Goal: Task Accomplishment & Management: Complete application form

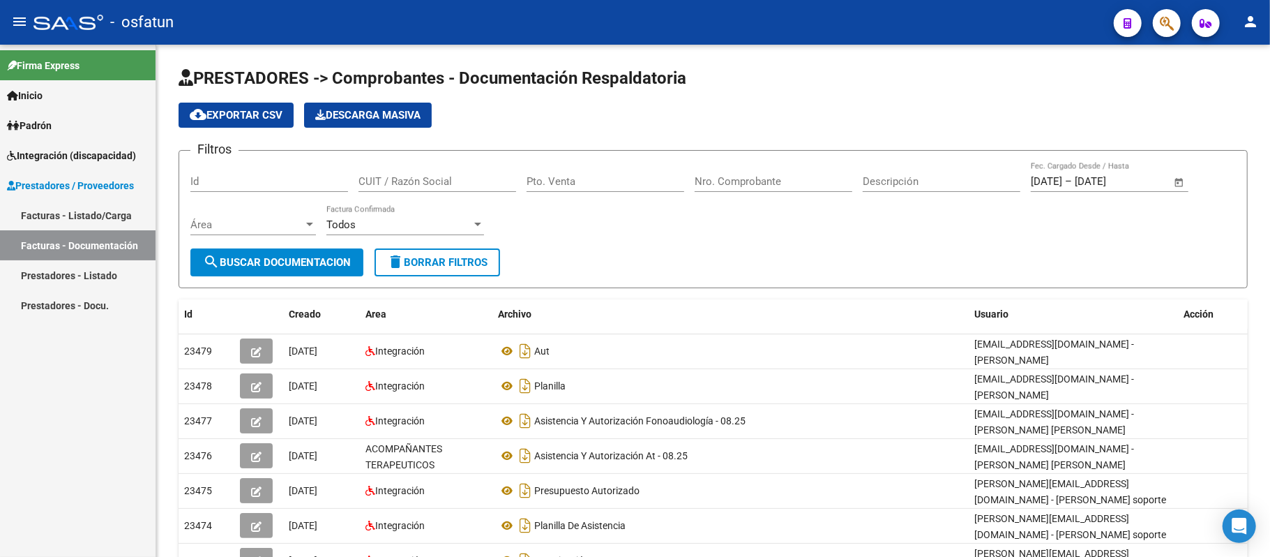
click at [61, 154] on span "Integración (discapacidad)" at bounding box center [71, 155] width 129 height 15
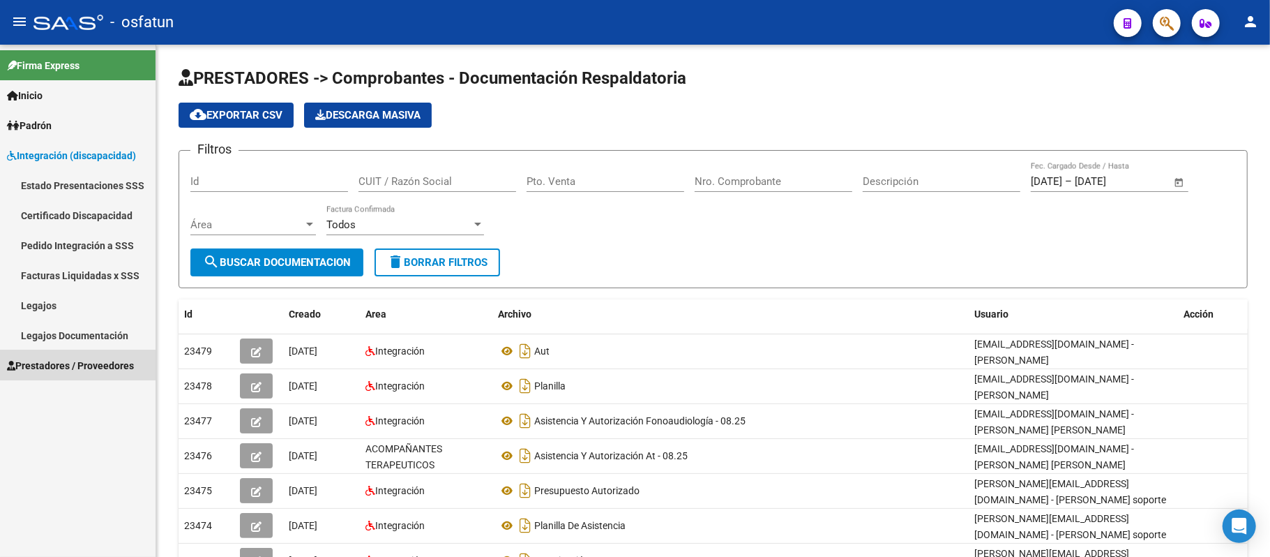
click at [54, 360] on span "Prestadores / Proveedores" at bounding box center [70, 365] width 127 height 15
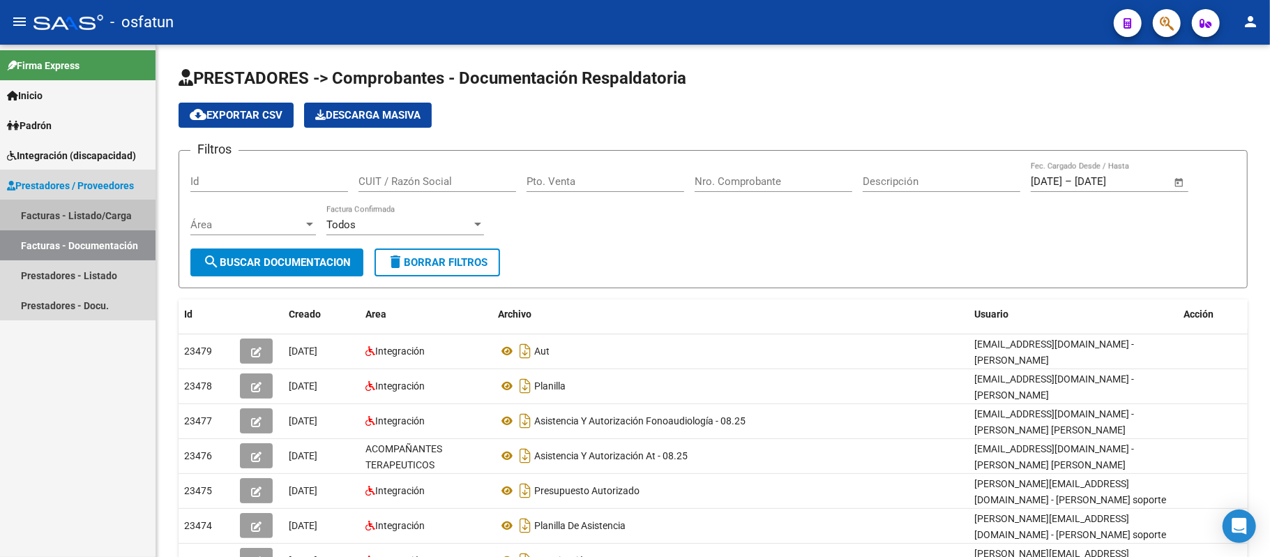
click at [63, 212] on link "Facturas - Listado/Carga" at bounding box center [78, 215] width 156 height 30
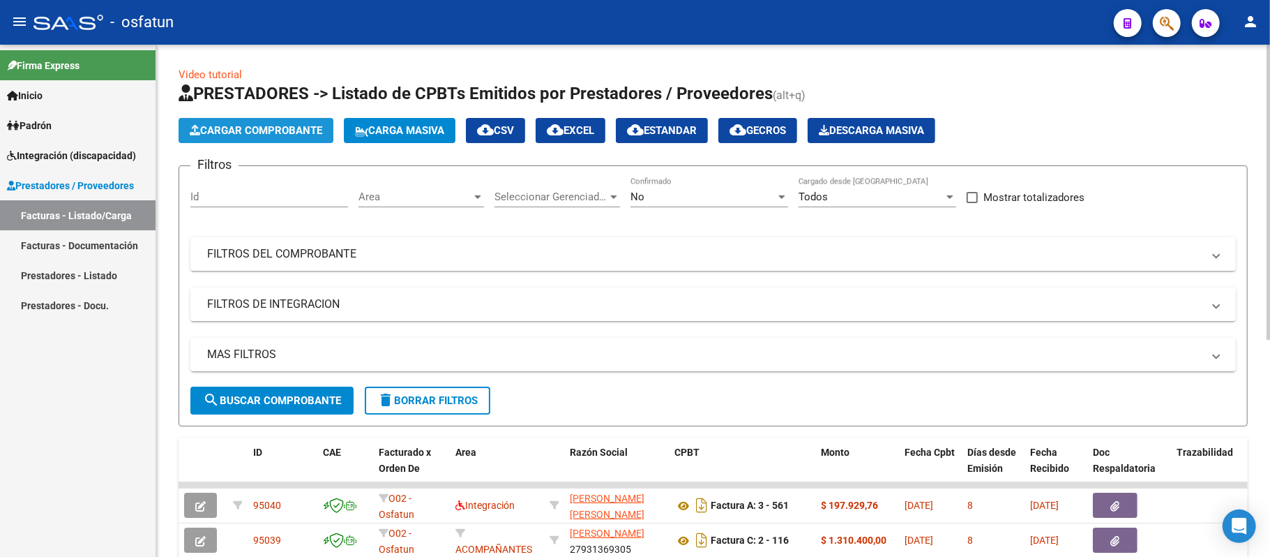
click at [268, 127] on span "Cargar Comprobante" at bounding box center [256, 130] width 133 height 13
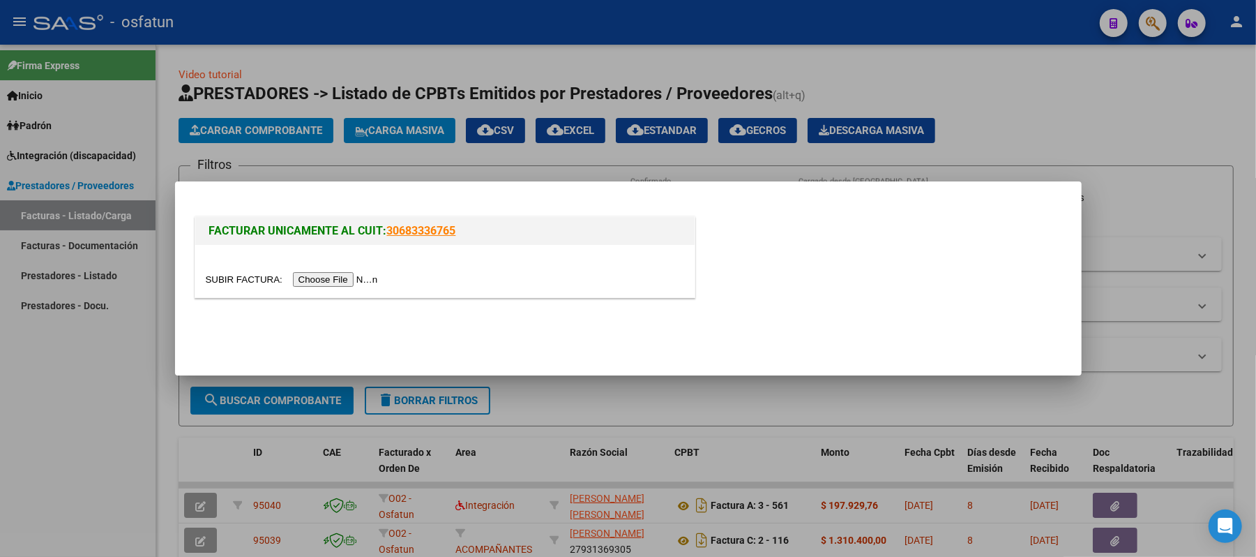
click at [327, 280] on input "file" at bounding box center [294, 279] width 176 height 15
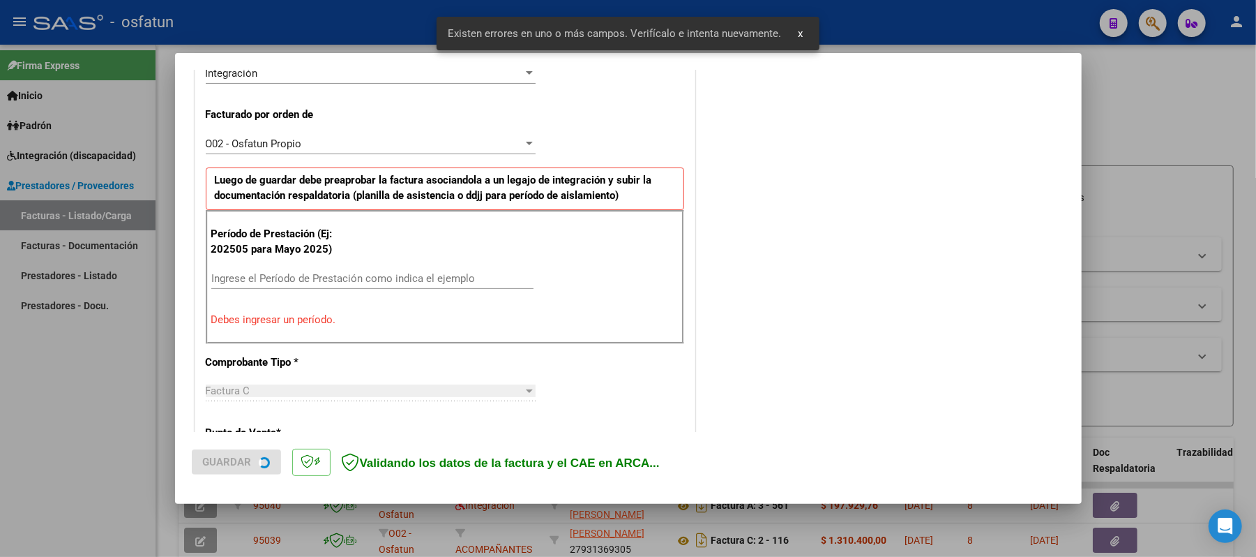
scroll to position [377, 0]
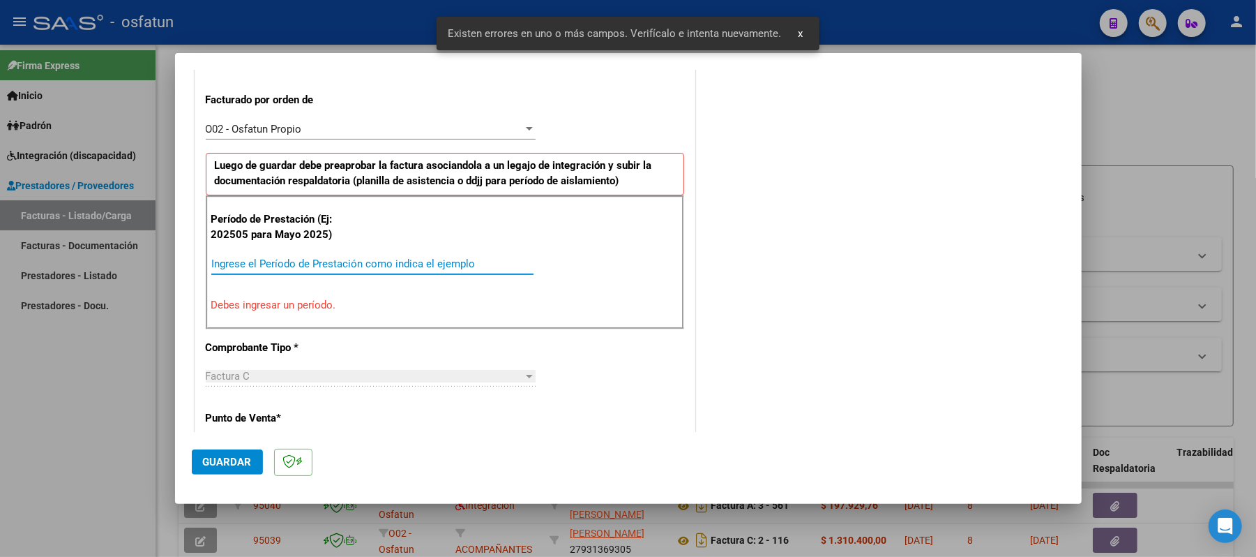
click at [377, 264] on input "Ingrese el Período de Prestación como indica el ejemplo" at bounding box center [372, 263] width 322 height 13
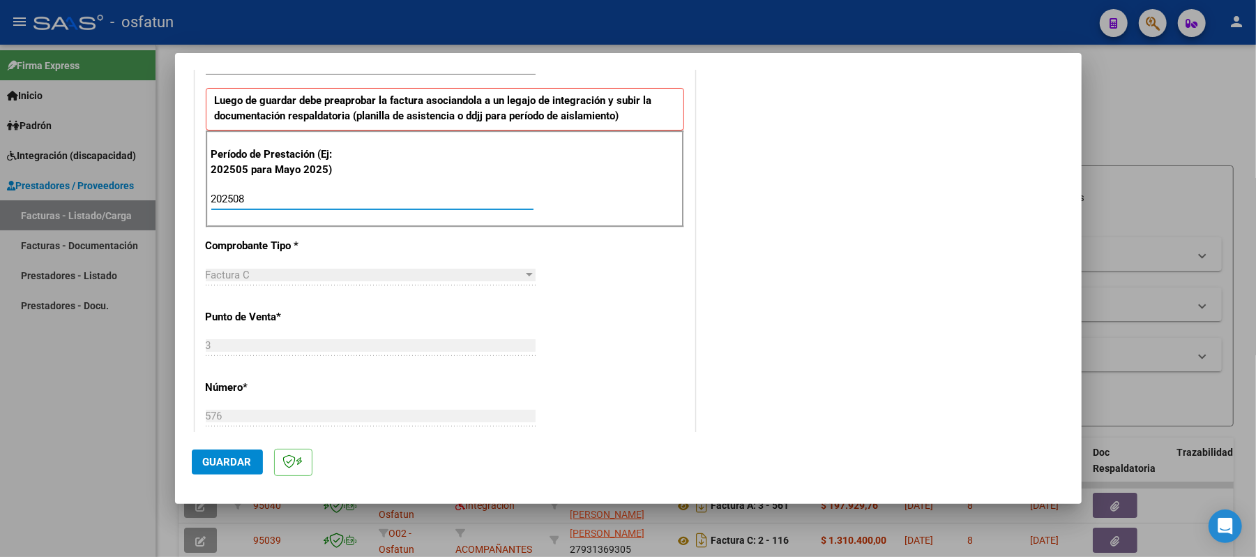
scroll to position [470, 0]
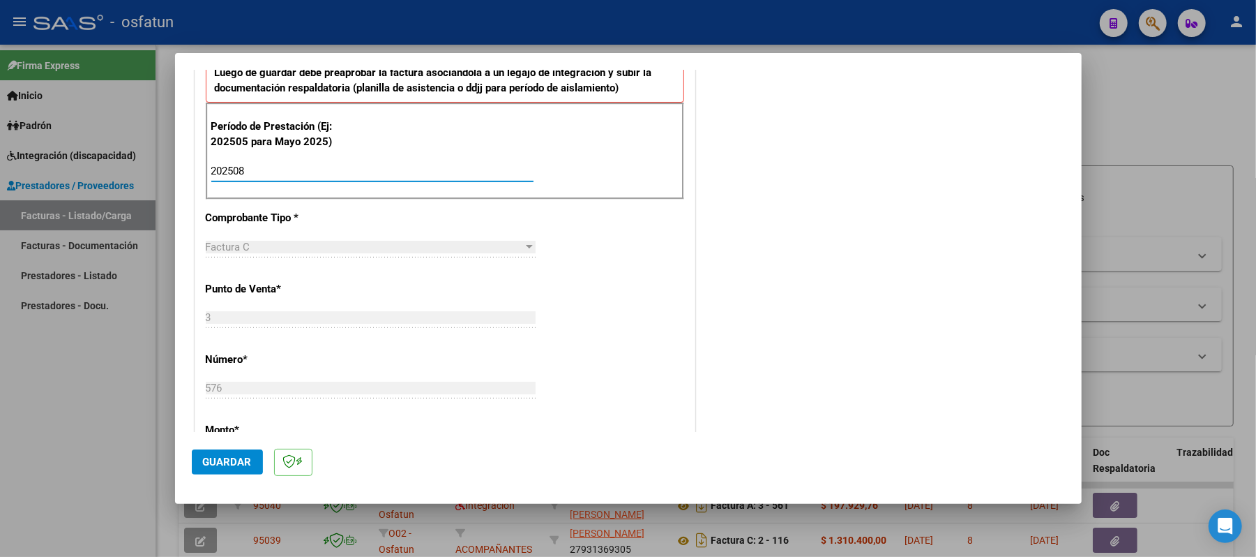
type input "202508"
click at [222, 464] on span "Guardar" at bounding box center [227, 461] width 49 height 13
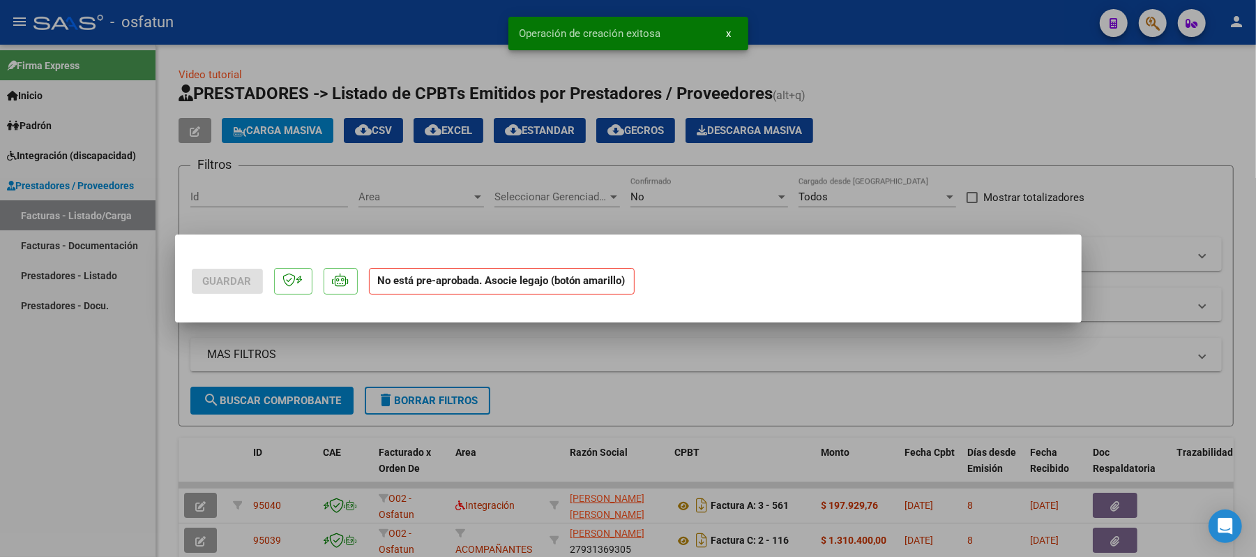
scroll to position [0, 0]
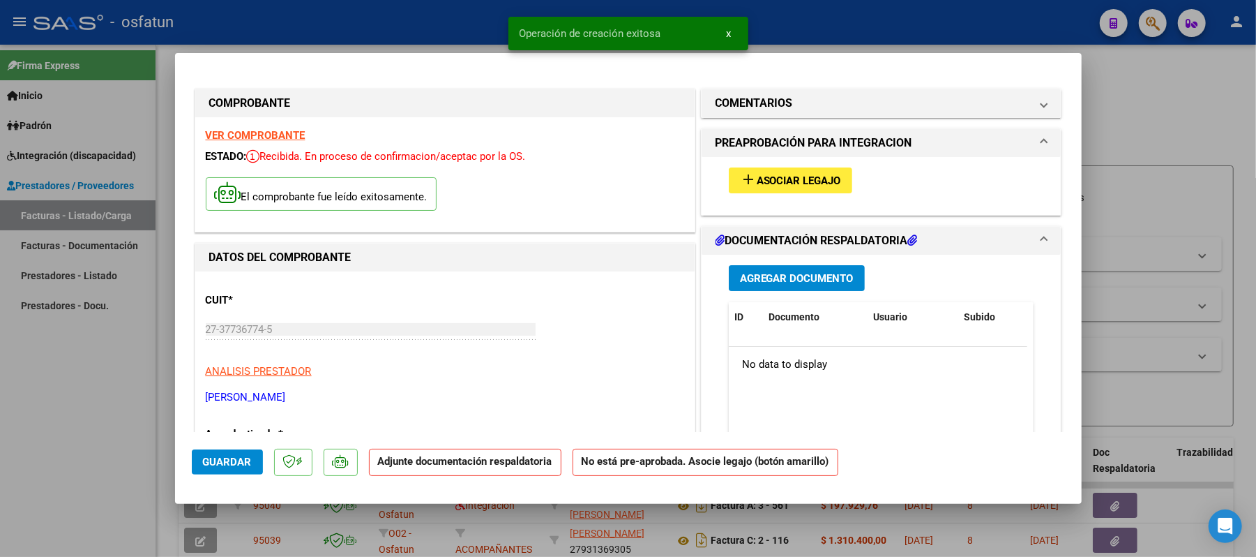
click at [813, 172] on button "add Asociar Legajo" at bounding box center [790, 180] width 123 height 26
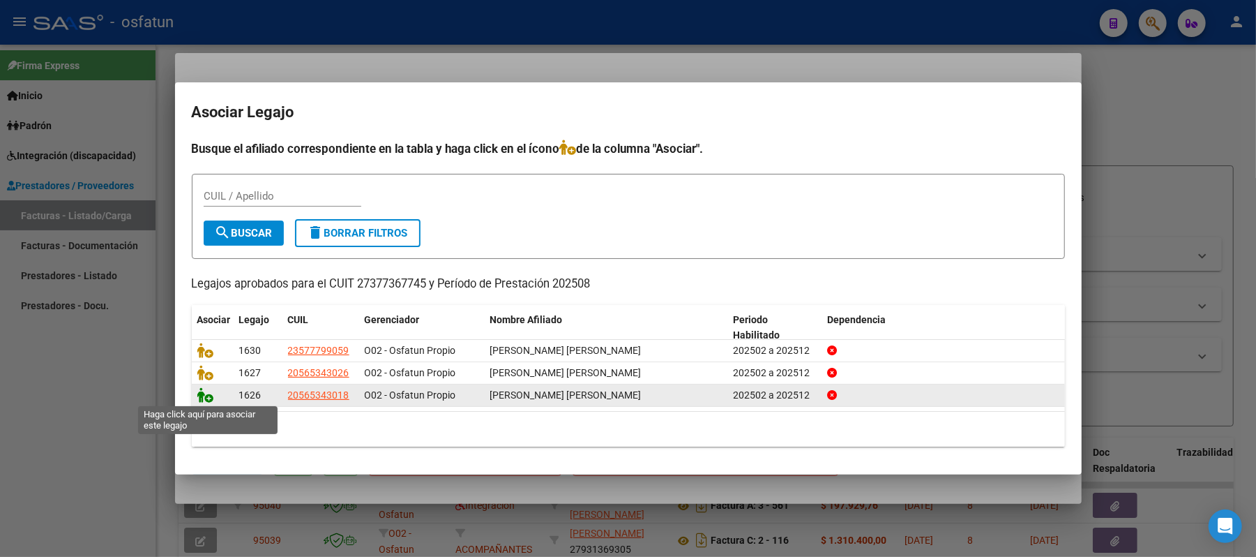
click at [207, 393] on icon at bounding box center [205, 394] width 17 height 15
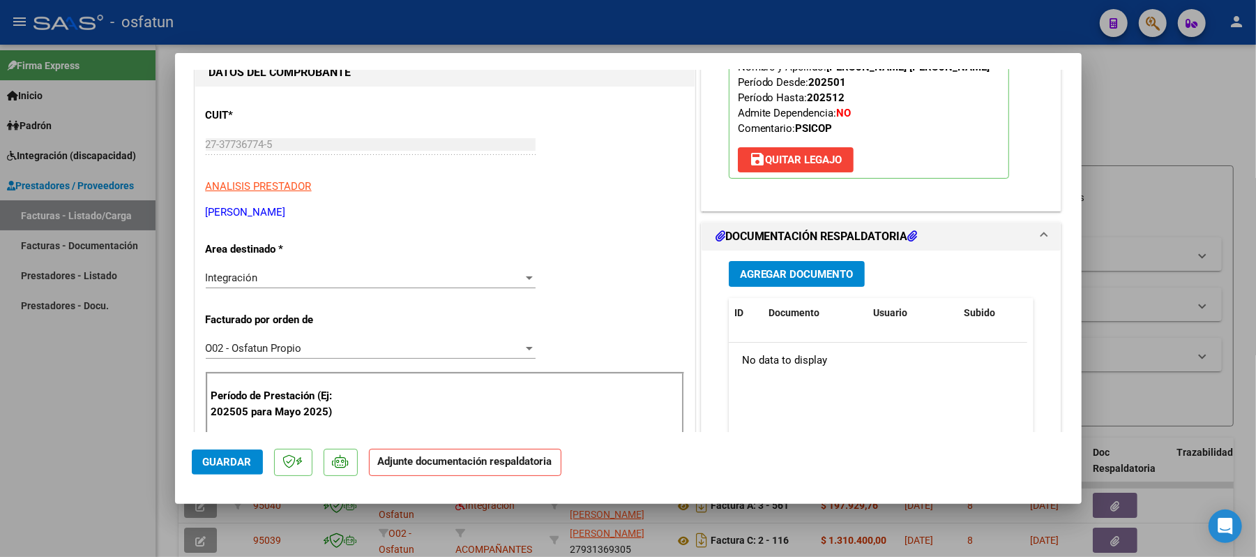
scroll to position [186, 0]
click at [778, 272] on span "Agregar Documento" at bounding box center [797, 273] width 114 height 13
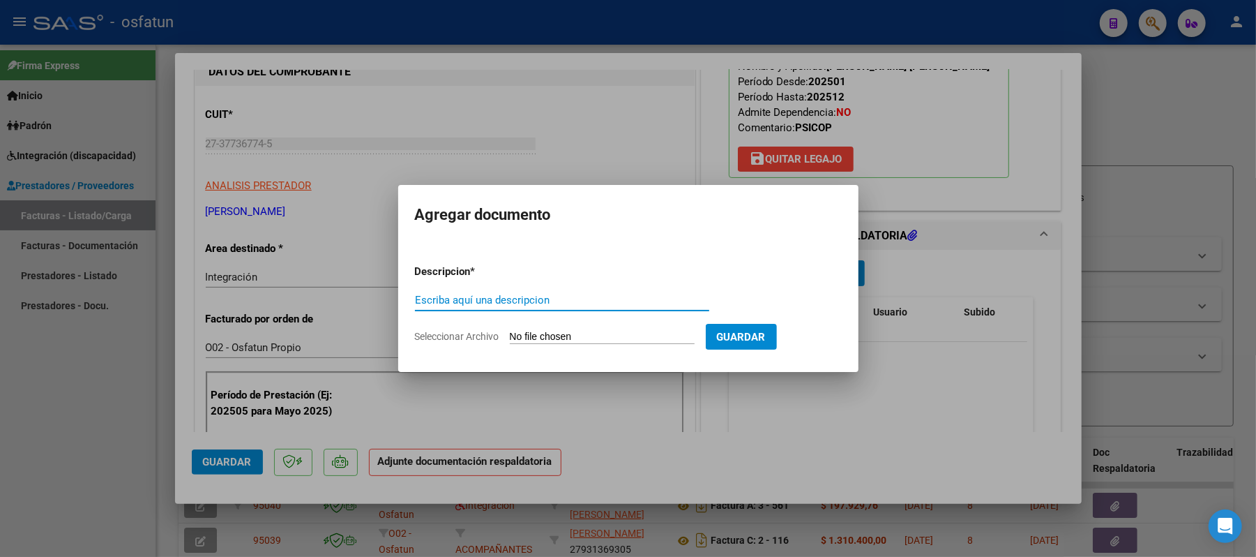
click at [685, 305] on input "Escriba aquí una descripcion" at bounding box center [562, 300] width 294 height 13
type input "ASIST"
click at [570, 332] on input "Seleccionar Archivo" at bounding box center [602, 337] width 185 height 13
type input "C:\fakepath\ASIST.pdf"
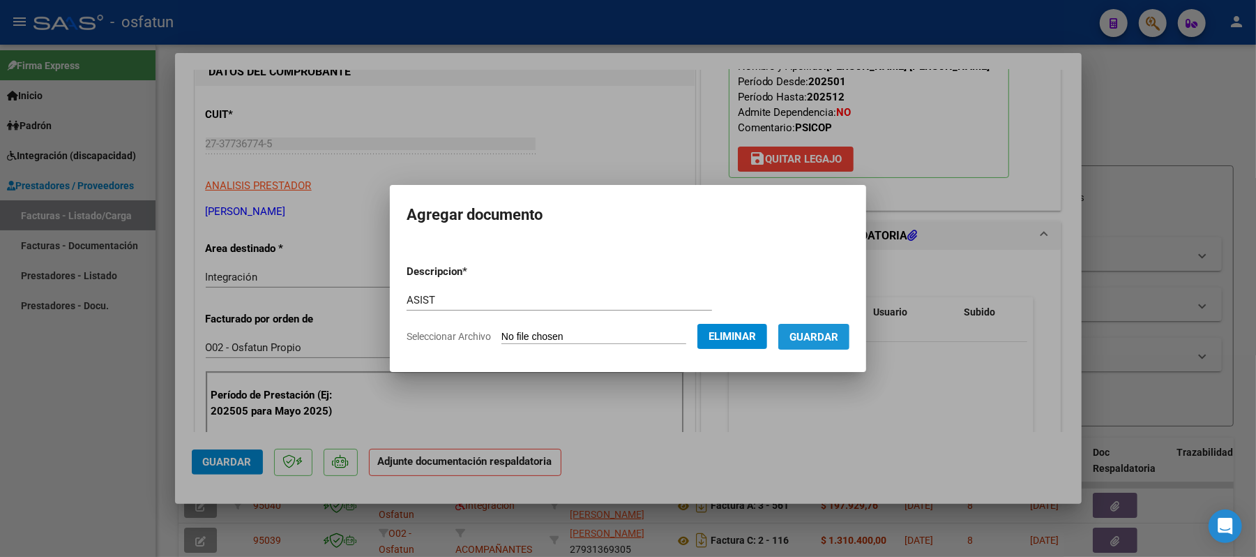
click at [816, 340] on span "Guardar" at bounding box center [813, 337] width 49 height 13
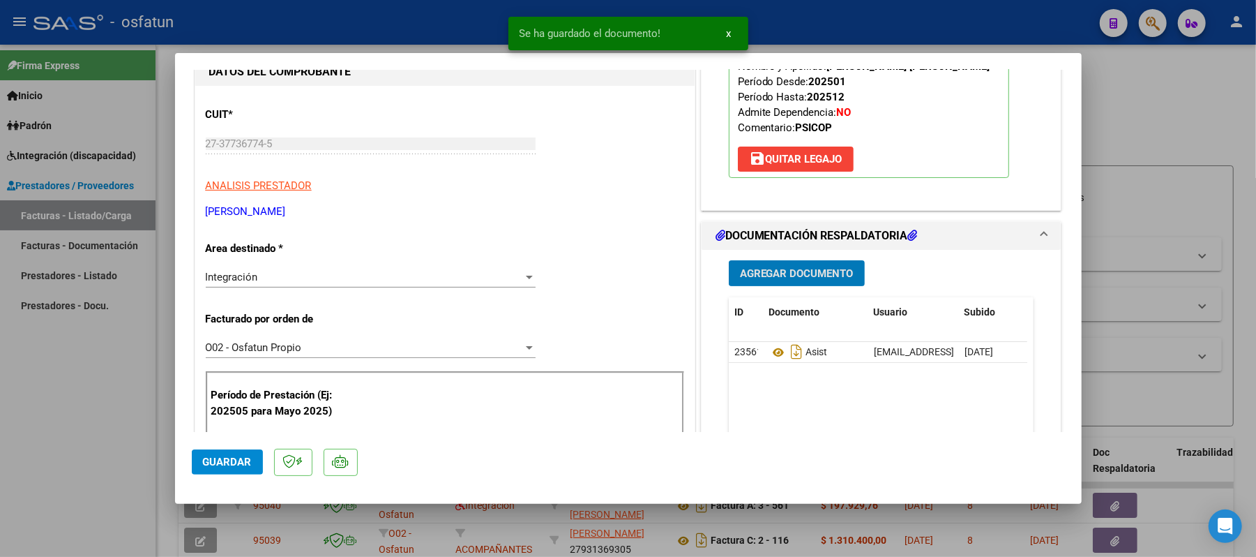
click at [821, 275] on span "Agregar Documento" at bounding box center [797, 273] width 114 height 13
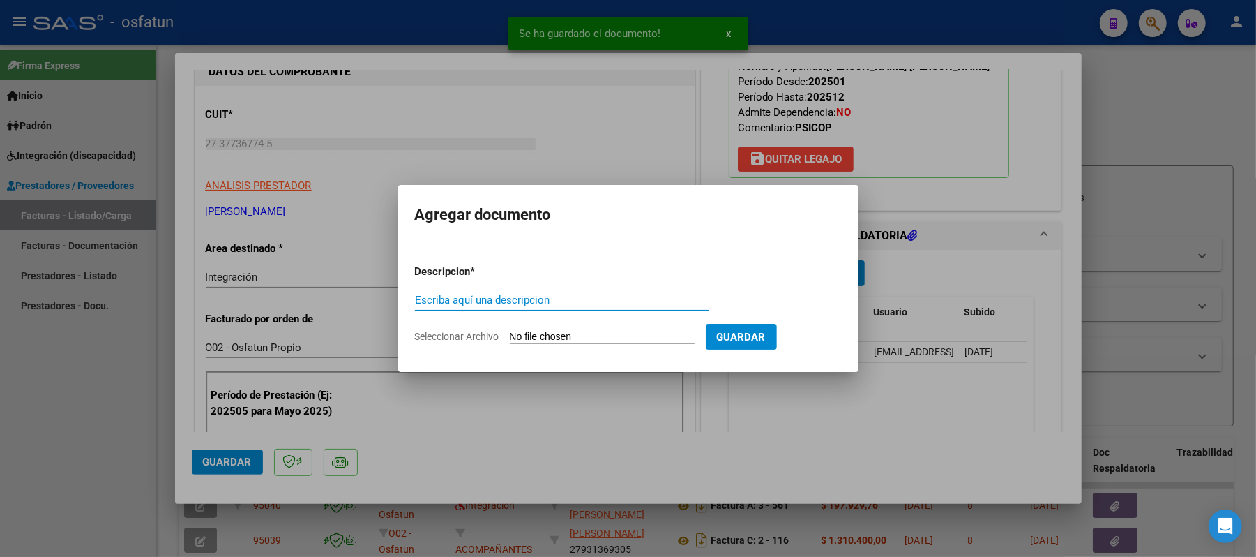
click at [614, 303] on input "Escriba aquí una descripcion" at bounding box center [562, 300] width 294 height 13
type input "AUT"
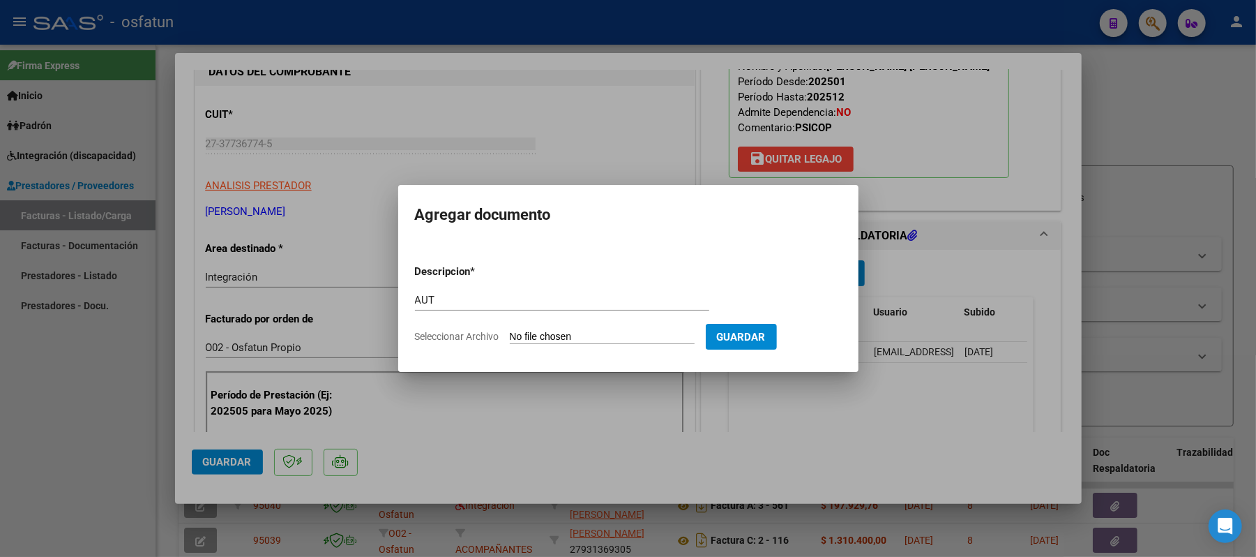
click at [559, 332] on input "Seleccionar Archivo" at bounding box center [602, 337] width 185 height 13
type input "C:\fakepath\AUT.pdf"
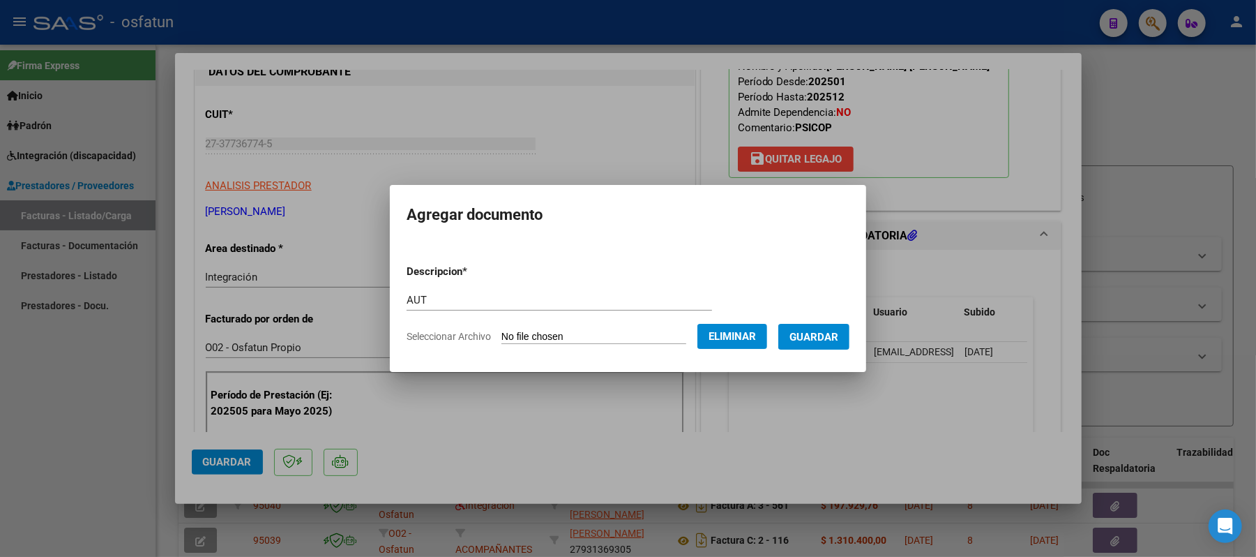
click at [820, 330] on span "Guardar" at bounding box center [813, 336] width 49 height 13
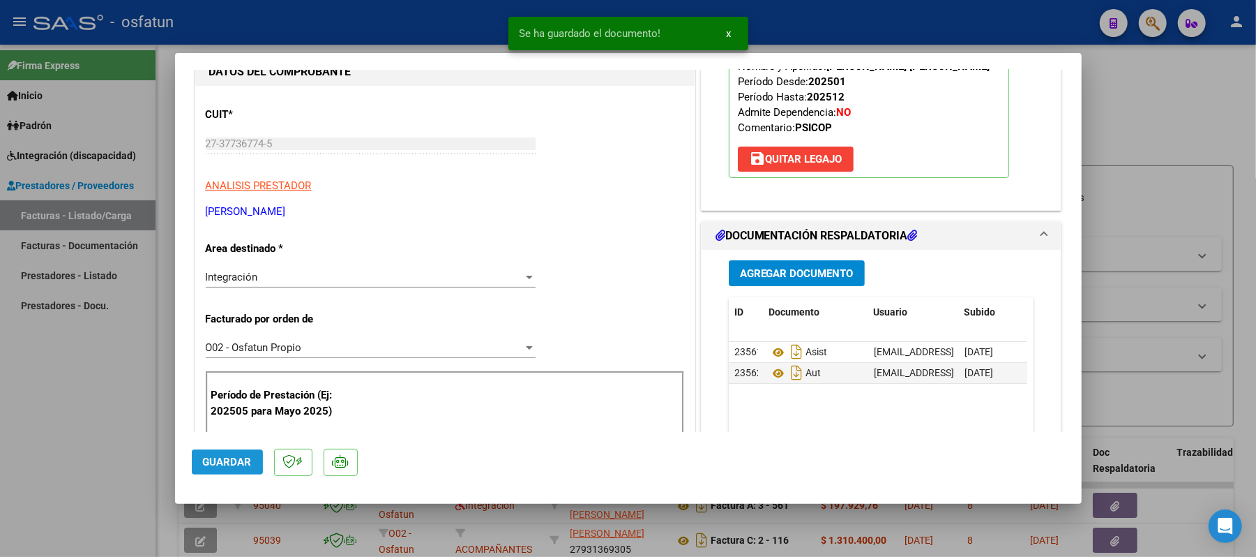
click at [218, 461] on span "Guardar" at bounding box center [227, 461] width 49 height 13
click at [1203, 112] on div at bounding box center [628, 278] width 1256 height 557
type input "$ 0,00"
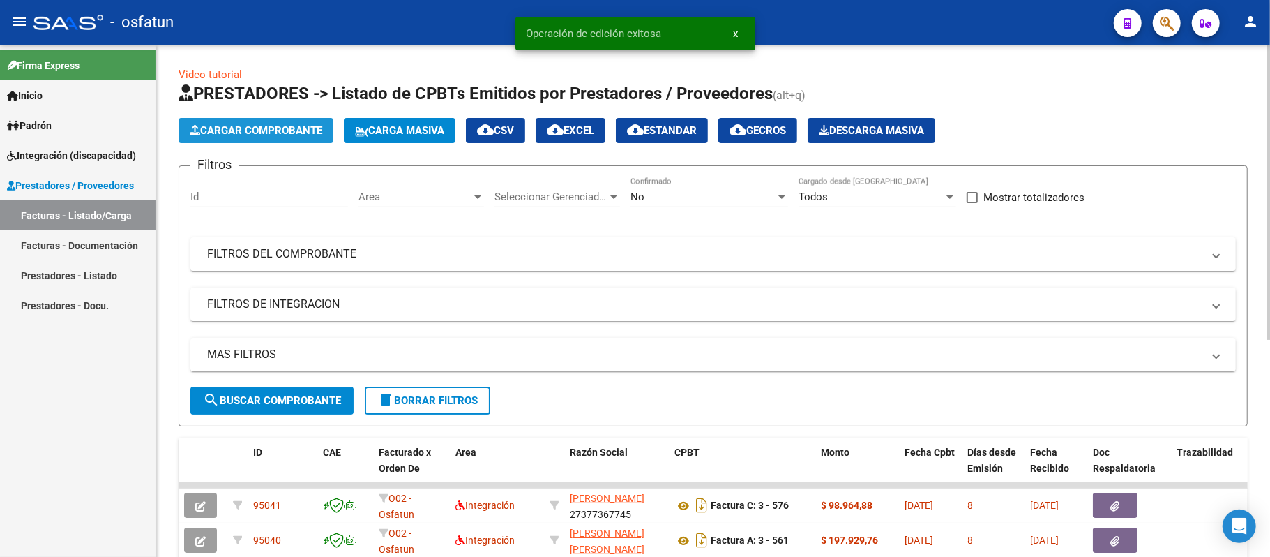
click at [268, 128] on span "Cargar Comprobante" at bounding box center [256, 130] width 133 height 13
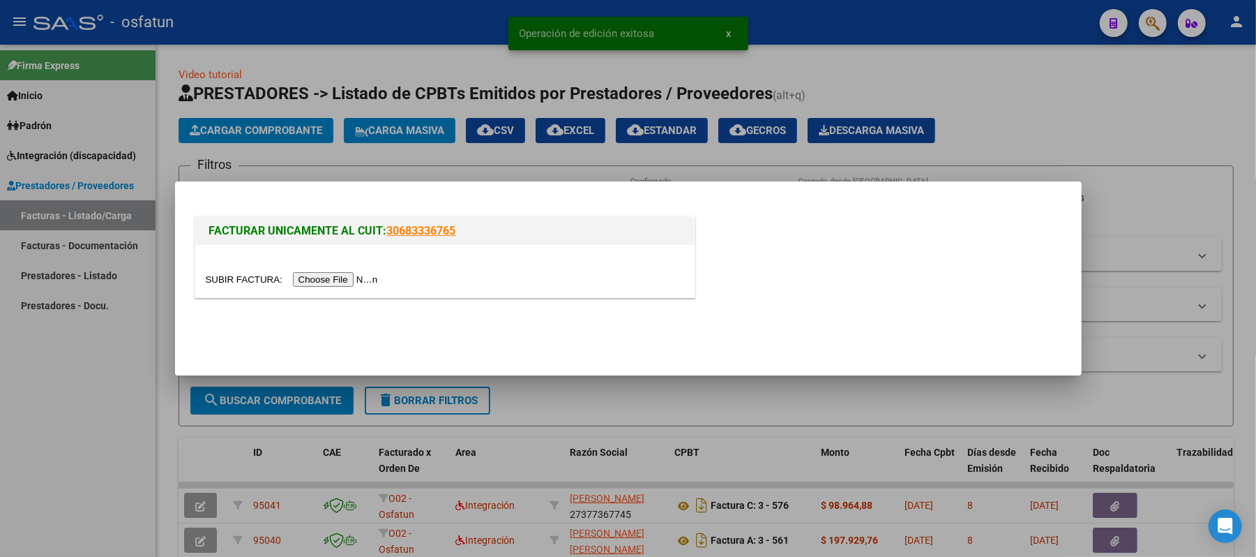
click at [316, 277] on input "file" at bounding box center [294, 279] width 176 height 15
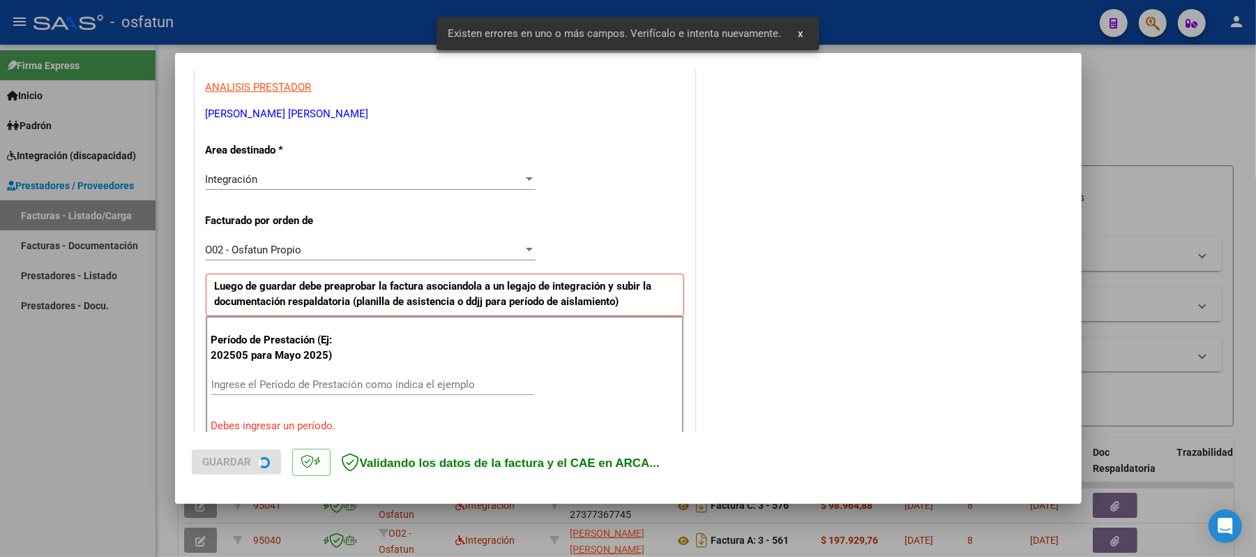
scroll to position [377, 0]
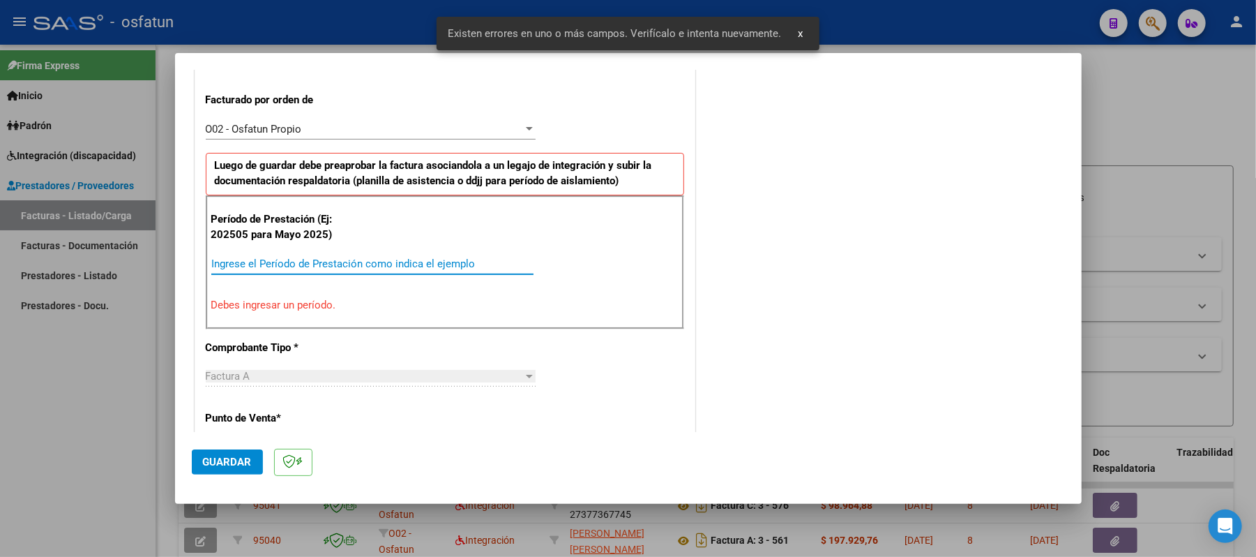
click at [402, 268] on input "Ingrese el Período de Prestación como indica el ejemplo" at bounding box center [372, 263] width 322 height 13
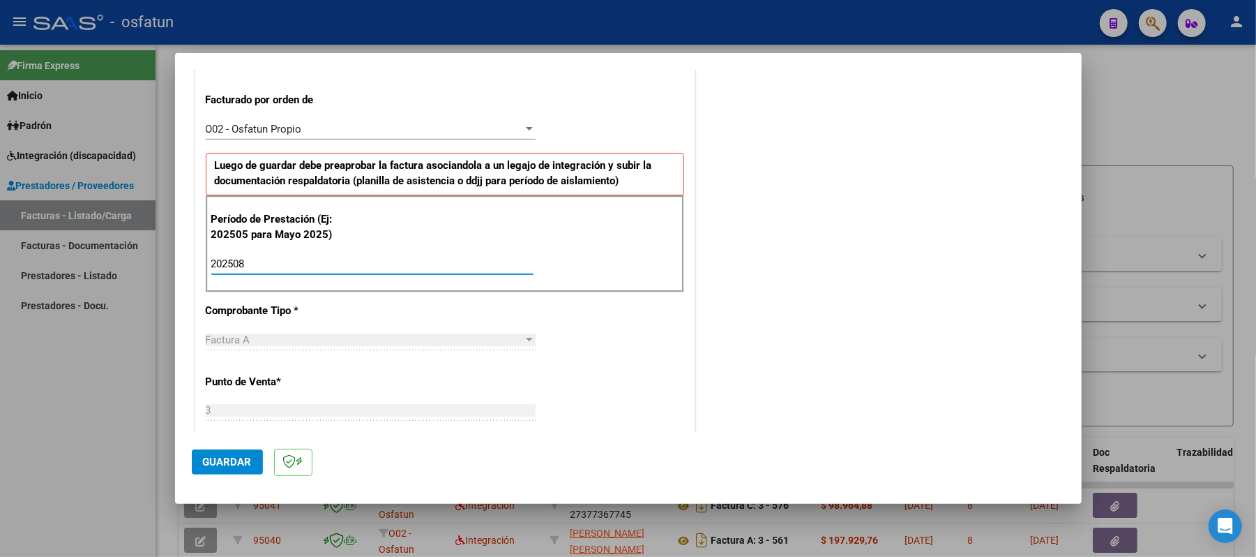
type input "202508"
click at [223, 463] on span "Guardar" at bounding box center [227, 461] width 49 height 13
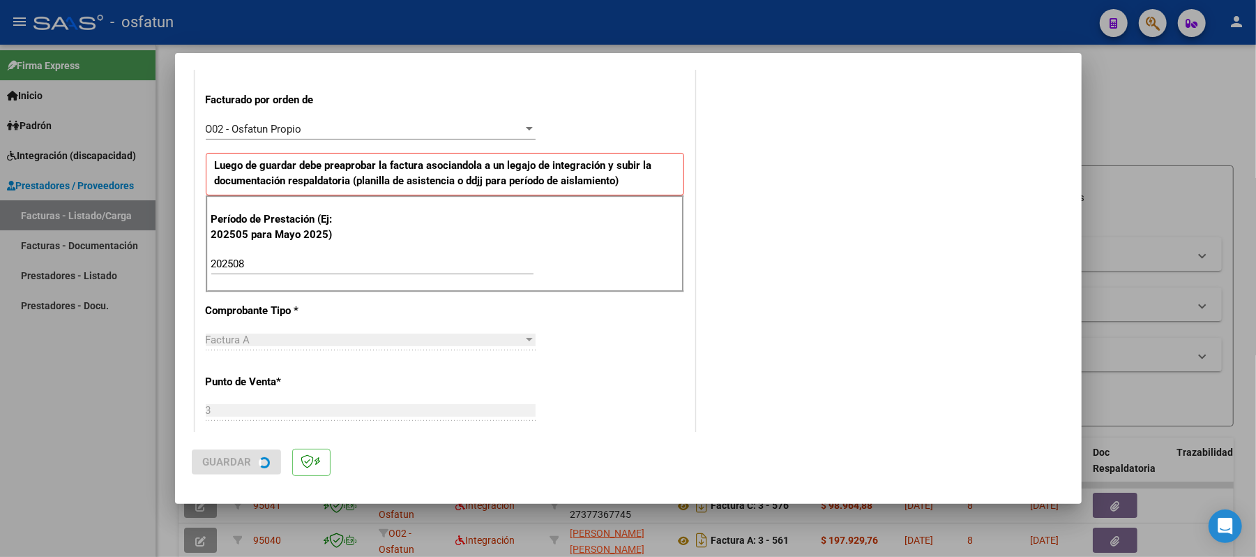
scroll to position [0, 0]
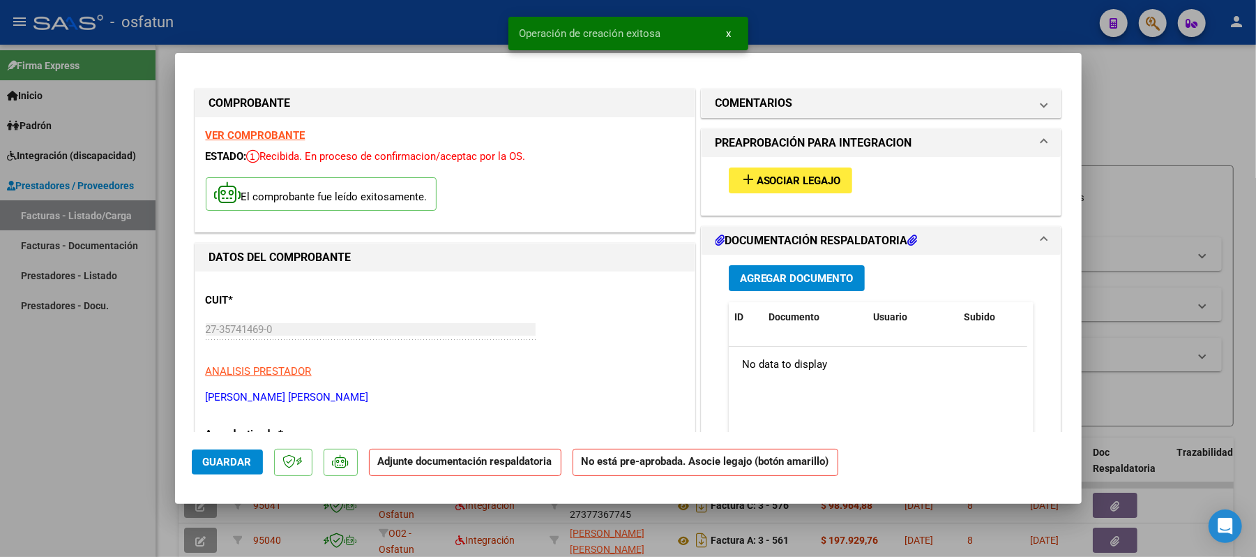
click at [755, 172] on button "add Asociar Legajo" at bounding box center [790, 180] width 123 height 26
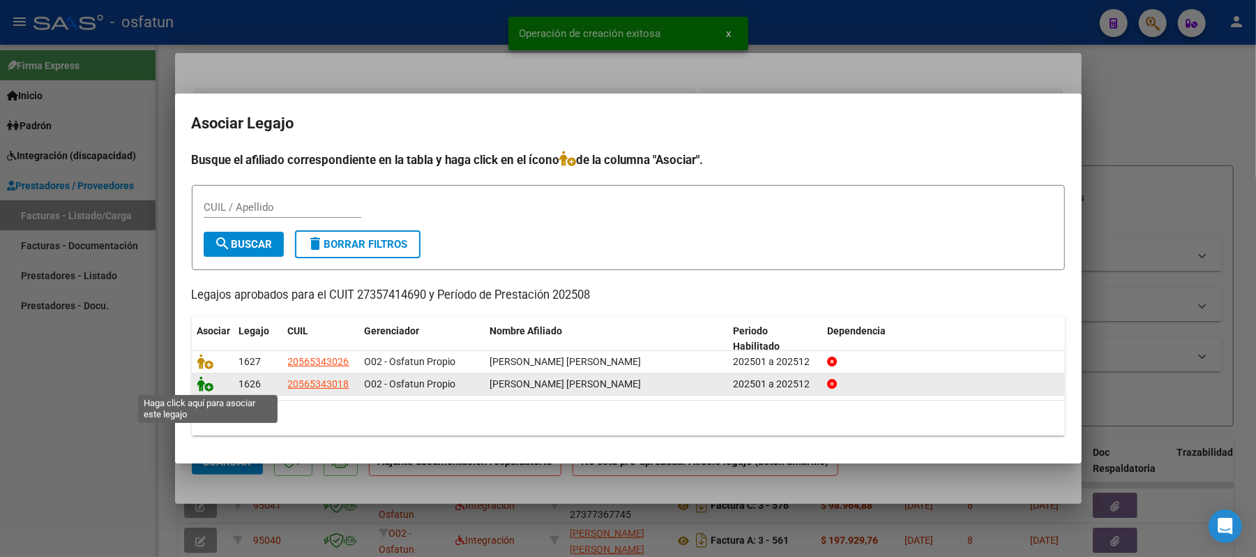
click at [198, 380] on icon at bounding box center [205, 383] width 17 height 15
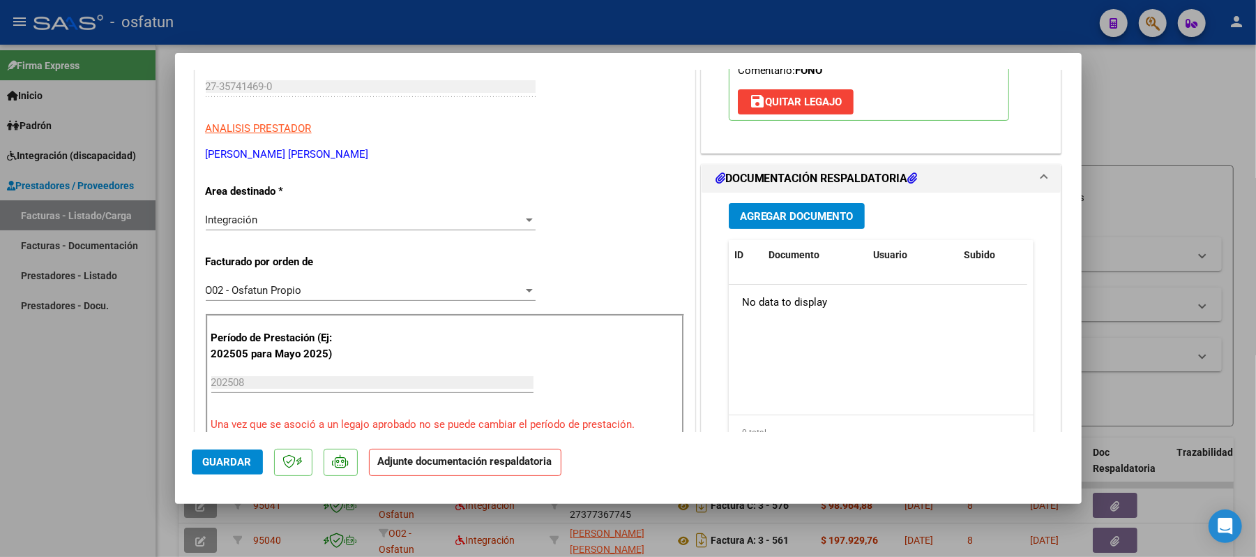
scroll to position [279, 0]
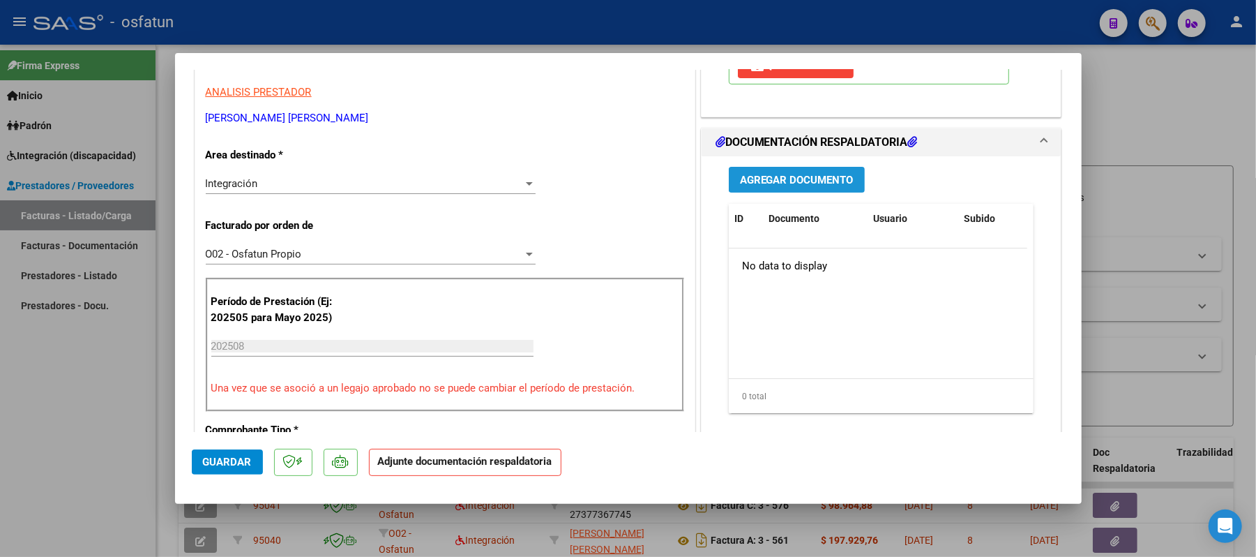
click at [809, 176] on span "Agregar Documento" at bounding box center [797, 180] width 114 height 13
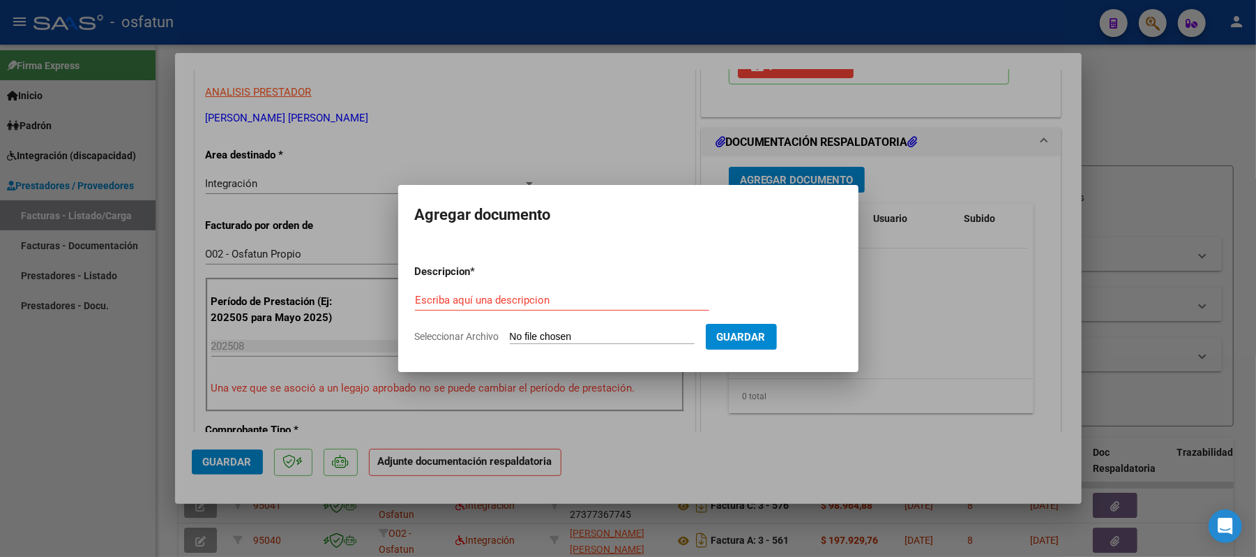
click at [562, 307] on div "Escriba aquí una descripcion" at bounding box center [562, 299] width 294 height 21
type input "ASIST"
click at [562, 332] on input "Seleccionar Archivo" at bounding box center [602, 337] width 185 height 13
type input "C:\fakepath\ASIST.pdf"
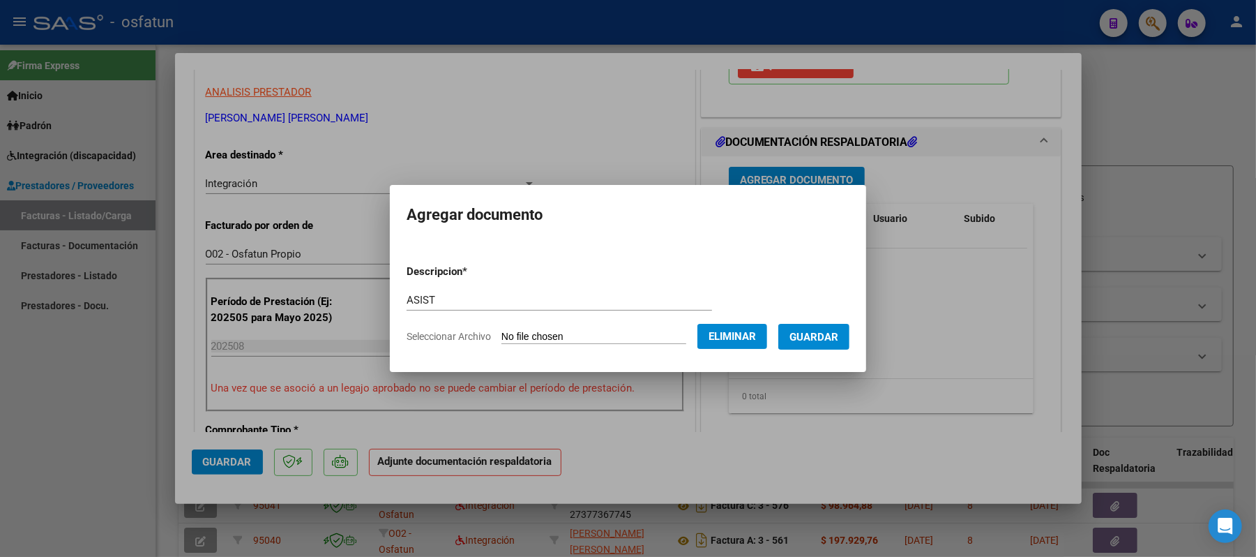
click at [820, 338] on span "Guardar" at bounding box center [813, 337] width 49 height 13
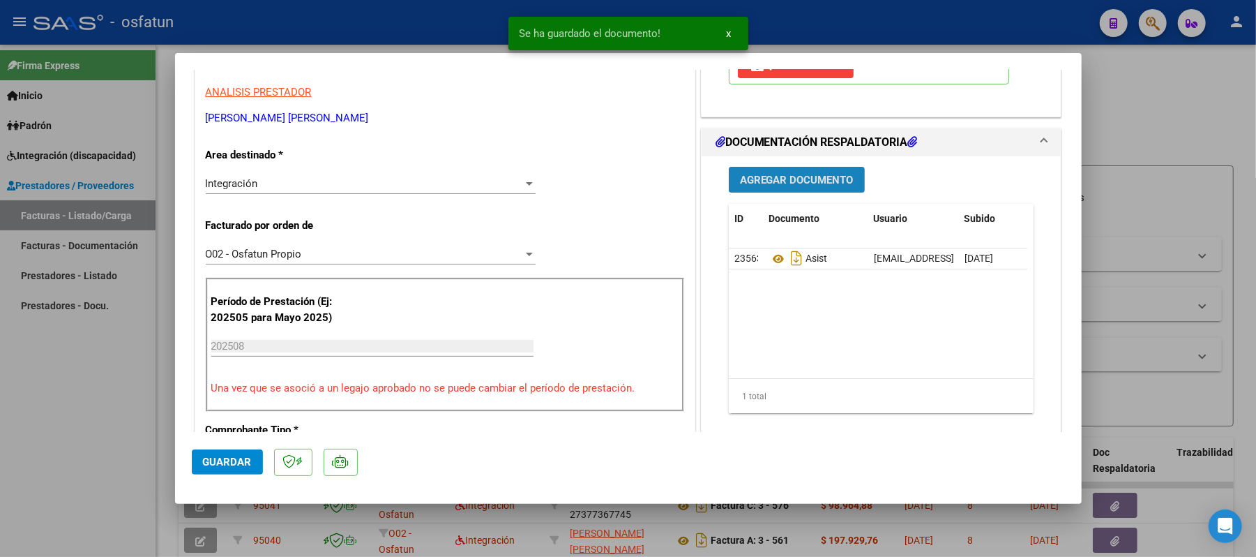
click at [799, 181] on span "Agregar Documento" at bounding box center [797, 180] width 114 height 13
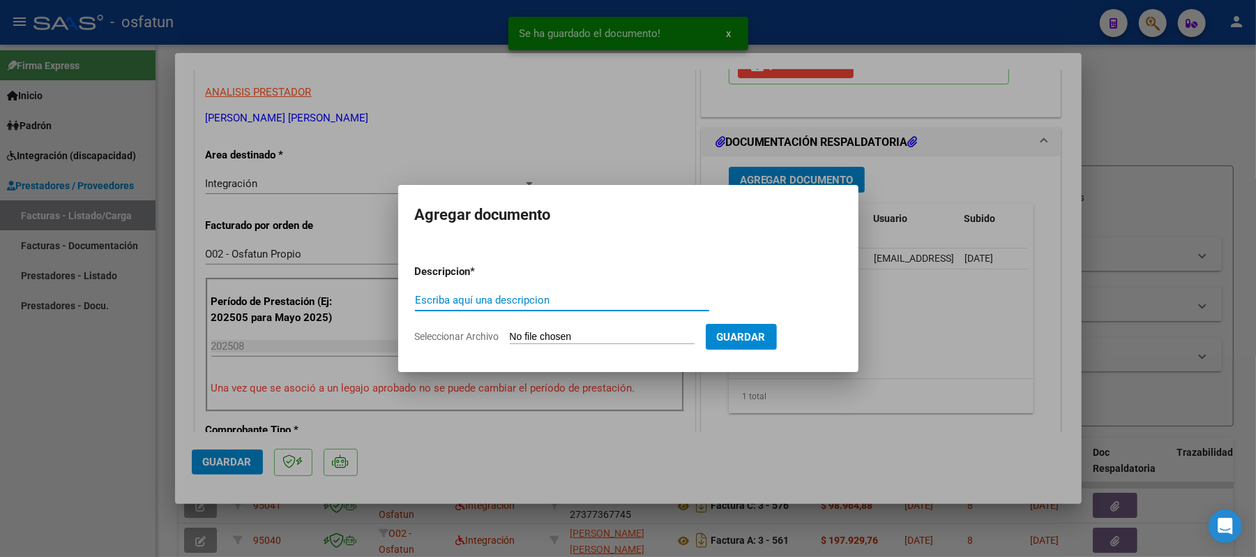
click at [573, 305] on input "Escriba aquí una descripcion" at bounding box center [562, 300] width 294 height 13
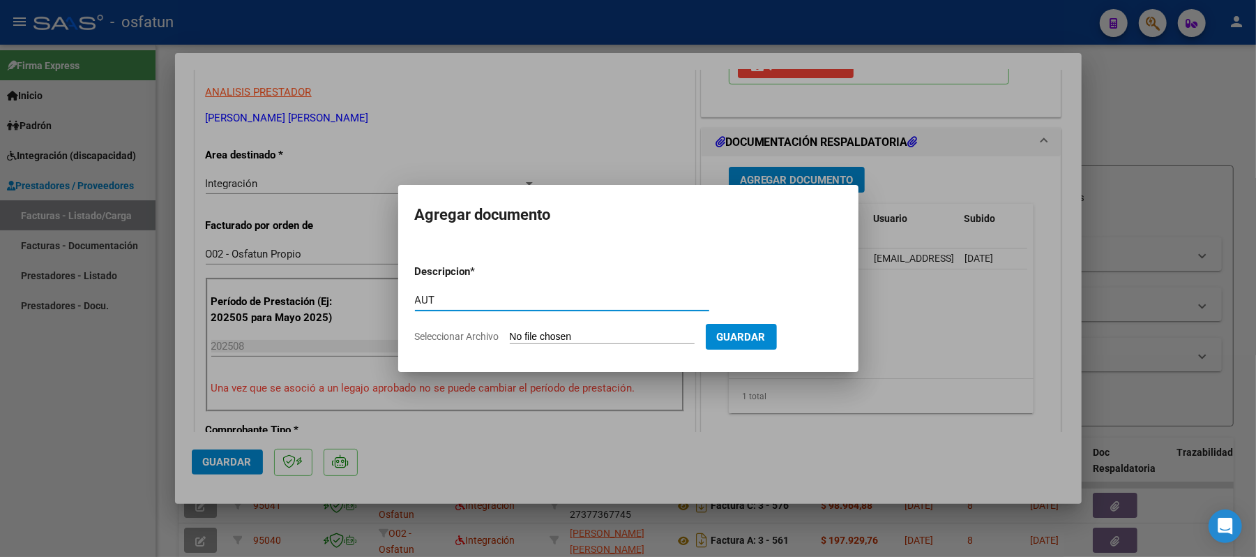
type input "AUT"
click at [575, 331] on input "Seleccionar Archivo" at bounding box center [602, 337] width 185 height 13
type input "C:\fakepath\AUT.pdf"
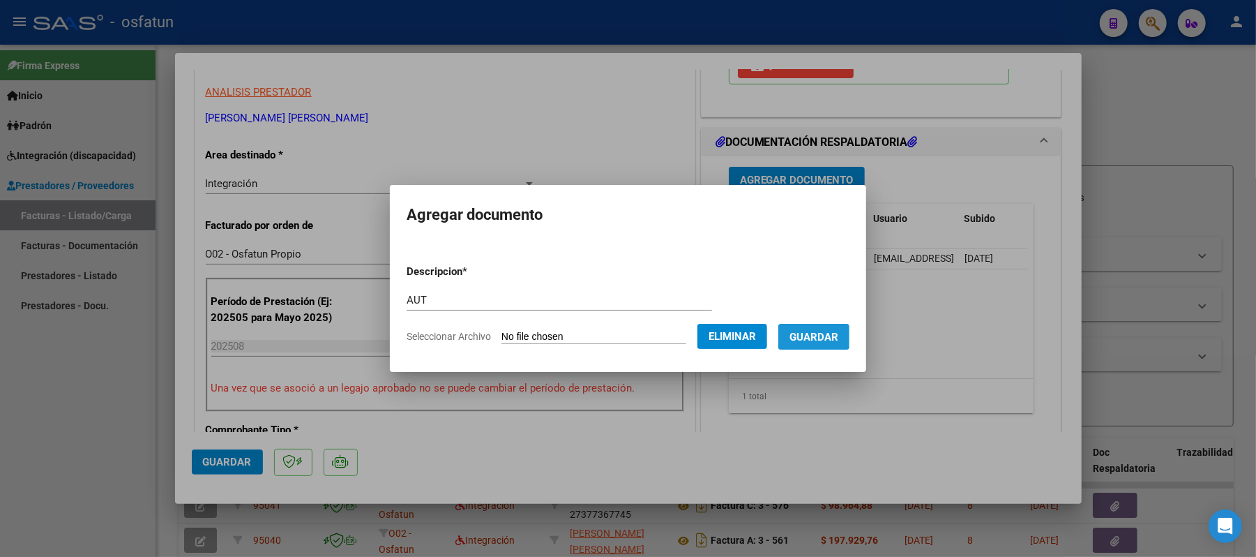
click at [815, 335] on span "Guardar" at bounding box center [813, 337] width 49 height 13
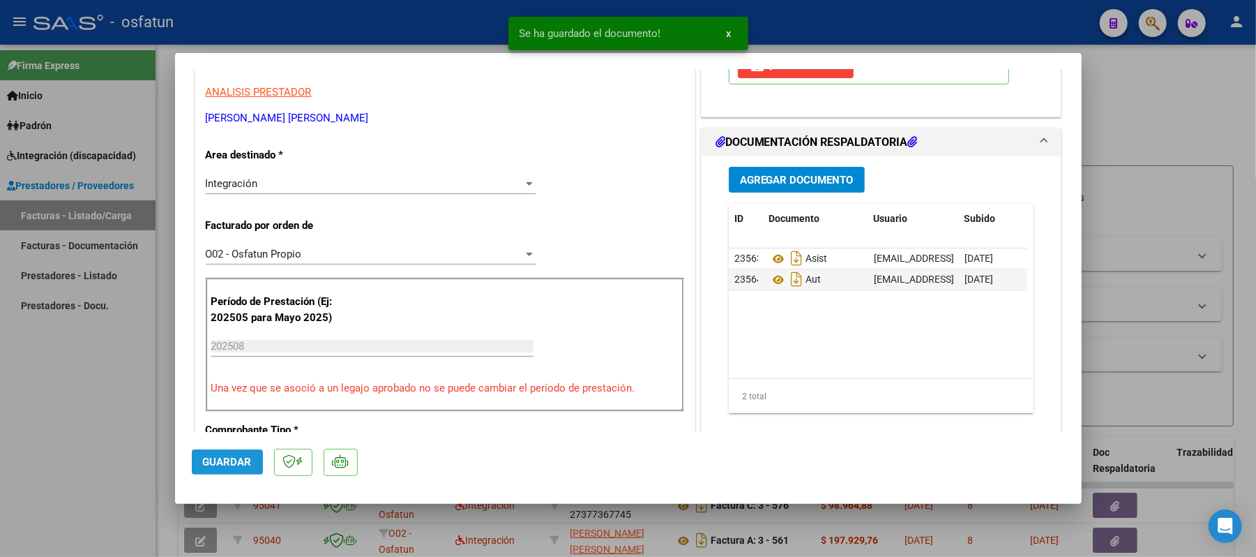
click at [193, 459] on button "Guardar" at bounding box center [227, 461] width 71 height 25
click at [1161, 105] on div at bounding box center [628, 278] width 1256 height 557
type input "$ 0,00"
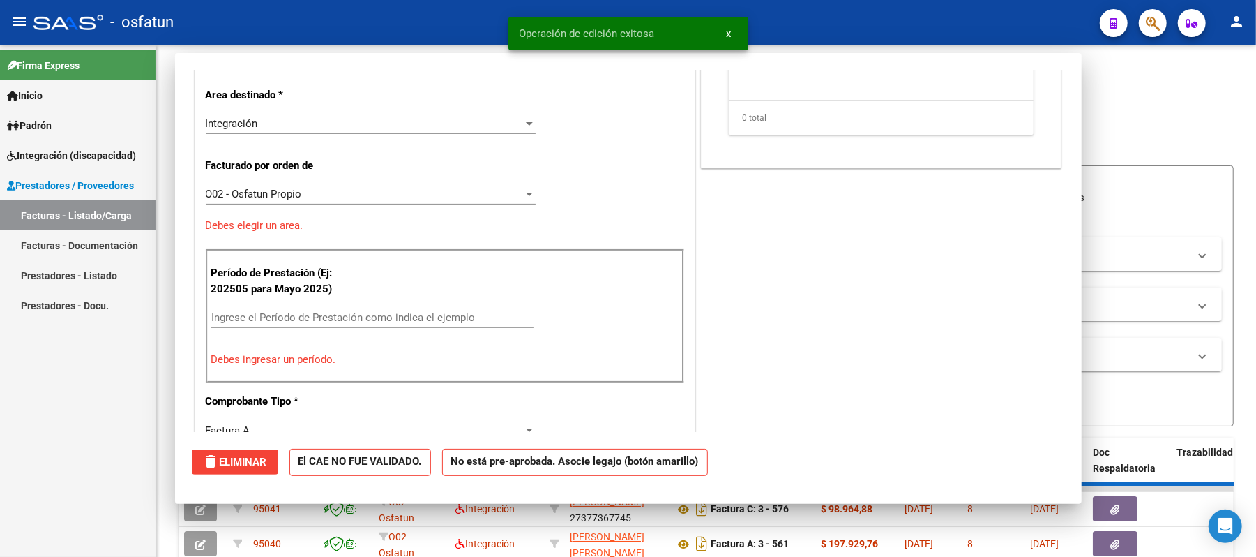
scroll to position [236, 0]
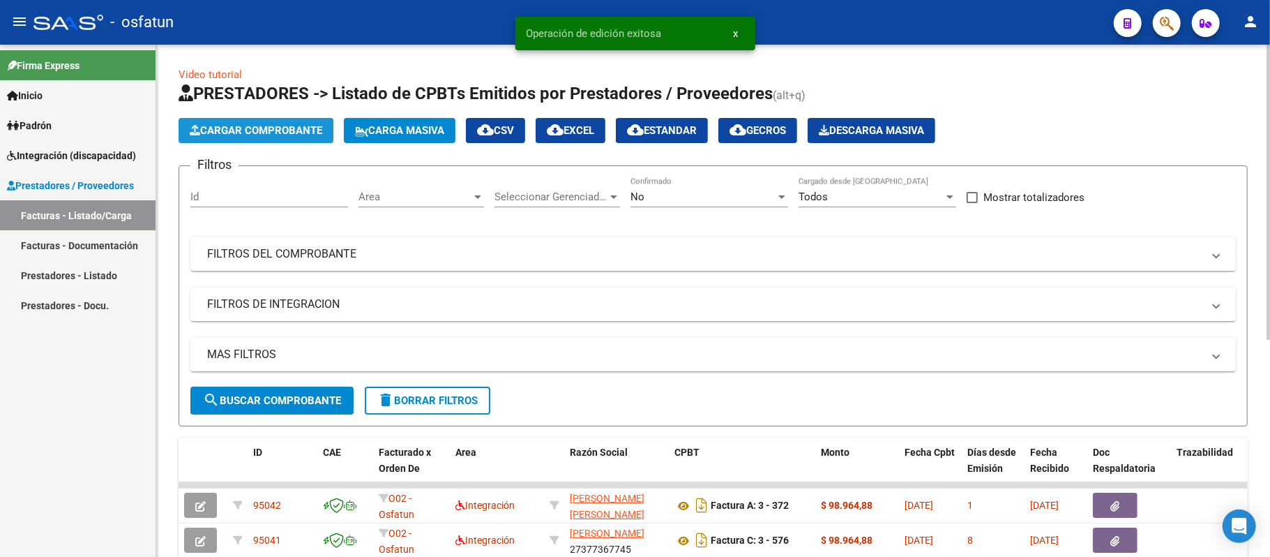
click at [304, 135] on span "Cargar Comprobante" at bounding box center [256, 130] width 133 height 13
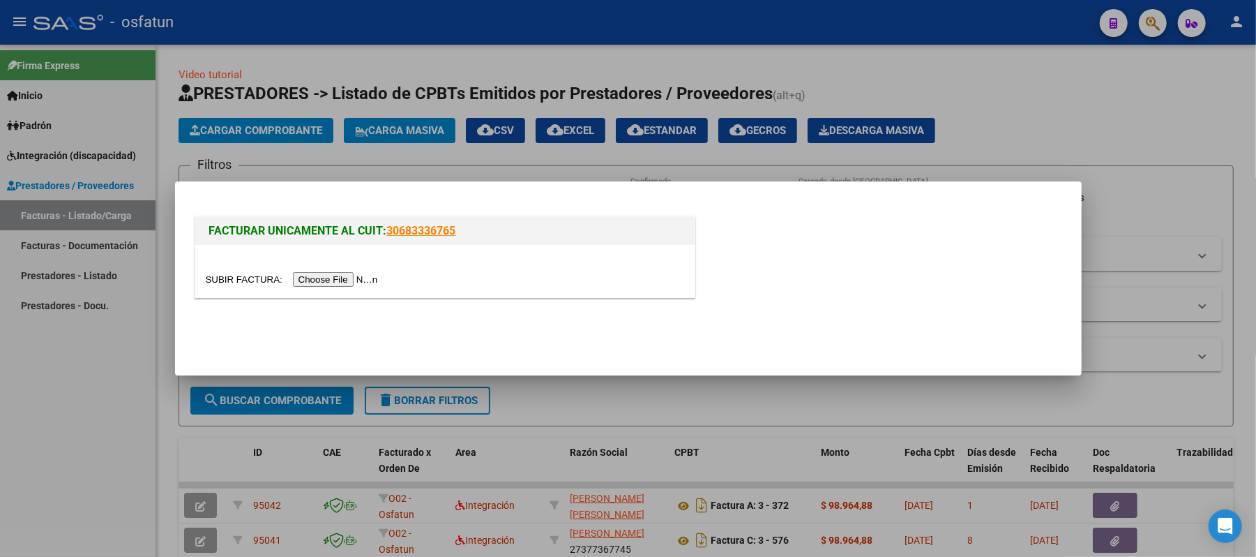
click at [347, 280] on input "file" at bounding box center [294, 279] width 176 height 15
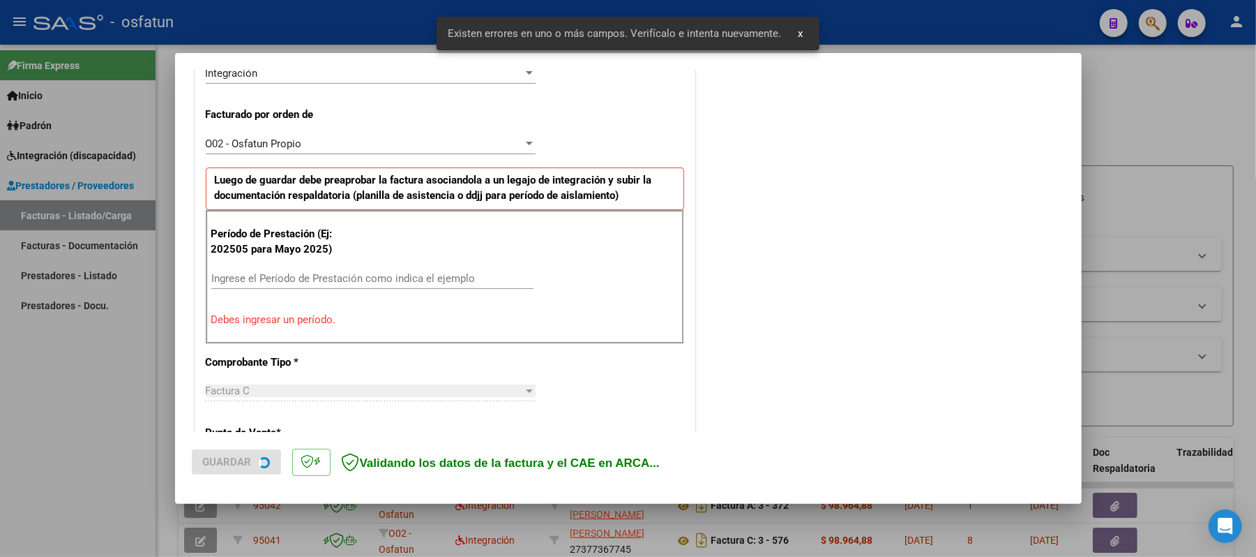
scroll to position [377, 0]
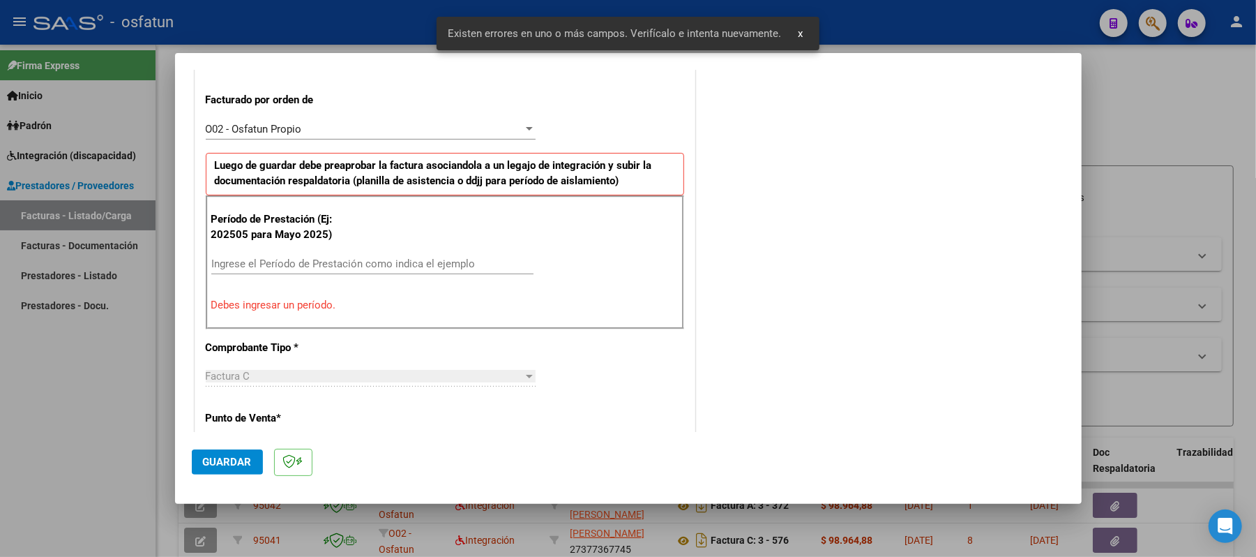
click at [335, 270] on input "Ingrese el Período de Prestación como indica el ejemplo" at bounding box center [372, 263] width 322 height 13
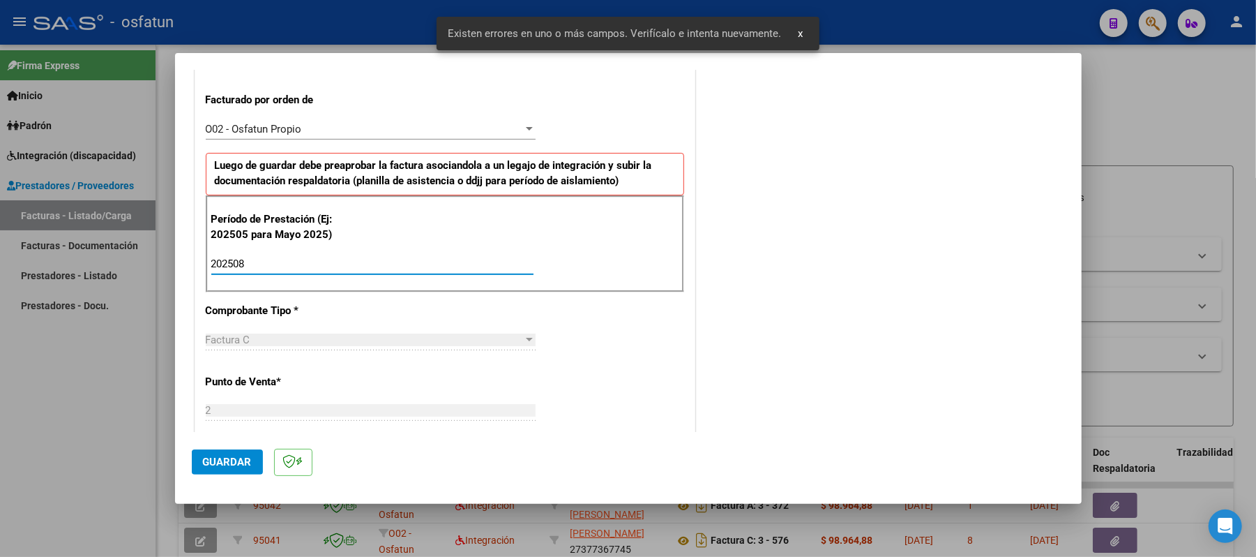
type input "202508"
click at [215, 459] on span "Guardar" at bounding box center [227, 461] width 49 height 13
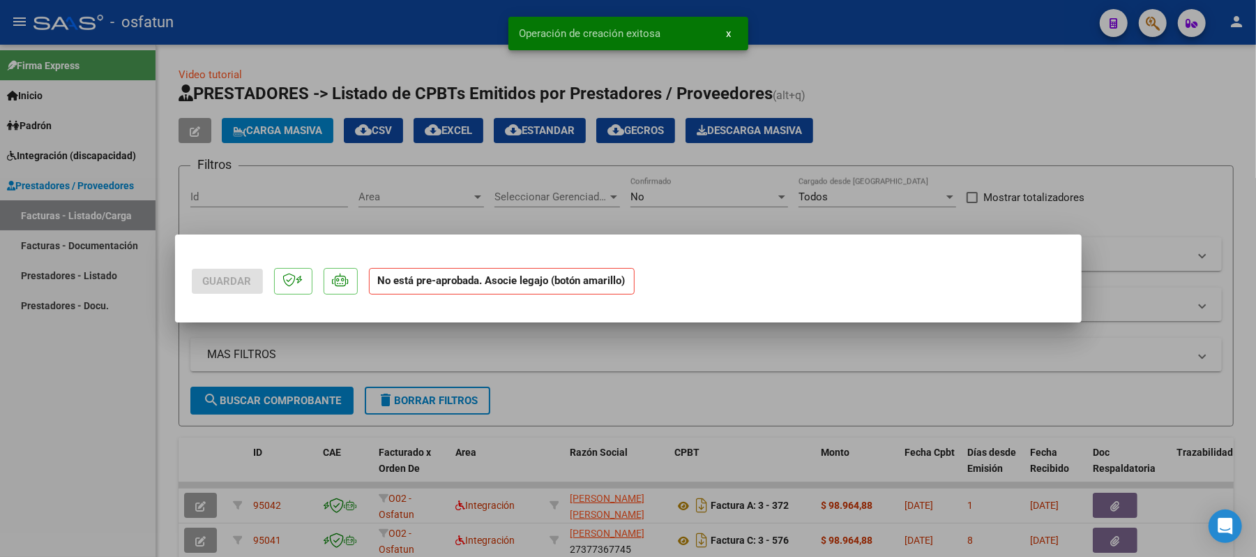
scroll to position [0, 0]
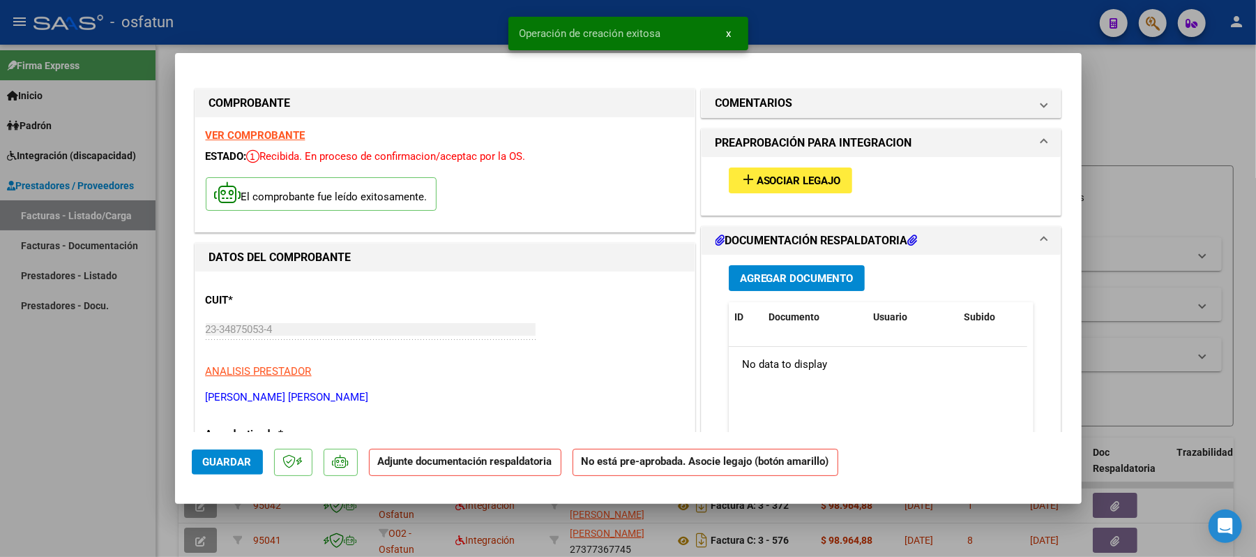
click at [784, 179] on span "Asociar Legajo" at bounding box center [799, 180] width 84 height 13
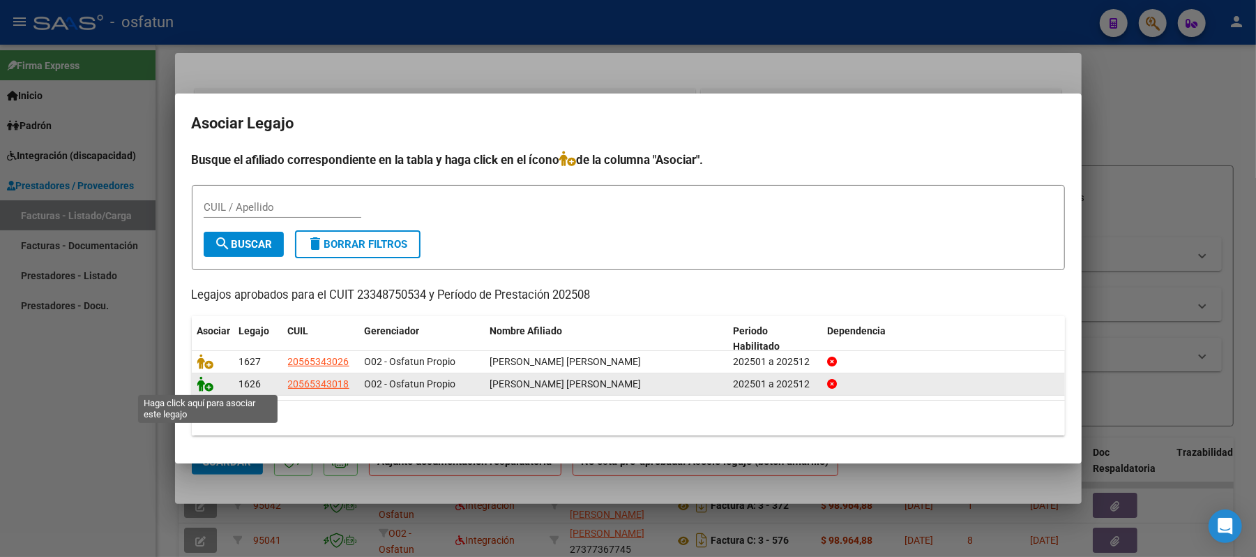
click at [207, 383] on icon at bounding box center [205, 383] width 17 height 15
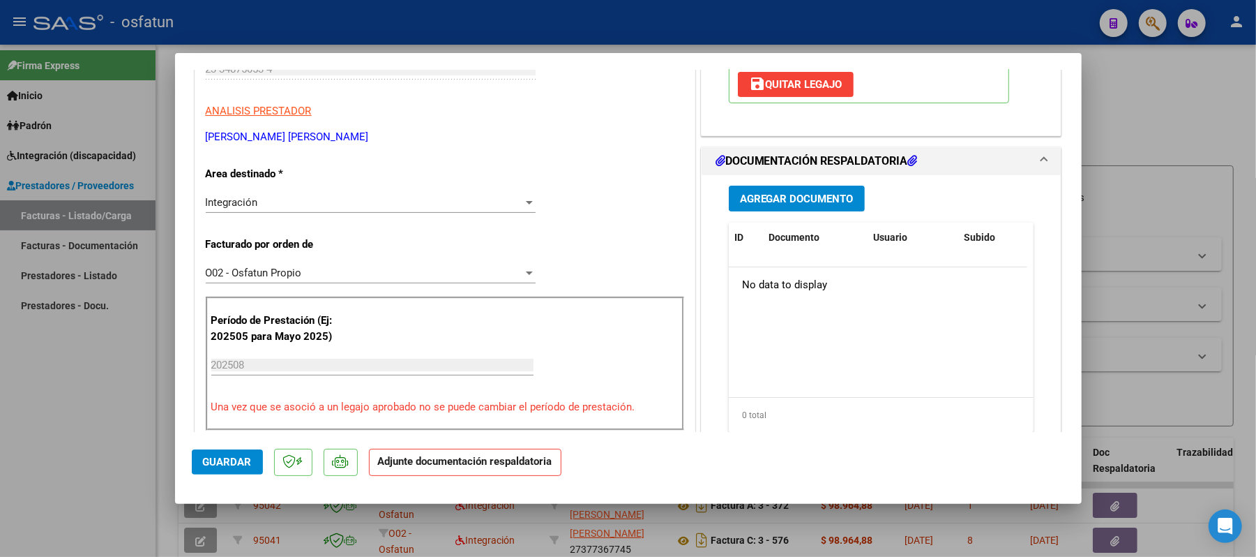
scroll to position [279, 0]
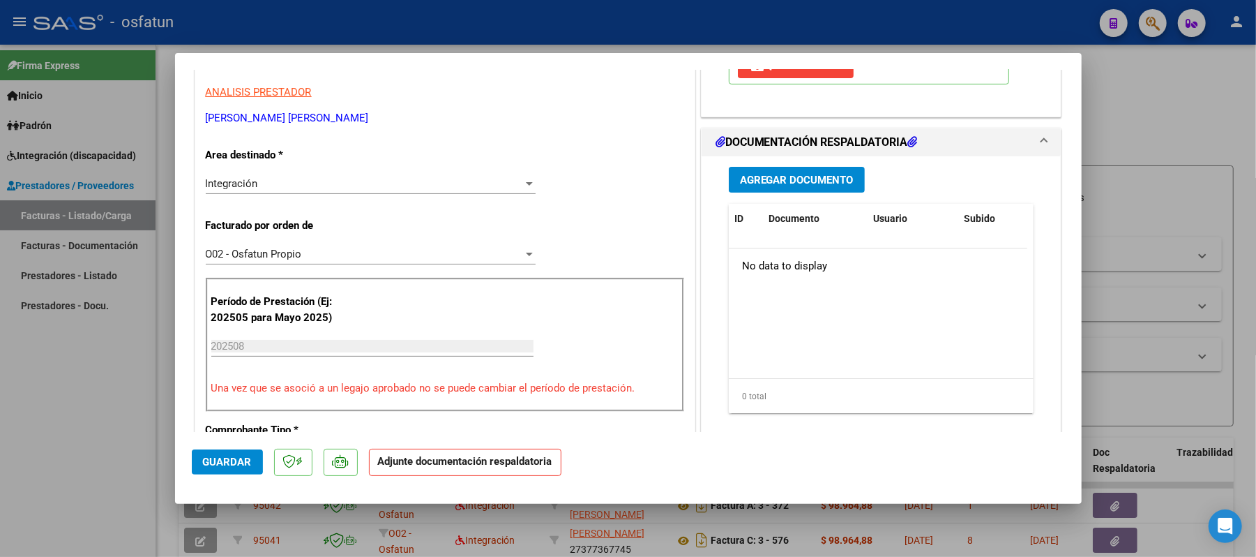
click at [809, 185] on span "Agregar Documento" at bounding box center [797, 180] width 114 height 13
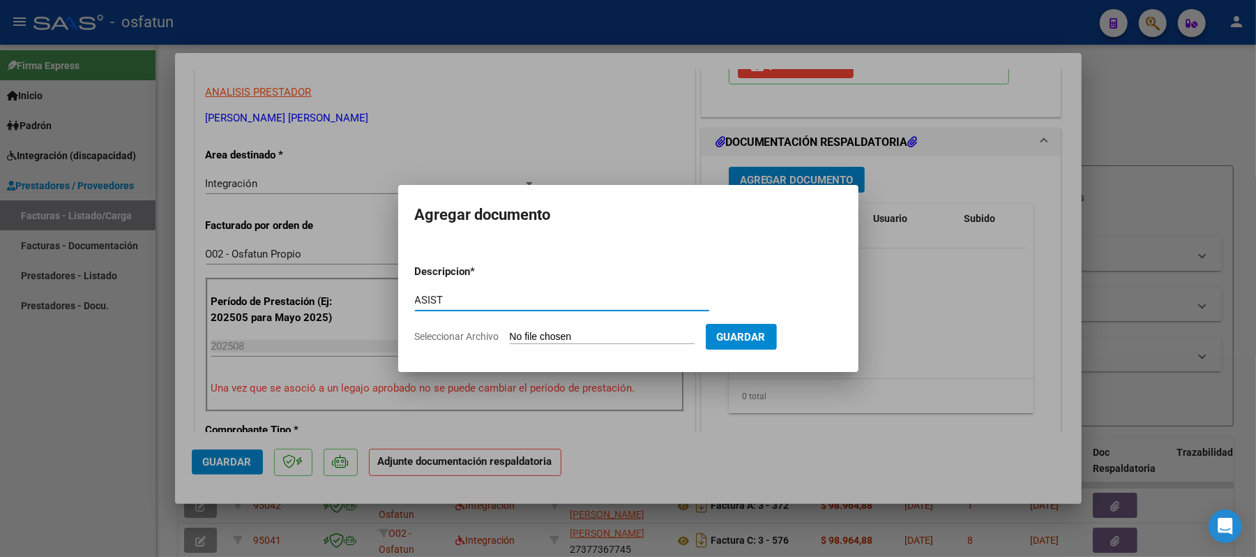
type input "ASIST"
click at [593, 335] on input "Seleccionar Archivo" at bounding box center [602, 337] width 185 height 13
type input "C:\fakepath\ASIST.pdf"
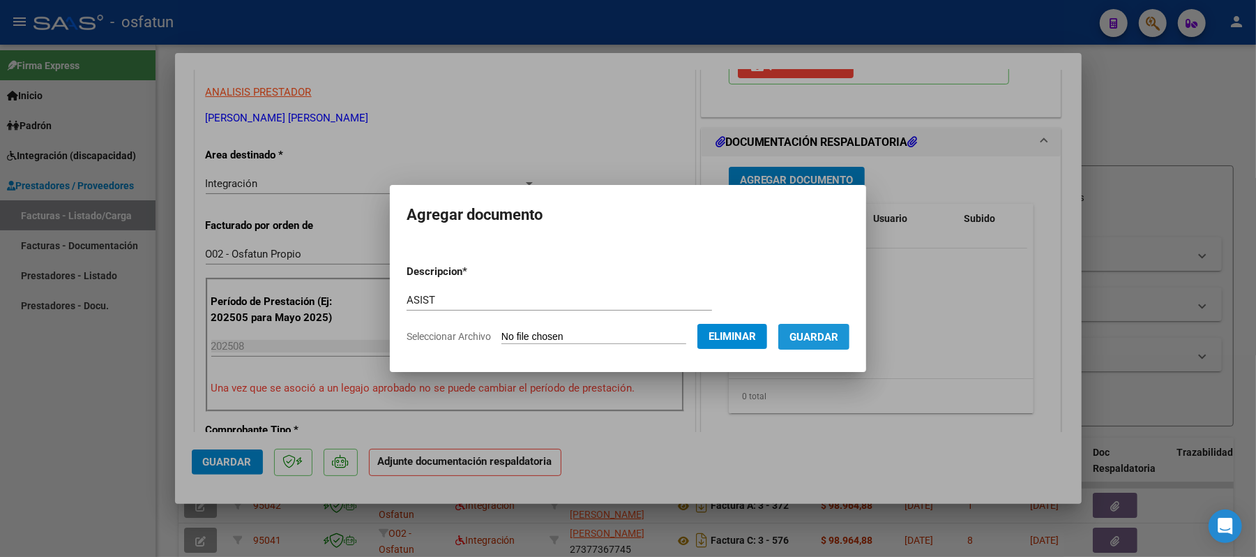
click at [812, 332] on span "Guardar" at bounding box center [813, 337] width 49 height 13
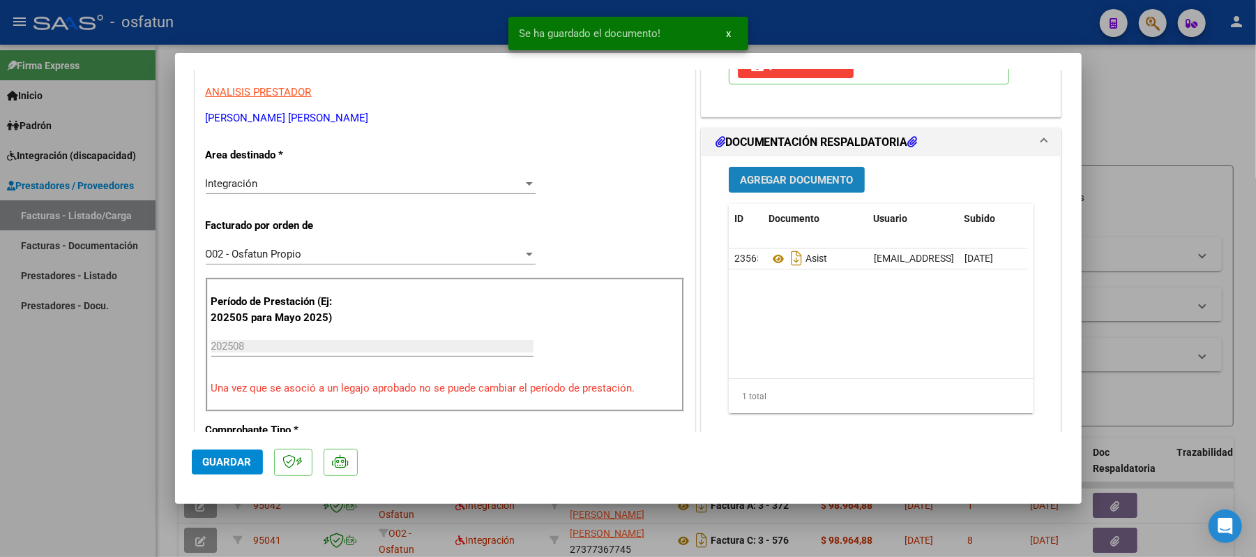
click at [753, 179] on span "Agregar Documento" at bounding box center [797, 180] width 114 height 13
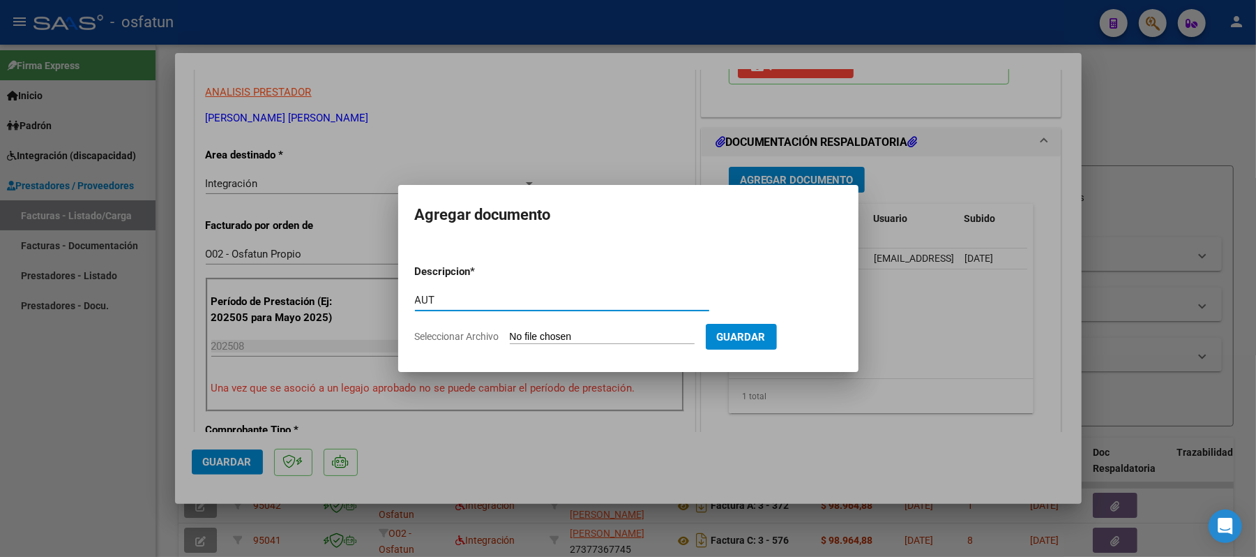
type input "AUT"
click at [610, 333] on input "Seleccionar Archivo" at bounding box center [602, 337] width 185 height 13
type input "C:\fakepath\AUT.pdf"
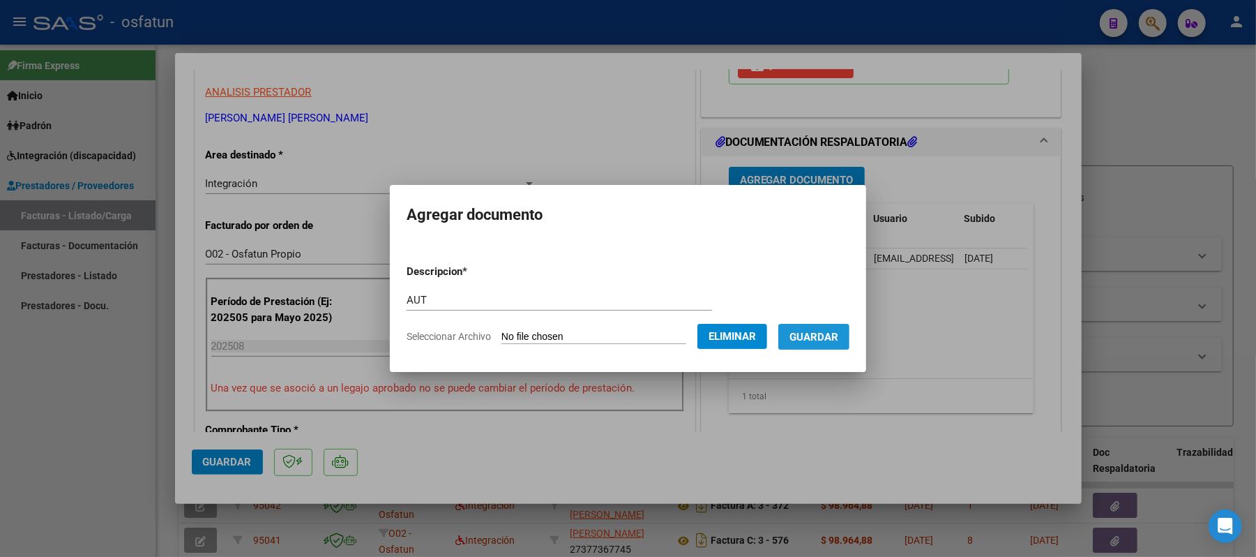
click at [826, 335] on span "Guardar" at bounding box center [813, 337] width 49 height 13
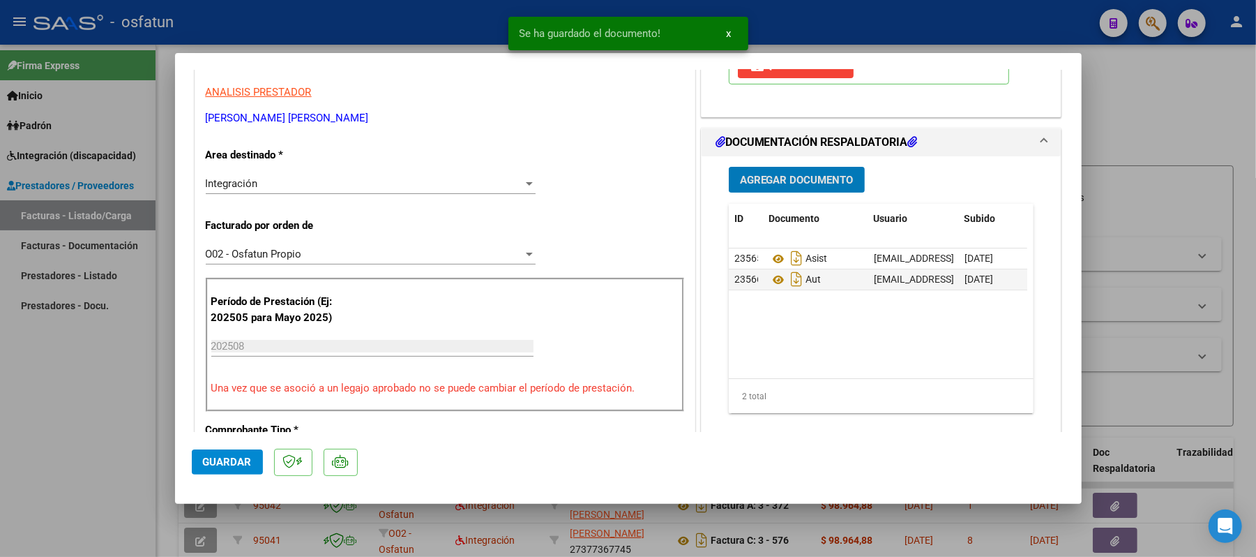
click at [219, 464] on span "Guardar" at bounding box center [227, 461] width 49 height 13
click at [66, 408] on div at bounding box center [628, 278] width 1256 height 557
type input "$ 0,00"
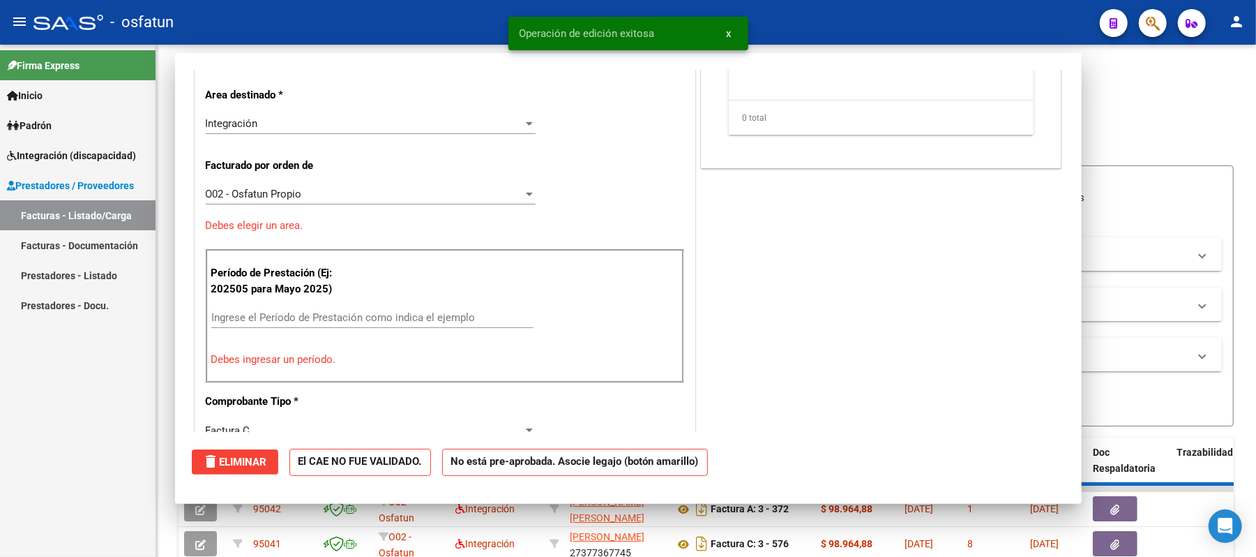
scroll to position [236, 0]
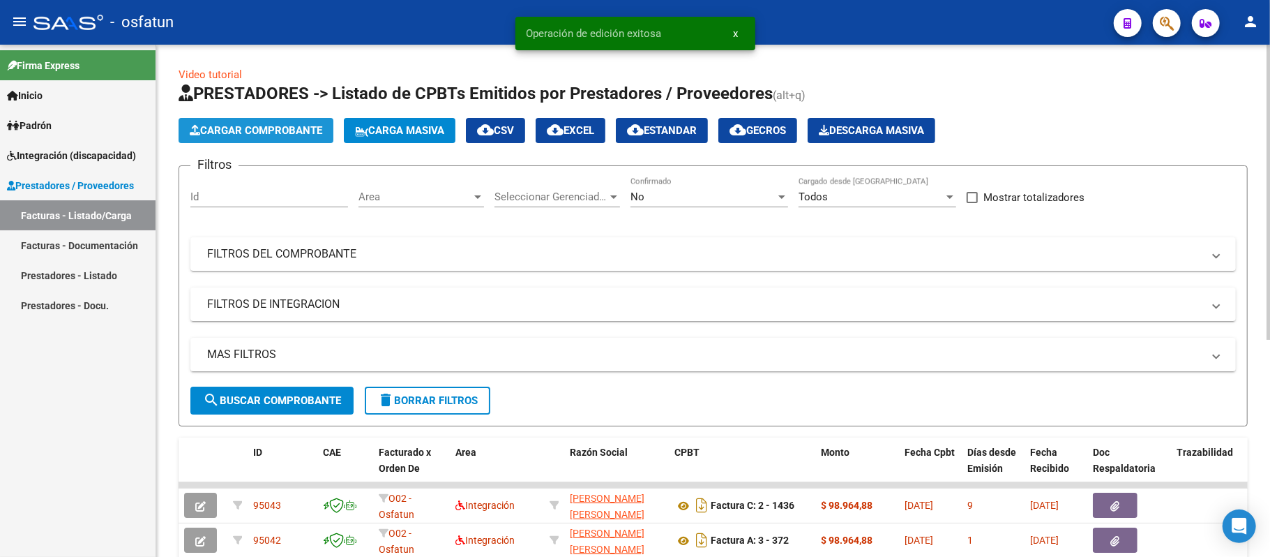
click at [232, 130] on span "Cargar Comprobante" at bounding box center [256, 130] width 133 height 13
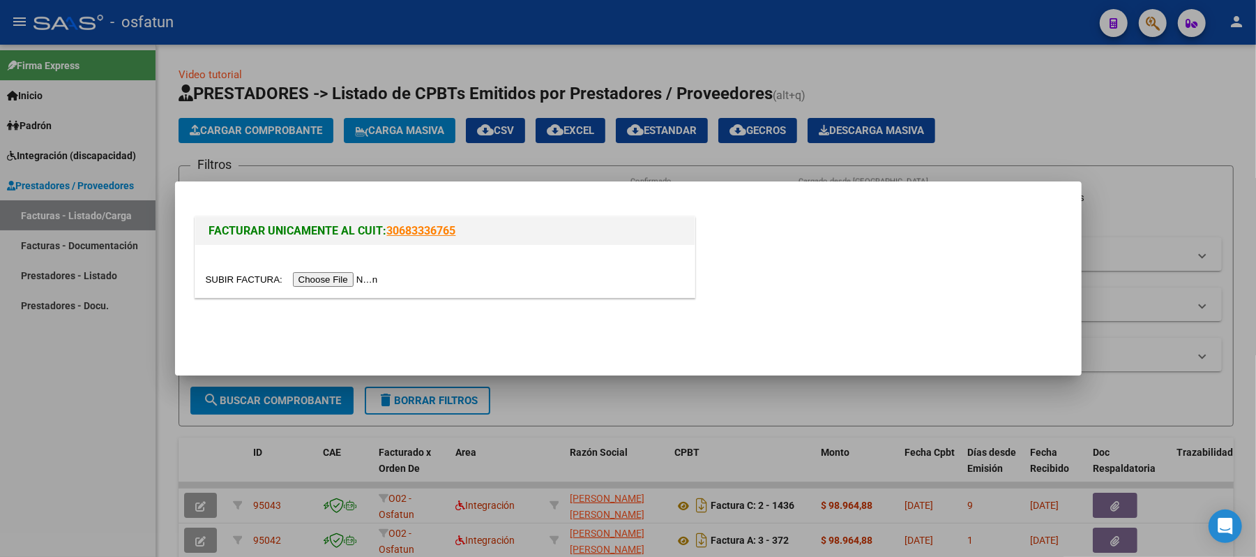
click at [361, 278] on input "file" at bounding box center [294, 279] width 176 height 15
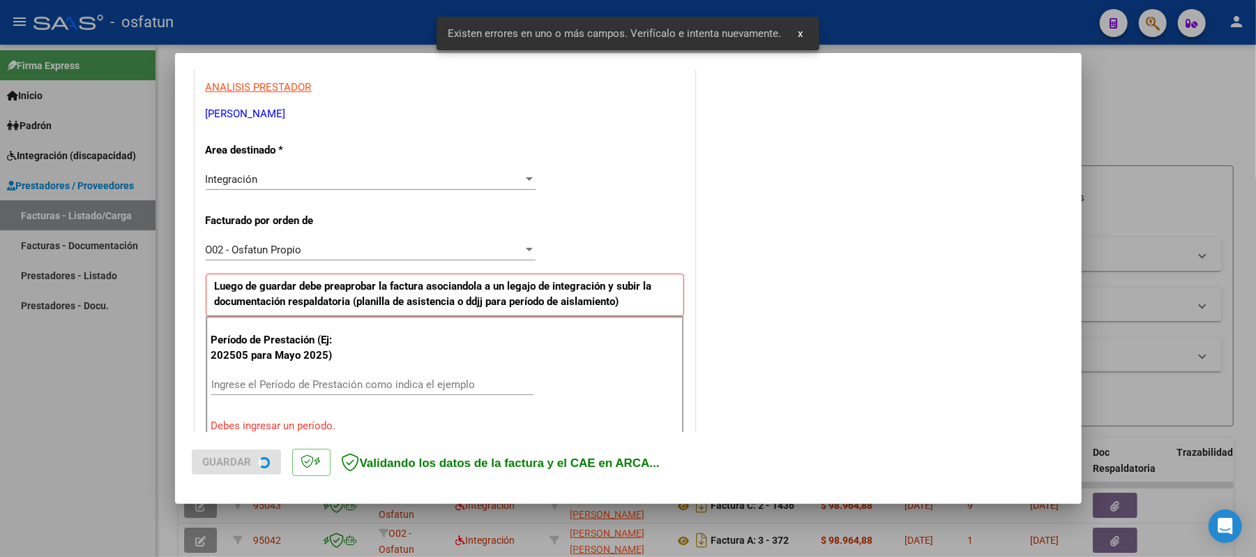
scroll to position [377, 0]
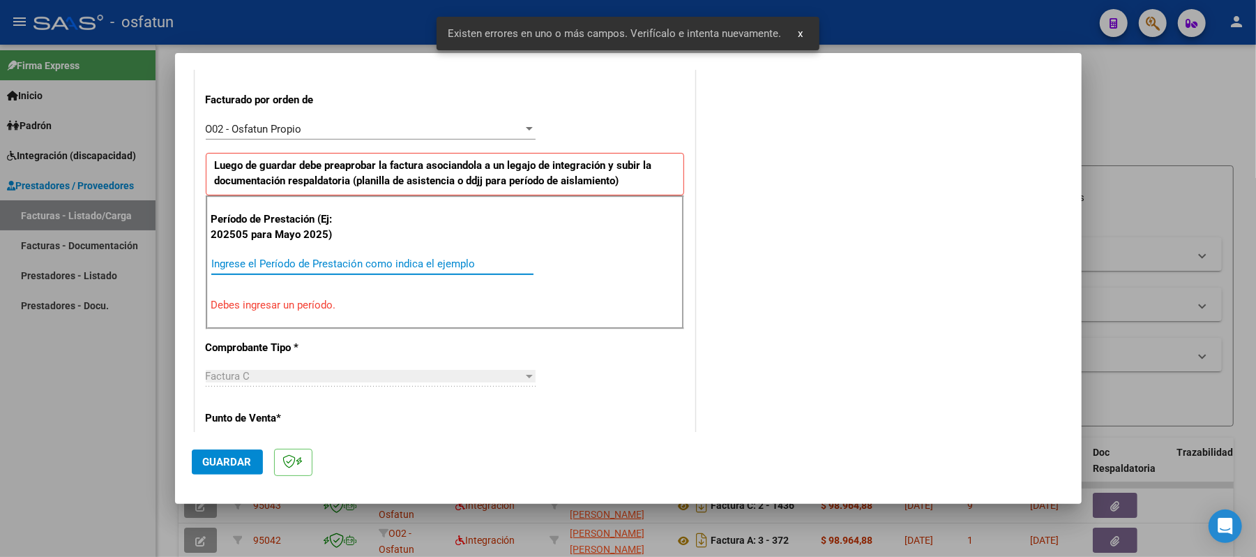
click at [417, 266] on input "Ingrese el Período de Prestación como indica el ejemplo" at bounding box center [372, 263] width 322 height 13
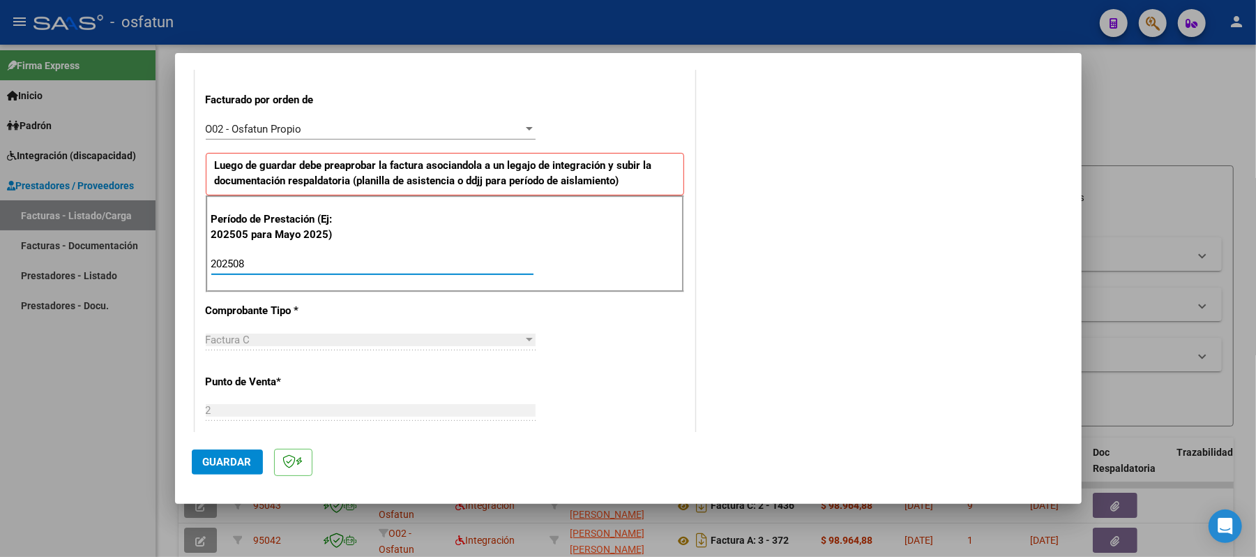
type input "202508"
click at [230, 464] on span "Guardar" at bounding box center [227, 461] width 49 height 13
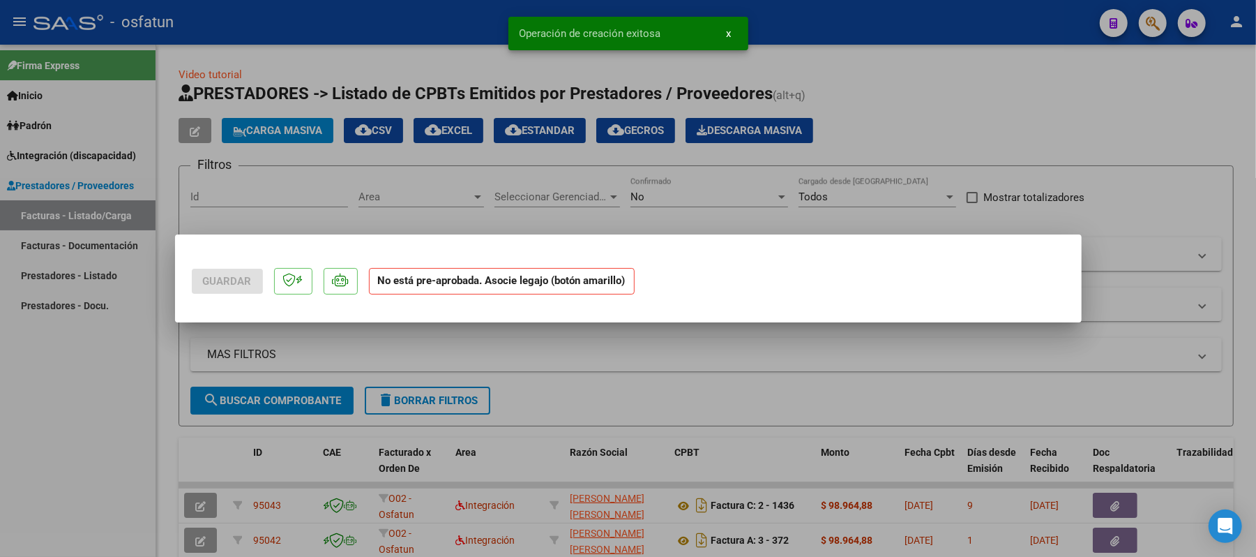
scroll to position [0, 0]
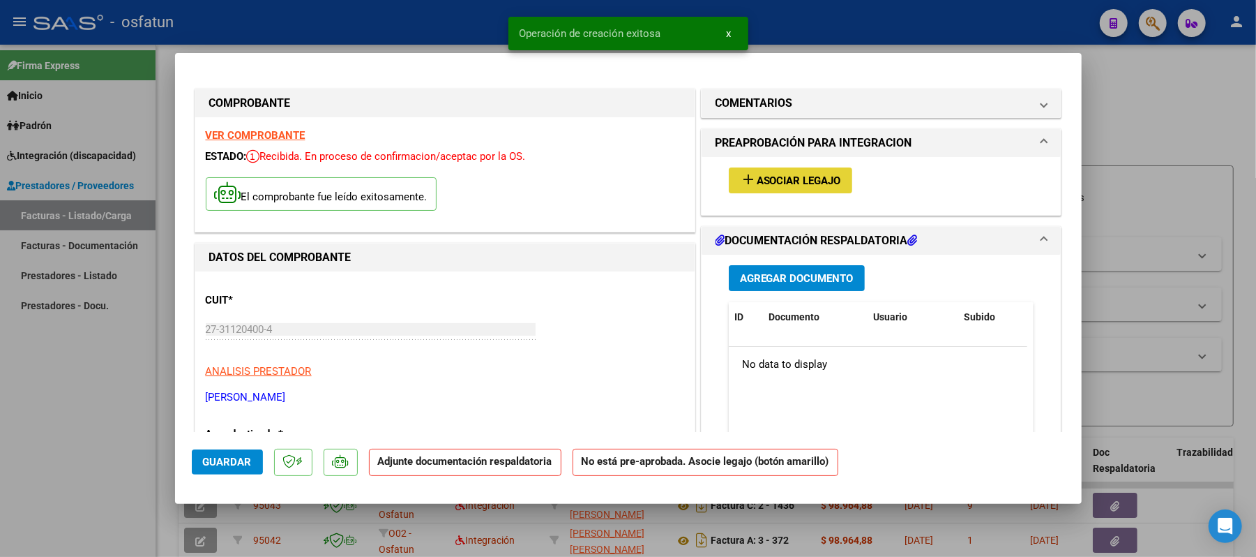
click at [812, 180] on span "Asociar Legajo" at bounding box center [799, 180] width 84 height 13
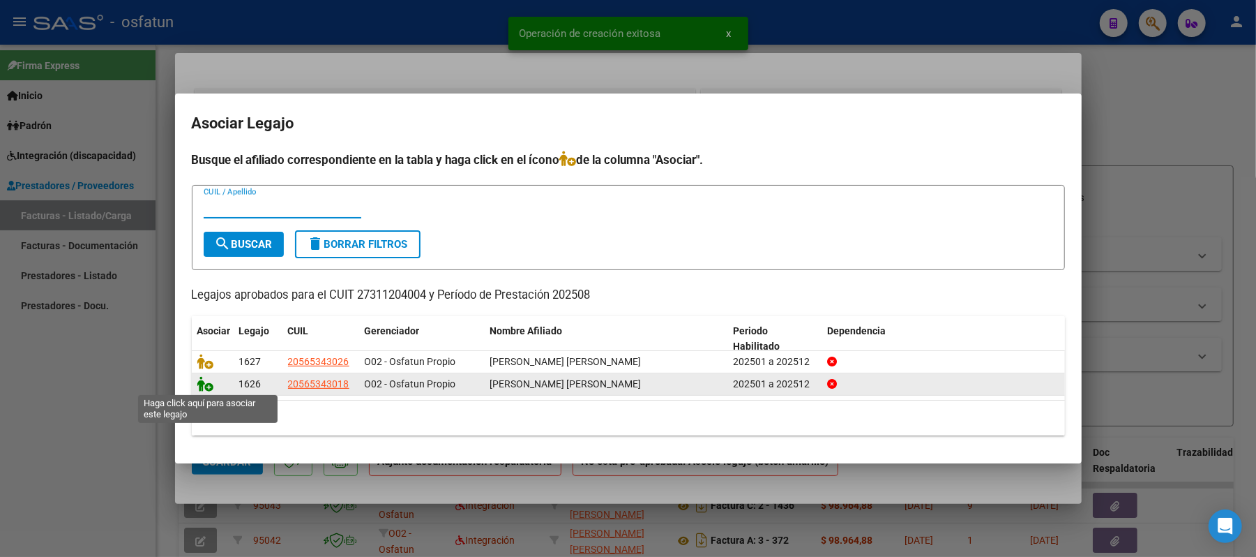
click at [205, 385] on icon at bounding box center [205, 383] width 17 height 15
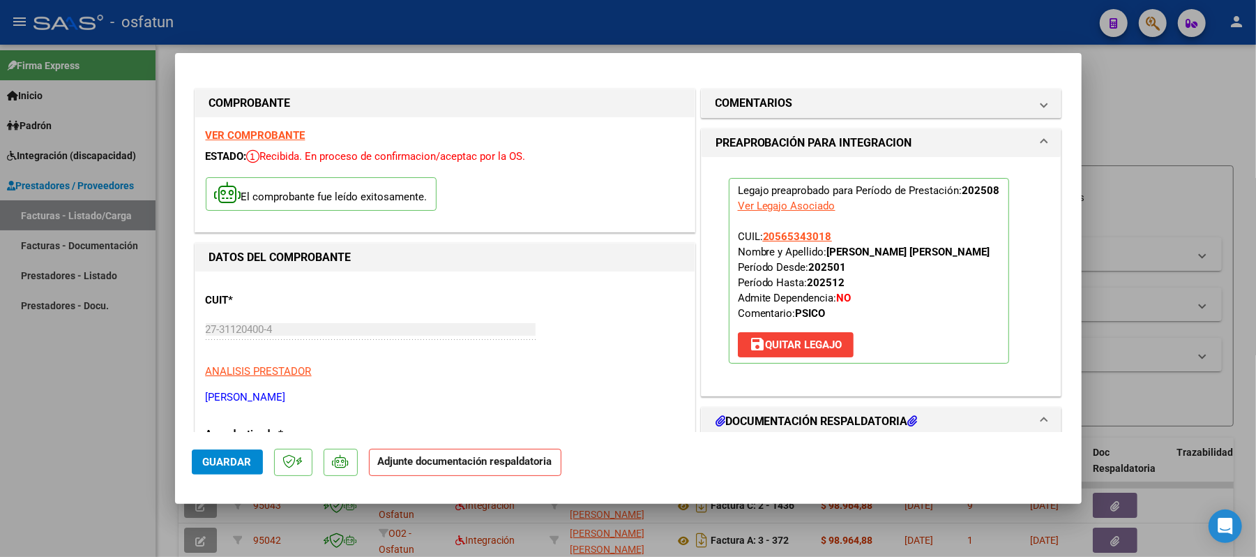
scroll to position [186, 0]
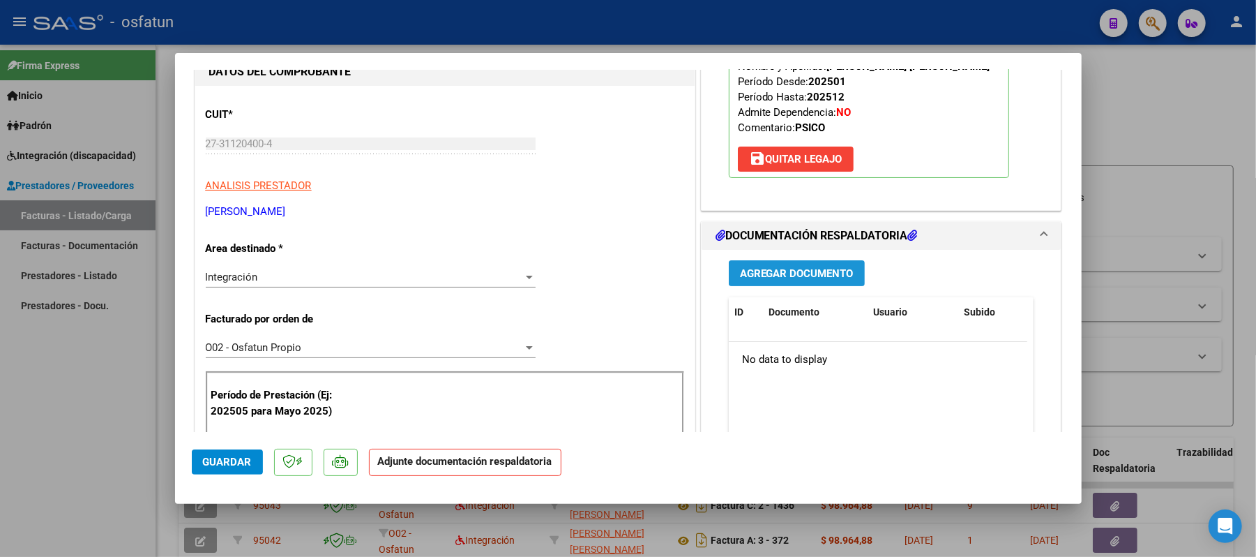
click at [824, 274] on span "Agregar Documento" at bounding box center [797, 273] width 114 height 13
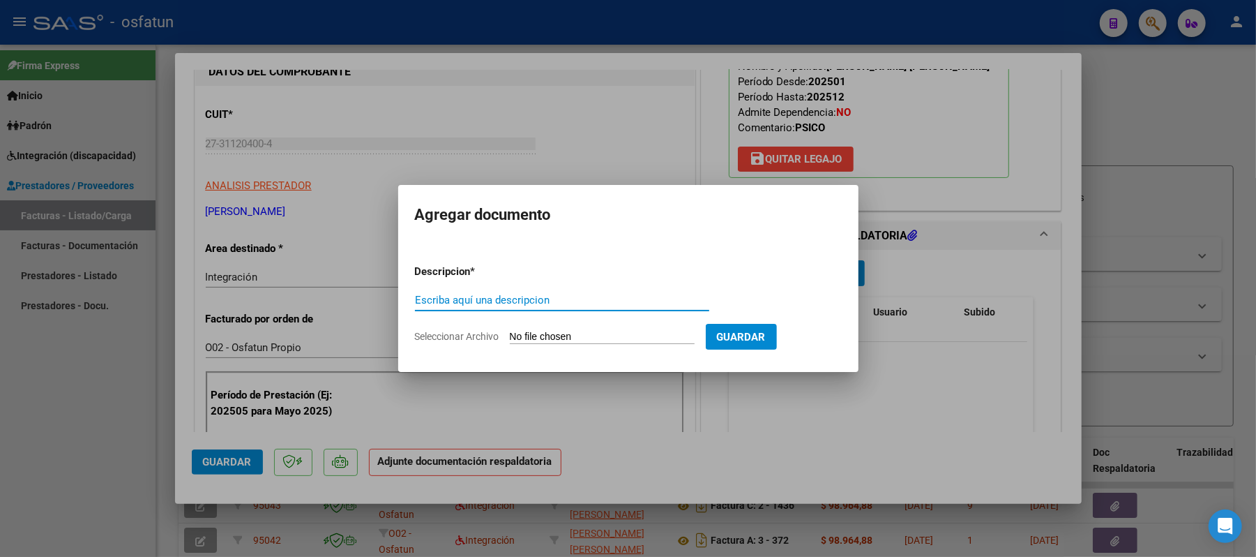
click at [578, 305] on input "Escriba aquí una descripcion" at bounding box center [562, 300] width 294 height 13
type input "ASIST"
click at [594, 339] on input "Seleccionar Archivo" at bounding box center [602, 337] width 185 height 13
type input "C:\fakepath\ASIST.pdf"
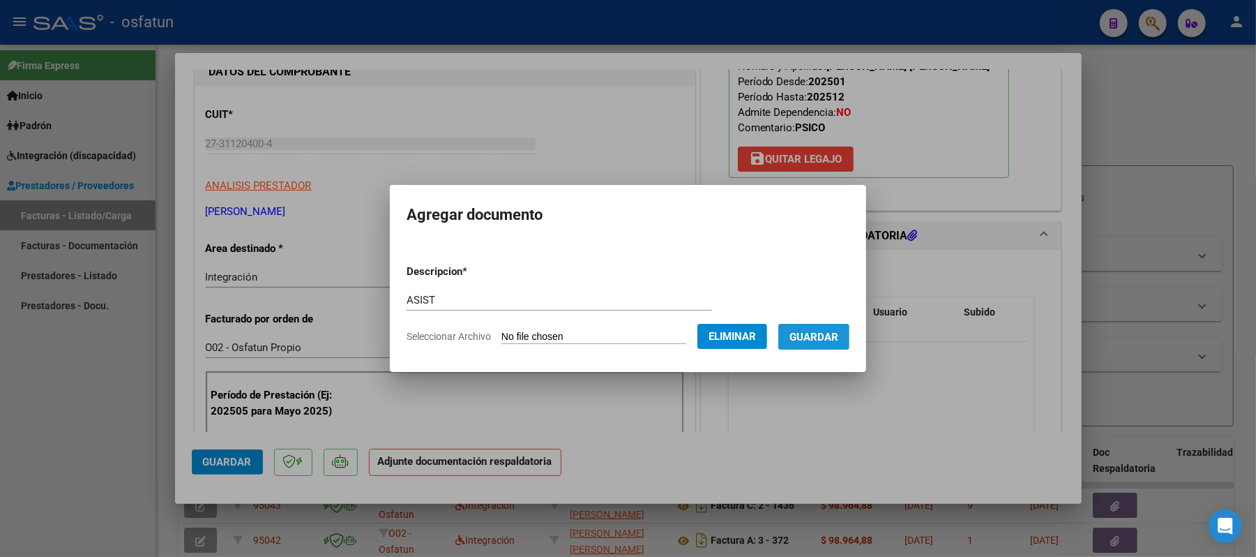
click at [808, 338] on span "Guardar" at bounding box center [813, 337] width 49 height 13
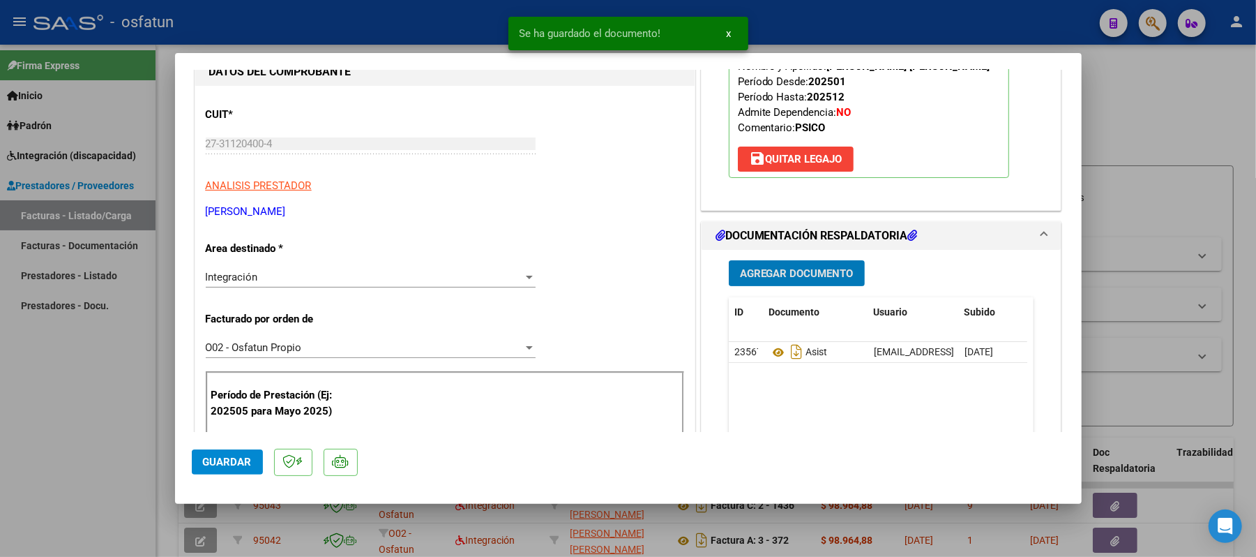
click at [759, 278] on span "Agregar Documento" at bounding box center [797, 273] width 114 height 13
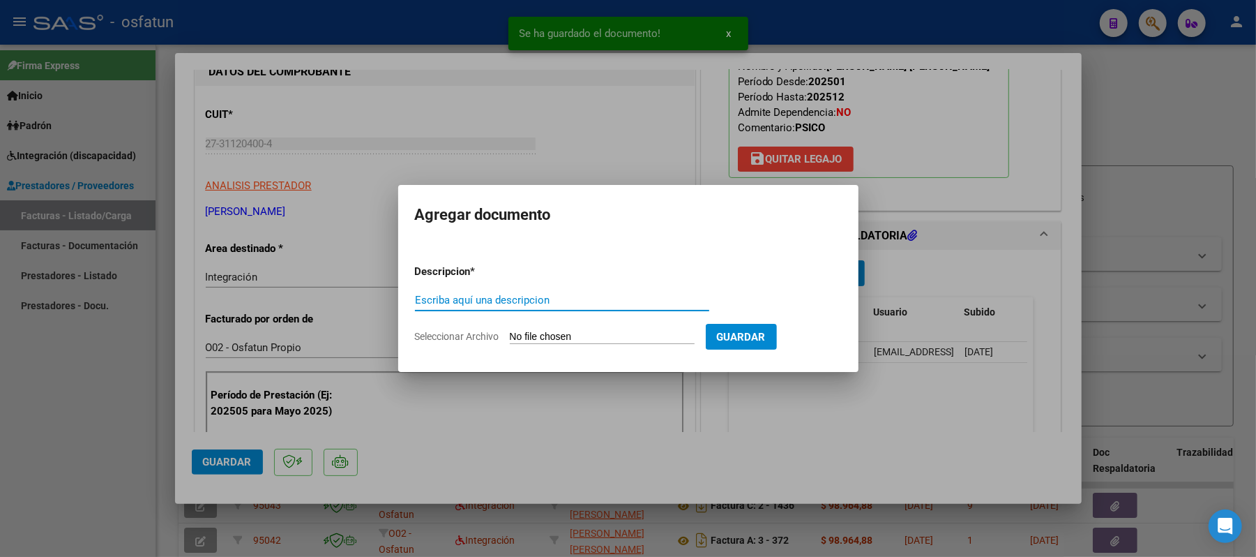
click at [587, 301] on input "Escriba aquí una descripcion" at bounding box center [562, 300] width 294 height 13
type input "AUT"
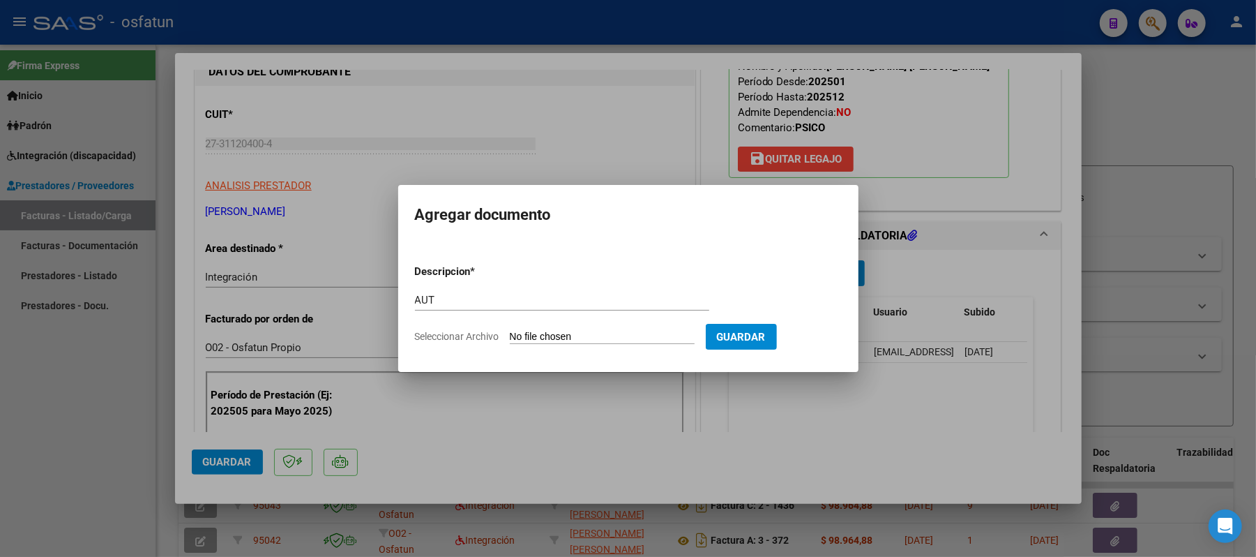
click at [538, 338] on input "Seleccionar Archivo" at bounding box center [602, 337] width 185 height 13
type input "C:\fakepath\[PERSON_NAME] - AUTORIZACION.pdf"
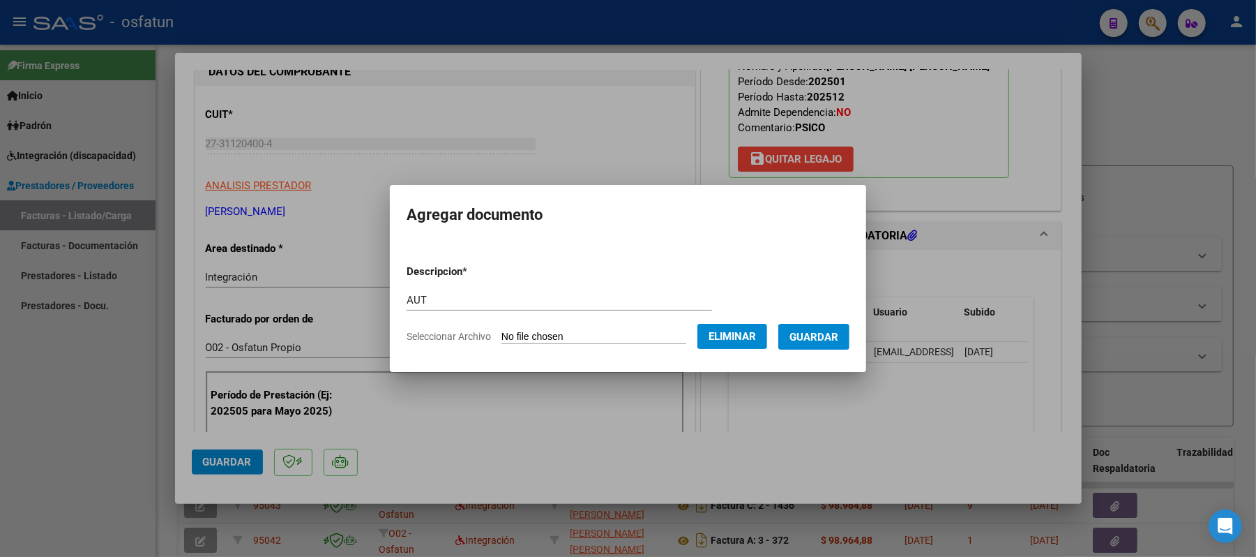
click at [838, 333] on span "Guardar" at bounding box center [813, 337] width 49 height 13
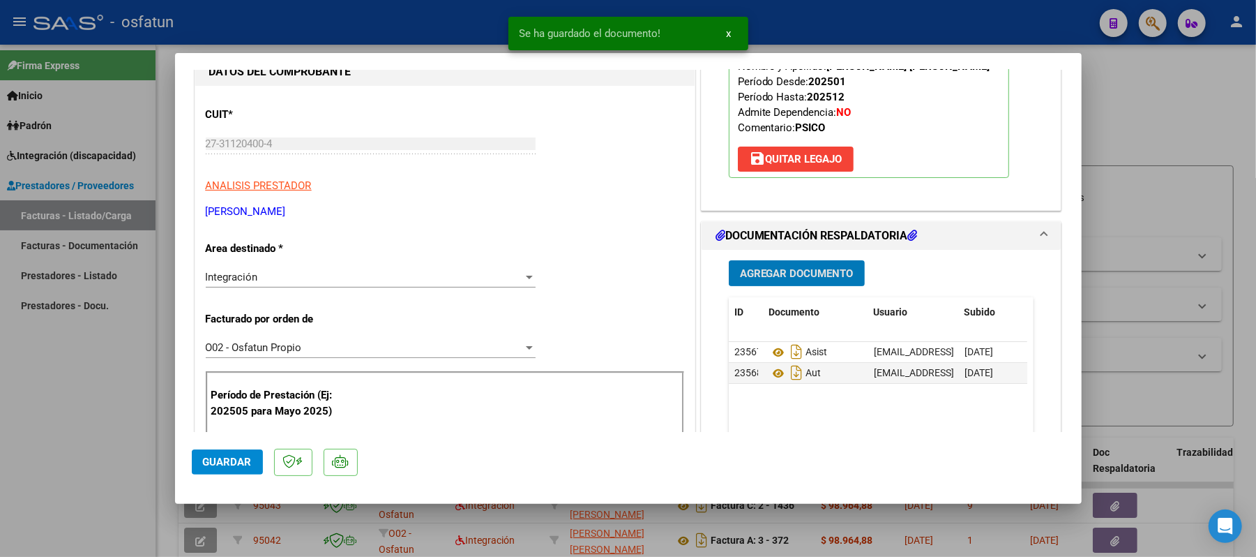
click at [241, 455] on span "Guardar" at bounding box center [227, 461] width 49 height 13
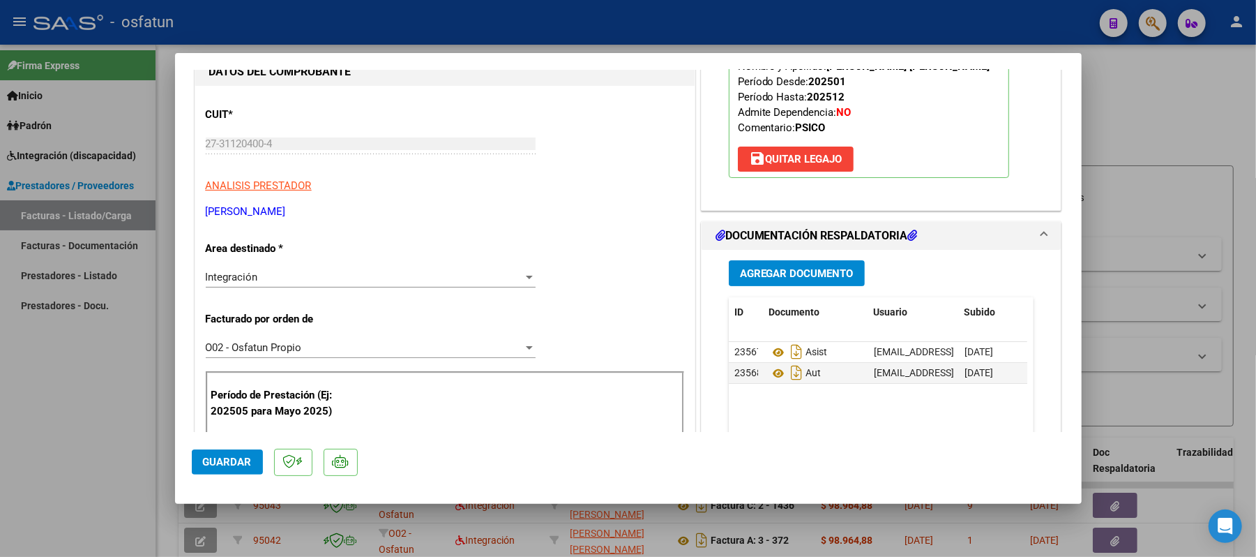
click at [1178, 115] on div at bounding box center [628, 278] width 1256 height 557
type input "$ 0,00"
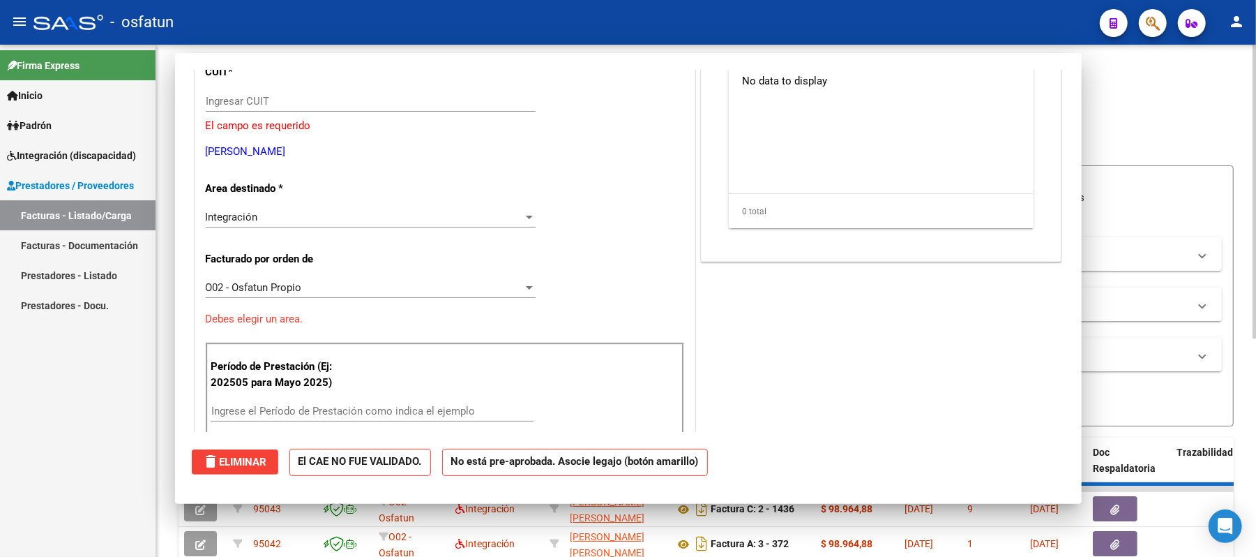
scroll to position [143, 0]
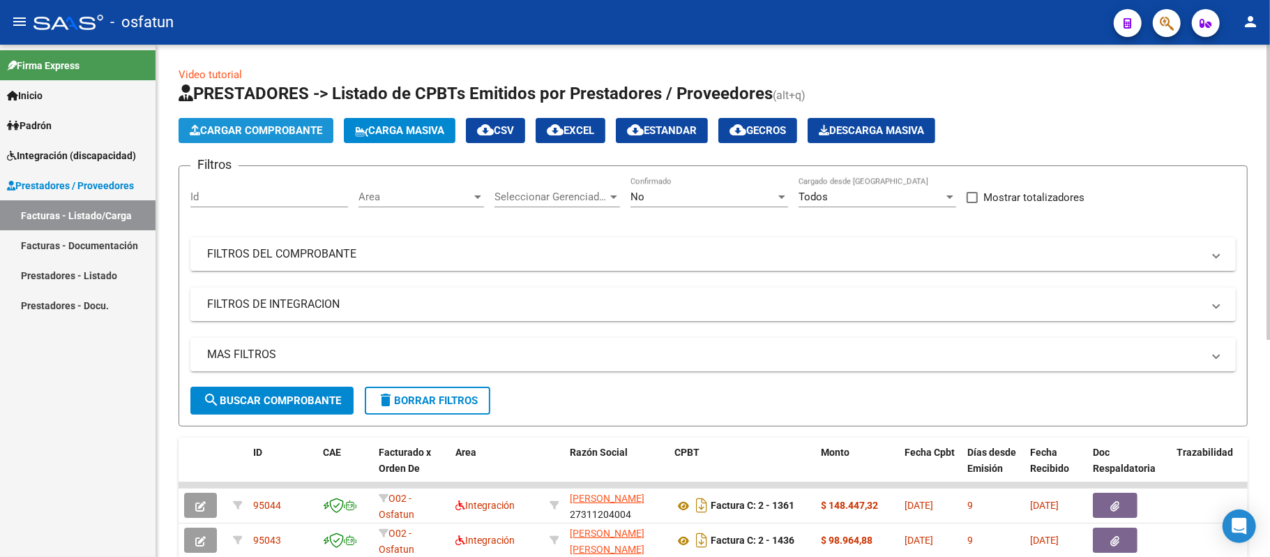
click at [250, 124] on span "Cargar Comprobante" at bounding box center [256, 130] width 133 height 13
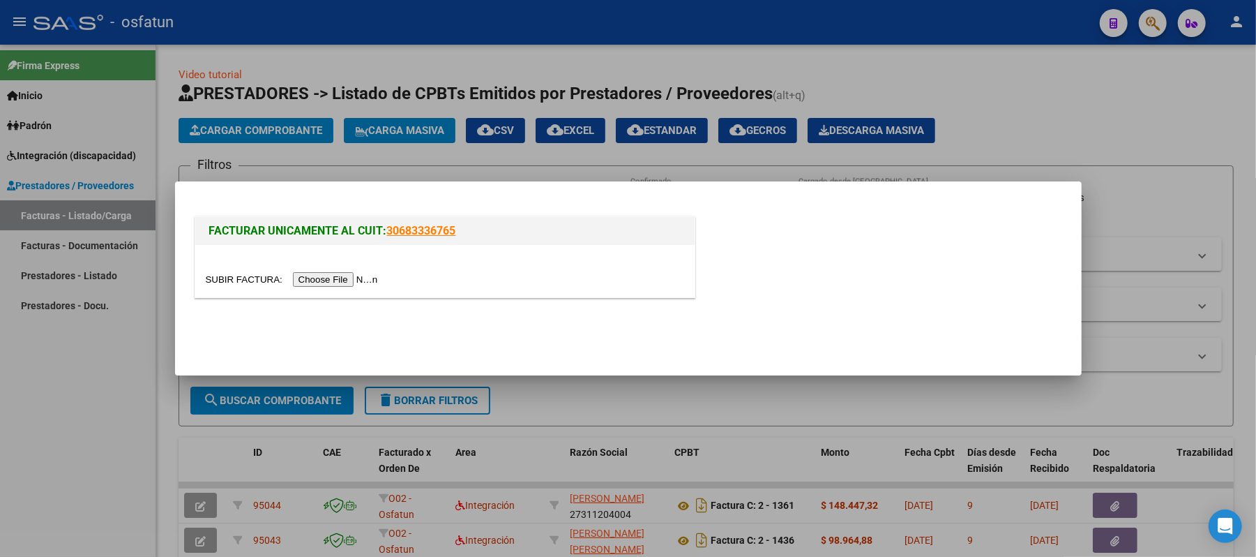
click at [319, 277] on input "file" at bounding box center [294, 279] width 176 height 15
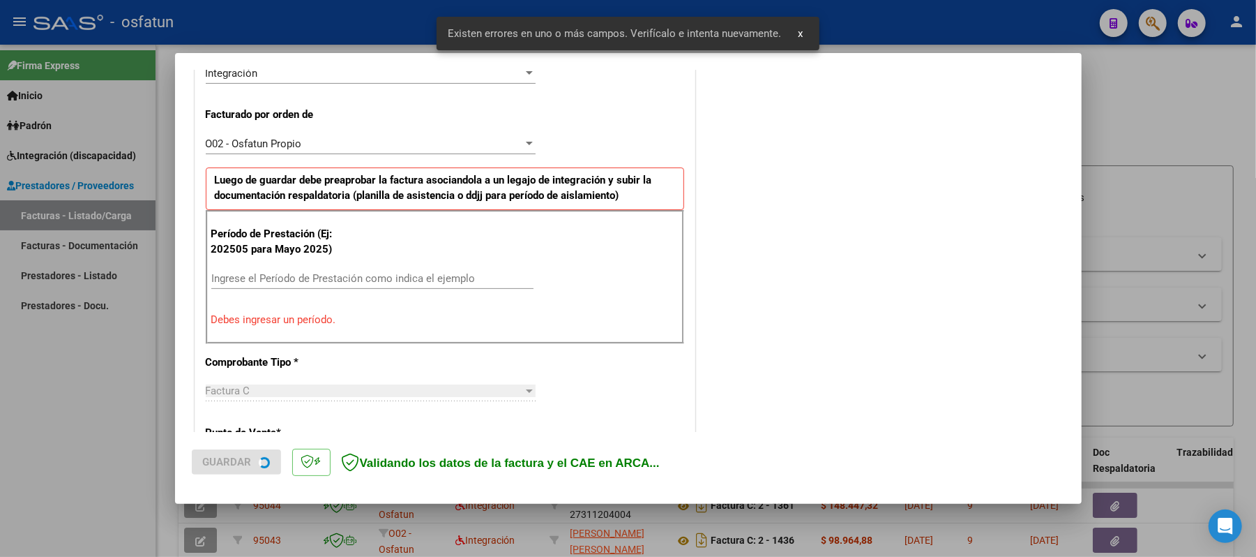
scroll to position [377, 0]
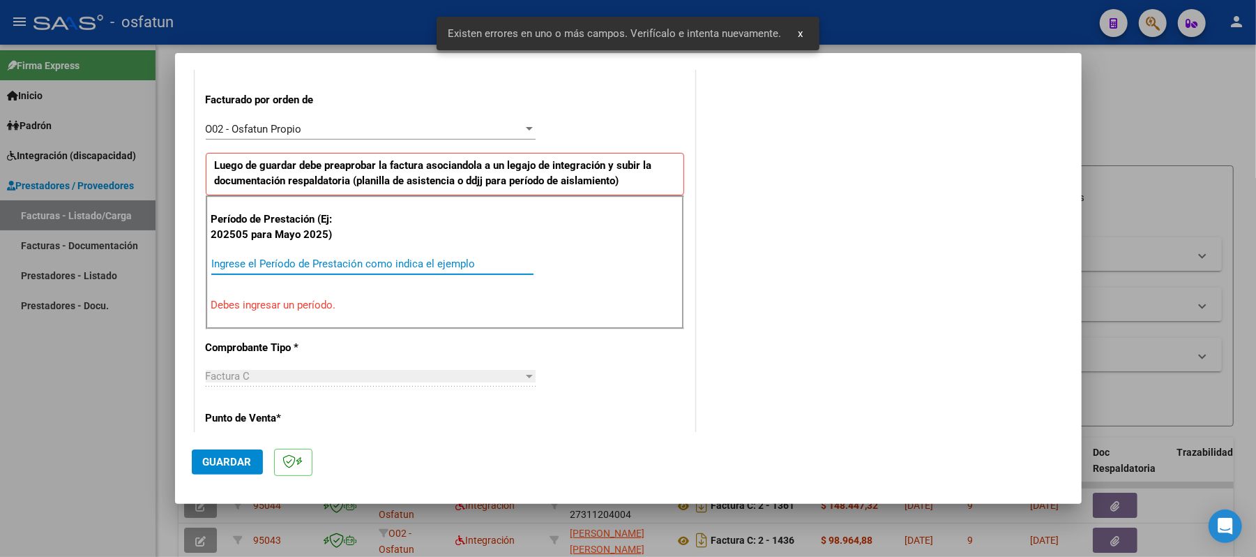
click at [347, 262] on input "Ingrese el Período de Prestación como indica el ejemplo" at bounding box center [372, 263] width 322 height 13
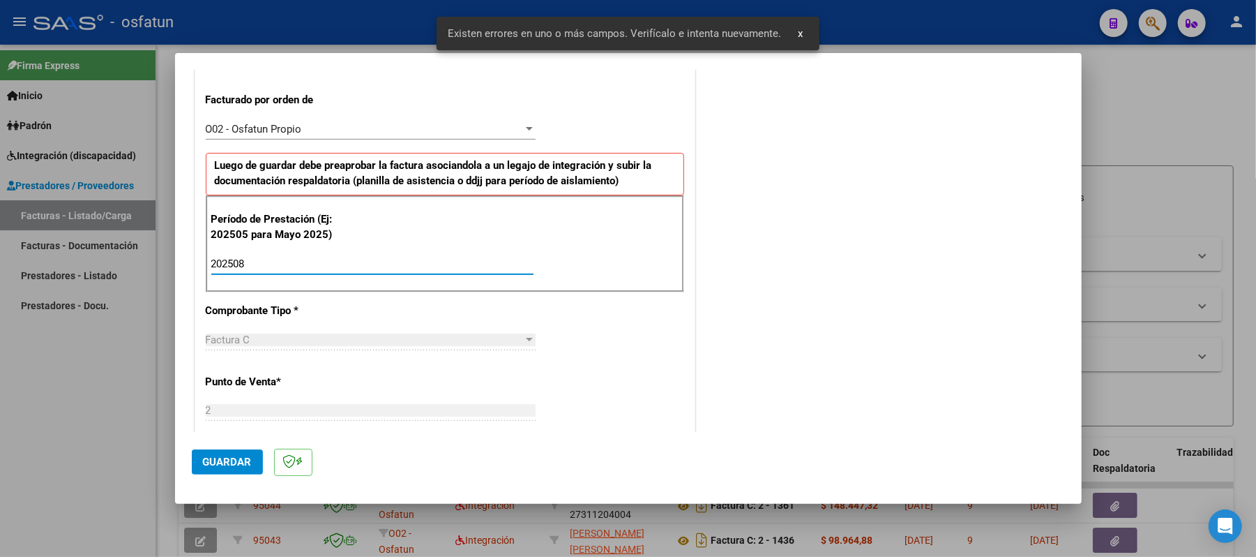
type input "202508"
click at [221, 455] on span "Guardar" at bounding box center [227, 461] width 49 height 13
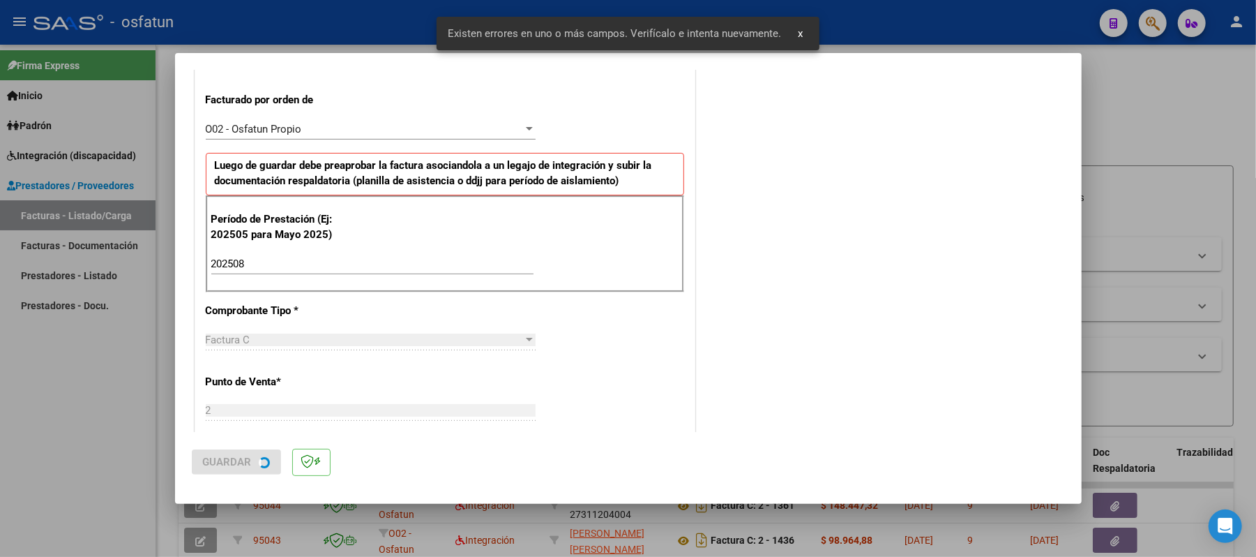
scroll to position [0, 0]
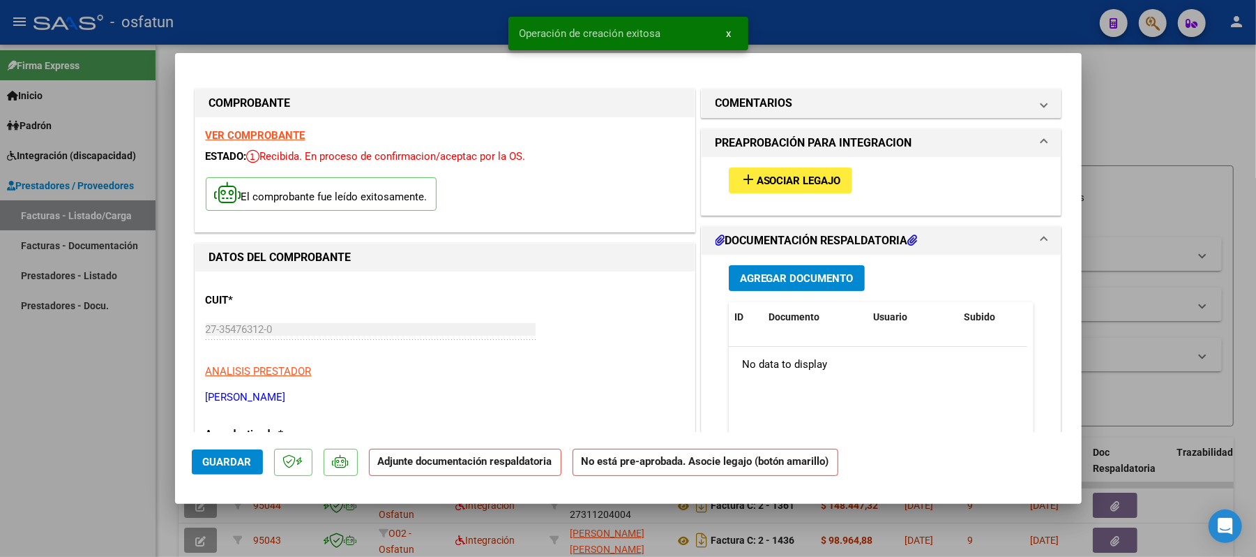
click at [799, 176] on span "Asociar Legajo" at bounding box center [799, 180] width 84 height 13
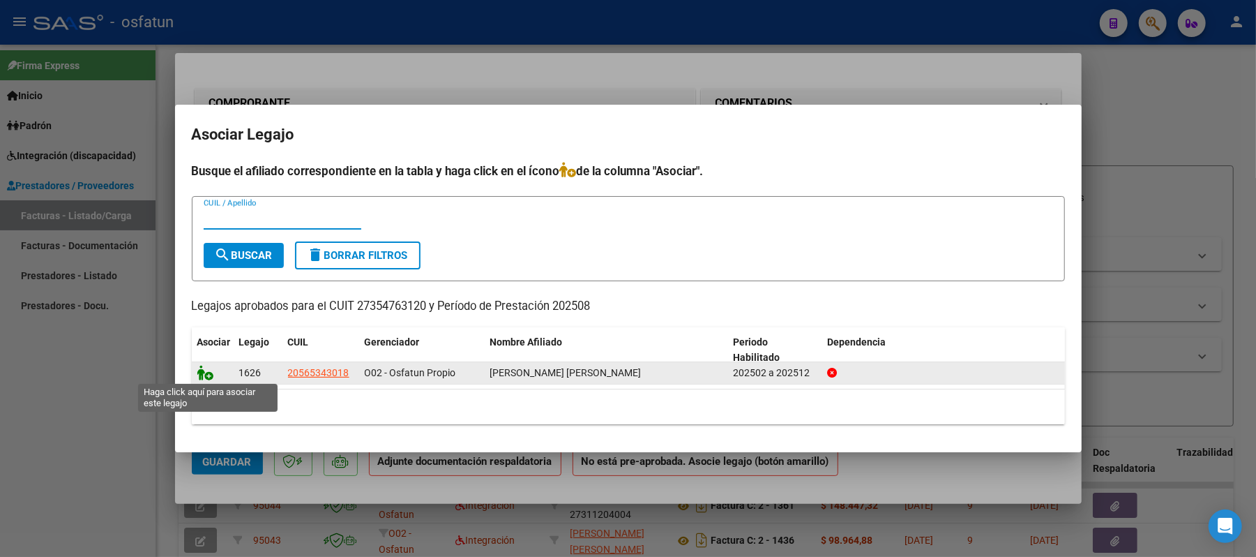
click at [212, 372] on icon at bounding box center [205, 372] width 17 height 15
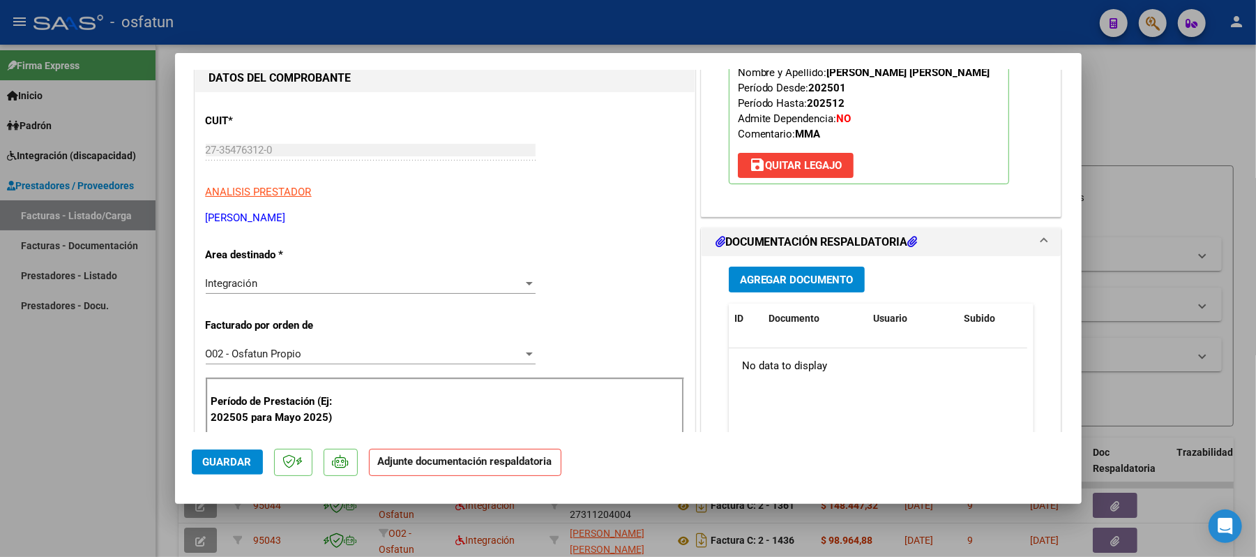
scroll to position [186, 0]
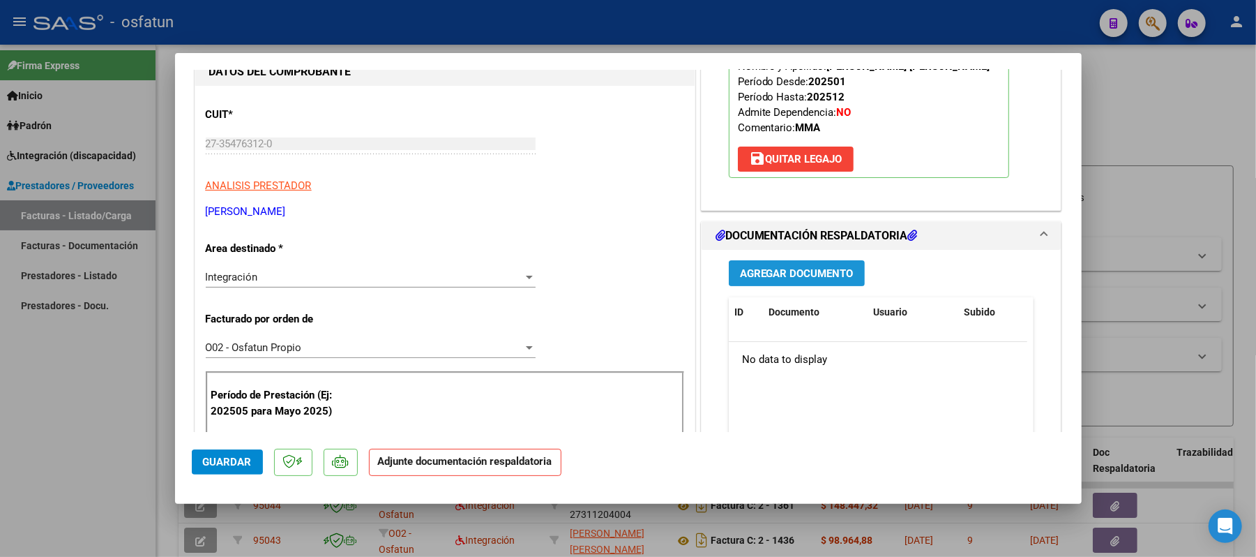
click at [810, 268] on span "Agregar Documento" at bounding box center [797, 273] width 114 height 13
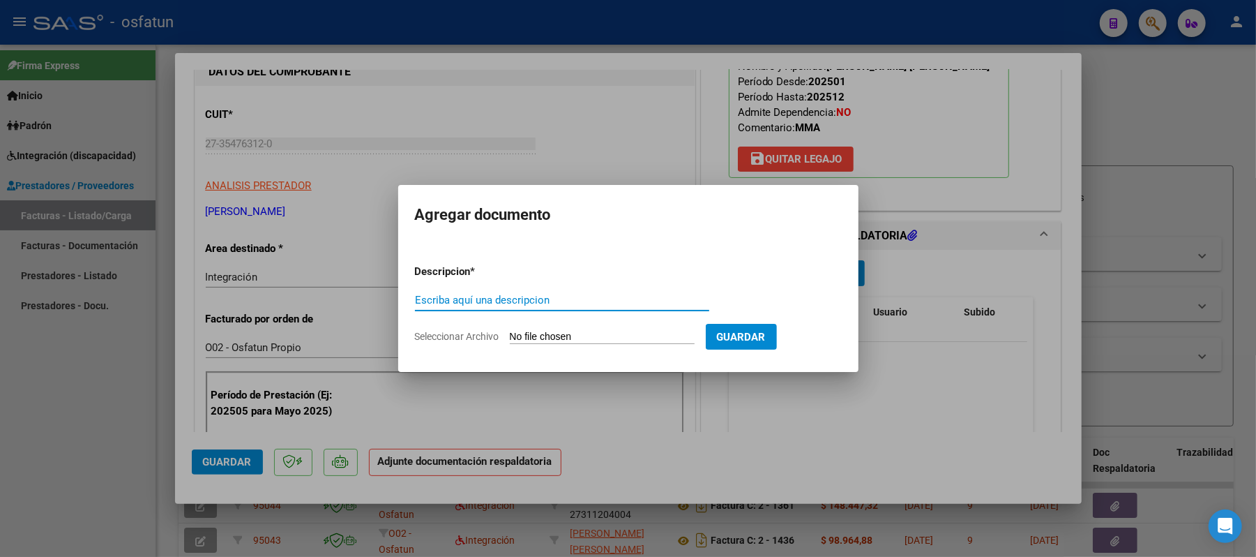
click at [534, 299] on input "Escriba aquí una descripcion" at bounding box center [562, 300] width 294 height 13
type input "ASIST"
click at [543, 331] on input "Seleccionar Archivo" at bounding box center [602, 337] width 185 height 13
type input "C:\fakepath\ASIST.pdf"
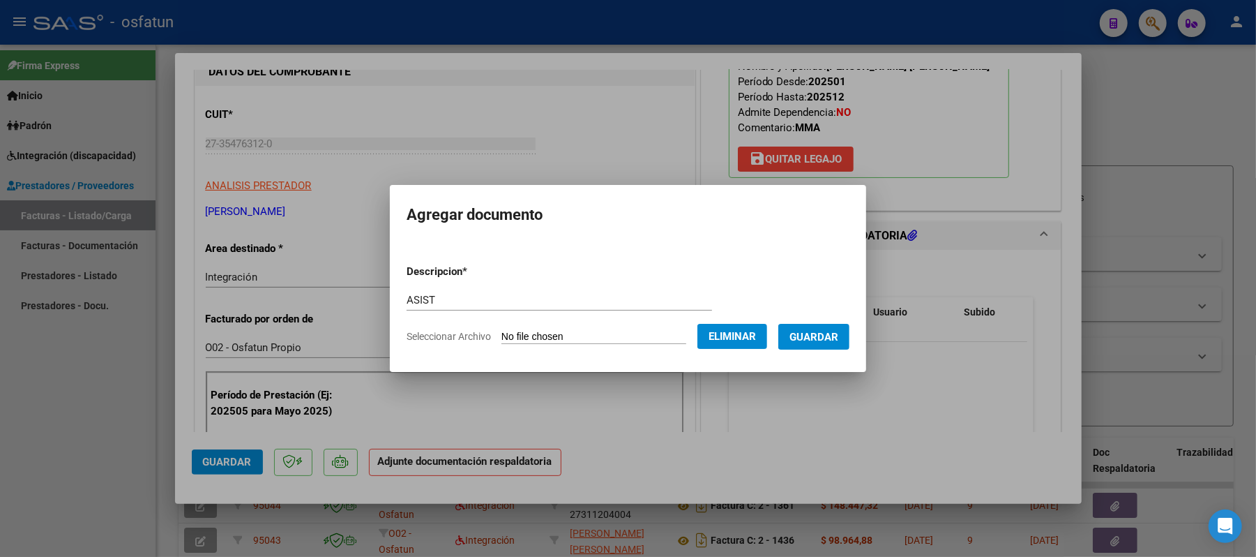
click at [832, 339] on span "Guardar" at bounding box center [813, 337] width 49 height 13
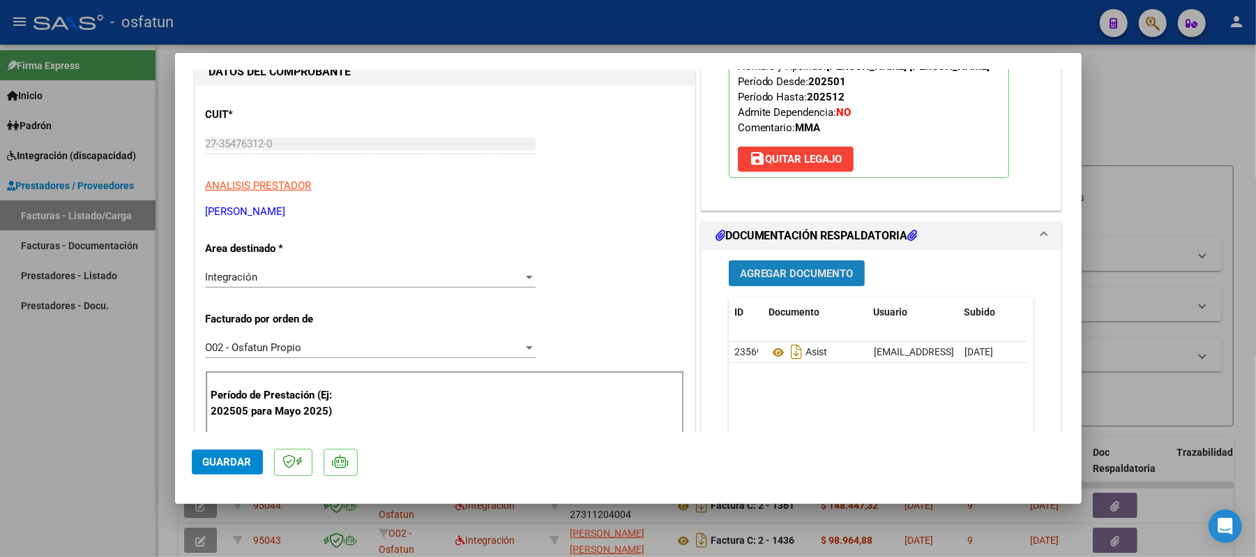
click at [787, 266] on span "Agregar Documento" at bounding box center [797, 272] width 114 height 13
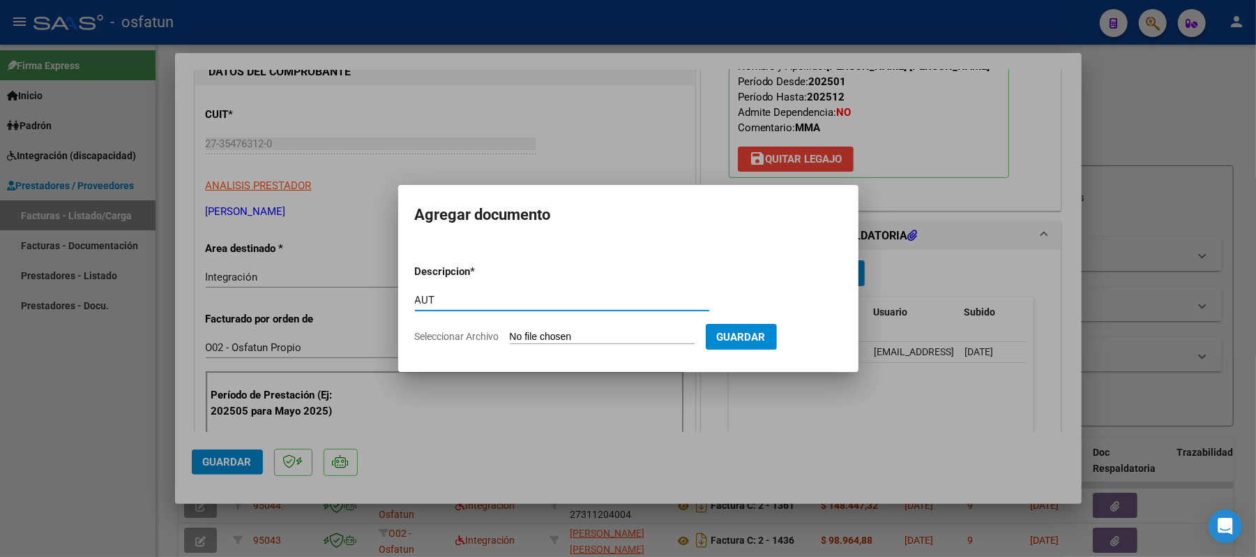
type input "AUT"
click at [539, 335] on input "Seleccionar Archivo" at bounding box center [602, 337] width 185 height 13
type input "C:\fakepath\AUT.pdf"
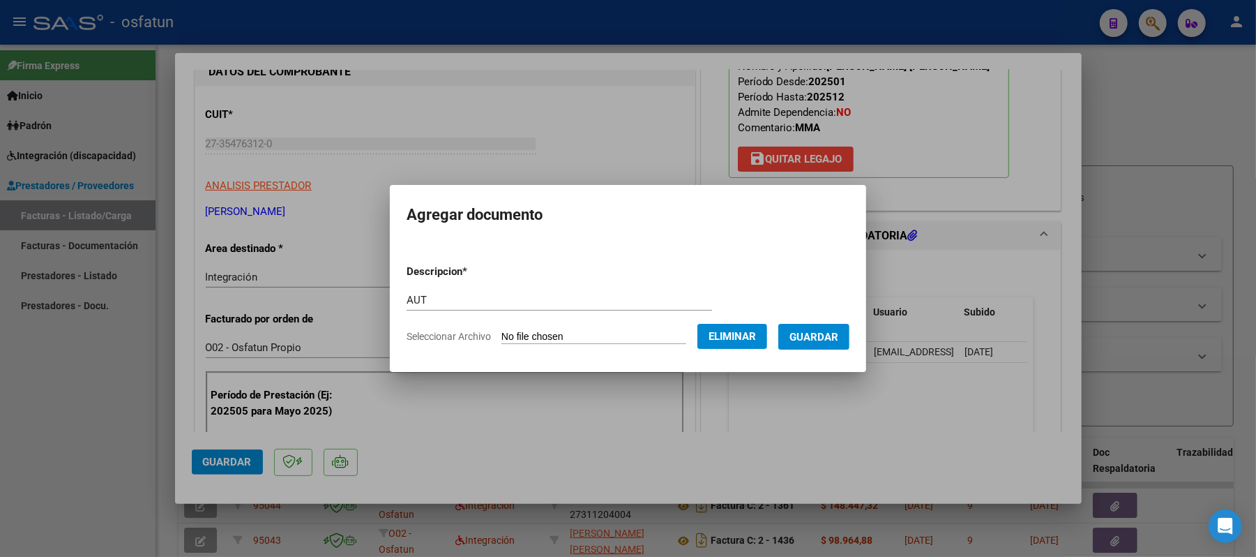
click at [838, 333] on span "Guardar" at bounding box center [813, 337] width 49 height 13
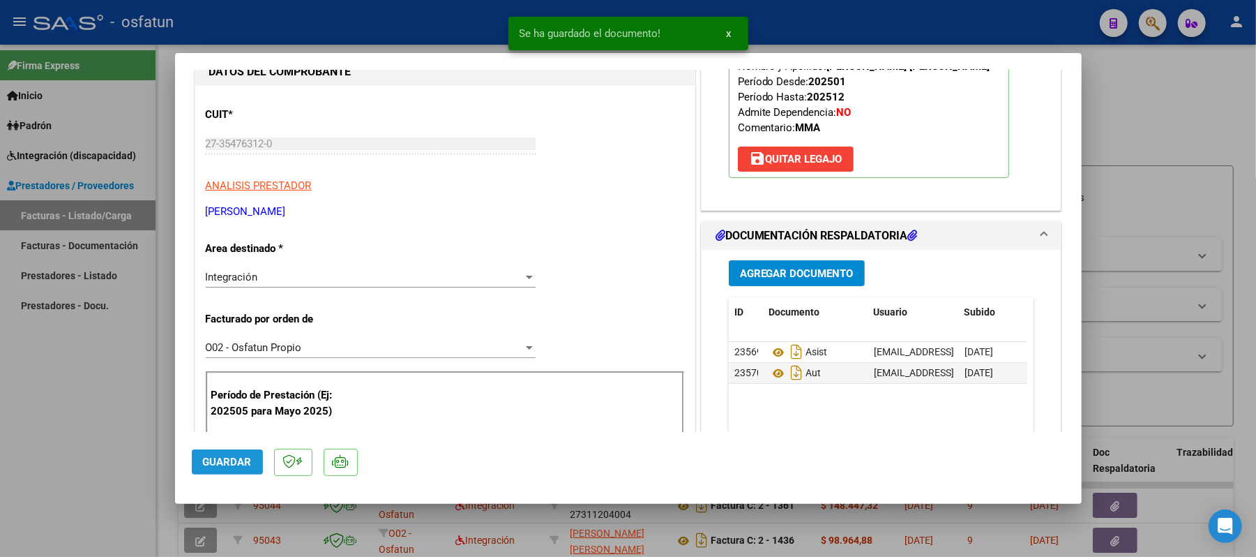
click at [206, 462] on span "Guardar" at bounding box center [227, 461] width 49 height 13
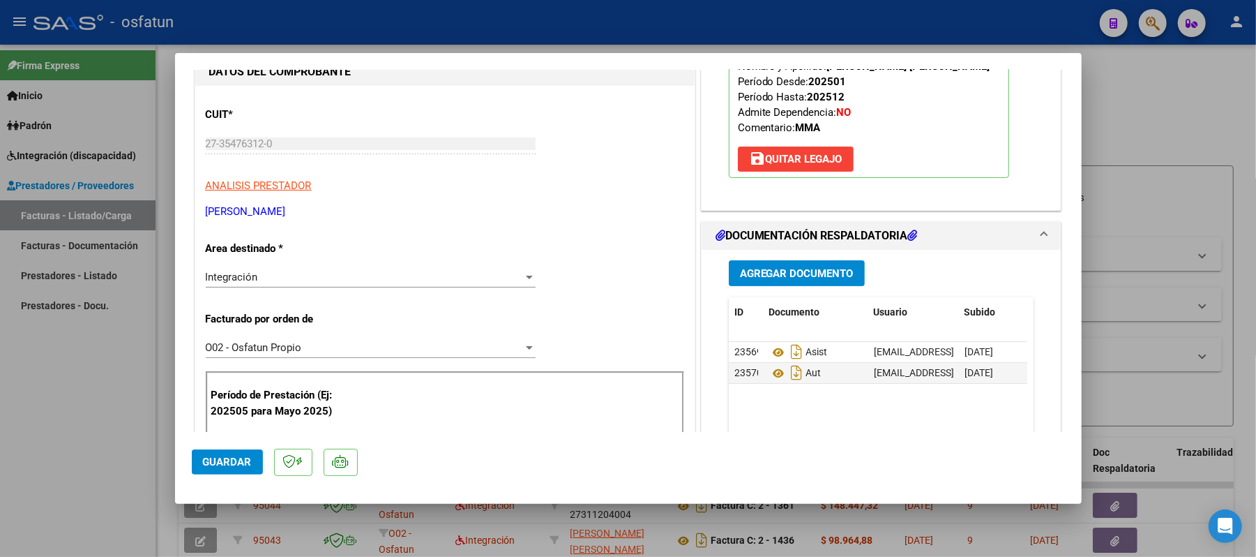
click at [241, 458] on span "Guardar" at bounding box center [227, 461] width 49 height 13
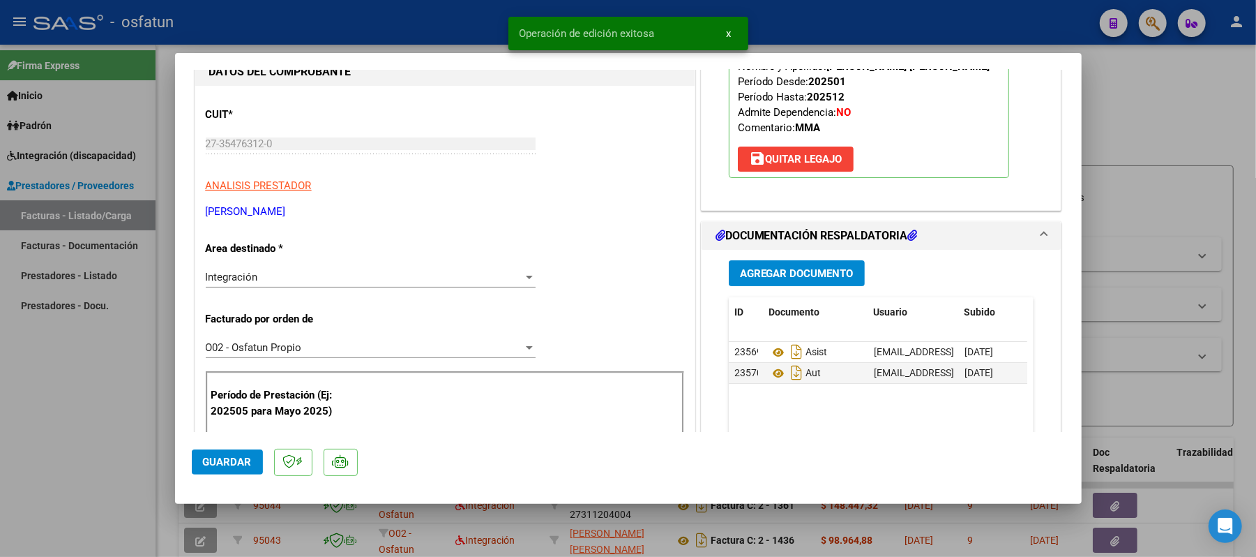
click at [1156, 119] on div at bounding box center [628, 278] width 1256 height 557
type input "$ 0,00"
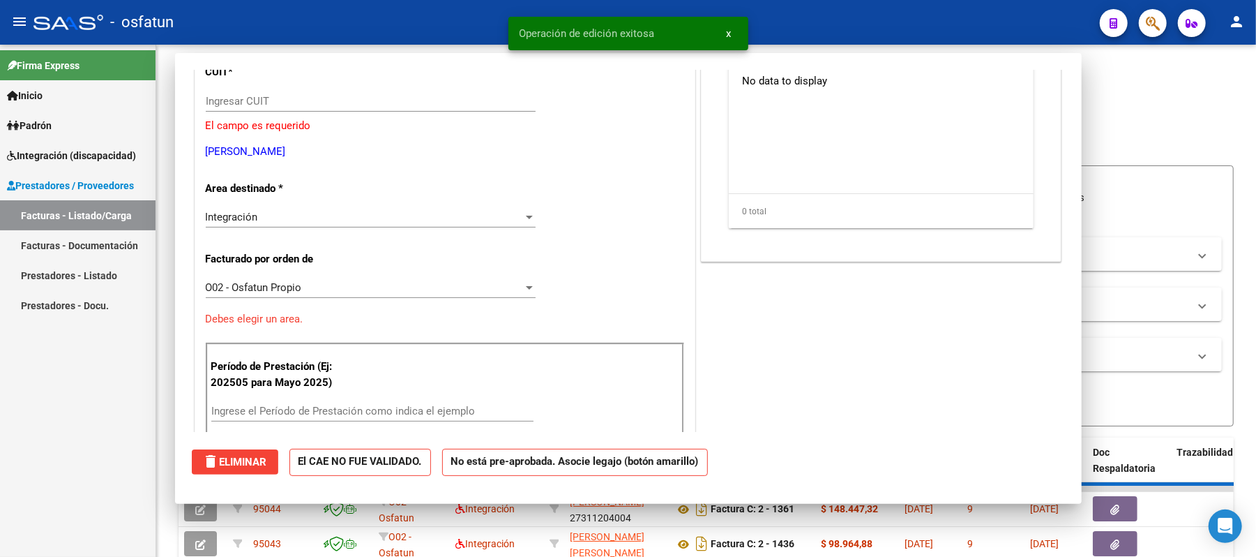
scroll to position [143, 0]
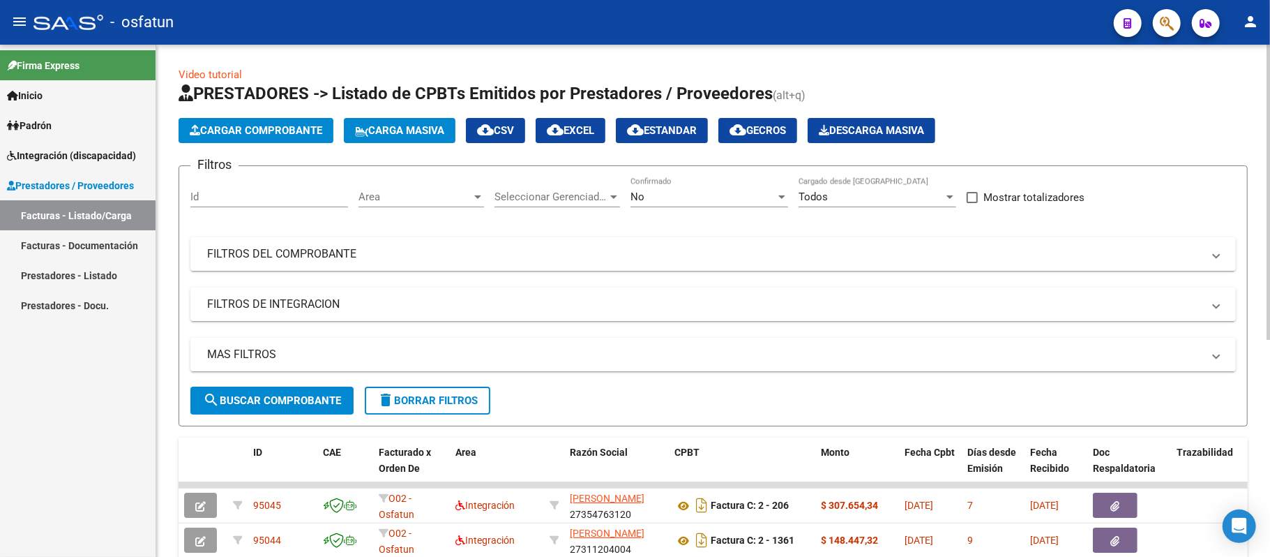
click at [226, 129] on span "Cargar Comprobante" at bounding box center [256, 130] width 133 height 13
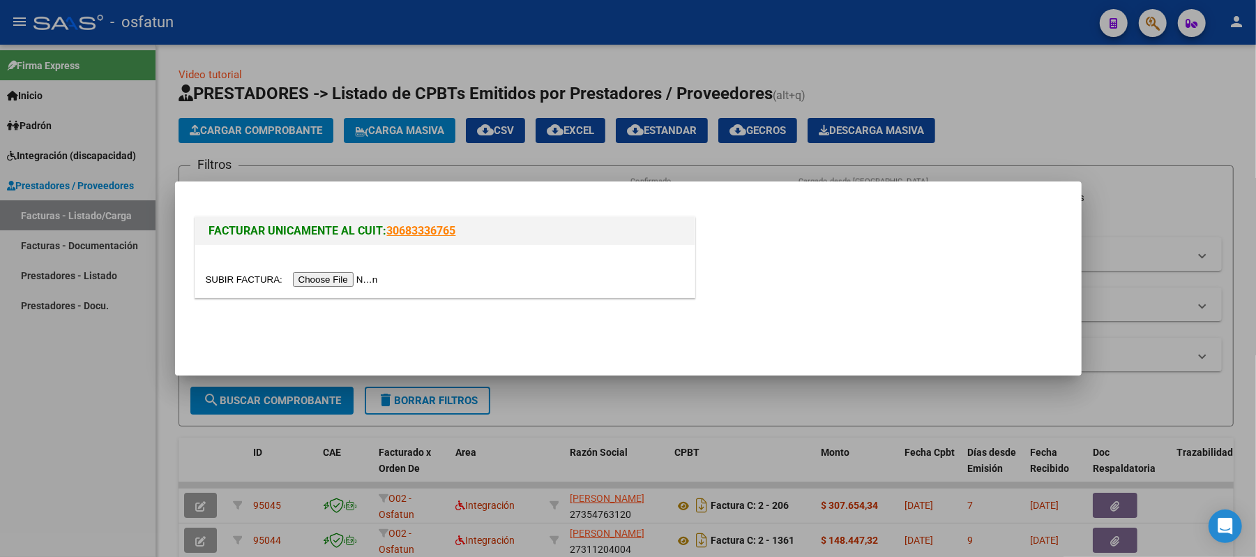
click at [327, 280] on input "file" at bounding box center [294, 279] width 176 height 15
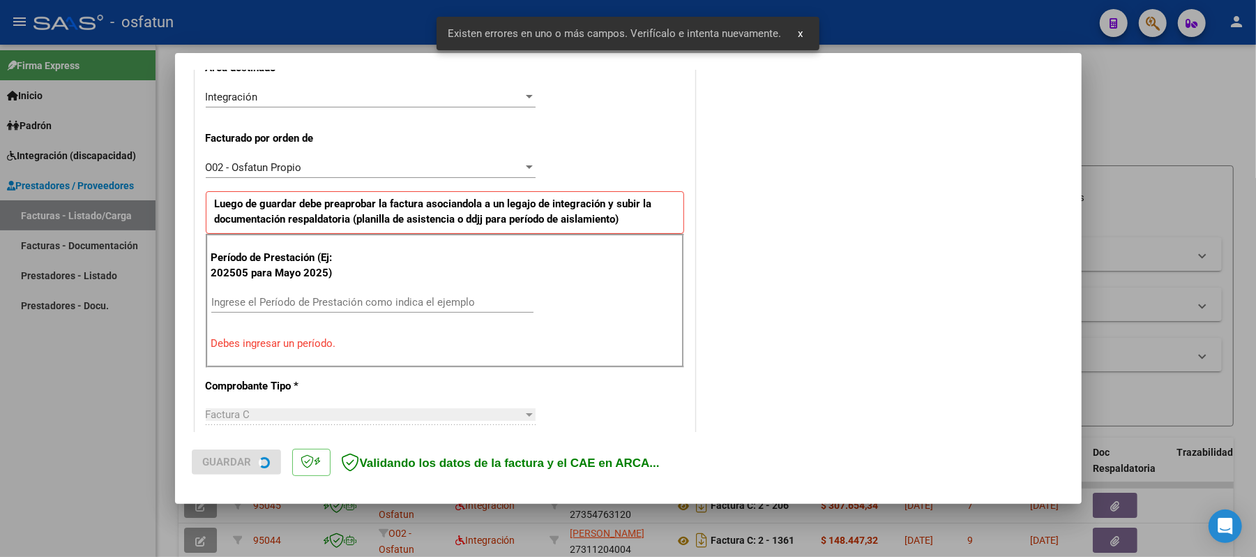
scroll to position [350, 0]
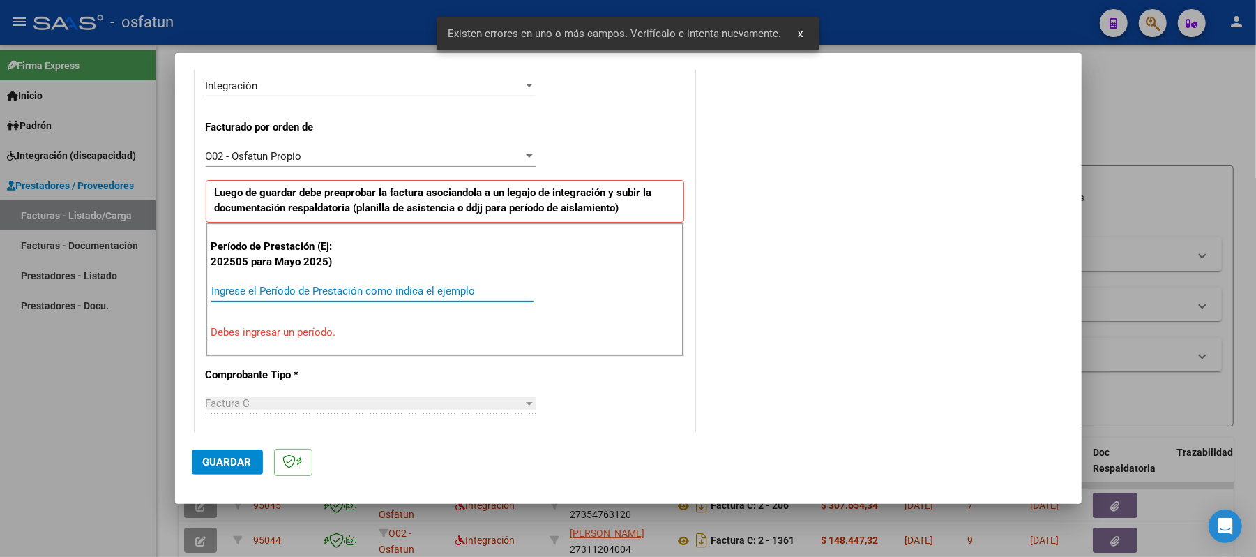
click at [350, 286] on input "Ingrese el Período de Prestación como indica el ejemplo" at bounding box center [372, 291] width 322 height 13
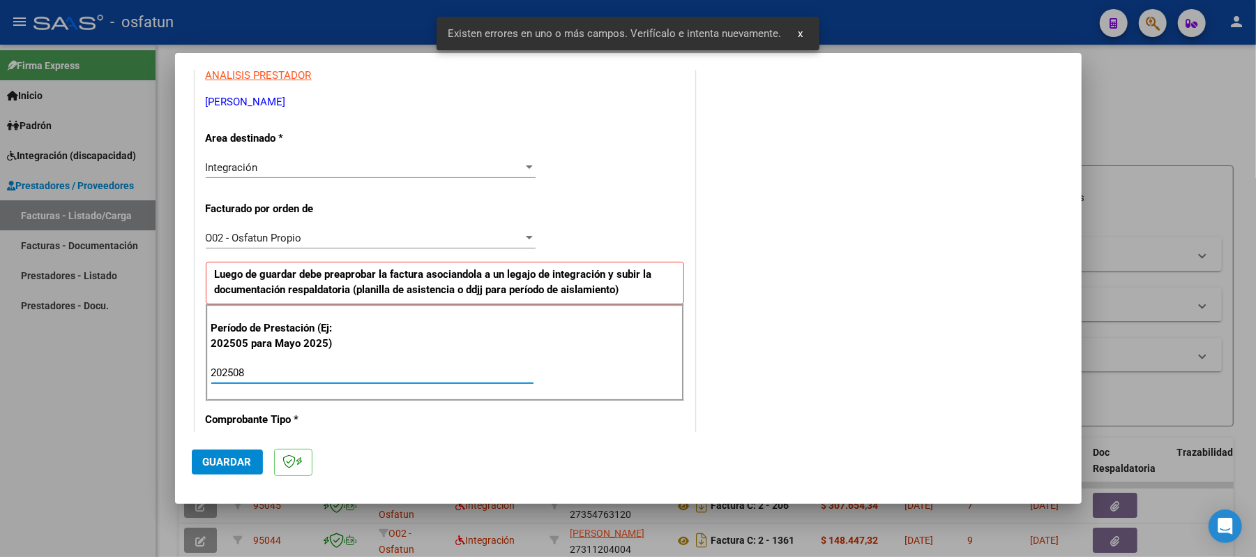
scroll to position [165, 0]
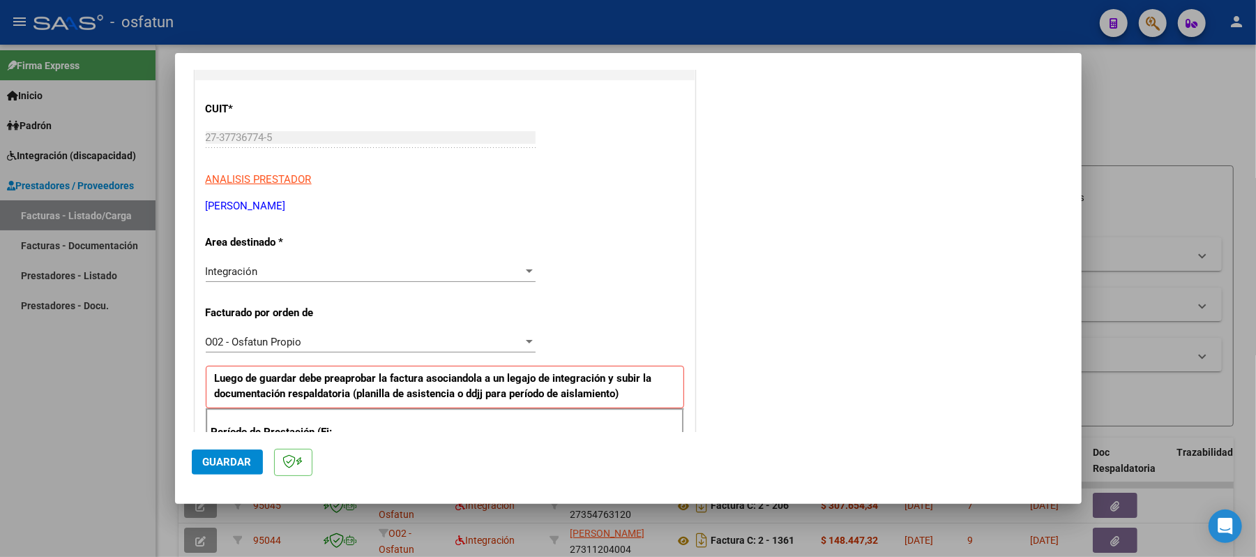
type input "202508"
click at [250, 461] on span "Guardar" at bounding box center [227, 461] width 49 height 13
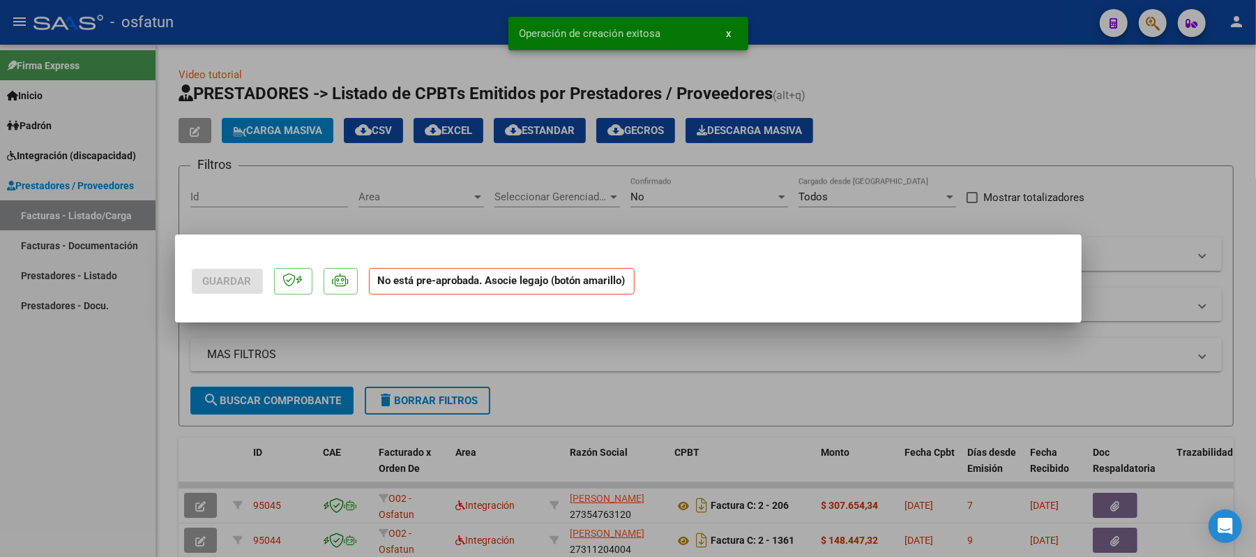
scroll to position [0, 0]
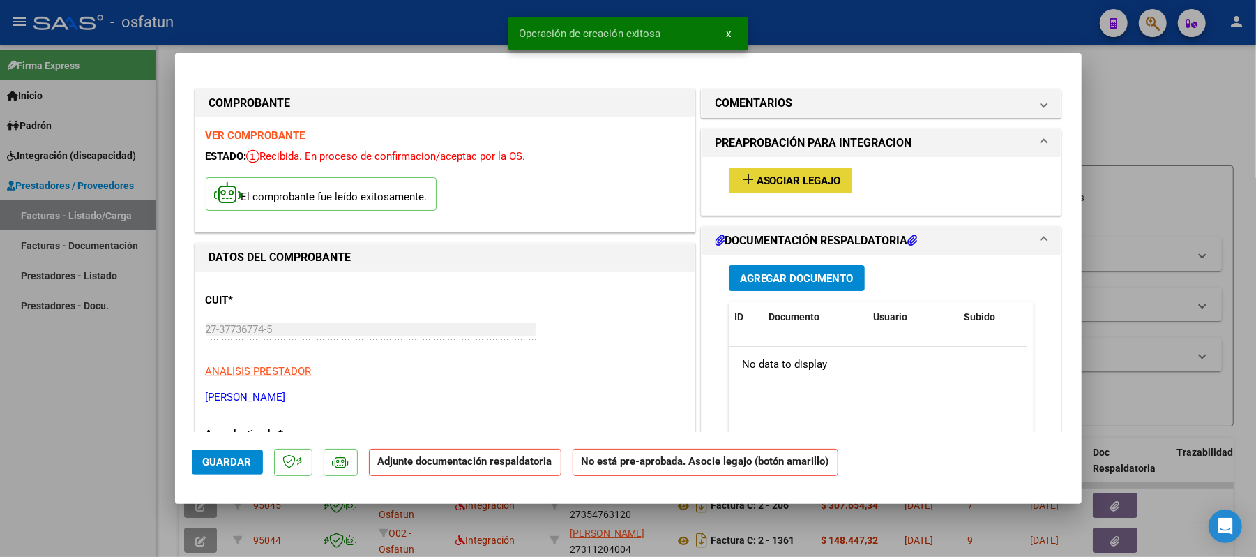
click at [810, 179] on span "Asociar Legajo" at bounding box center [799, 180] width 84 height 13
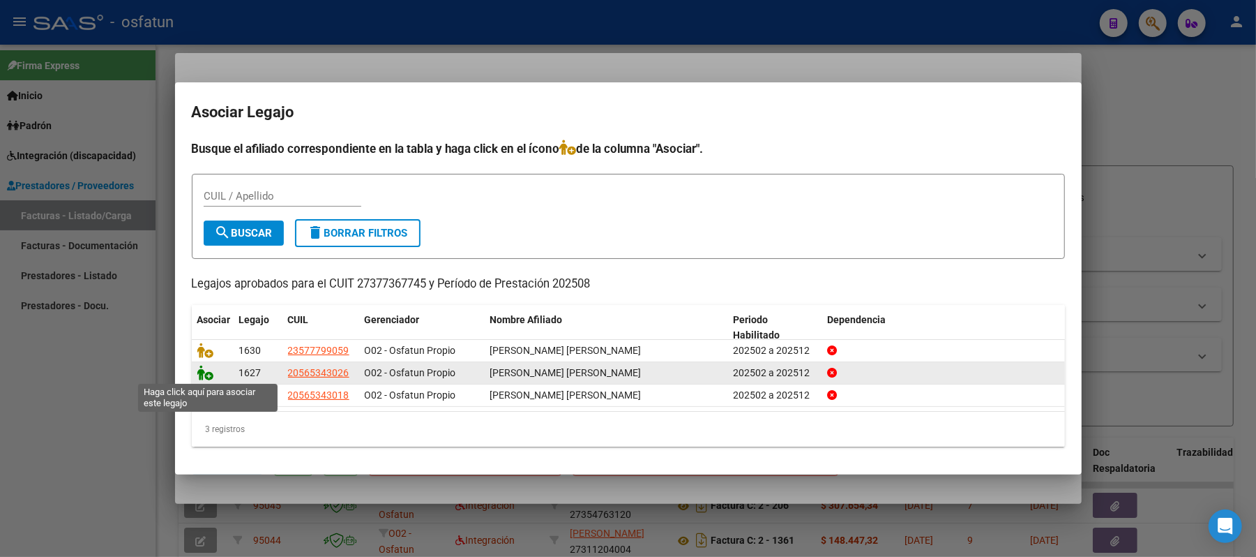
click at [205, 371] on icon at bounding box center [205, 372] width 17 height 15
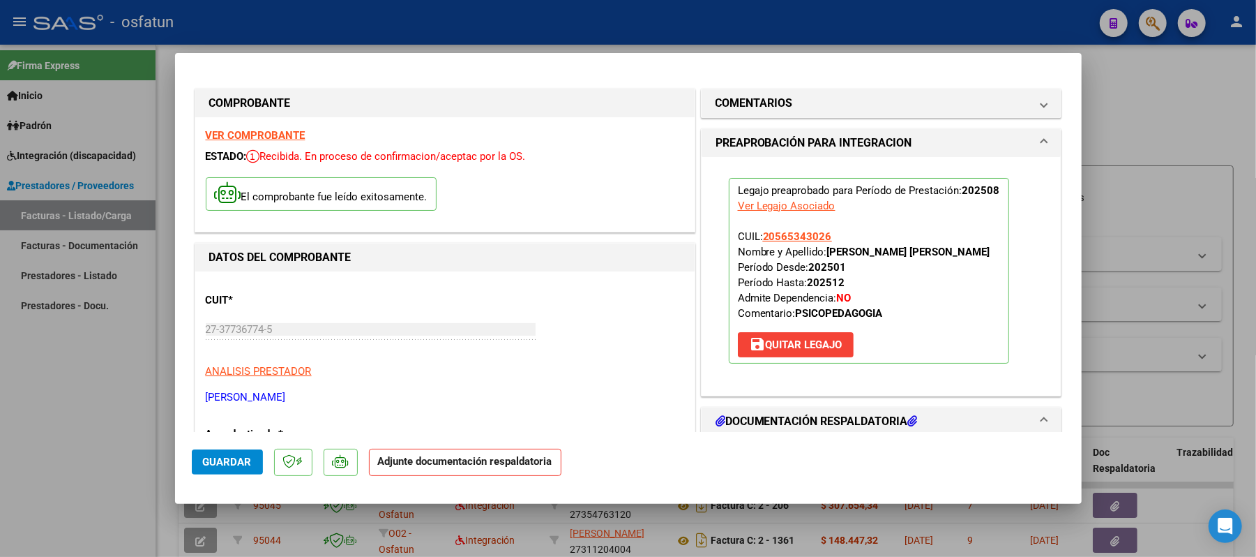
scroll to position [93, 0]
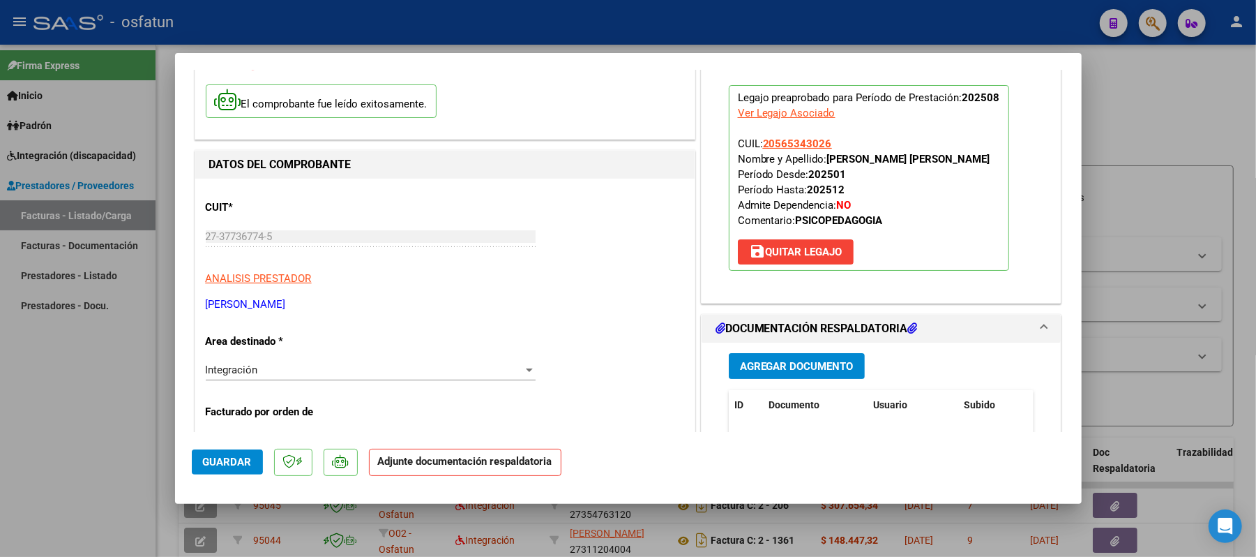
click at [819, 366] on span "Agregar Documento" at bounding box center [797, 366] width 114 height 13
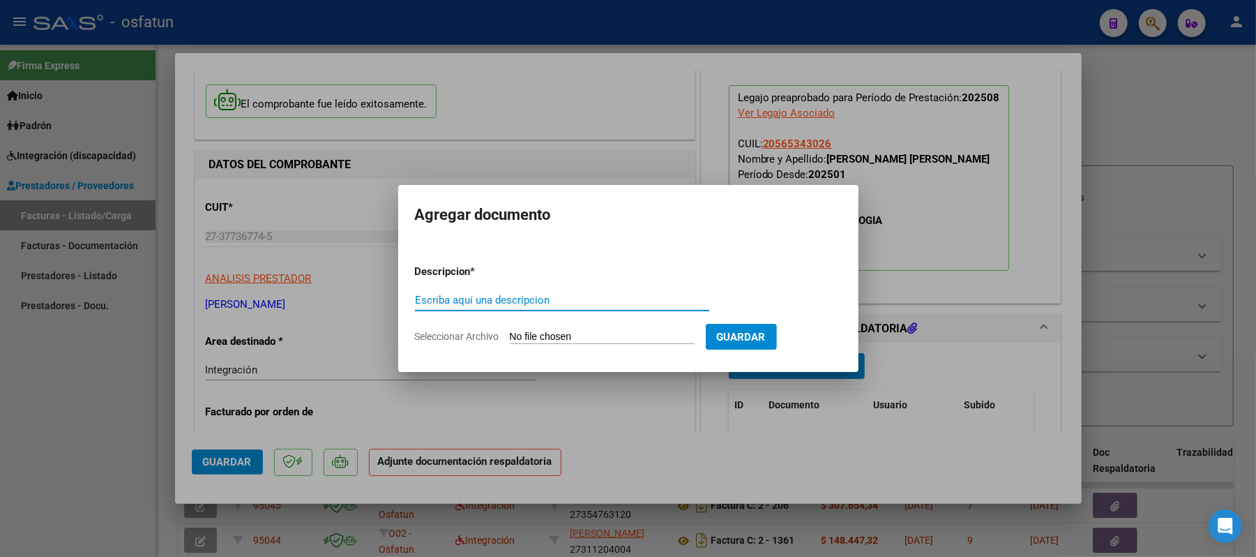
click at [610, 303] on input "Escriba aquí una descripcion" at bounding box center [562, 300] width 294 height 13
type input "ASIST"
click at [556, 335] on input "Seleccionar Archivo" at bounding box center [602, 337] width 185 height 13
type input "C:\fakepath\ASIST.pdf"
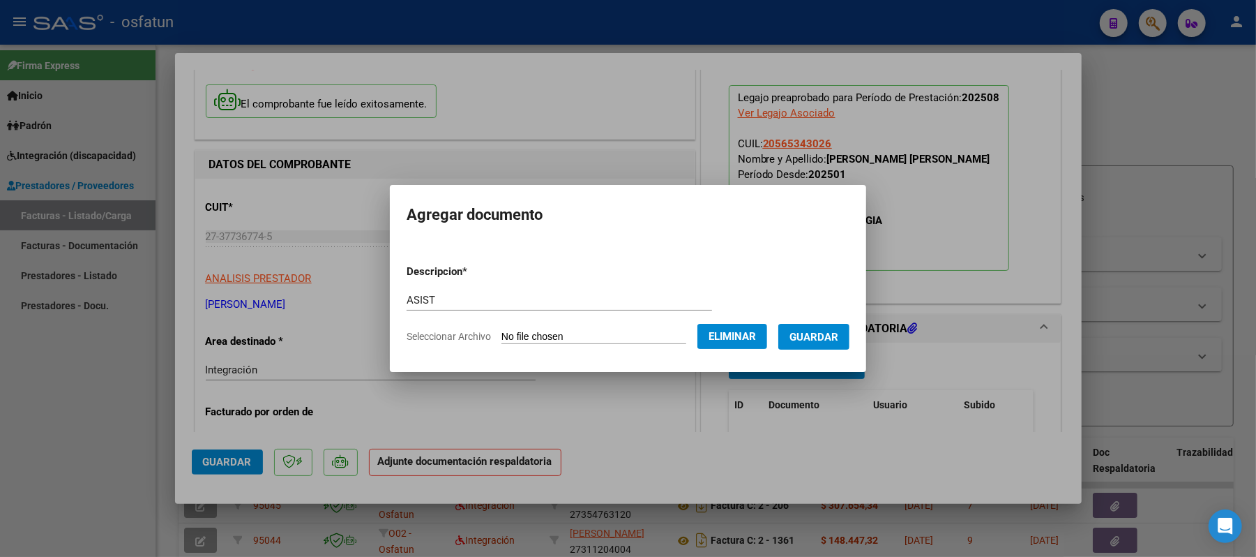
click at [818, 335] on span "Guardar" at bounding box center [813, 337] width 49 height 13
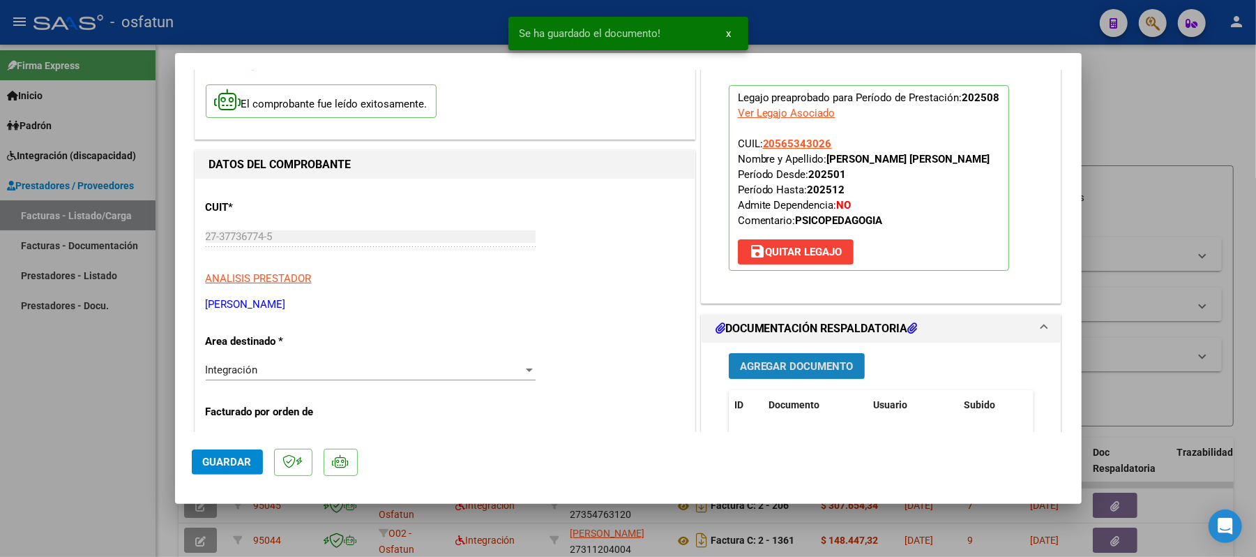
click at [776, 361] on span "Agregar Documento" at bounding box center [797, 366] width 114 height 13
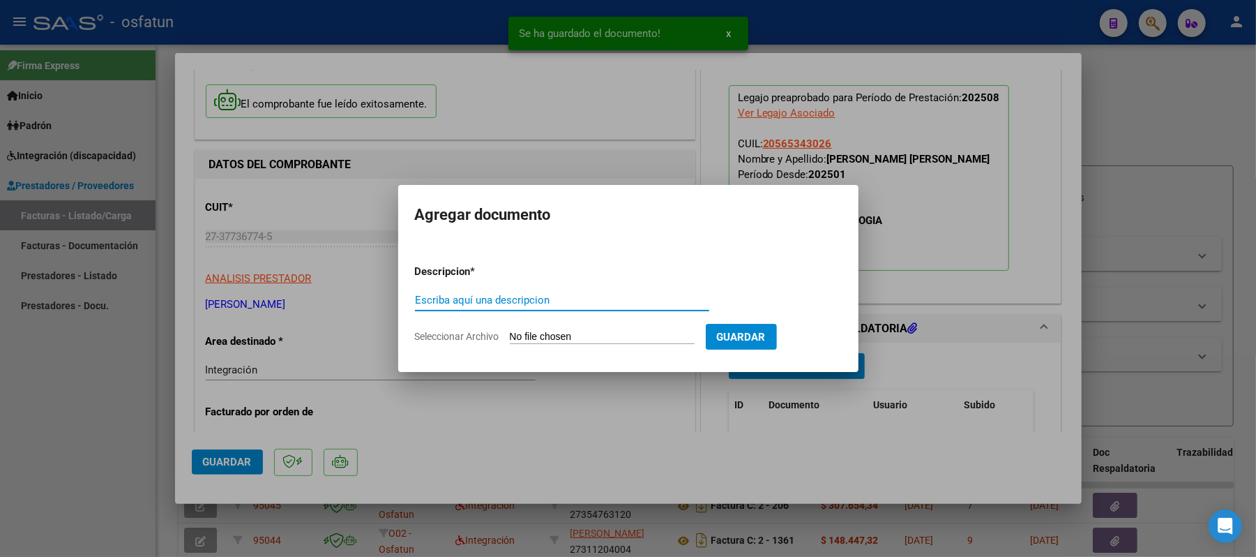
click at [558, 304] on input "Escriba aquí una descripcion" at bounding box center [562, 300] width 294 height 13
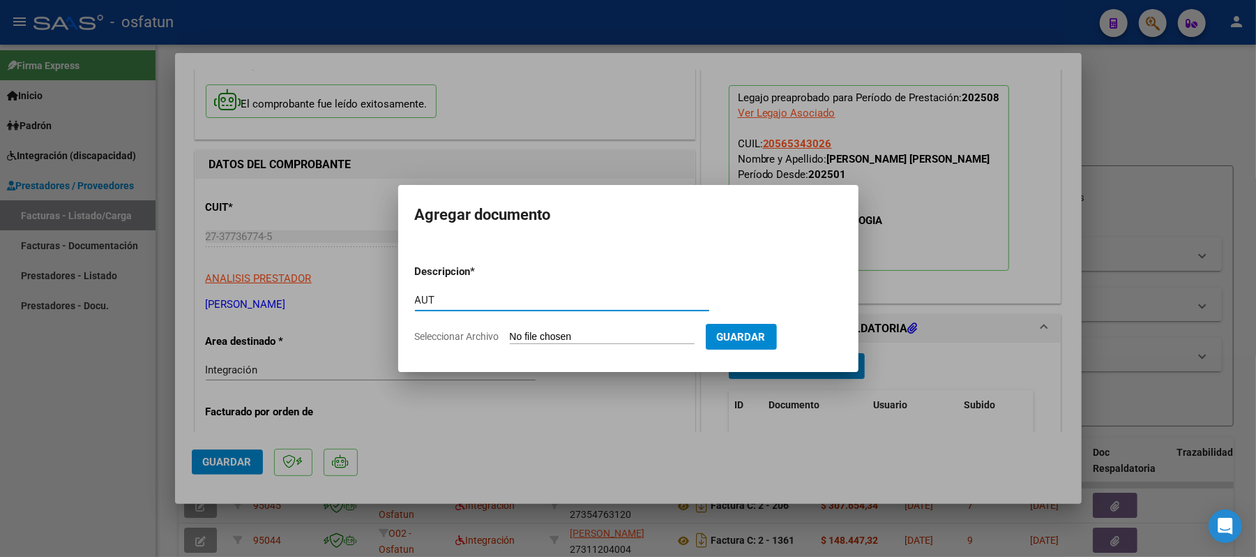
type input "AUT"
click at [552, 338] on input "Seleccionar Archivo" at bounding box center [602, 337] width 185 height 13
type input "C:\fakepath\AUT.pdf"
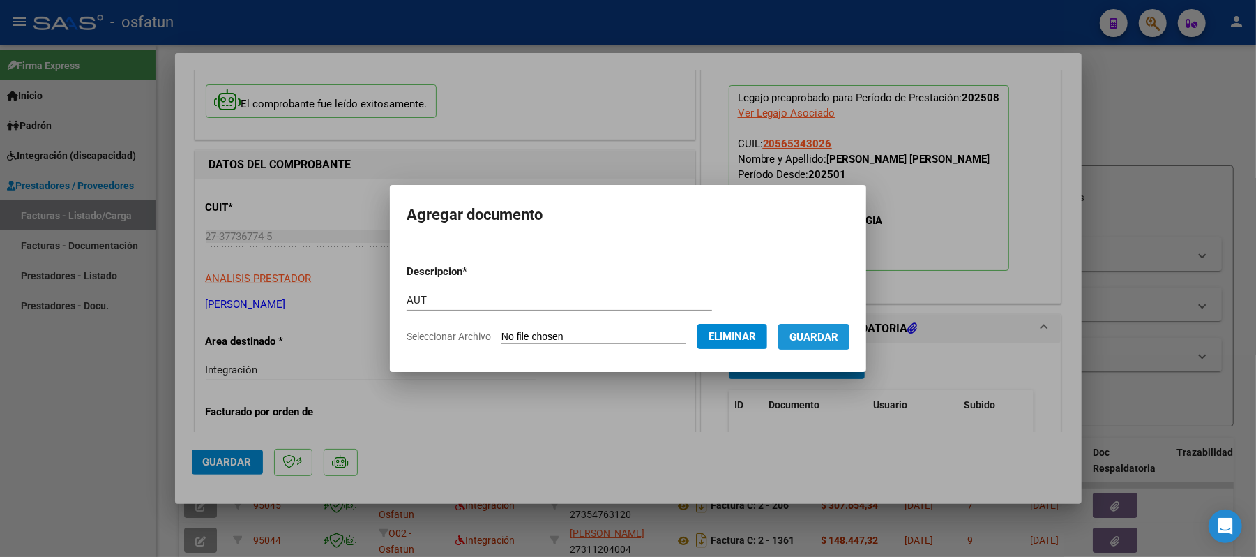
click at [801, 331] on span "Guardar" at bounding box center [813, 337] width 49 height 13
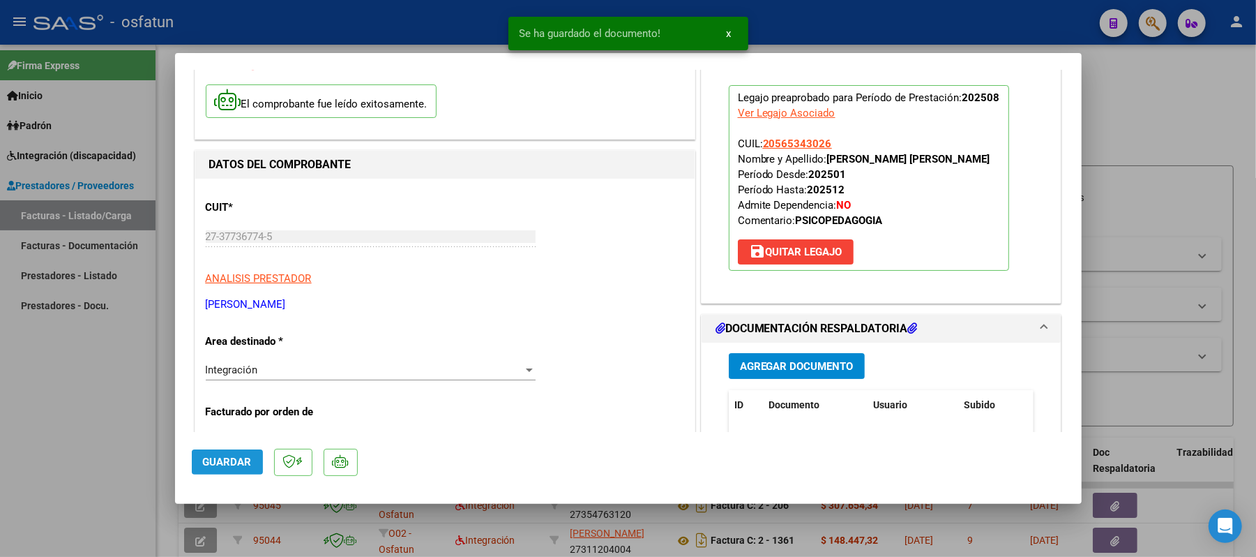
click at [240, 464] on span "Guardar" at bounding box center [227, 461] width 49 height 13
click at [1170, 104] on div at bounding box center [628, 278] width 1256 height 557
type input "$ 0,00"
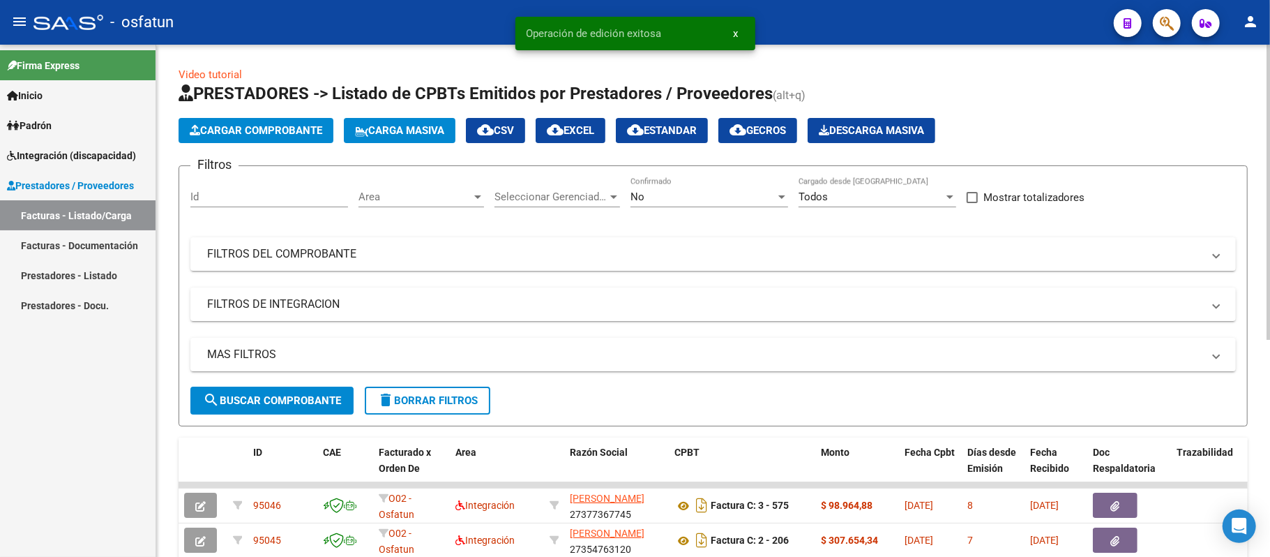
click at [268, 135] on span "Cargar Comprobante" at bounding box center [256, 130] width 133 height 13
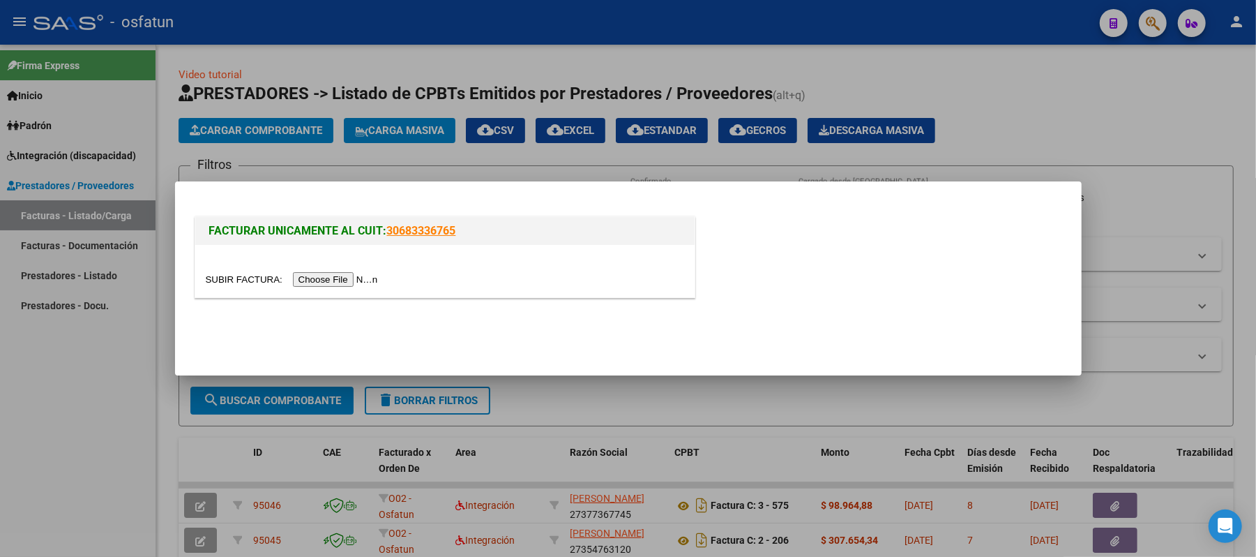
click at [346, 279] on input "file" at bounding box center [294, 279] width 176 height 15
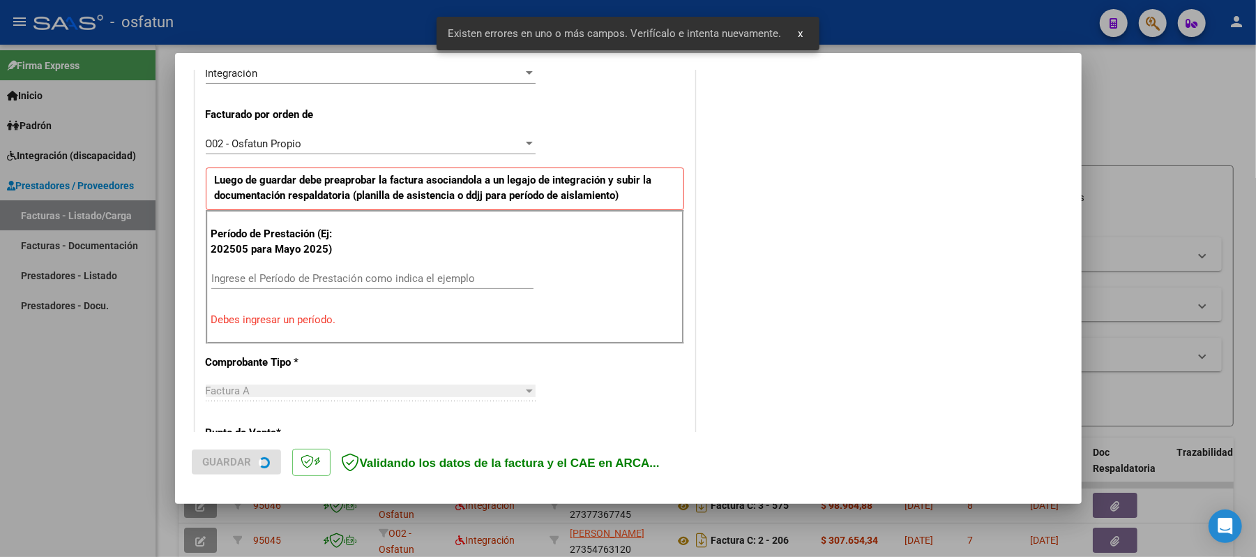
scroll to position [377, 0]
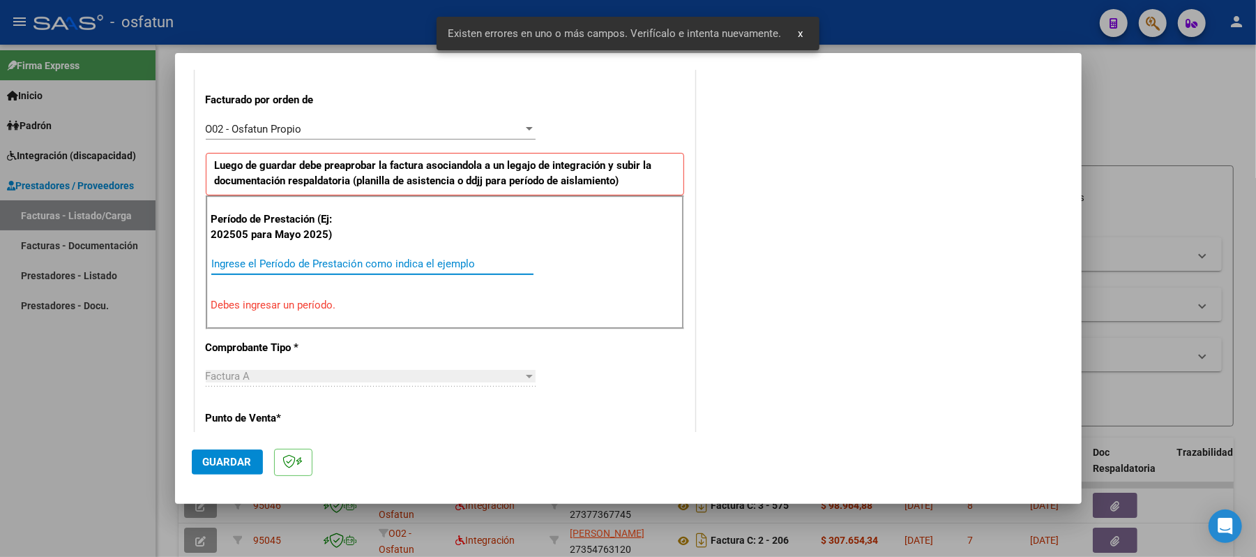
click at [508, 268] on input "Ingrese el Período de Prestación como indica el ejemplo" at bounding box center [372, 263] width 322 height 13
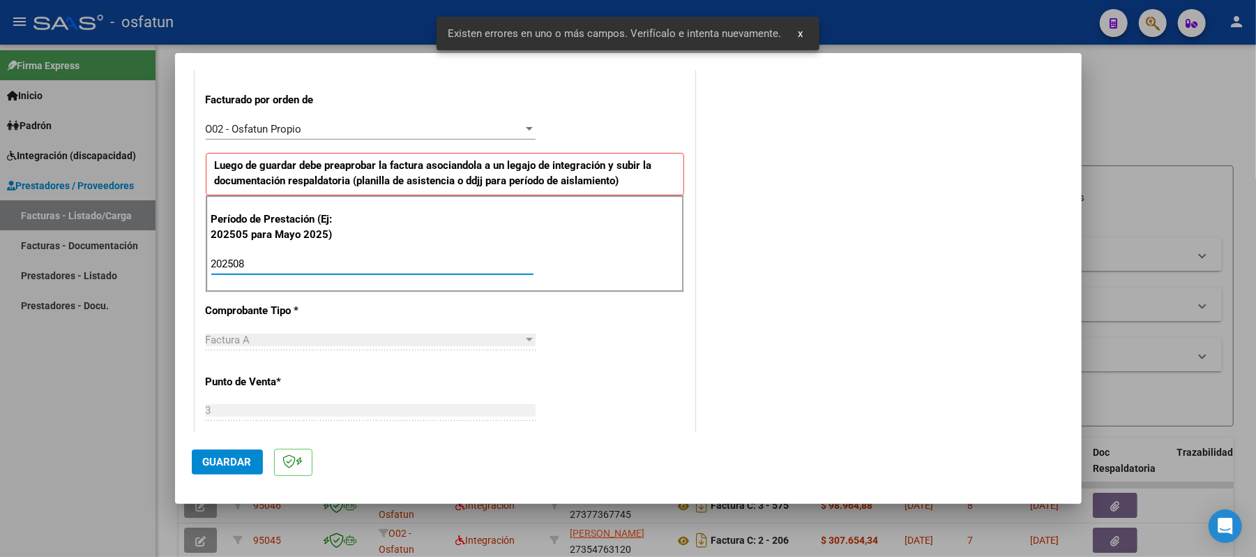
type input "202508"
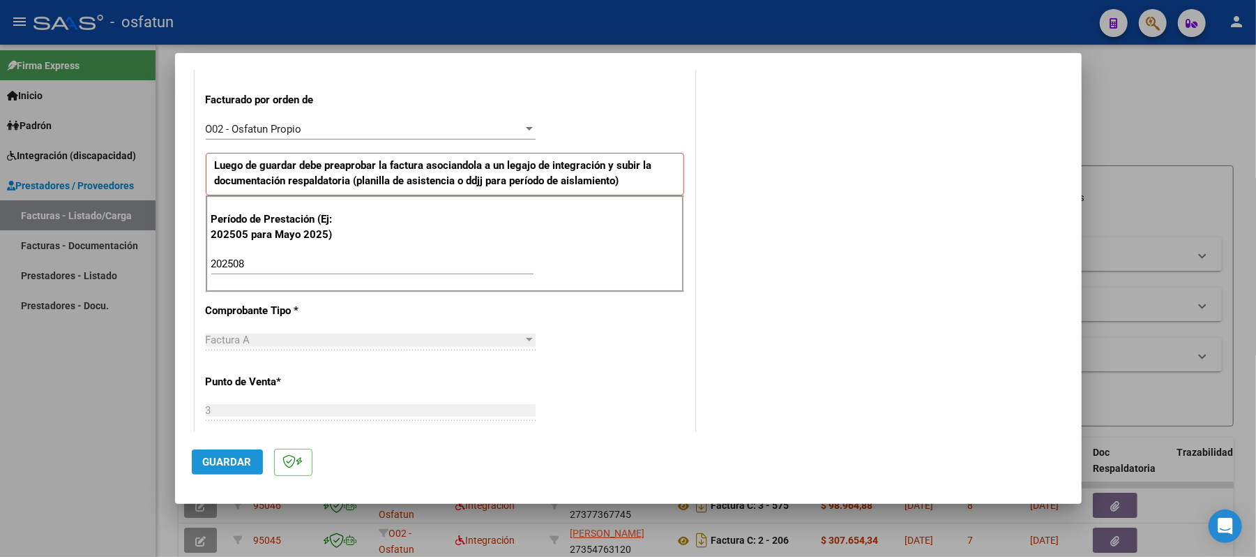
click at [213, 460] on span "Guardar" at bounding box center [227, 461] width 49 height 13
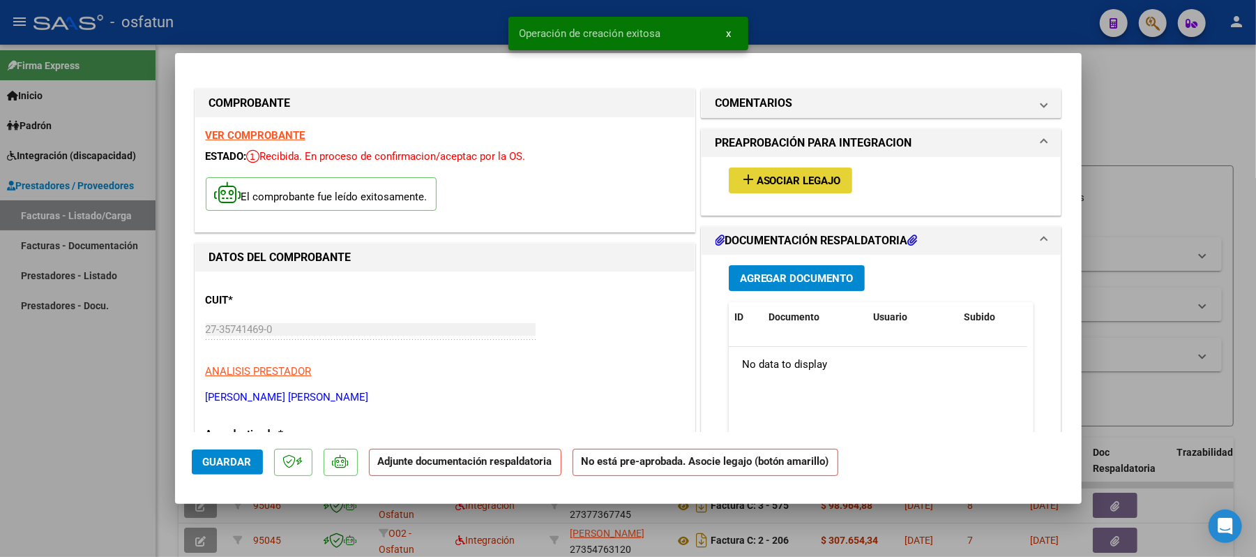
click at [796, 180] on span "Asociar Legajo" at bounding box center [799, 180] width 84 height 13
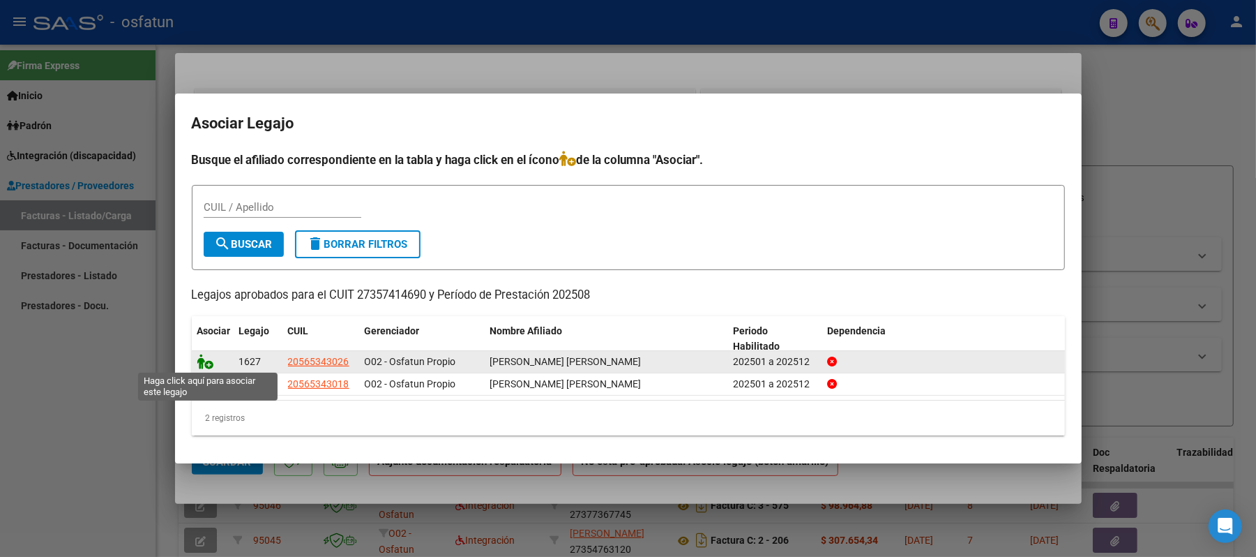
click at [199, 358] on icon at bounding box center [205, 361] width 17 height 15
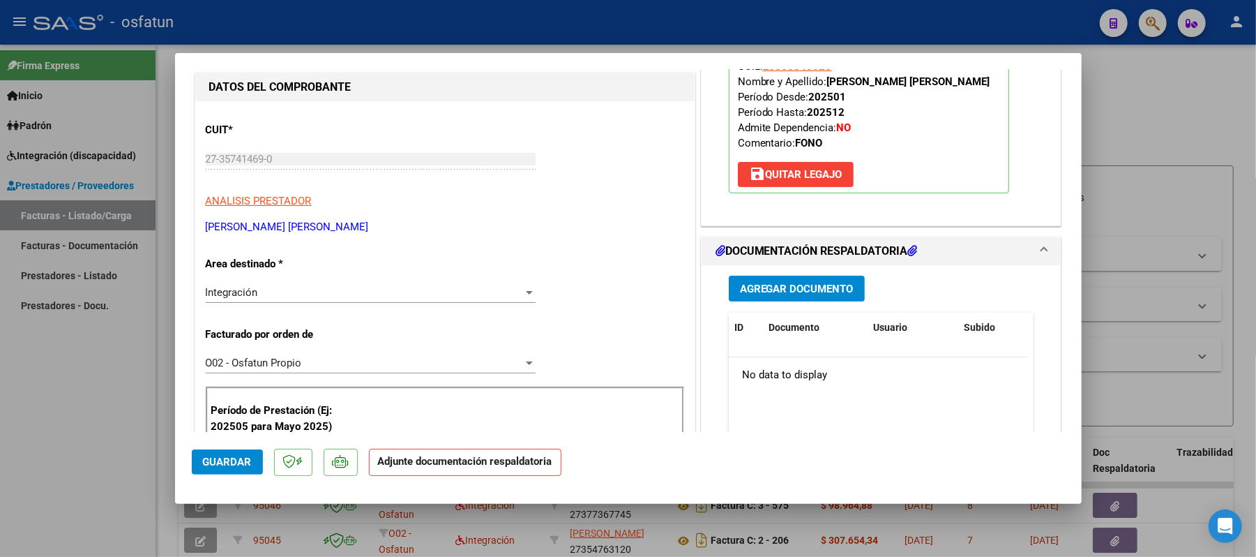
scroll to position [186, 0]
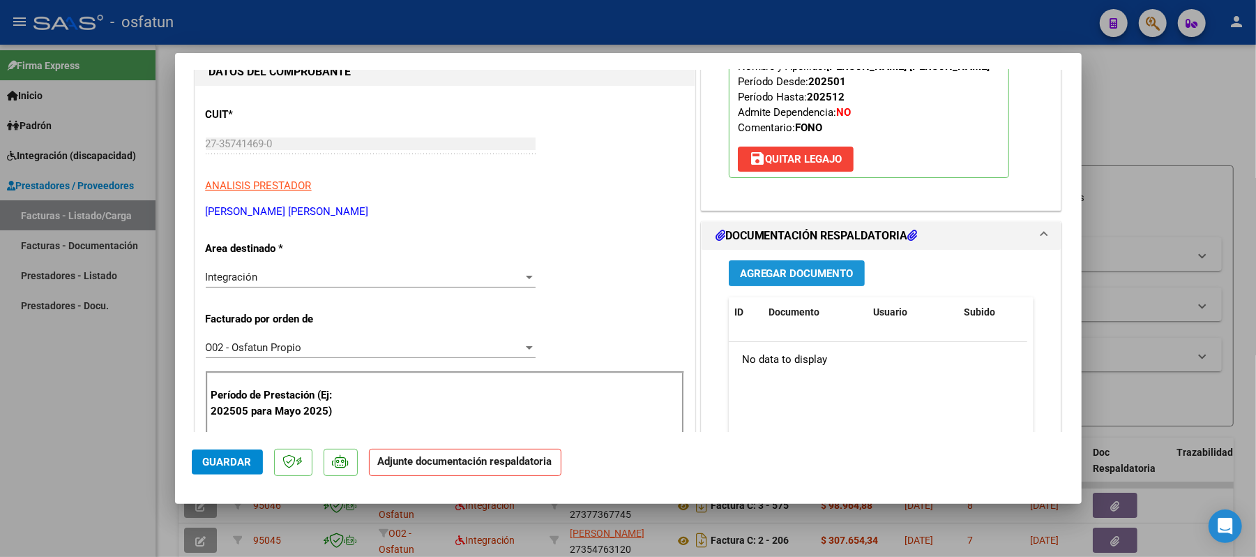
click at [821, 271] on span "Agregar Documento" at bounding box center [797, 273] width 114 height 13
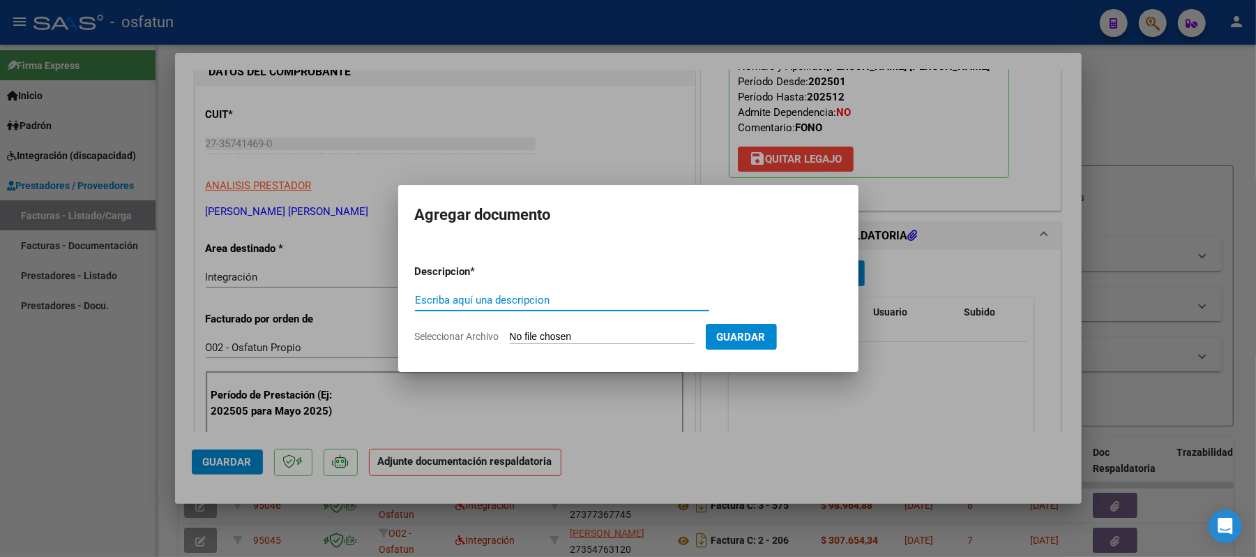
click at [564, 304] on input "Escriba aquí una descripcion" at bounding box center [562, 300] width 294 height 13
type input "ASIST"
click at [562, 338] on input "Seleccionar Archivo" at bounding box center [602, 337] width 185 height 13
type input "C:\fakepath\ASIST.pdf"
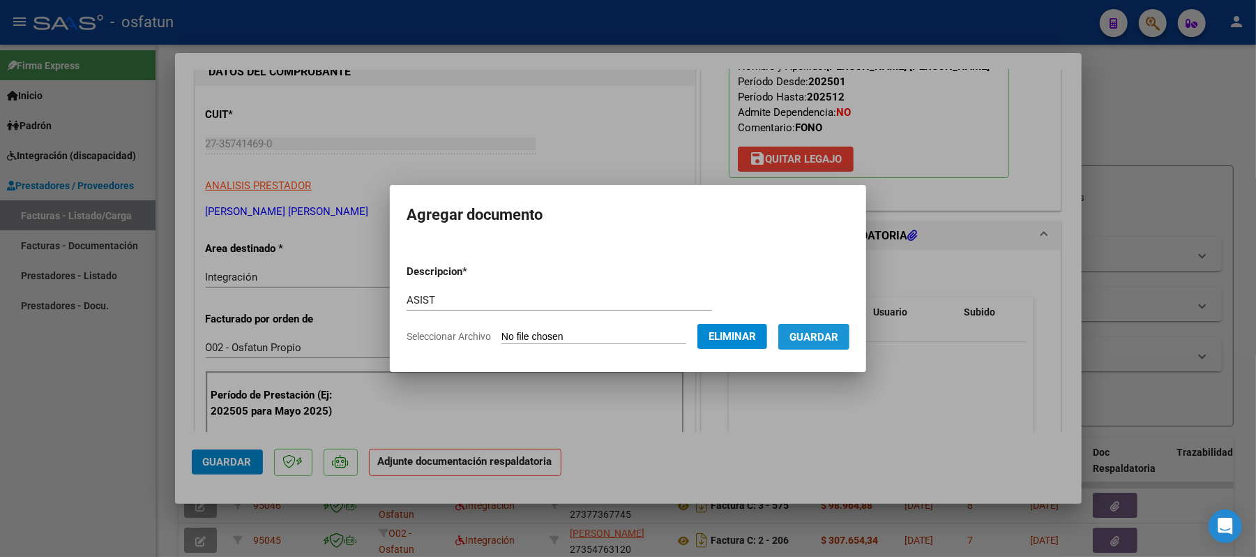
click at [838, 338] on span "Guardar" at bounding box center [813, 337] width 49 height 13
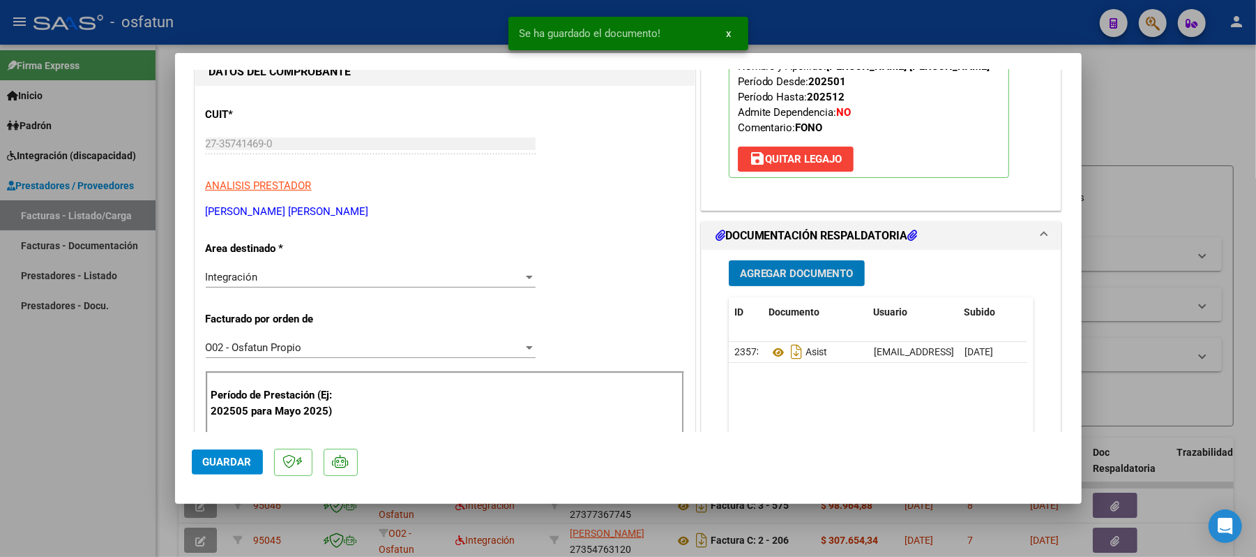
click at [834, 268] on span "Agregar Documento" at bounding box center [797, 273] width 114 height 13
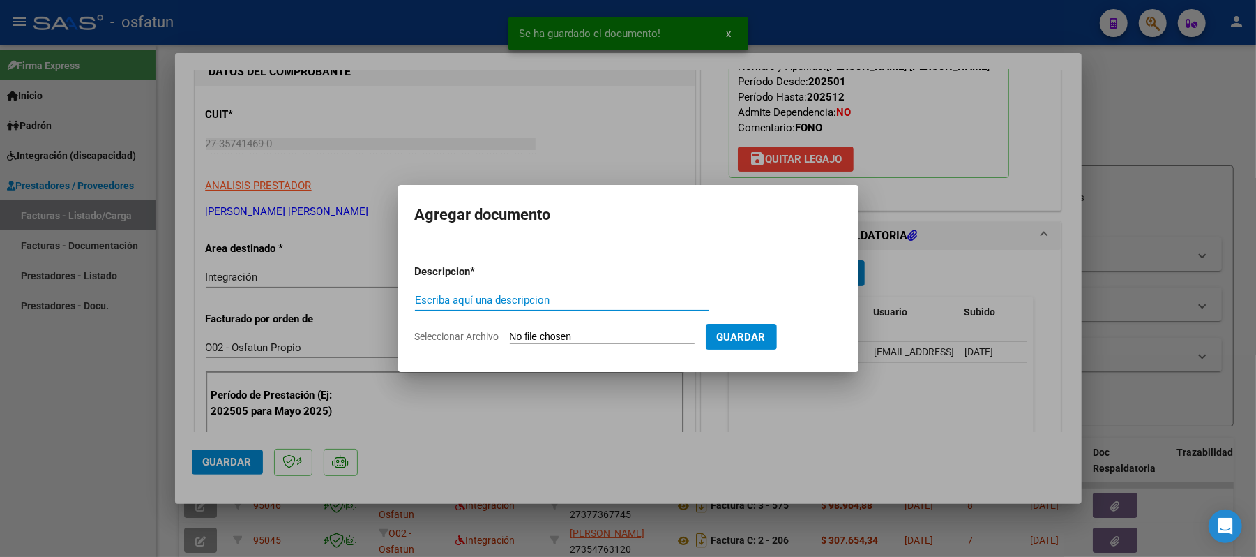
click at [544, 288] on form "Descripcion * Escriba aquí una descripcion Seleccionar Archivo Guardar" at bounding box center [628, 304] width 427 height 102
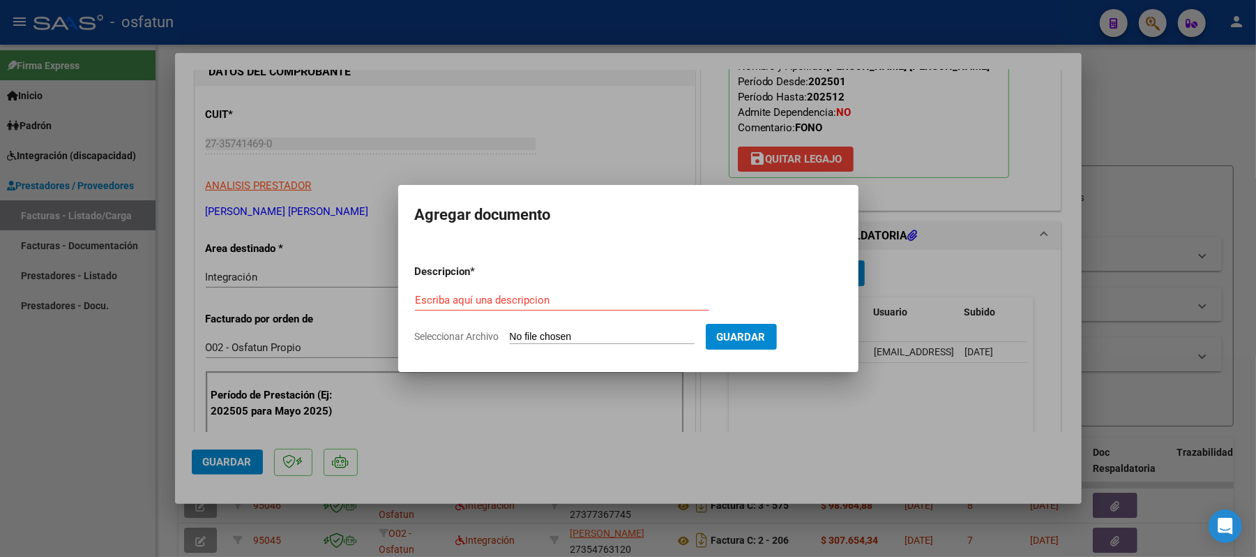
click at [554, 290] on div "Escriba aquí una descripcion" at bounding box center [562, 299] width 294 height 21
type input "AUT"
click at [562, 338] on input "Seleccionar Archivo" at bounding box center [602, 337] width 185 height 13
type input "C:\fakepath\Autorización [PERSON_NAME] [PERSON_NAME] .pdf"
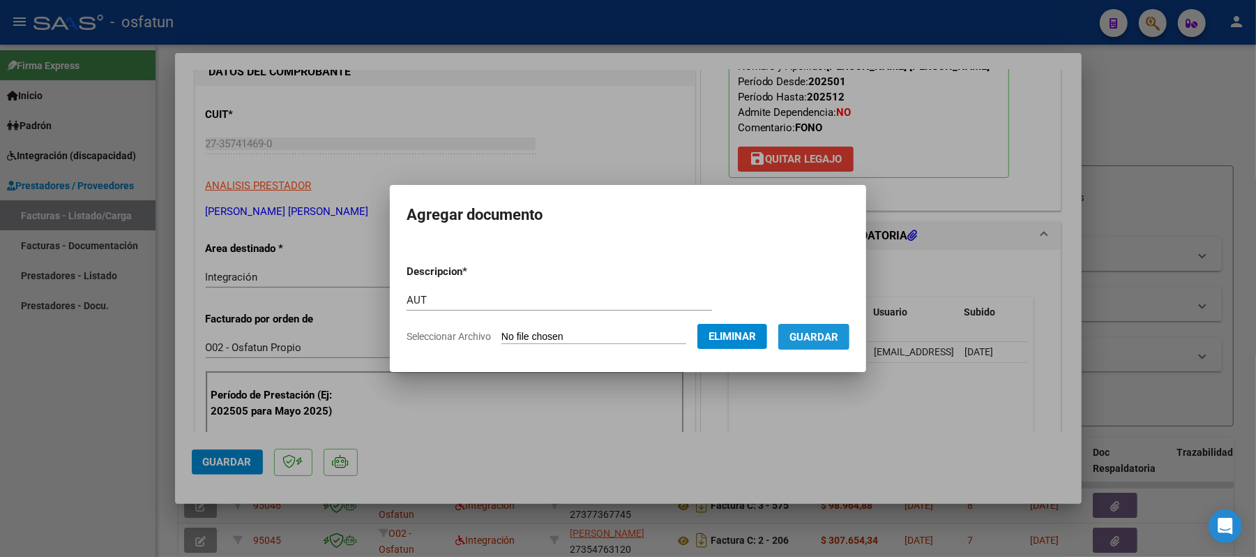
click at [838, 341] on span "Guardar" at bounding box center [813, 337] width 49 height 13
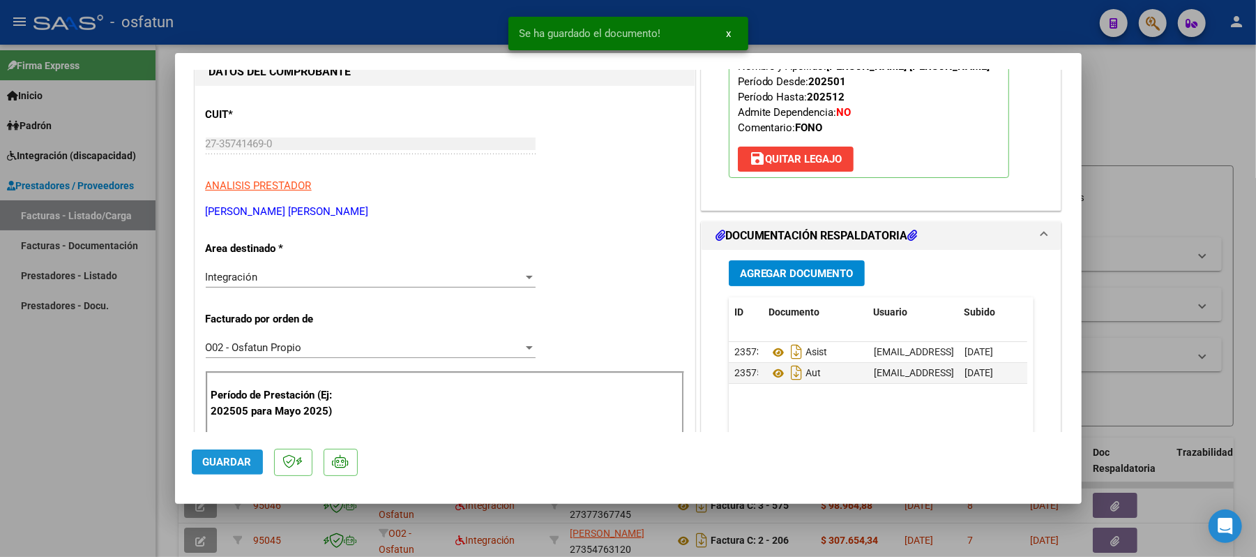
click at [233, 458] on span "Guardar" at bounding box center [227, 461] width 49 height 13
click at [1165, 103] on div at bounding box center [628, 278] width 1256 height 557
type input "$ 0,00"
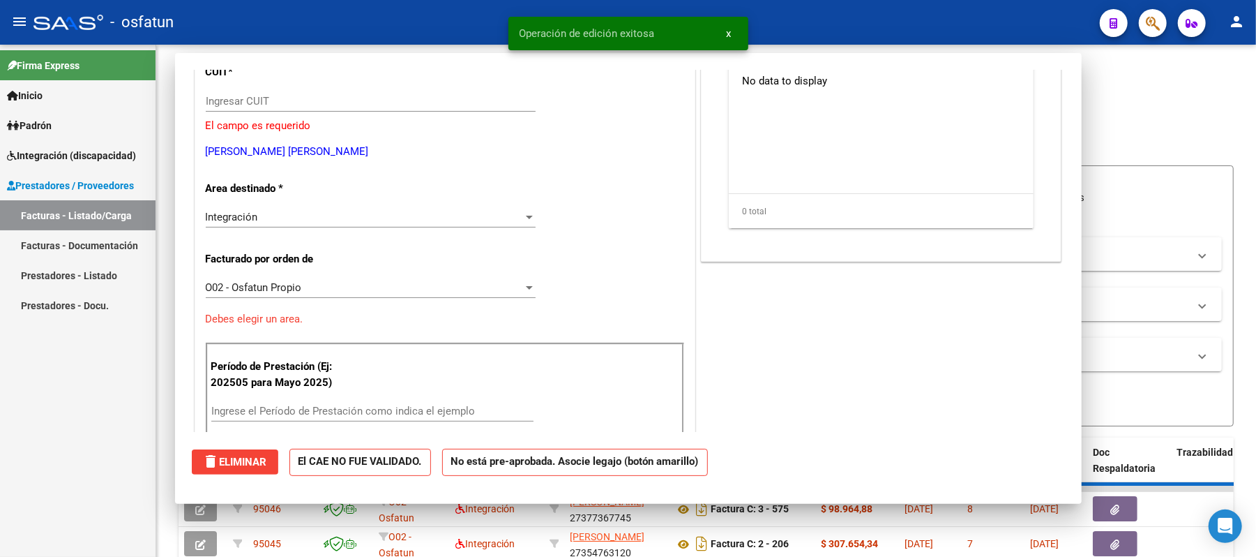
scroll to position [143, 0]
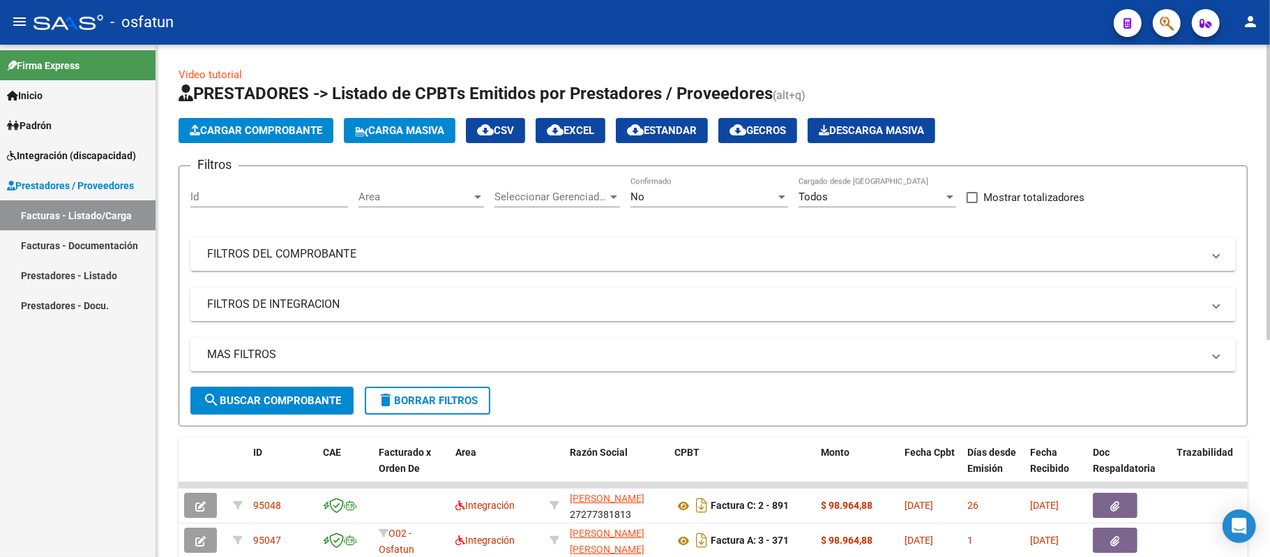
click at [230, 128] on span "Cargar Comprobante" at bounding box center [256, 130] width 133 height 13
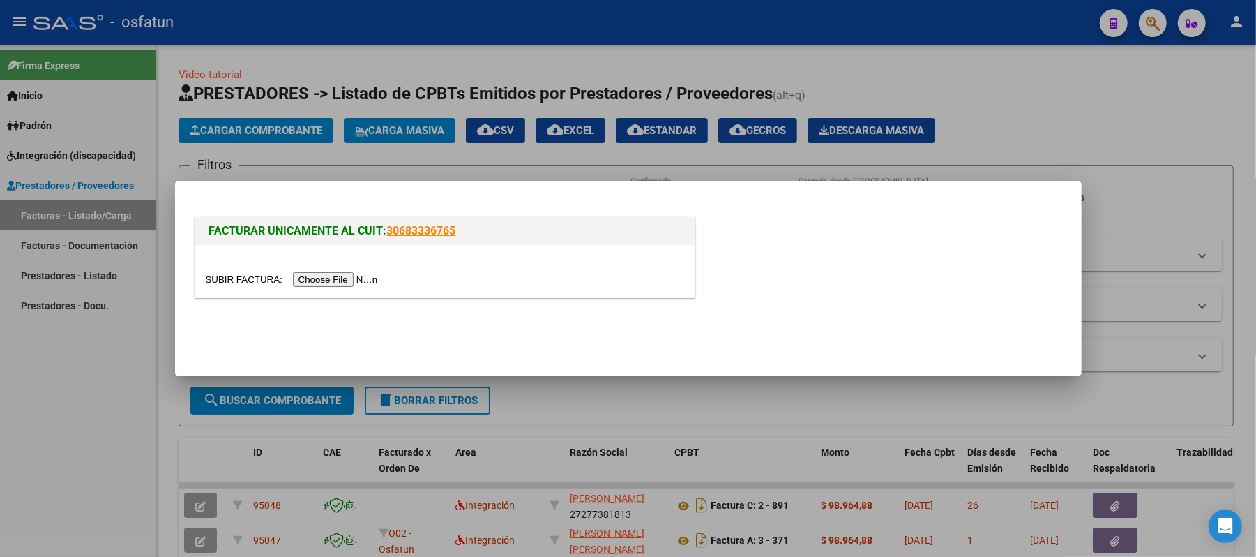
click at [311, 278] on input "file" at bounding box center [294, 279] width 176 height 15
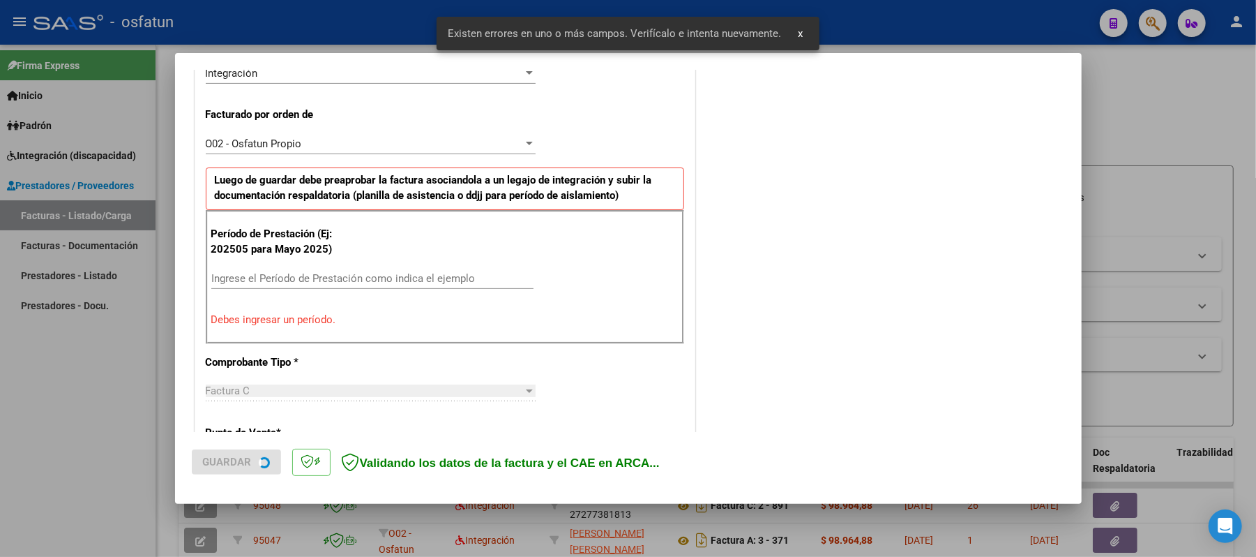
scroll to position [377, 0]
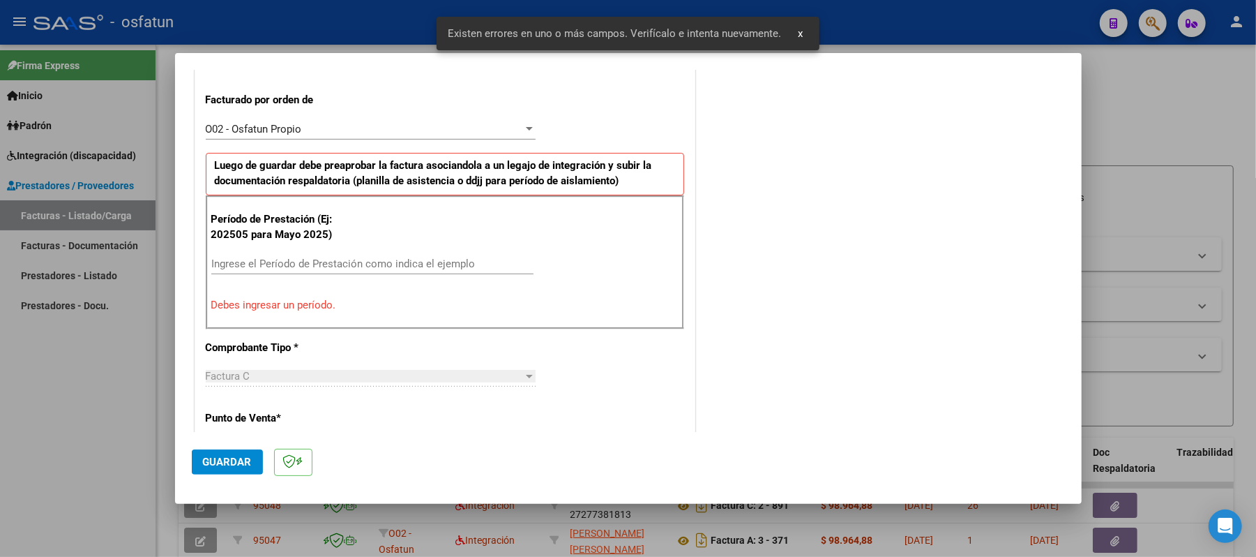
click at [478, 266] on input "Ingrese el Período de Prestación como indica el ejemplo" at bounding box center [372, 263] width 322 height 13
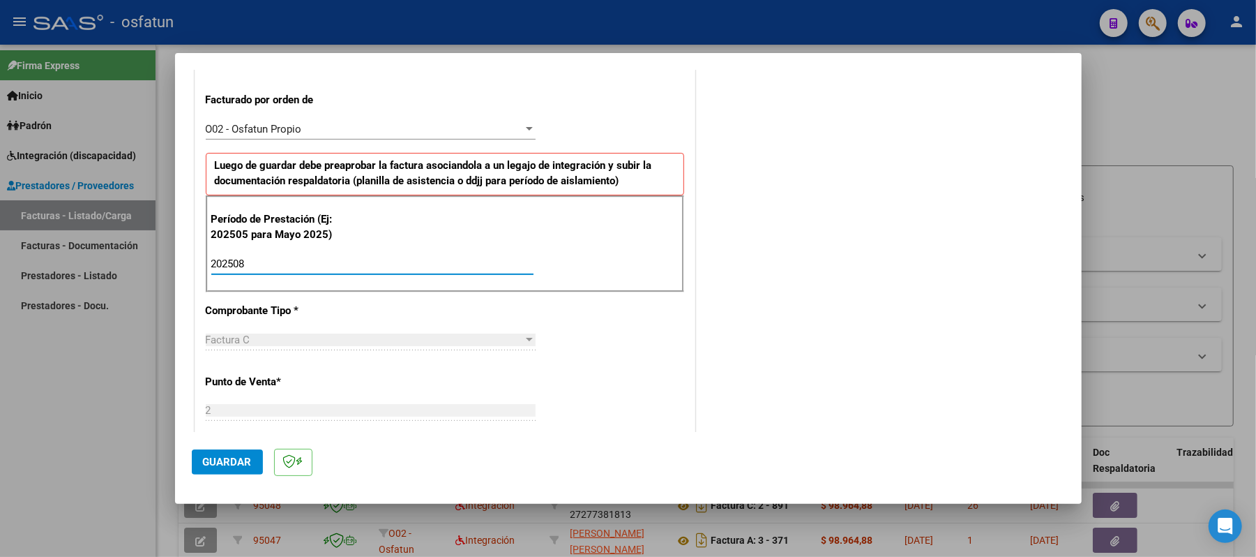
type input "202508"
click at [216, 460] on span "Guardar" at bounding box center [227, 461] width 49 height 13
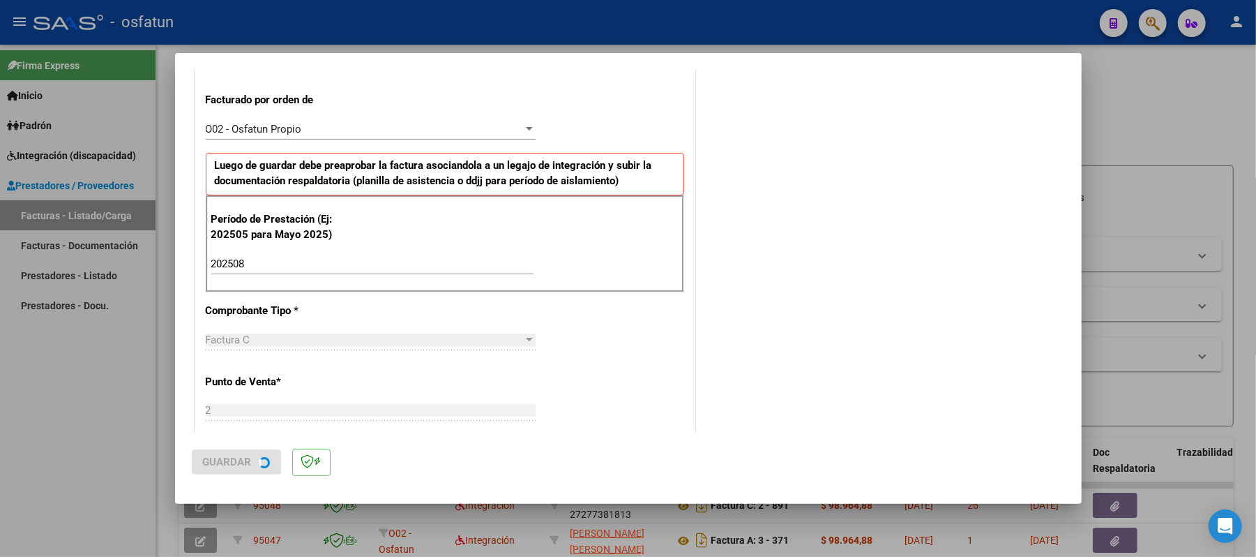
scroll to position [0, 0]
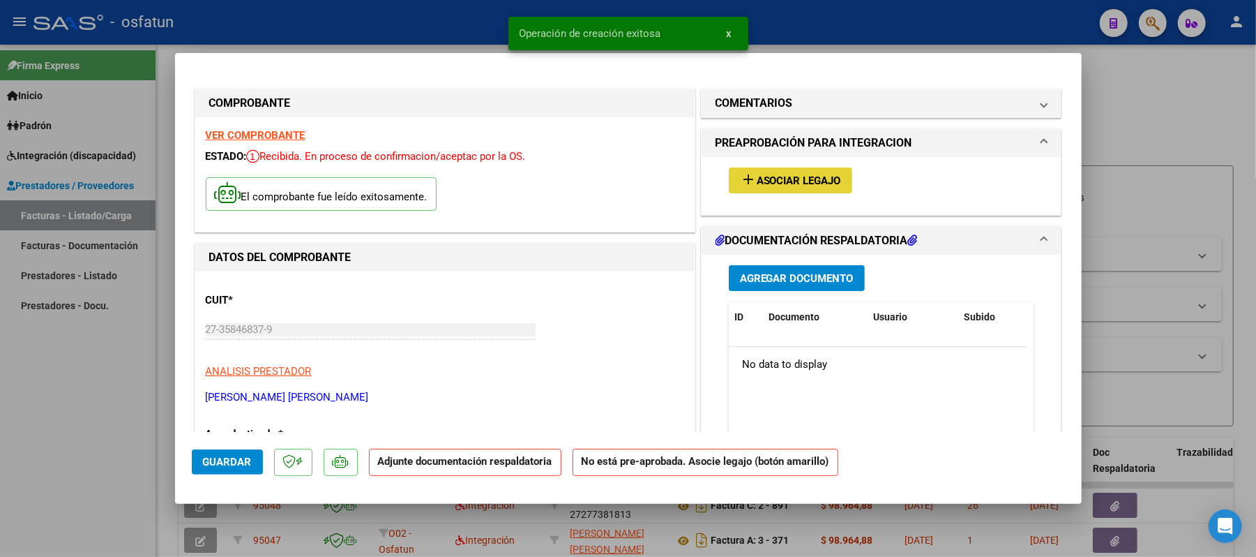
click at [820, 179] on span "Asociar Legajo" at bounding box center [799, 180] width 84 height 13
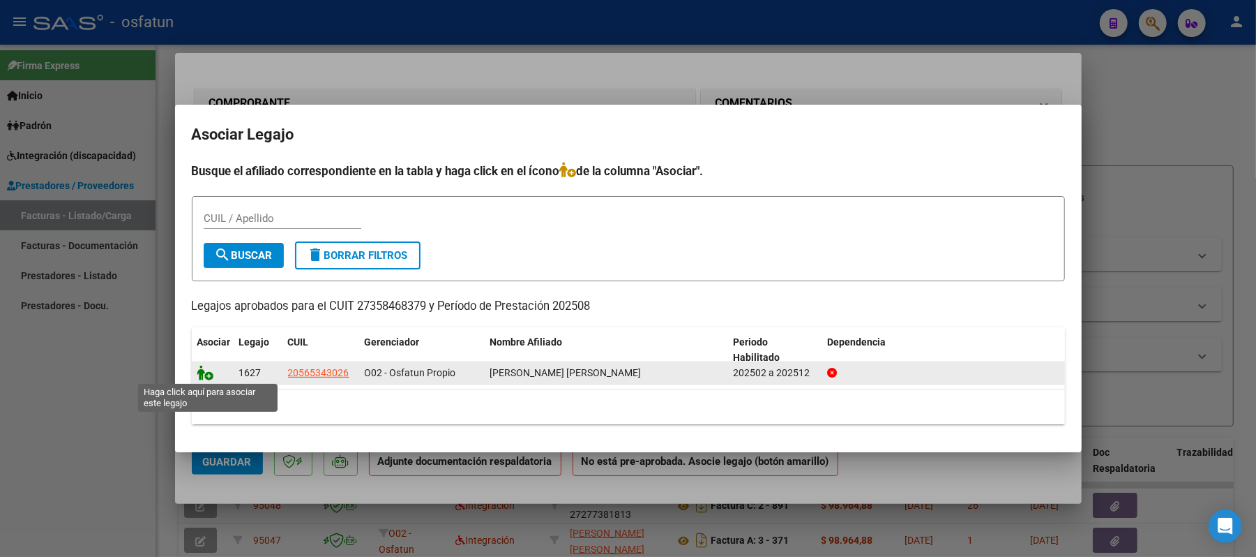
click at [202, 371] on icon at bounding box center [205, 372] width 17 height 15
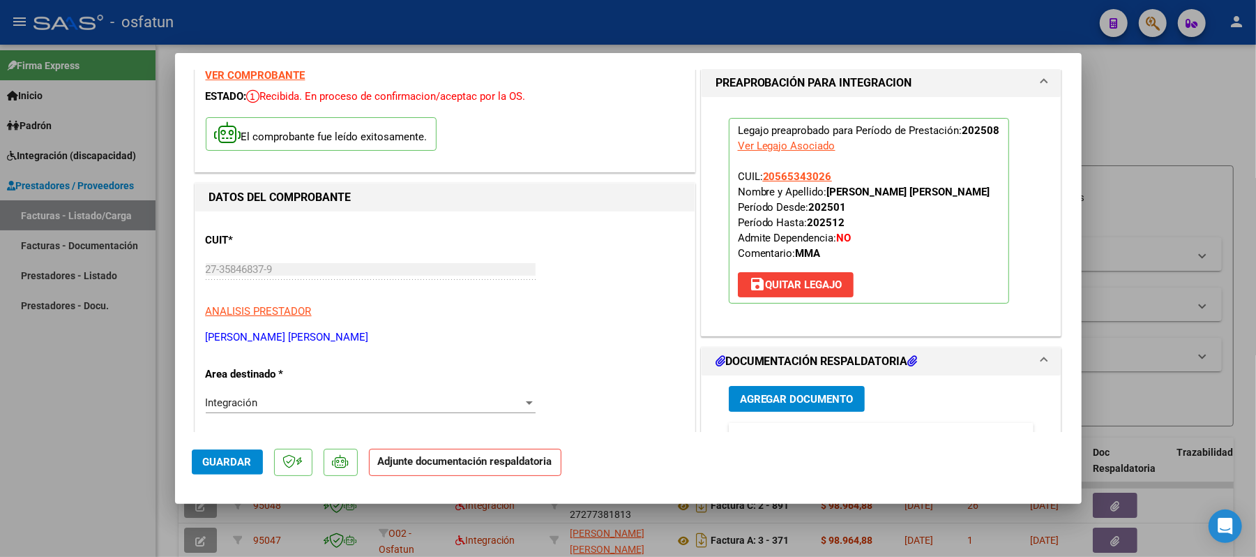
scroll to position [93, 0]
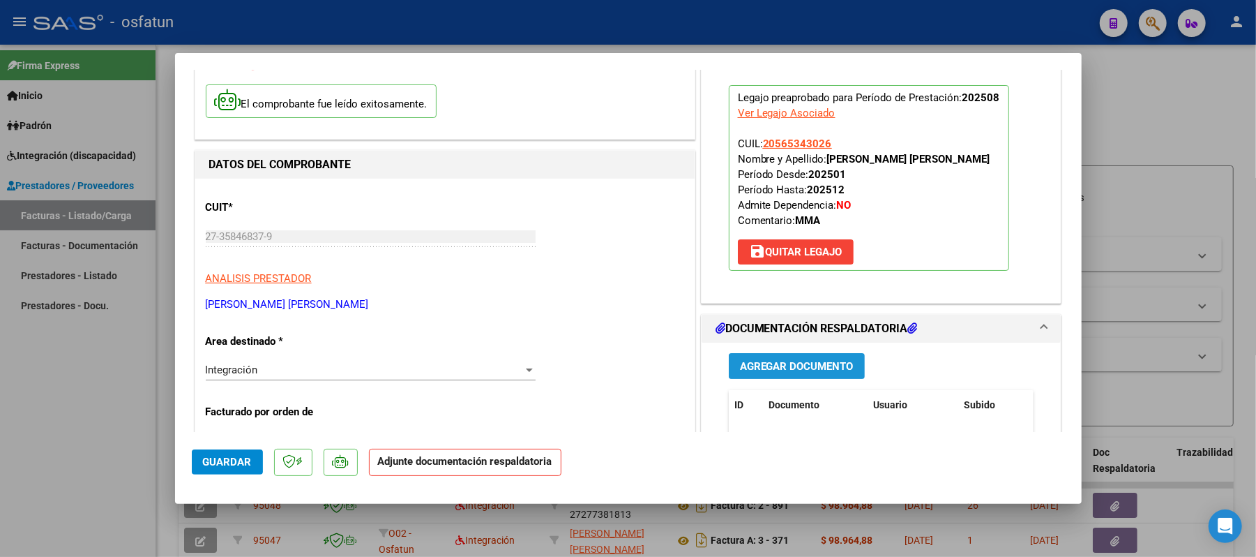
click at [818, 361] on span "Agregar Documento" at bounding box center [797, 366] width 114 height 13
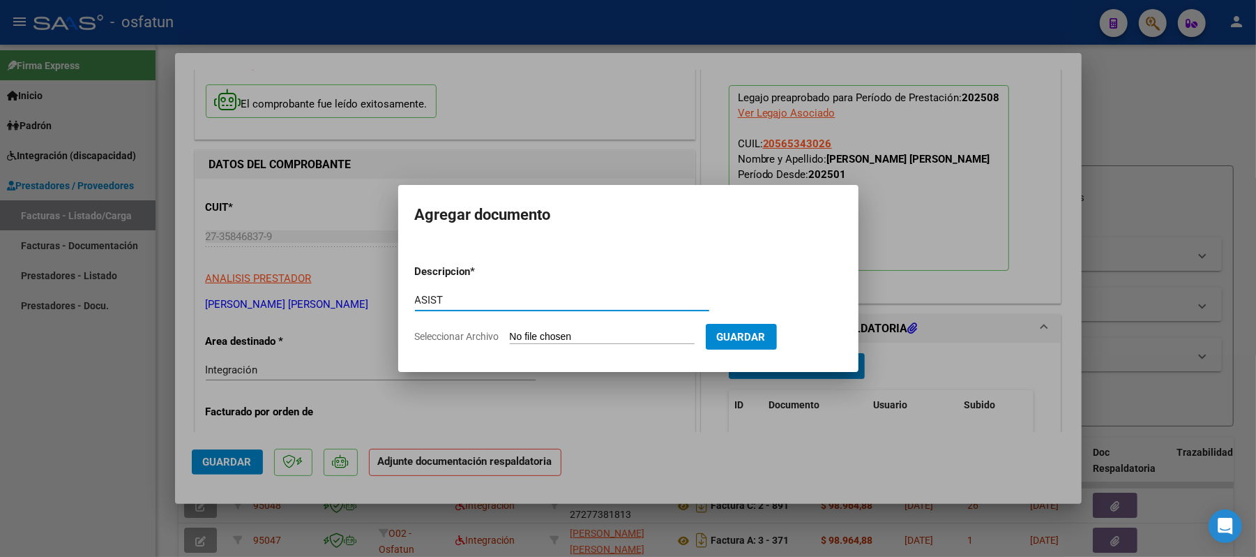
type input "ASIST"
click at [559, 338] on input "Seleccionar Archivo" at bounding box center [602, 337] width 185 height 13
type input "C:\fakepath\ASIST.pdf"
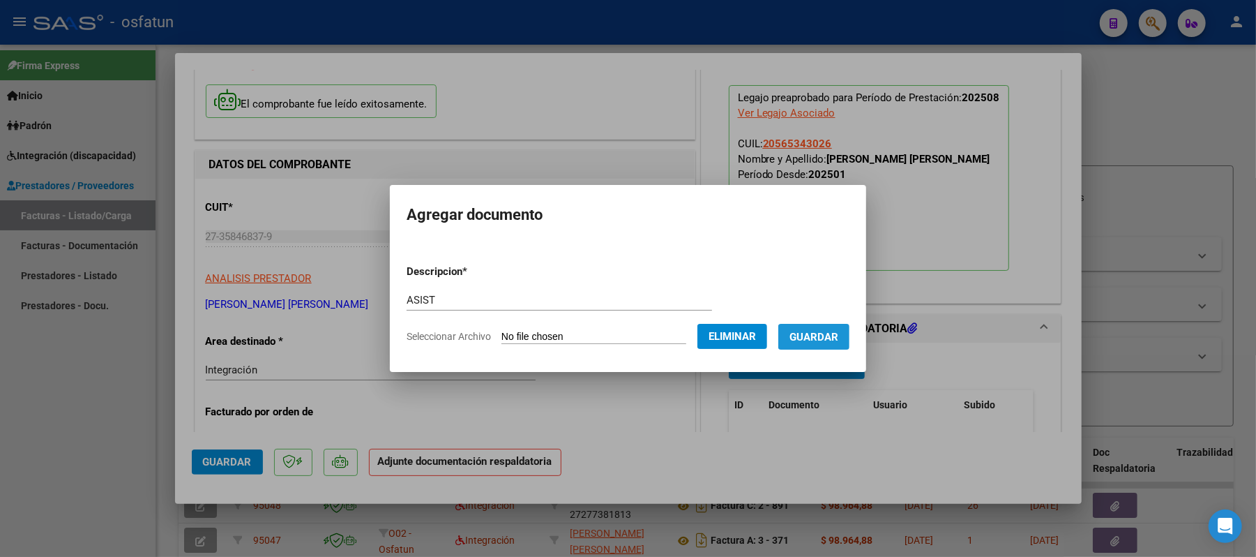
click at [827, 339] on span "Guardar" at bounding box center [813, 337] width 49 height 13
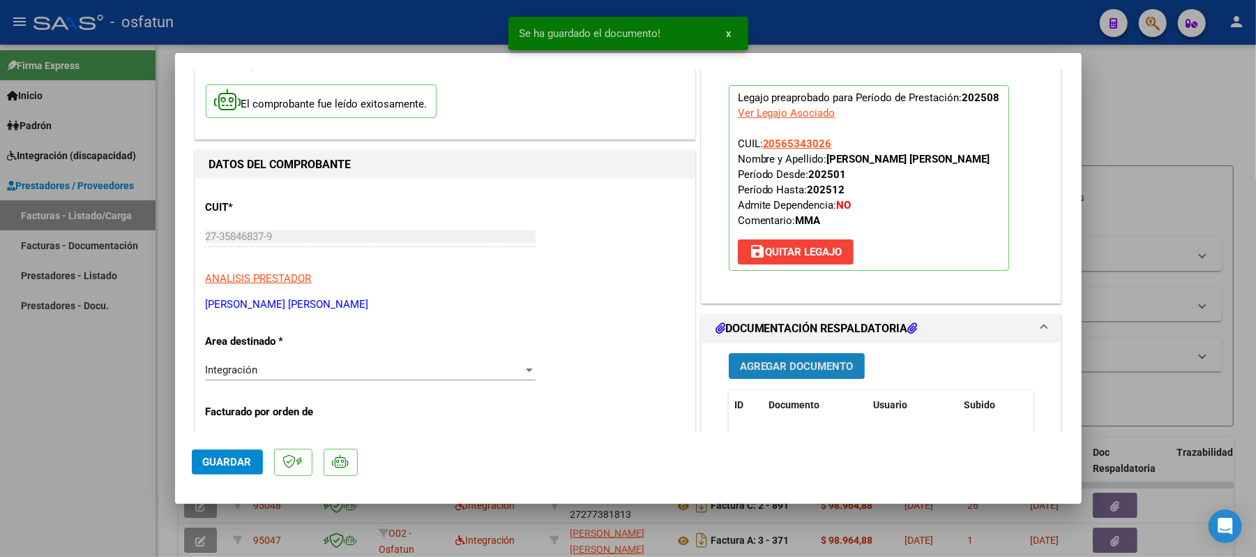
click at [801, 356] on button "Agregar Documento" at bounding box center [797, 366] width 136 height 26
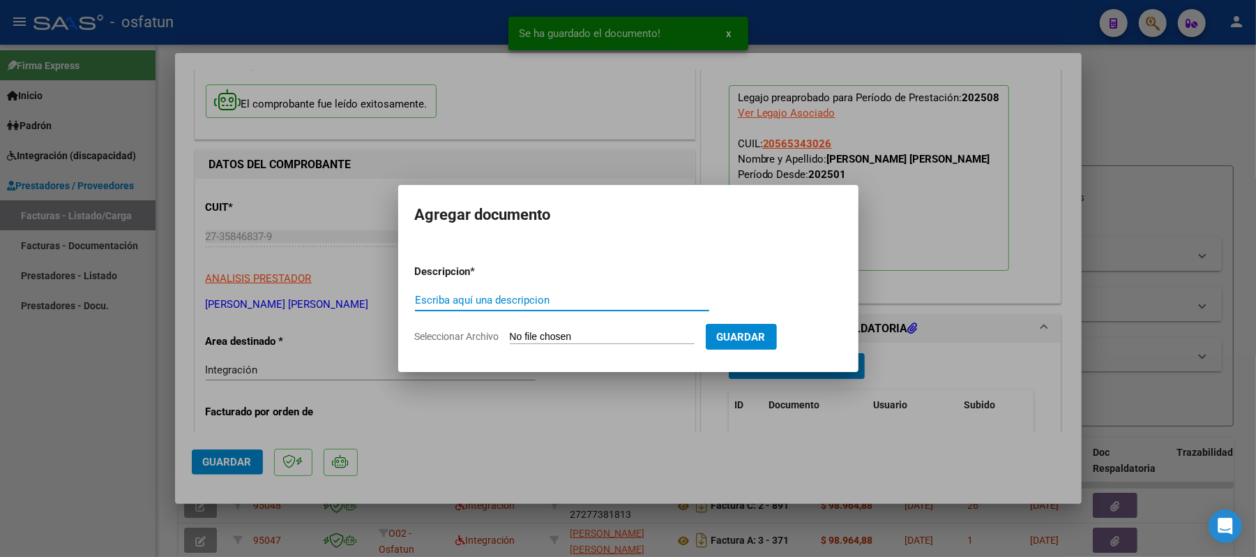
click at [580, 290] on div "Escriba aquí una descripcion" at bounding box center [562, 299] width 294 height 21
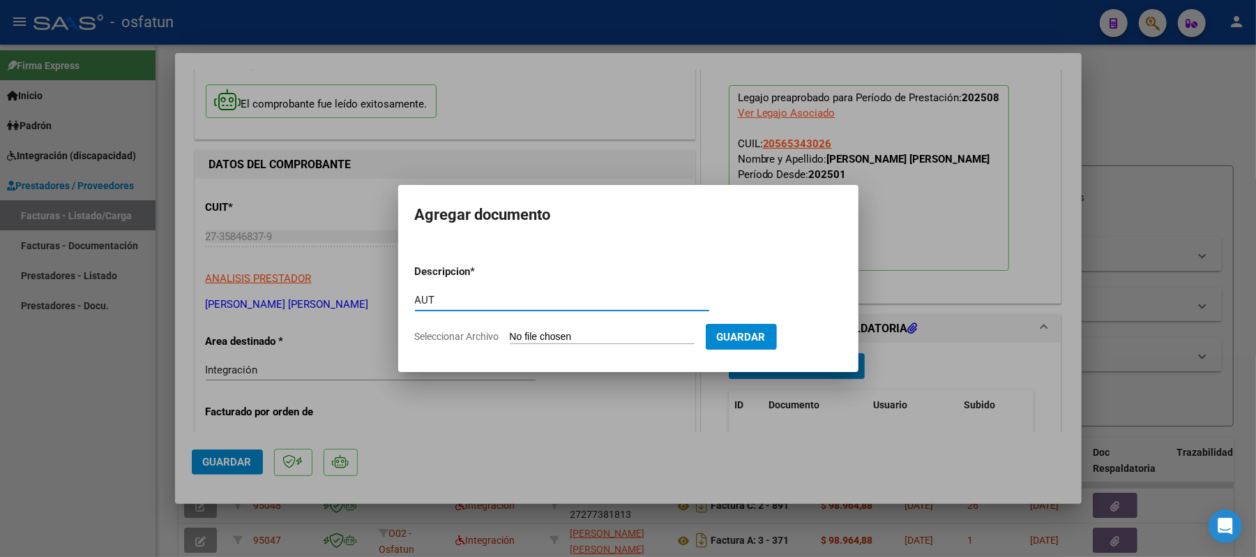
type input "AUT"
click at [568, 331] on input "Seleccionar Archivo" at bounding box center [602, 337] width 185 height 13
type input "C:\fakepath\AUT.pdf"
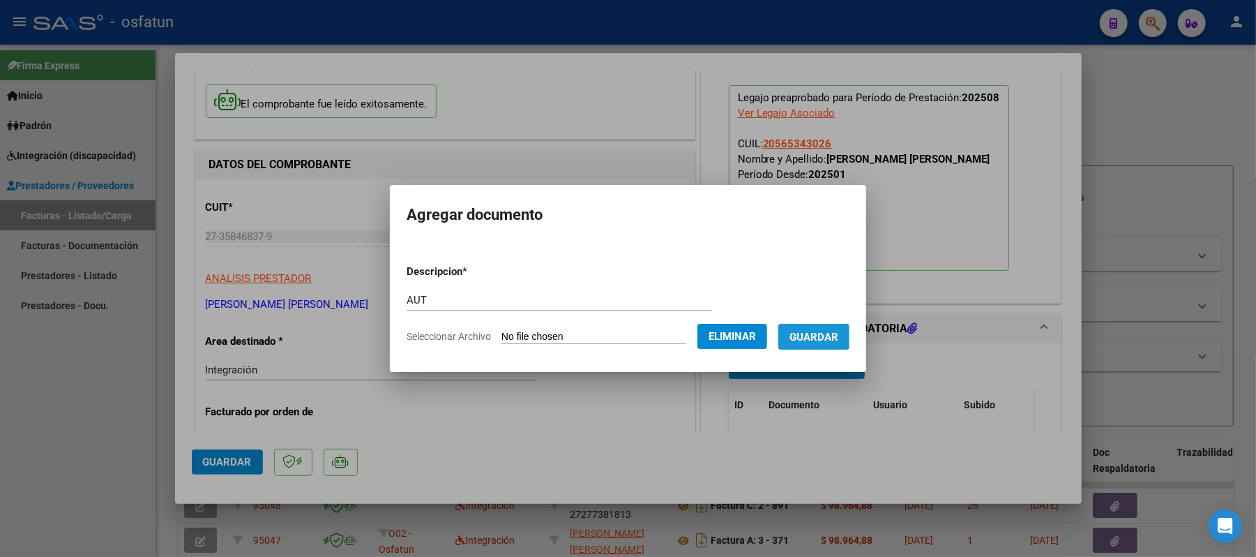
click at [807, 335] on span "Guardar" at bounding box center [813, 337] width 49 height 13
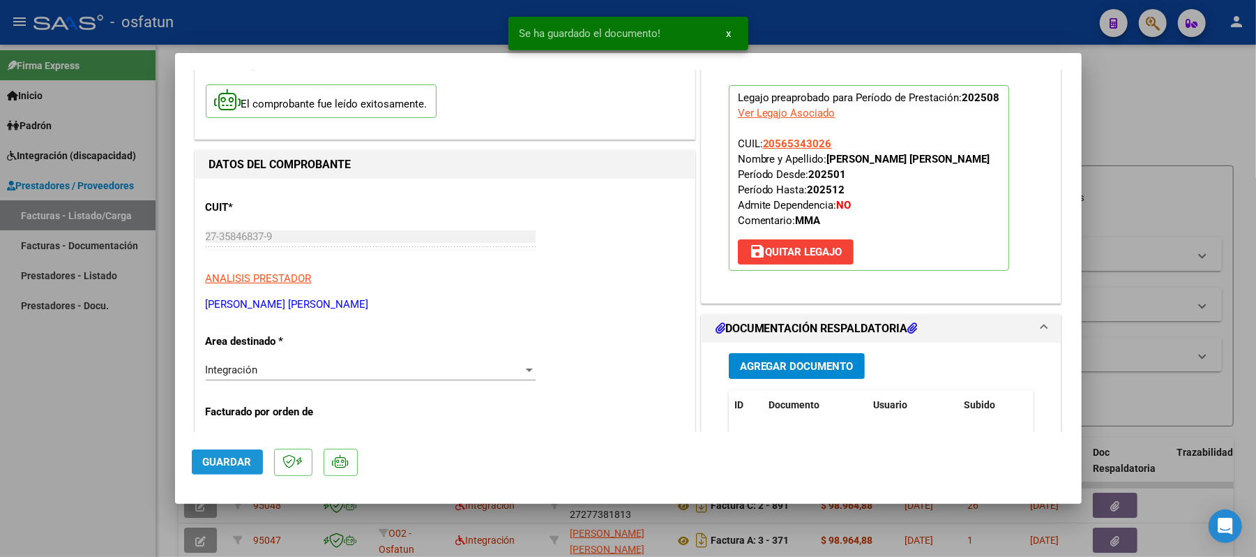
click at [218, 461] on span "Guardar" at bounding box center [227, 461] width 49 height 13
click at [1165, 123] on div at bounding box center [628, 278] width 1256 height 557
type input "$ 0,00"
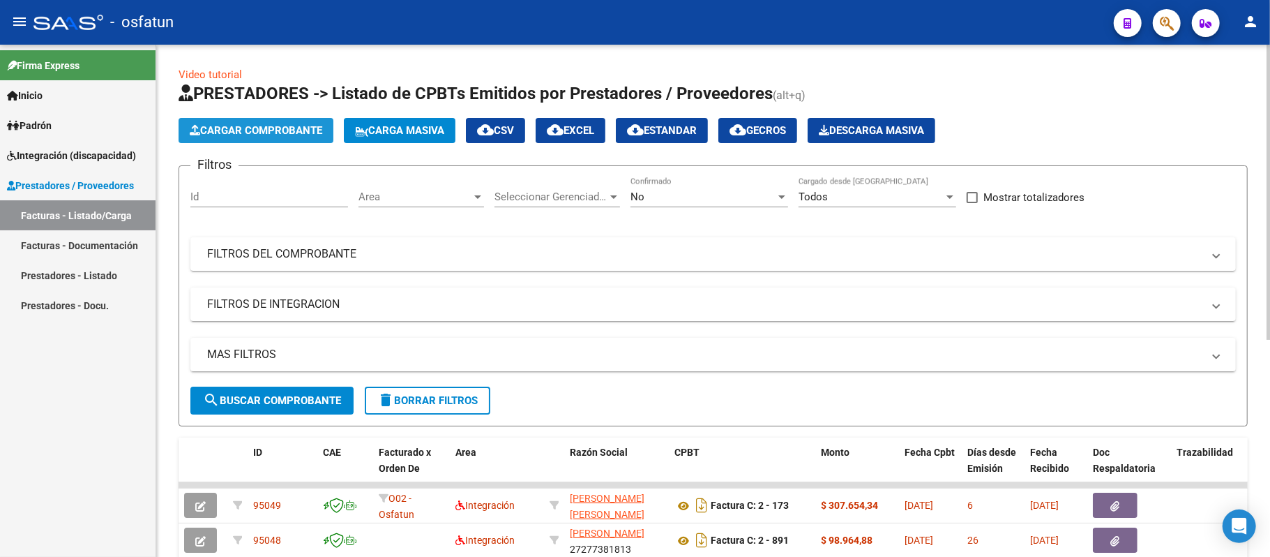
click at [216, 128] on span "Cargar Comprobante" at bounding box center [256, 130] width 133 height 13
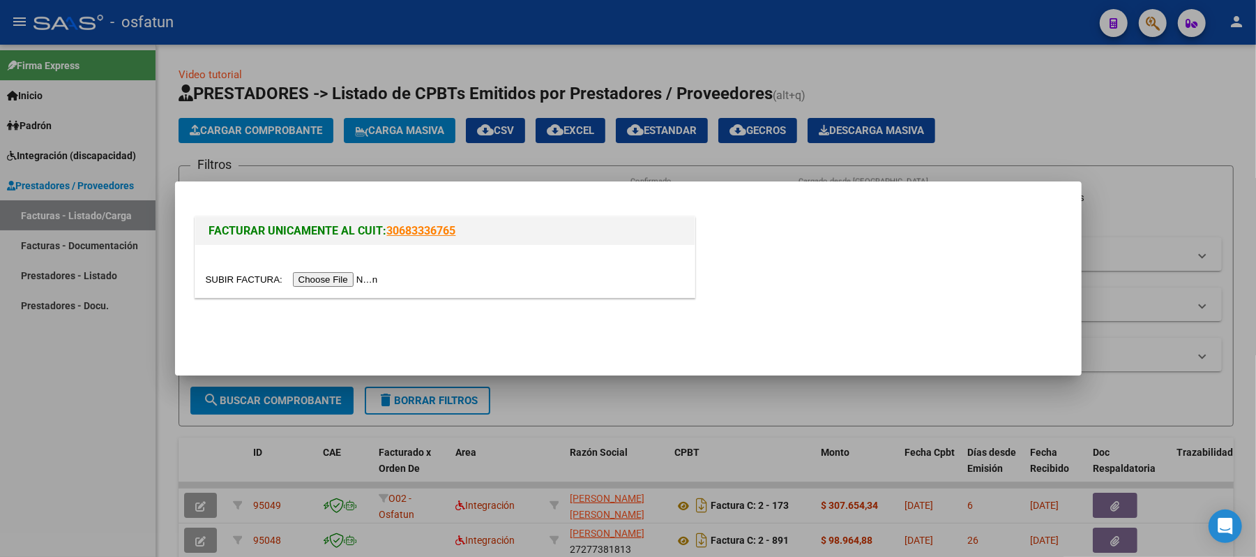
click at [321, 279] on input "file" at bounding box center [294, 279] width 176 height 15
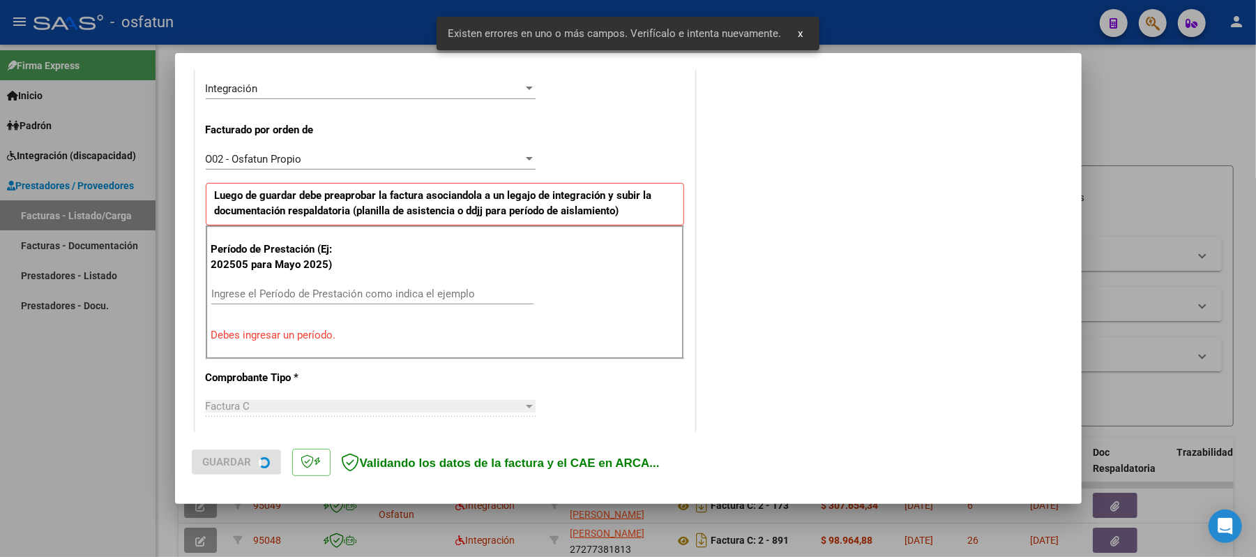
scroll to position [377, 0]
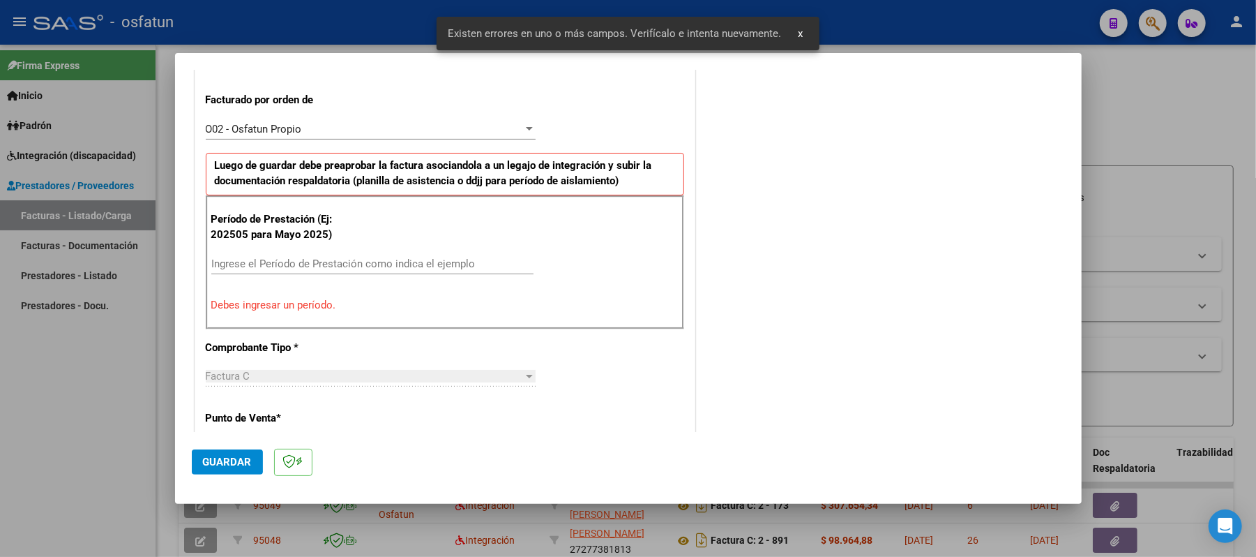
click at [377, 268] on input "Ingrese el Período de Prestación como indica el ejemplo" at bounding box center [372, 263] width 322 height 13
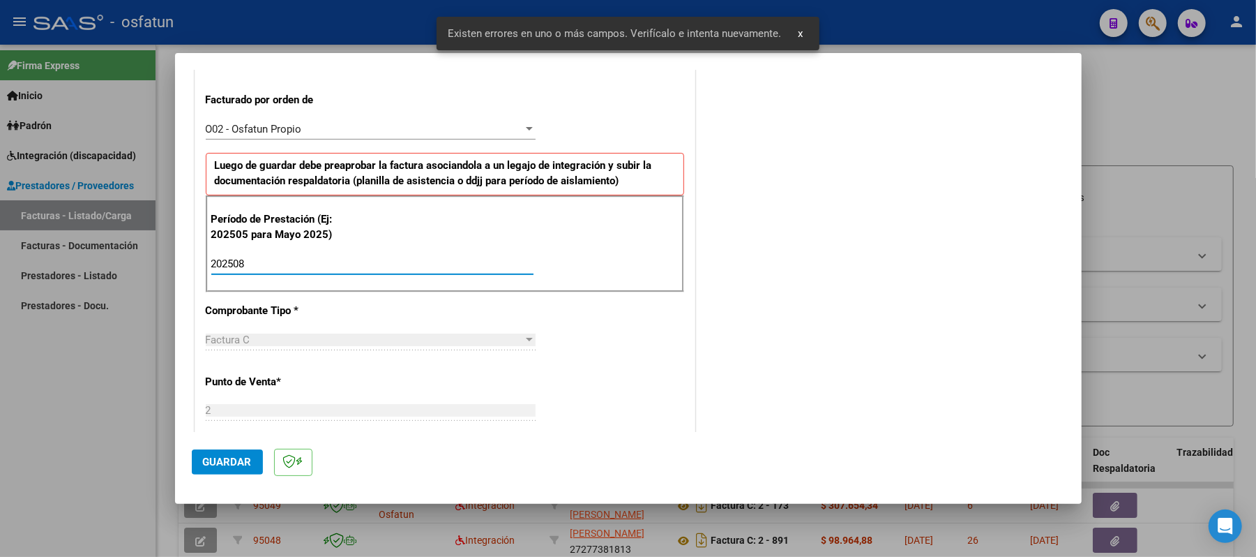
type input "202508"
click at [225, 455] on span "Guardar" at bounding box center [227, 461] width 49 height 13
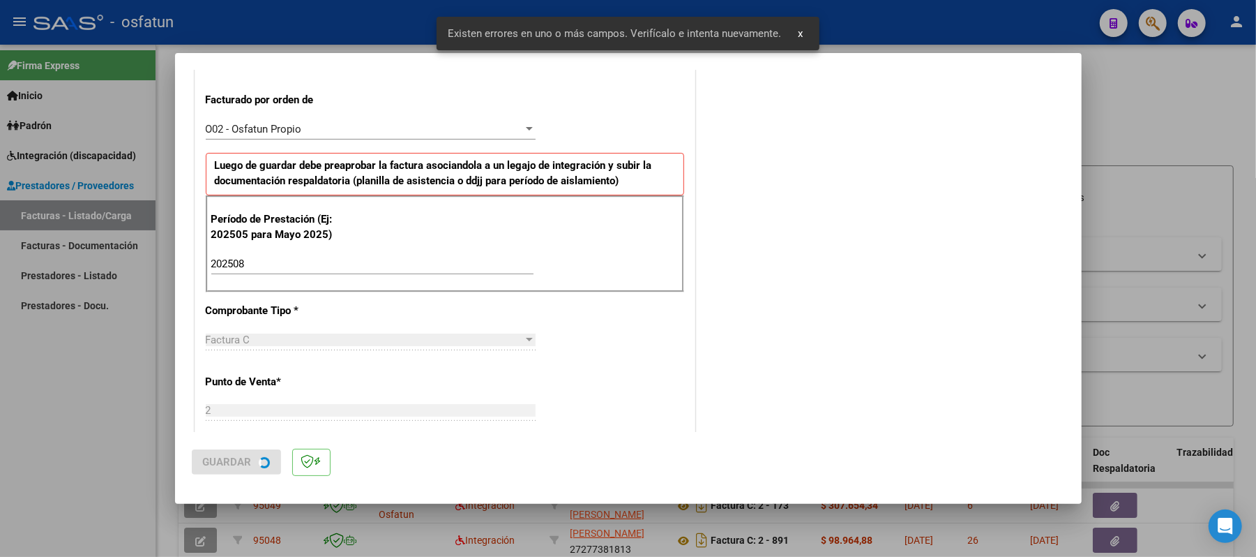
scroll to position [0, 0]
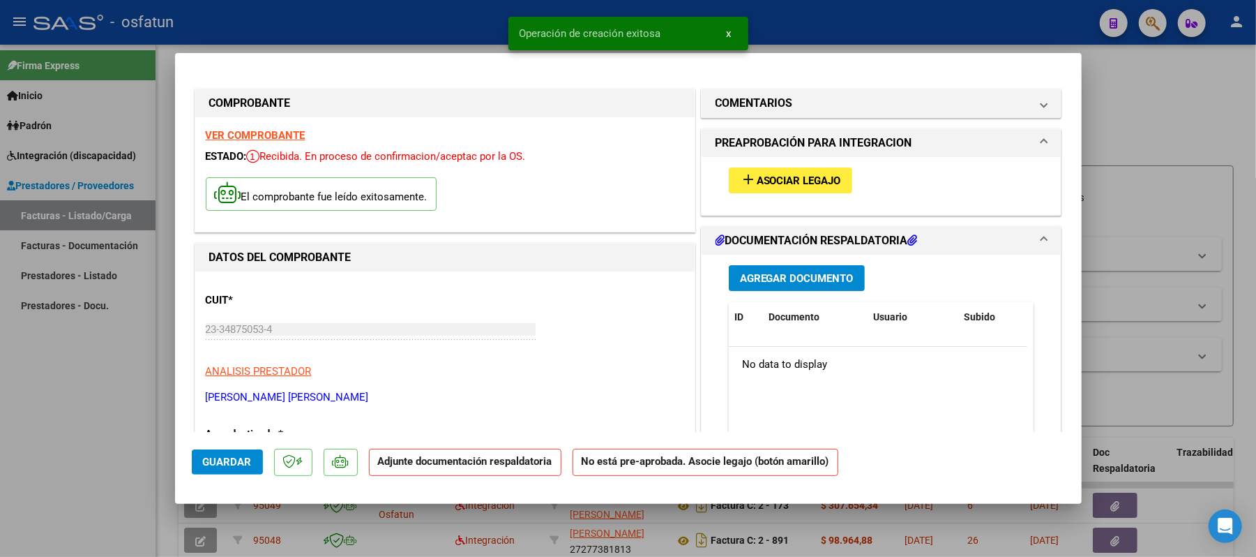
click at [792, 179] on span "Asociar Legajo" at bounding box center [799, 180] width 84 height 13
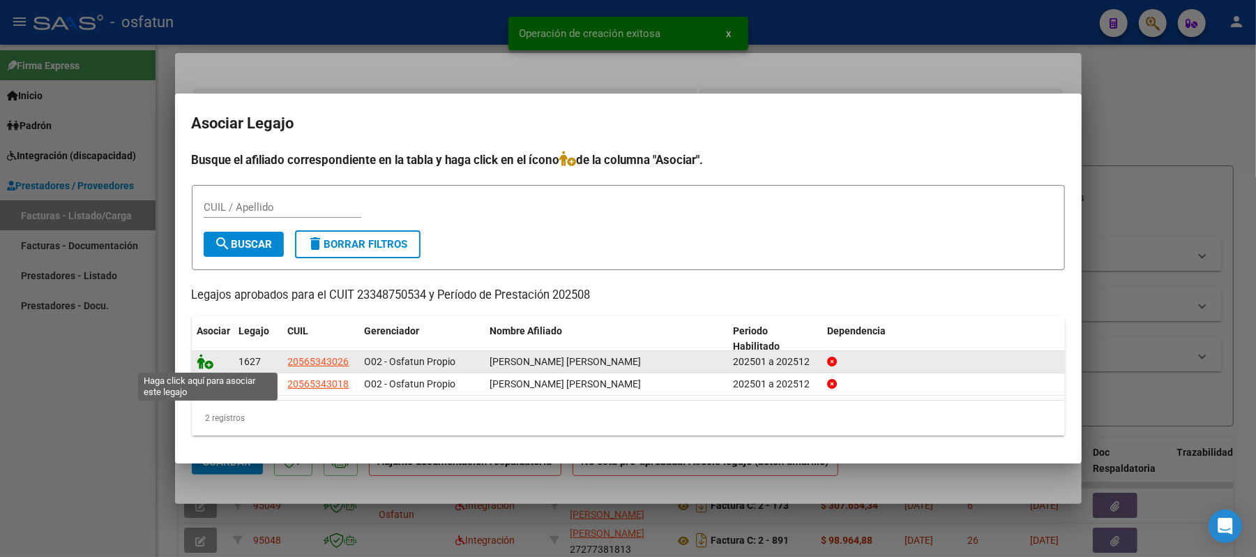
click at [199, 358] on icon at bounding box center [205, 361] width 17 height 15
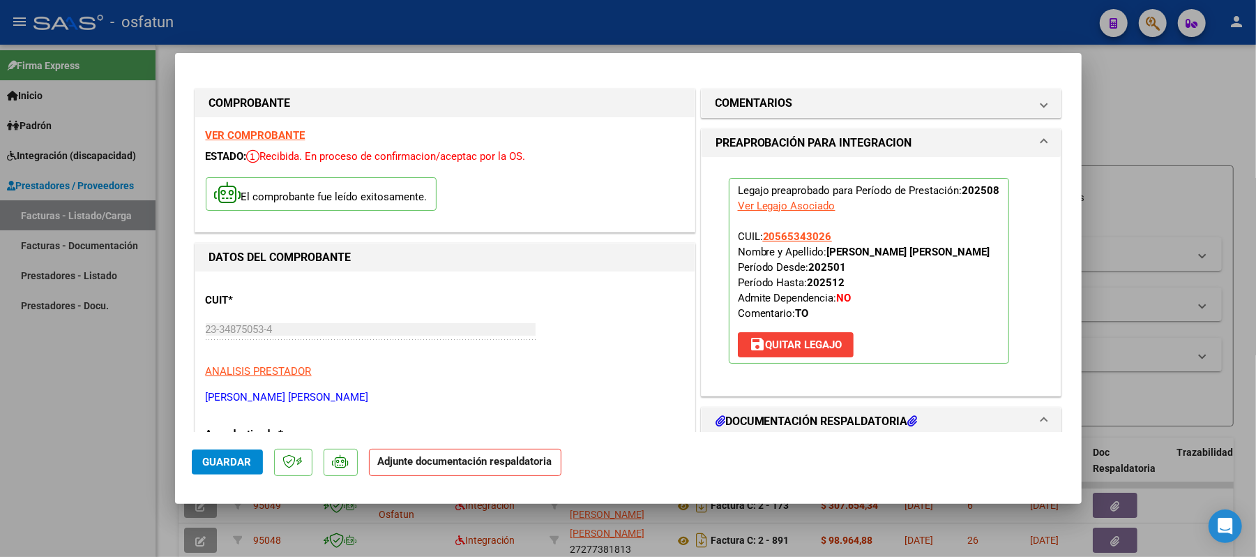
scroll to position [93, 0]
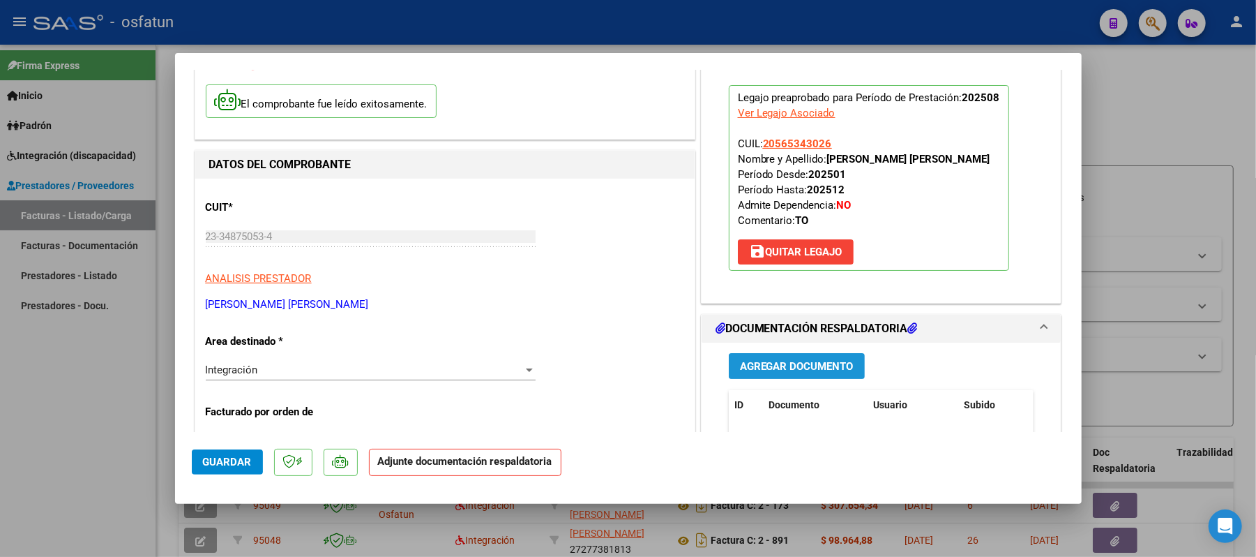
click at [806, 363] on span "Agregar Documento" at bounding box center [797, 366] width 114 height 13
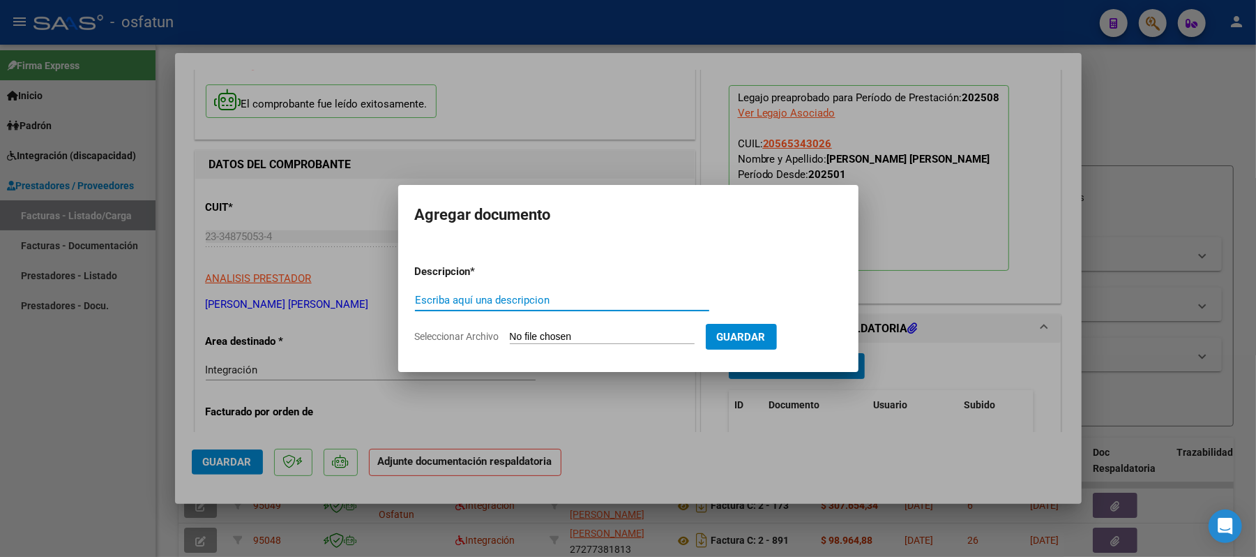
click at [636, 300] on input "Escriba aquí una descripcion" at bounding box center [562, 300] width 294 height 13
type input "ASIST"
click at [603, 335] on input "Seleccionar Archivo" at bounding box center [602, 337] width 185 height 13
type input "C:\fakepath\ASIST.pdf"
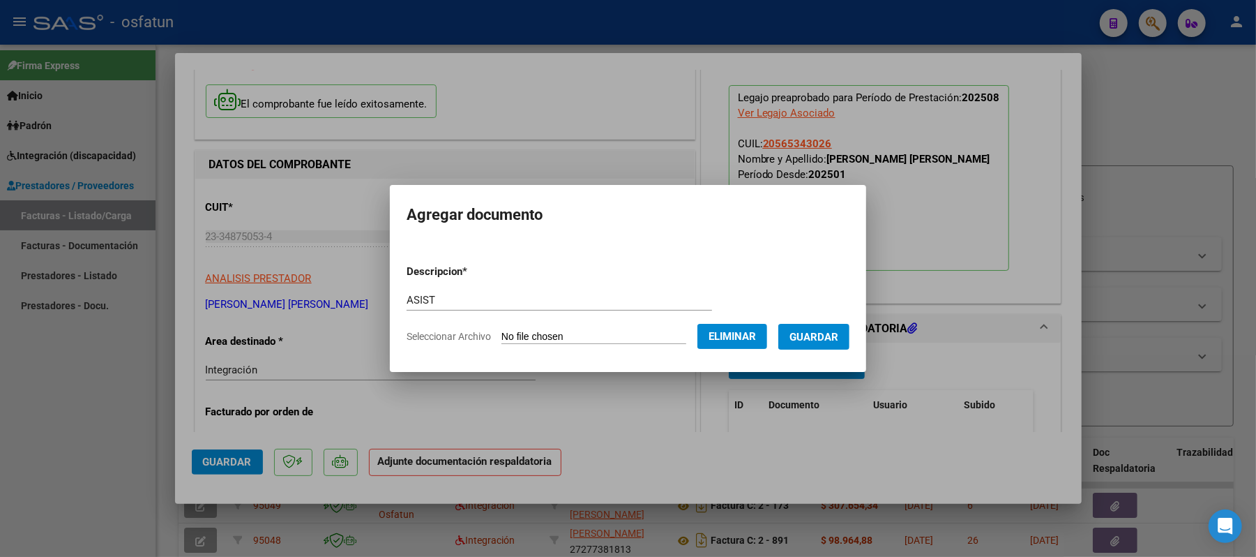
click at [829, 335] on span "Guardar" at bounding box center [813, 337] width 49 height 13
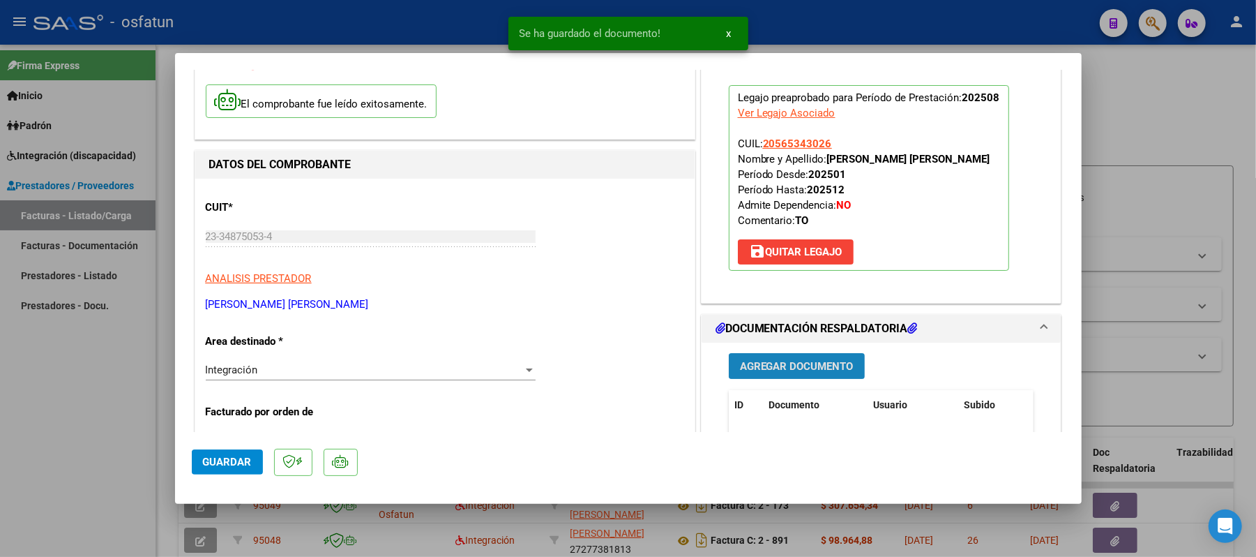
click at [817, 365] on span "Agregar Documento" at bounding box center [797, 366] width 114 height 13
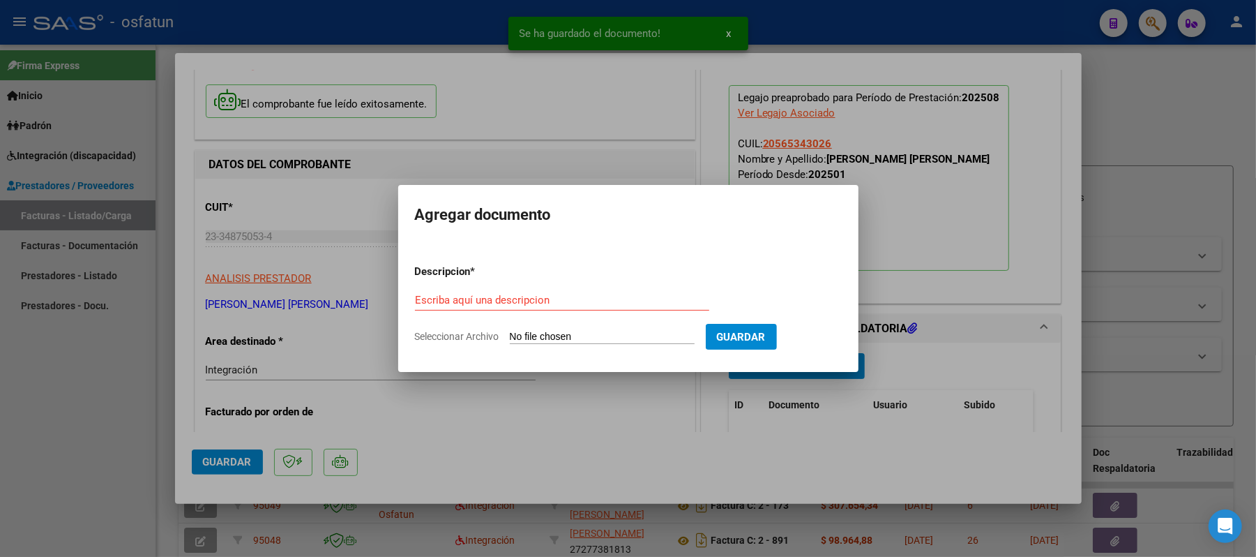
click at [463, 292] on div "Escriba aquí una descripcion" at bounding box center [562, 299] width 294 height 21
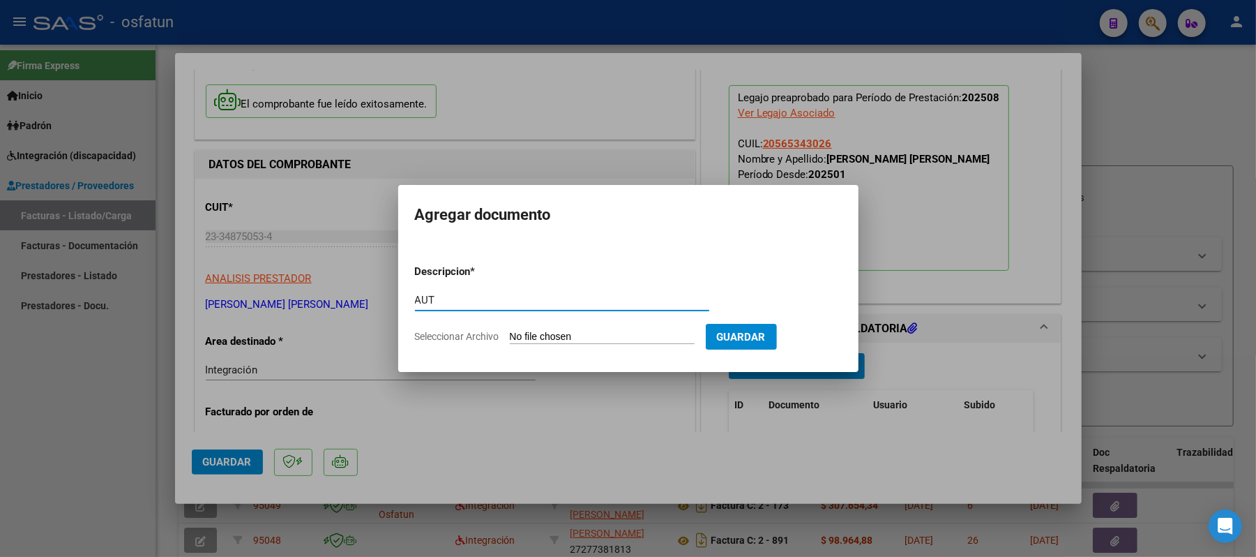
type input "AUT"
click at [522, 330] on app-file-uploader "Seleccionar Archivo" at bounding box center [560, 336] width 291 height 13
click at [536, 335] on input "Seleccionar Archivo" at bounding box center [602, 337] width 185 height 13
type input "C:\fakepath\AUT.pdf"
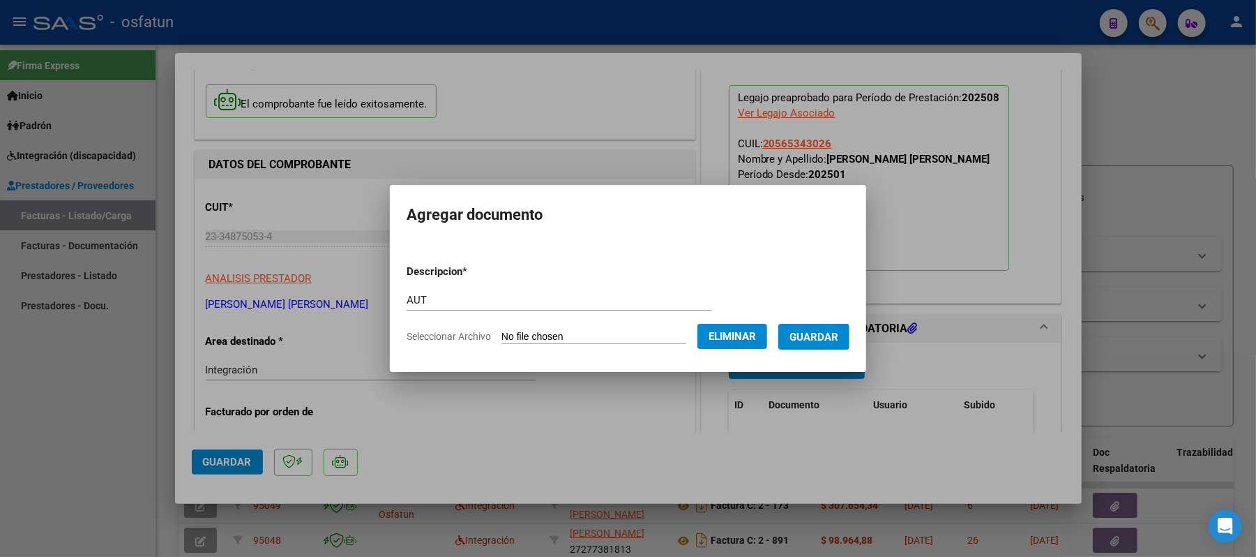
click at [827, 336] on span "Guardar" at bounding box center [813, 337] width 49 height 13
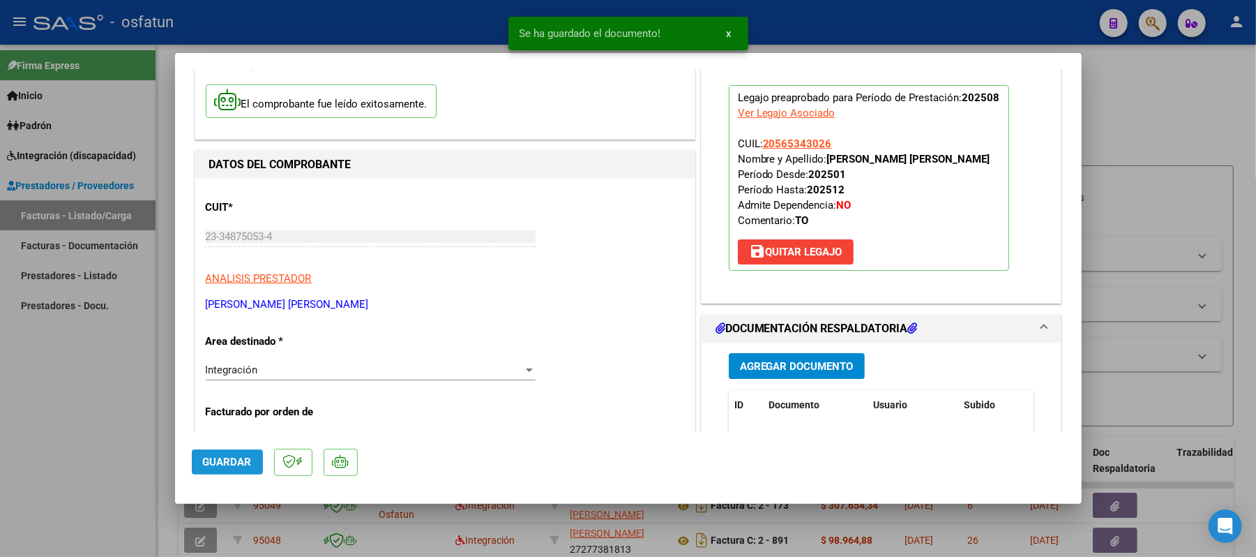
click at [219, 460] on span "Guardar" at bounding box center [227, 461] width 49 height 13
click at [1206, 92] on div at bounding box center [628, 278] width 1256 height 557
type input "$ 0,00"
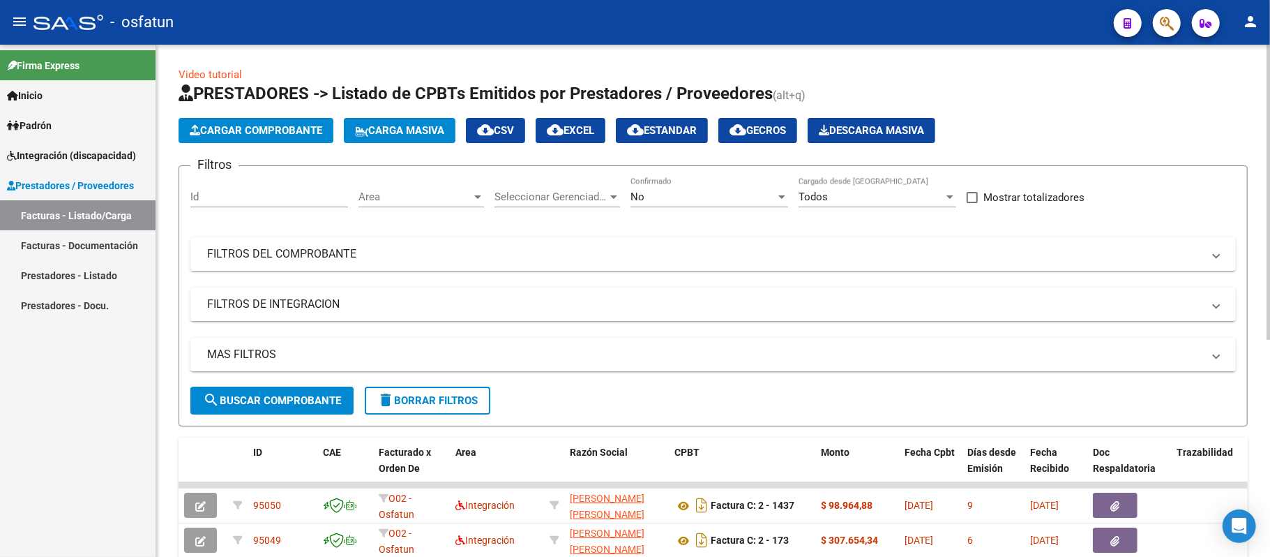
click at [249, 130] on span "Cargar Comprobante" at bounding box center [256, 130] width 133 height 13
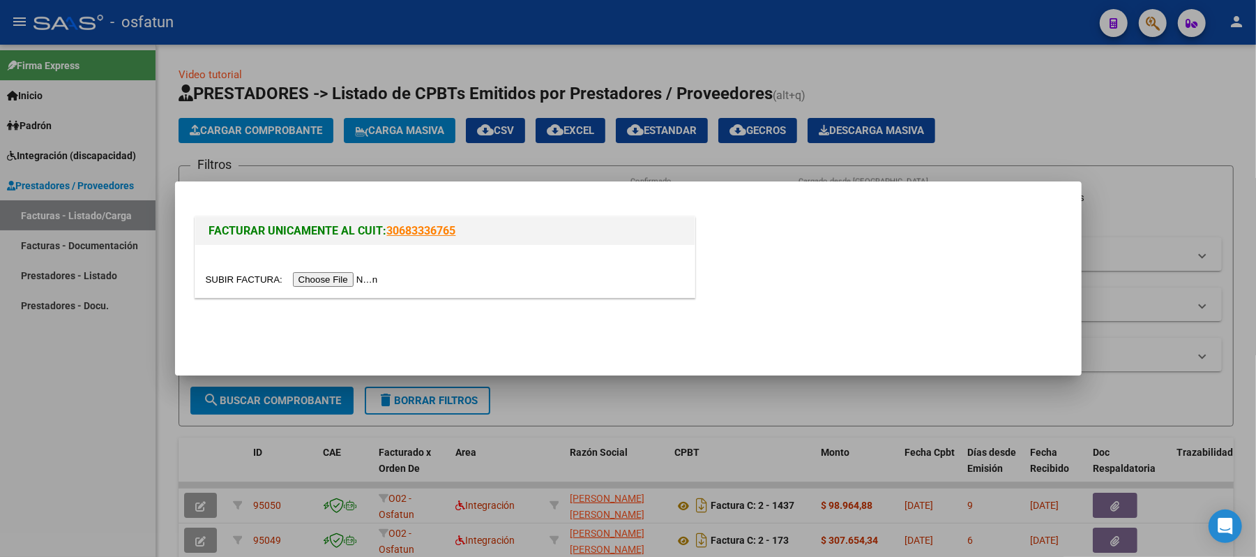
click at [347, 279] on input "file" at bounding box center [294, 279] width 176 height 15
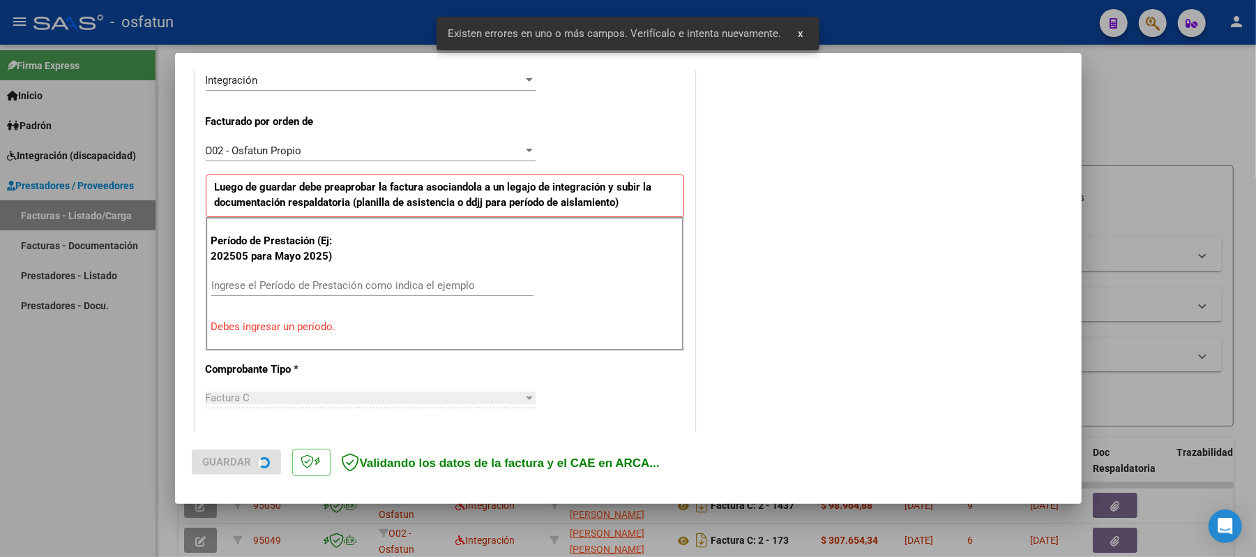
scroll to position [377, 0]
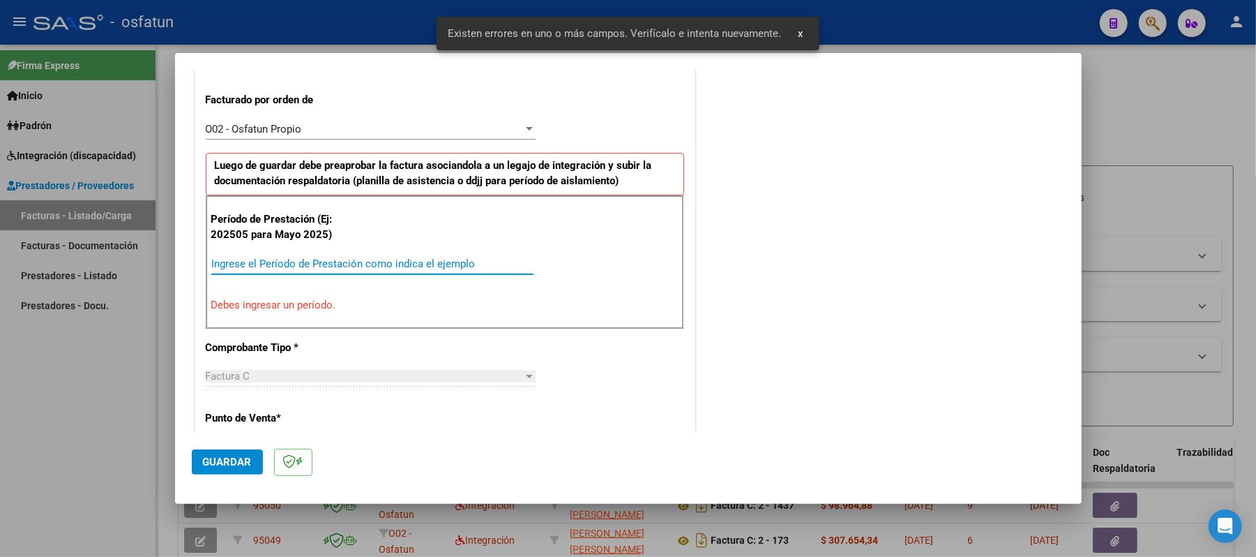
click at [439, 266] on input "Ingrese el Período de Prestación como indica el ejemplo" at bounding box center [372, 263] width 322 height 13
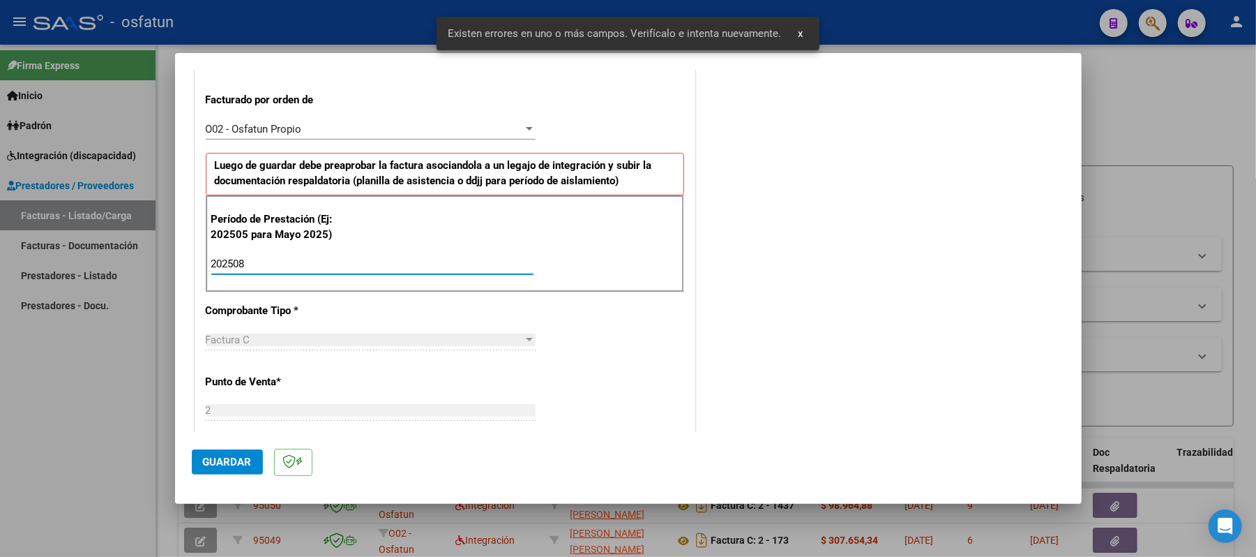
type input "202508"
click at [241, 459] on span "Guardar" at bounding box center [227, 461] width 49 height 13
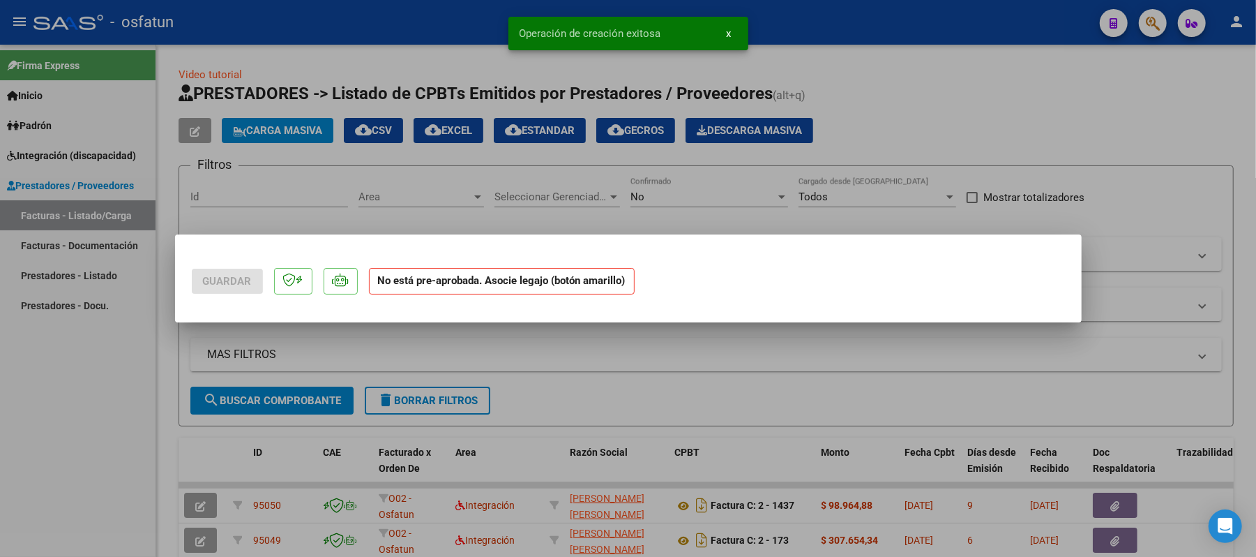
scroll to position [0, 0]
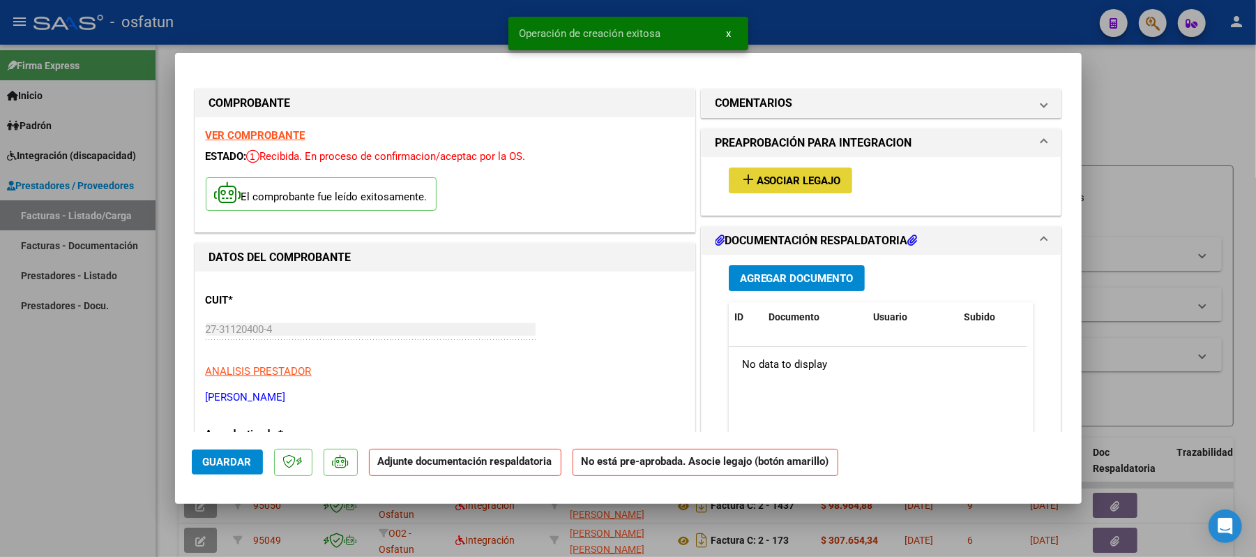
click at [742, 174] on mat-icon "add" at bounding box center [748, 179] width 17 height 17
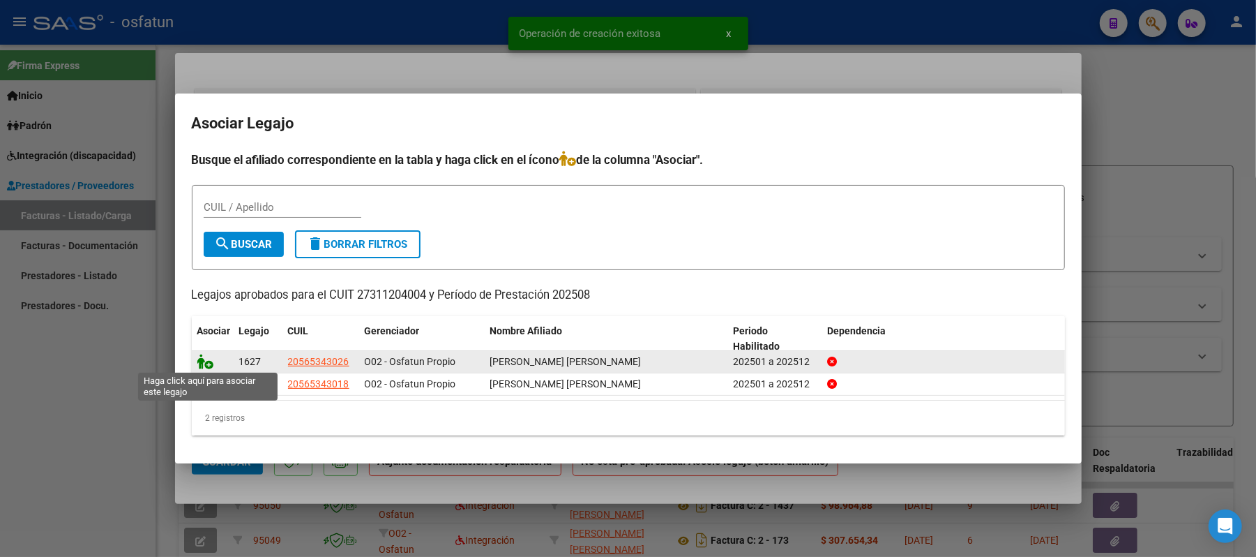
click at [202, 360] on icon at bounding box center [205, 361] width 17 height 15
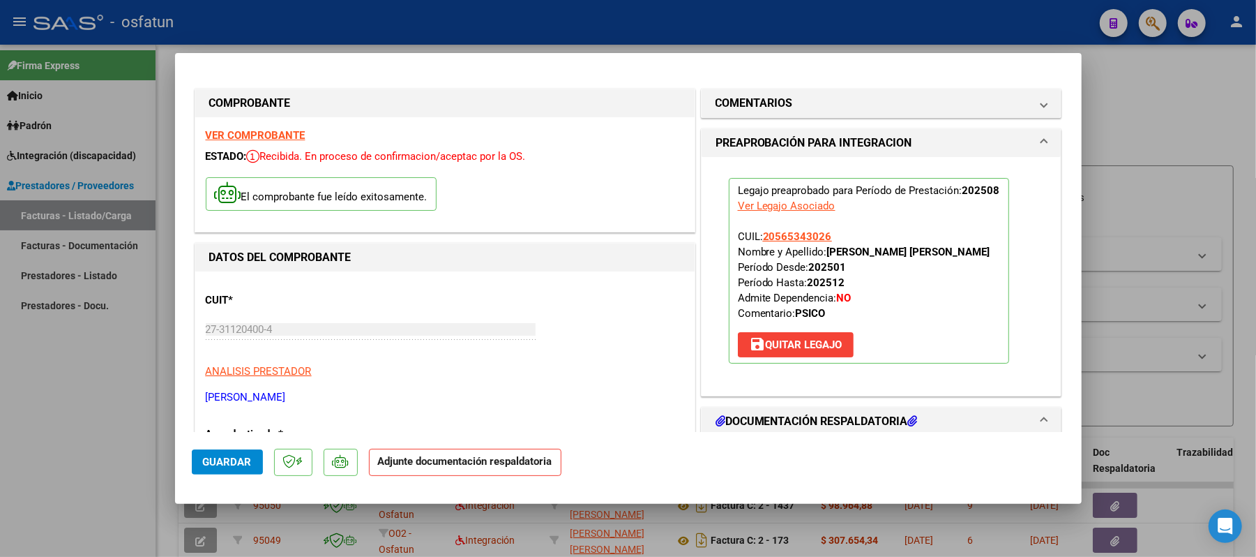
scroll to position [93, 0]
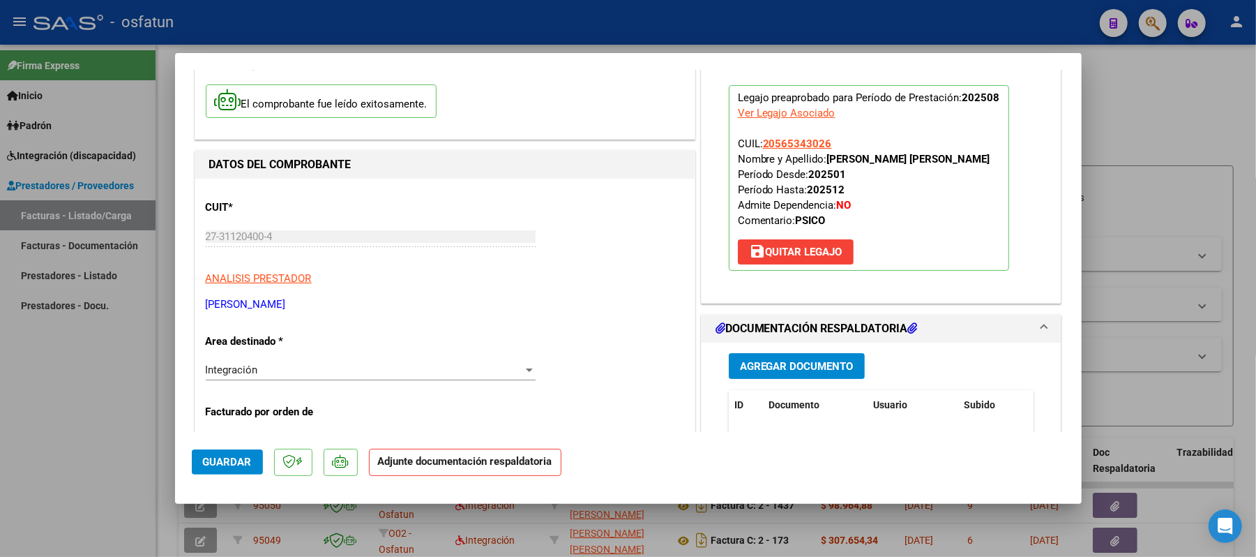
click at [767, 361] on span "Agregar Documento" at bounding box center [797, 366] width 114 height 13
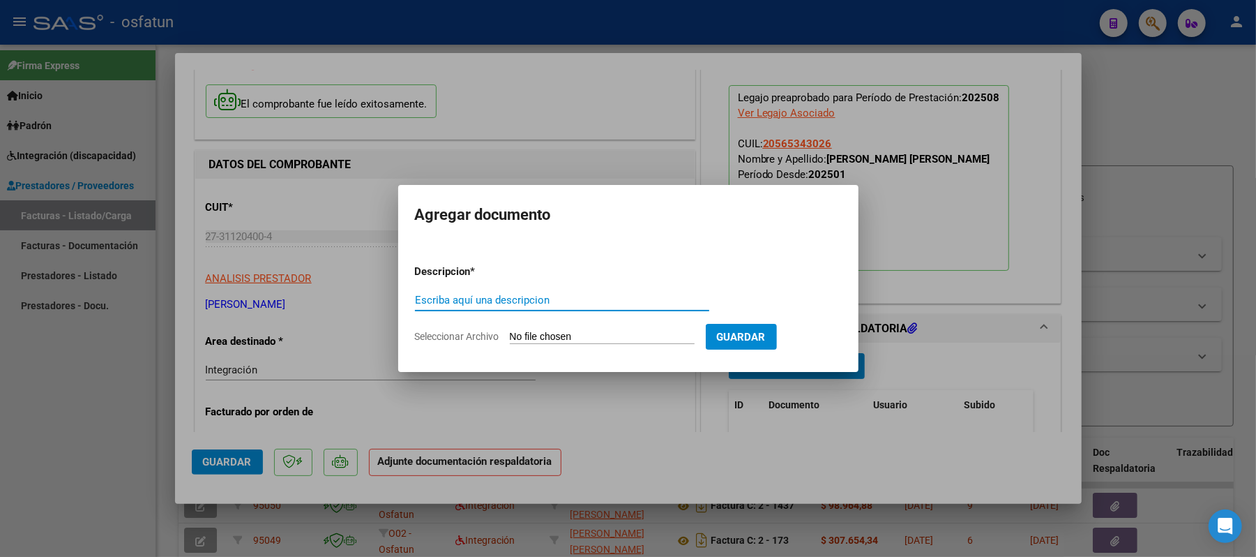
click at [606, 298] on input "Escriba aquí una descripcion" at bounding box center [562, 300] width 294 height 13
type input "ASIST"
click at [582, 333] on input "Seleccionar Archivo" at bounding box center [602, 337] width 185 height 13
type input "C:\fakepath\ASIST.pdf"
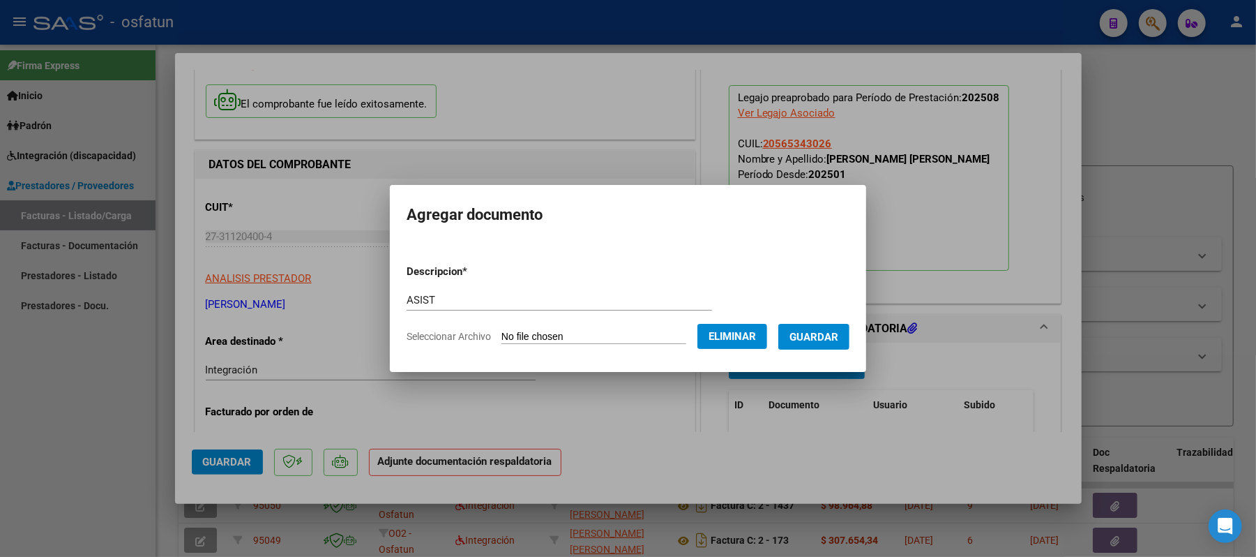
click at [838, 336] on span "Guardar" at bounding box center [813, 337] width 49 height 13
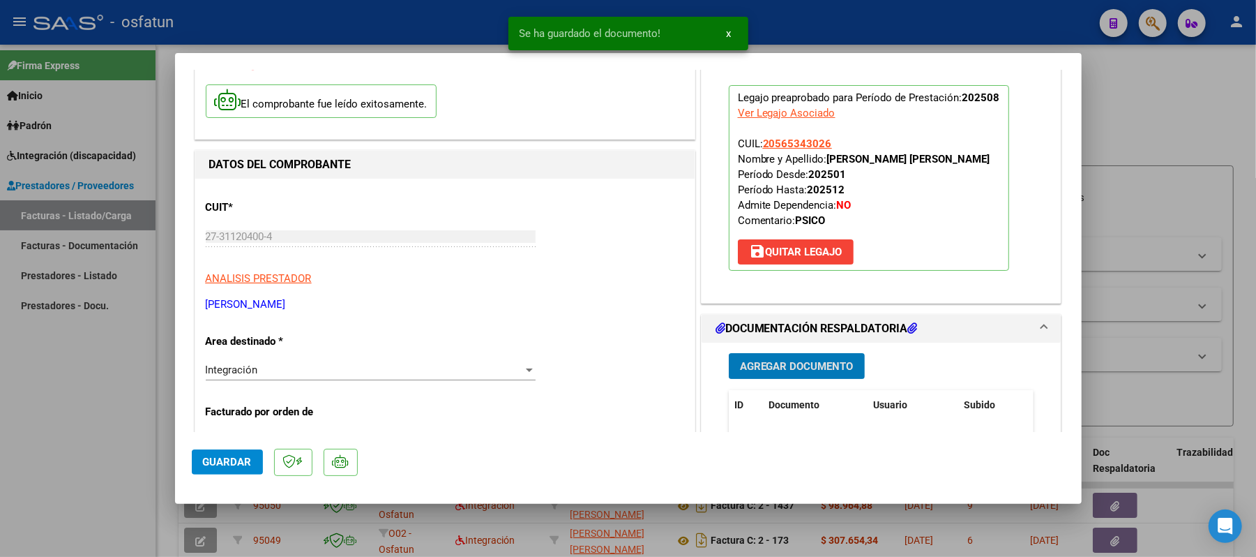
click at [773, 361] on span "Agregar Documento" at bounding box center [797, 366] width 114 height 13
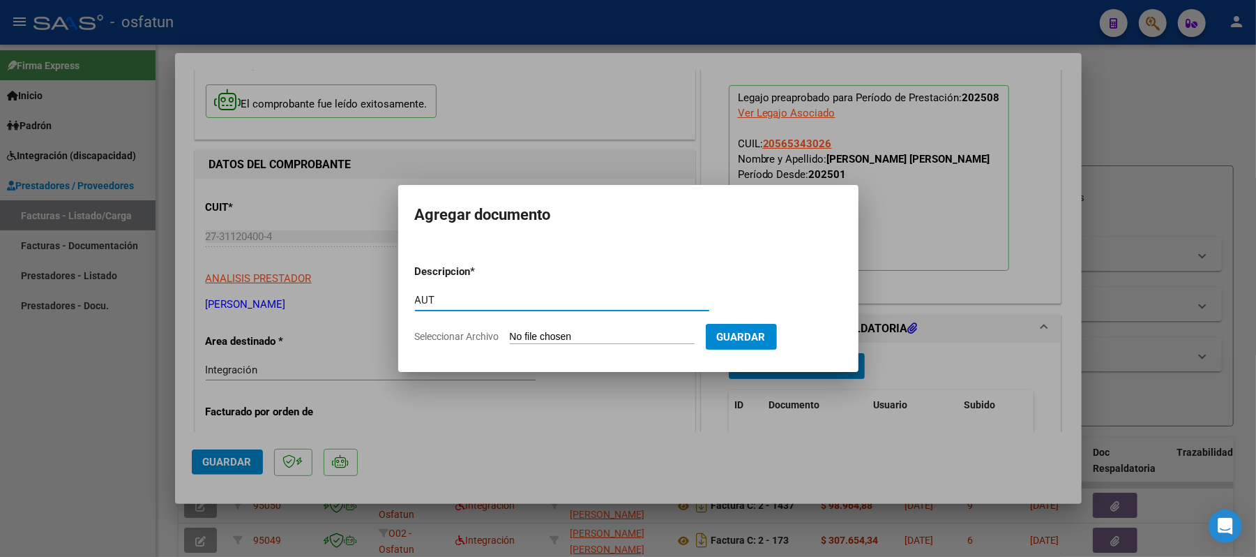
type input "AUT"
click at [573, 336] on input "Seleccionar Archivo" at bounding box center [602, 337] width 185 height 13
type input "C:\fakepath\[PERSON_NAME] - AUTORIZACION.pdf"
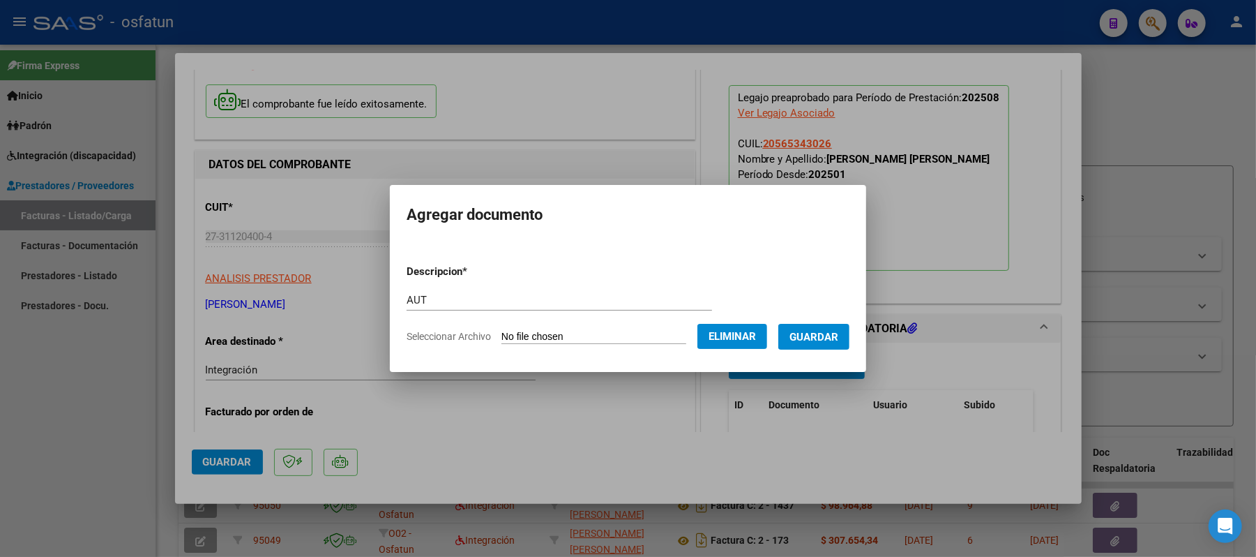
click at [817, 343] on span "Guardar" at bounding box center [813, 337] width 49 height 13
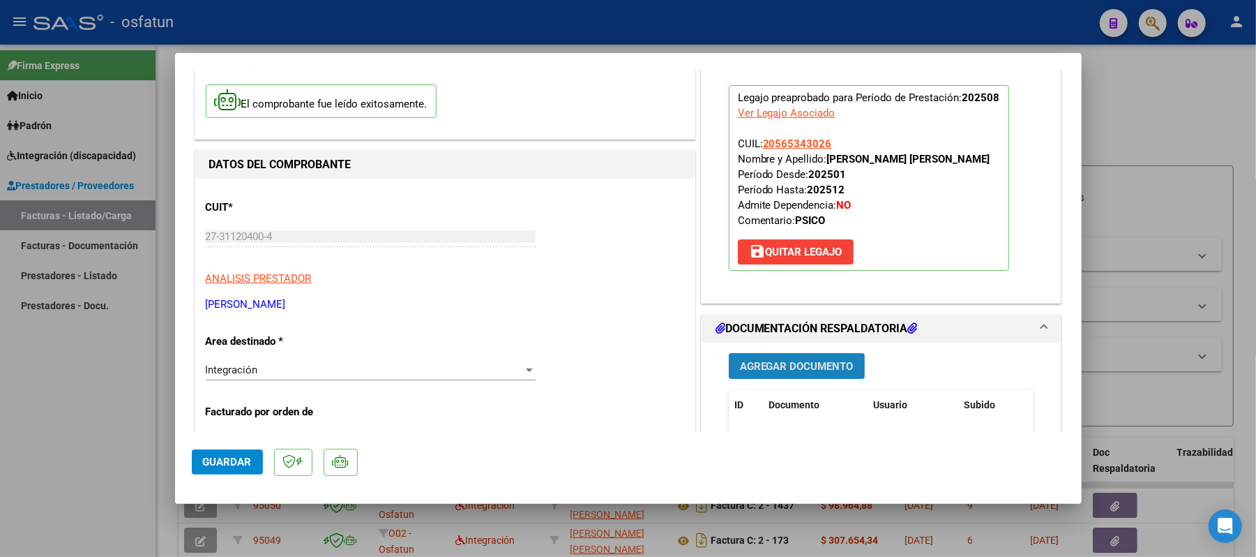
click at [785, 361] on span "Agregar Documento" at bounding box center [797, 366] width 114 height 13
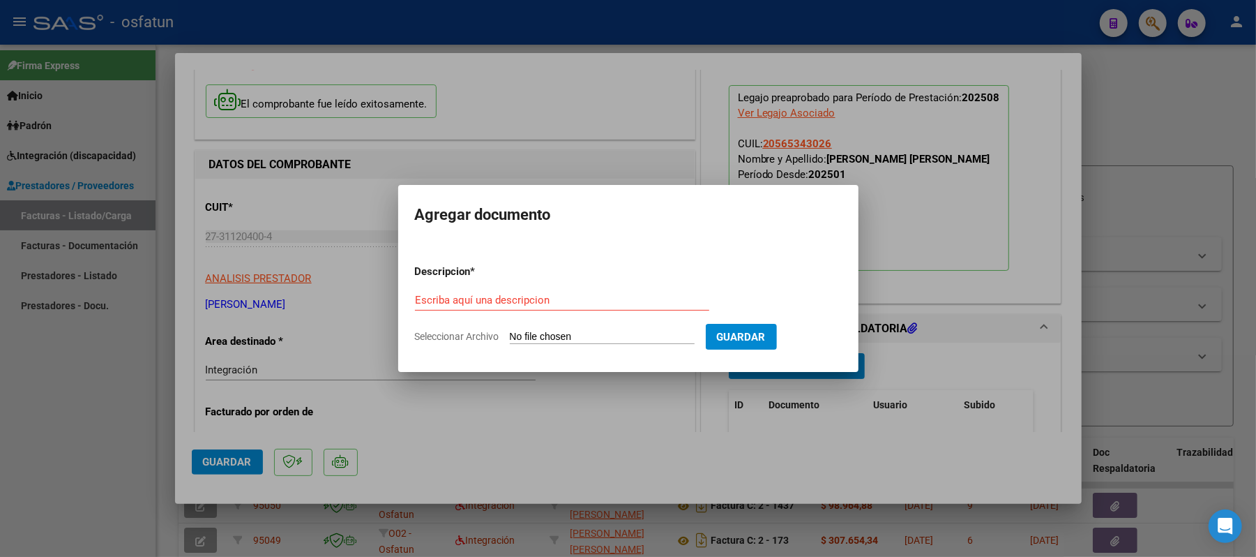
click at [949, 230] on div at bounding box center [628, 278] width 1256 height 557
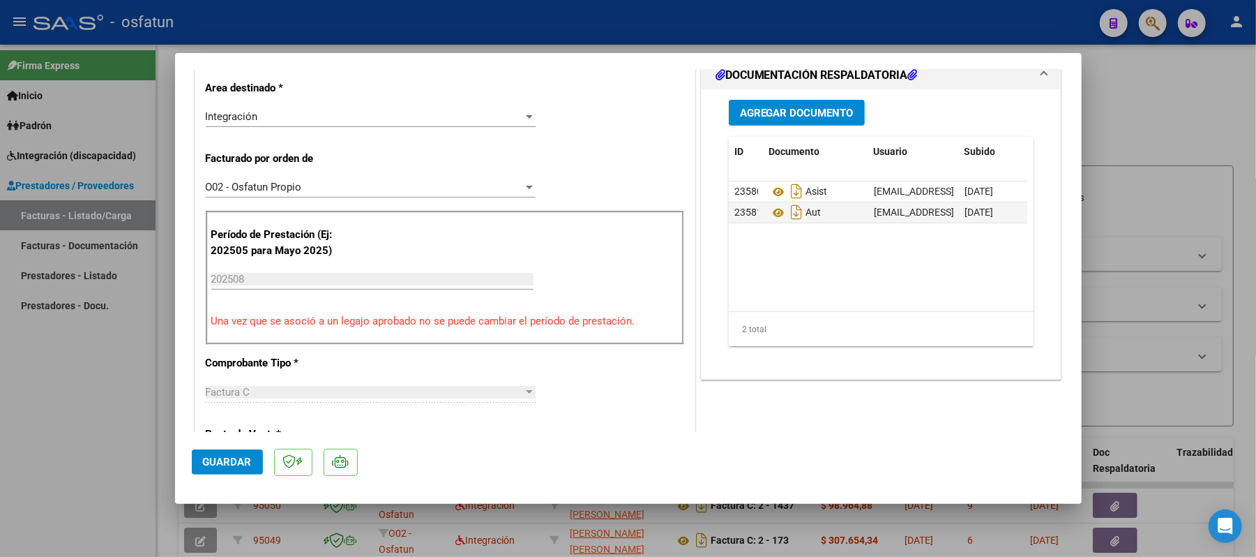
scroll to position [372, 0]
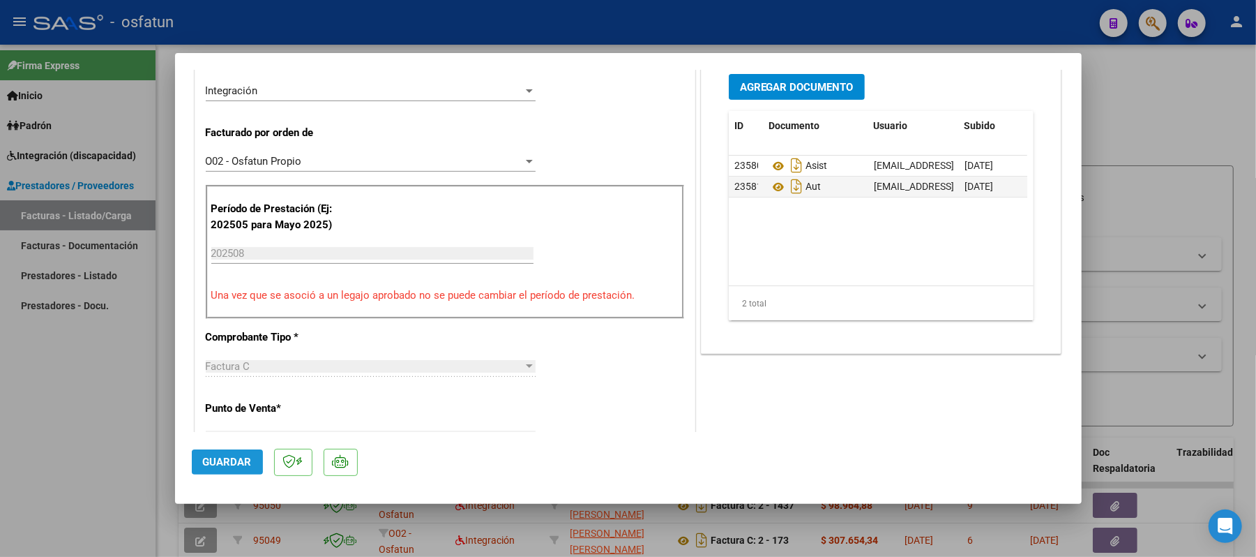
click at [241, 455] on span "Guardar" at bounding box center [227, 461] width 49 height 13
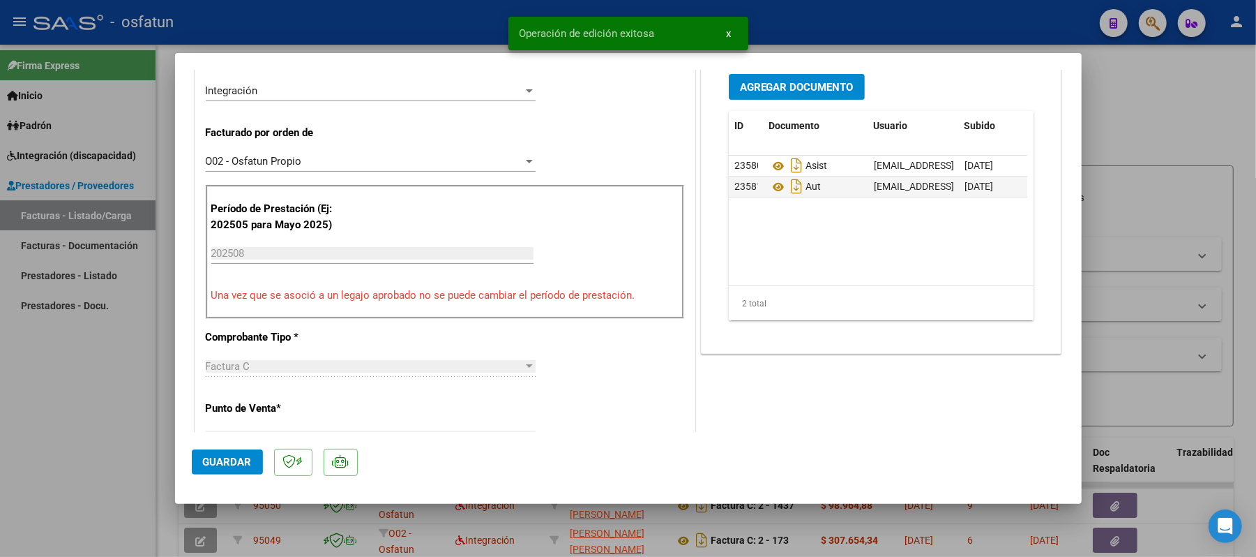
click at [1117, 104] on div at bounding box center [628, 278] width 1256 height 557
type input "$ 0,00"
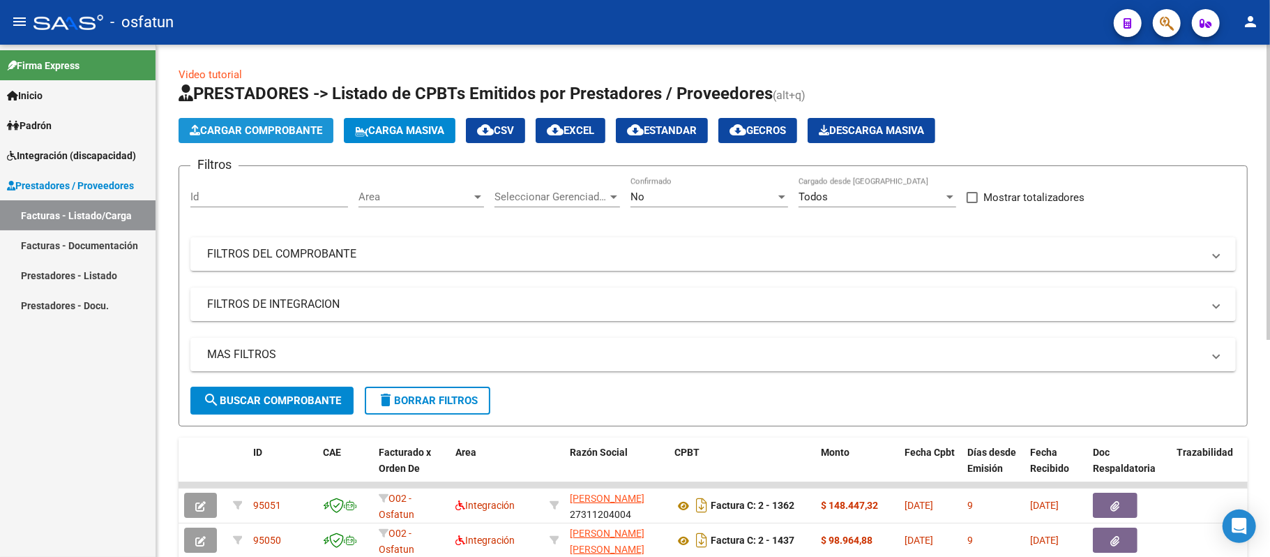
click at [283, 133] on span "Cargar Comprobante" at bounding box center [256, 130] width 133 height 13
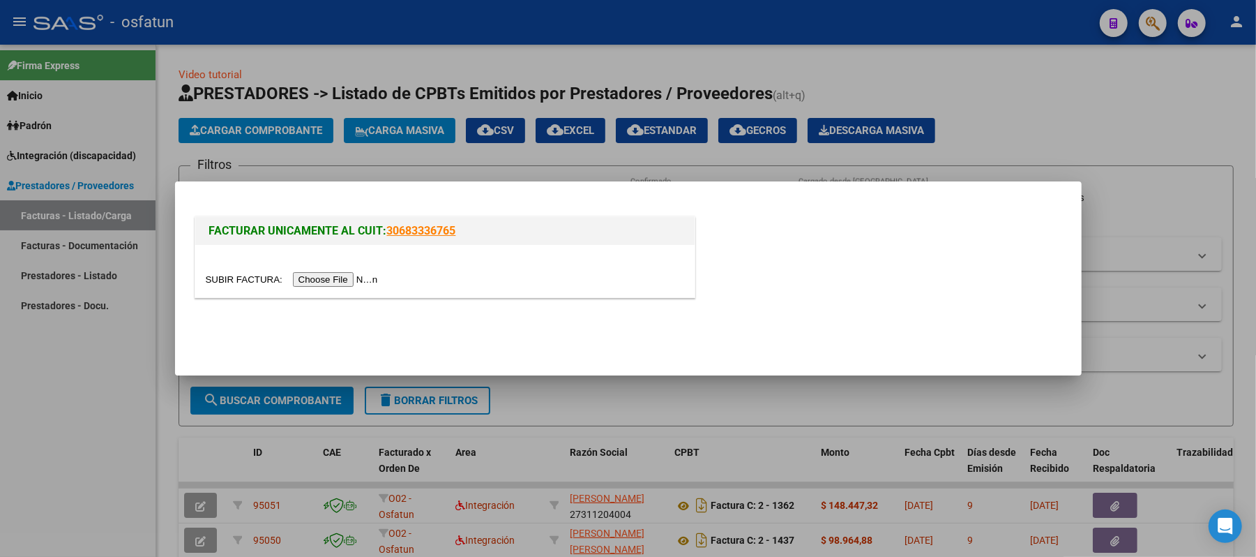
click at [341, 273] on input "file" at bounding box center [294, 279] width 176 height 15
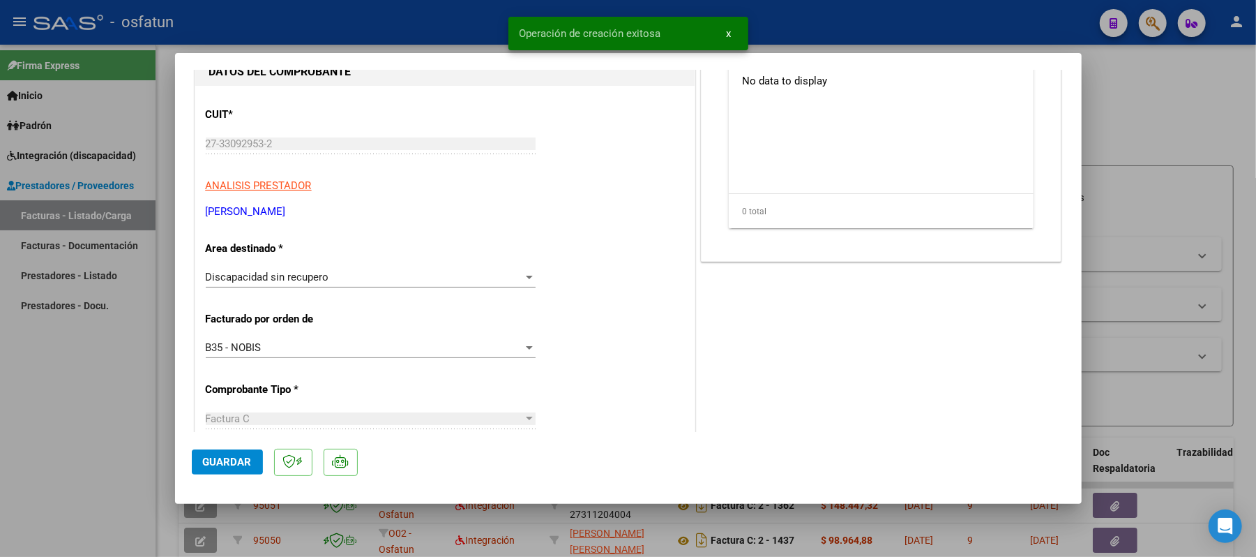
scroll to position [93, 0]
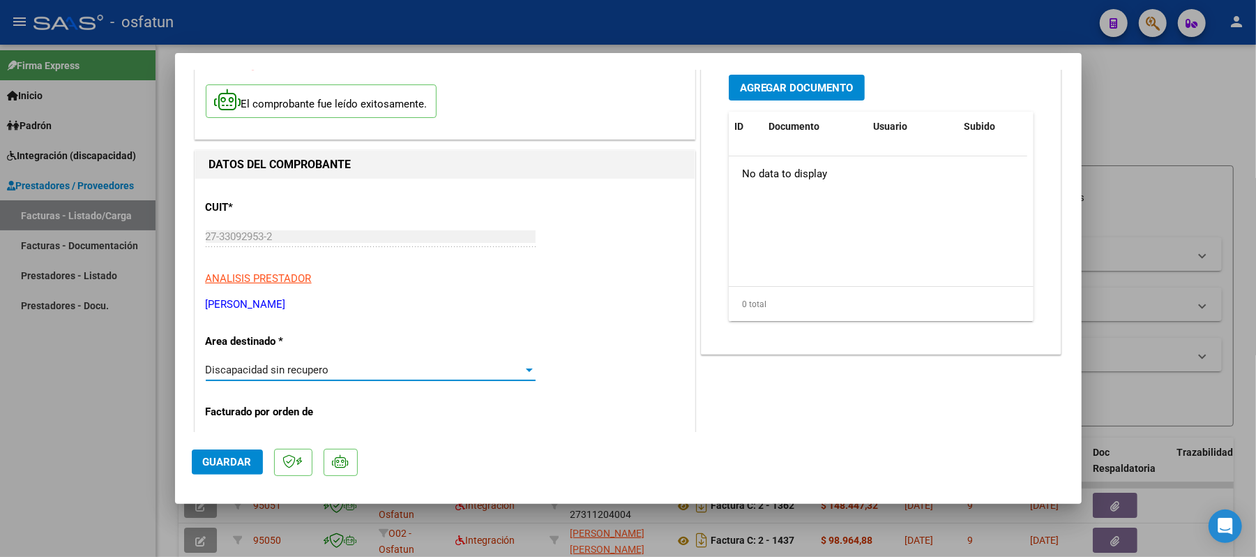
click at [526, 369] on div at bounding box center [529, 369] width 7 height 3
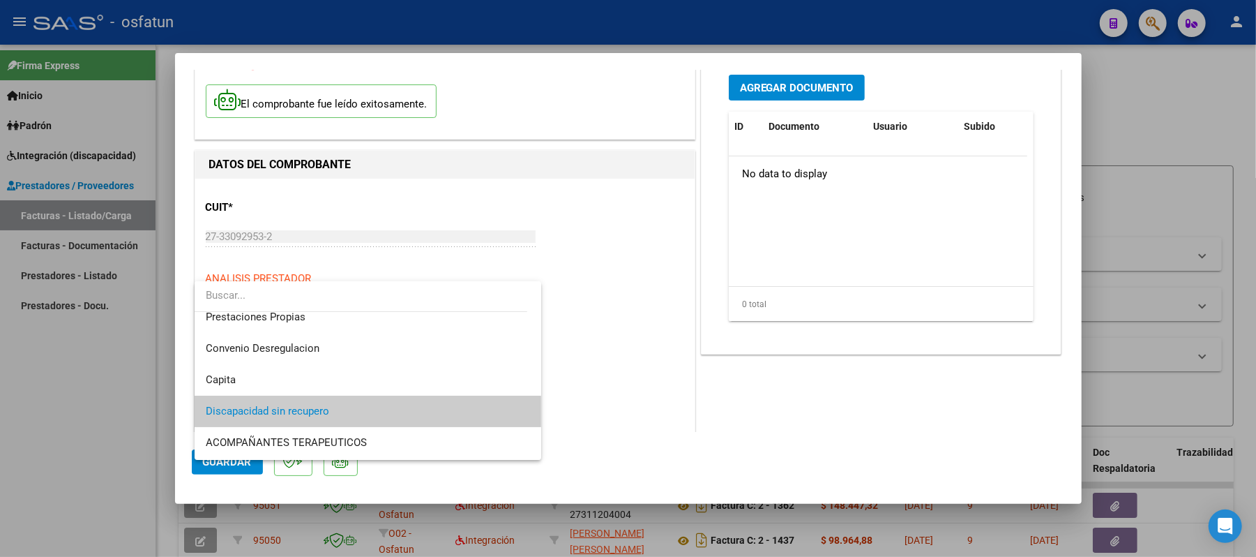
scroll to position [43, 0]
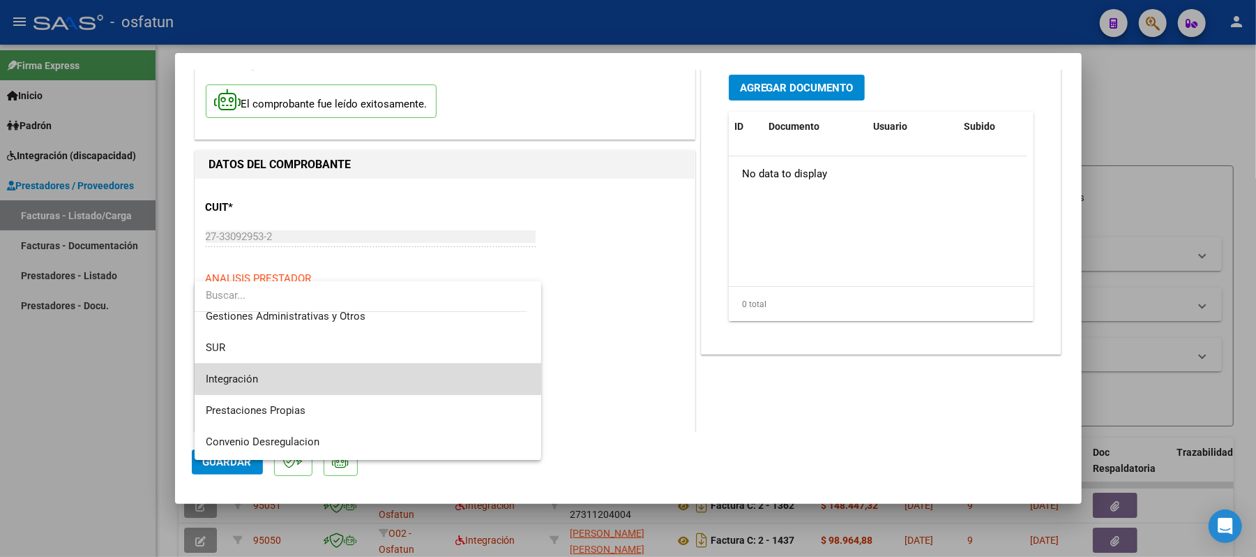
click at [433, 372] on span "Integración" at bounding box center [368, 378] width 324 height 31
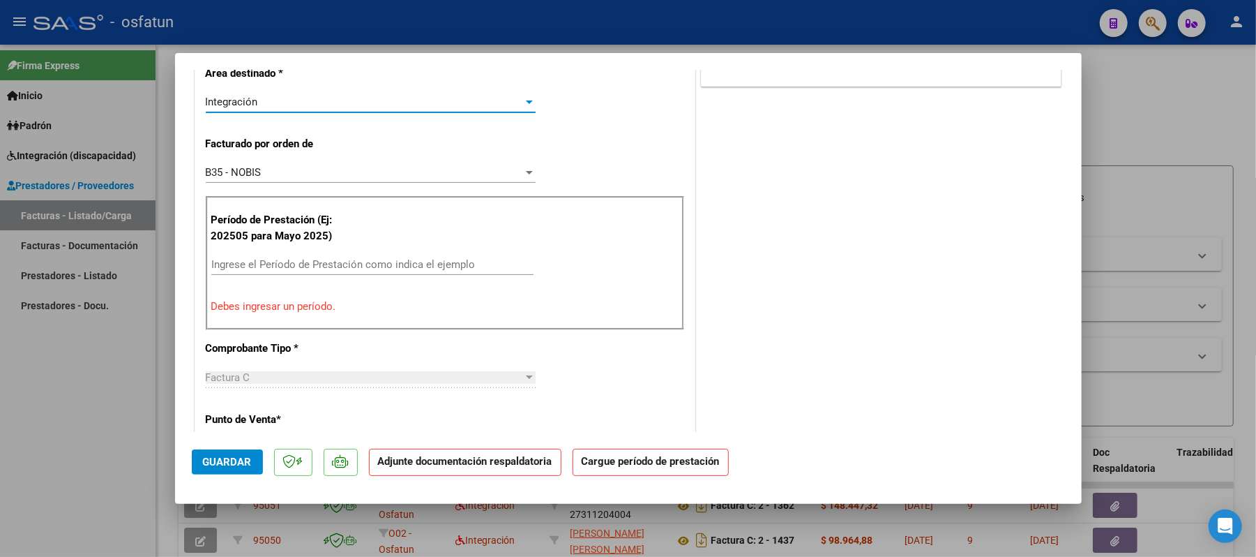
scroll to position [372, 0]
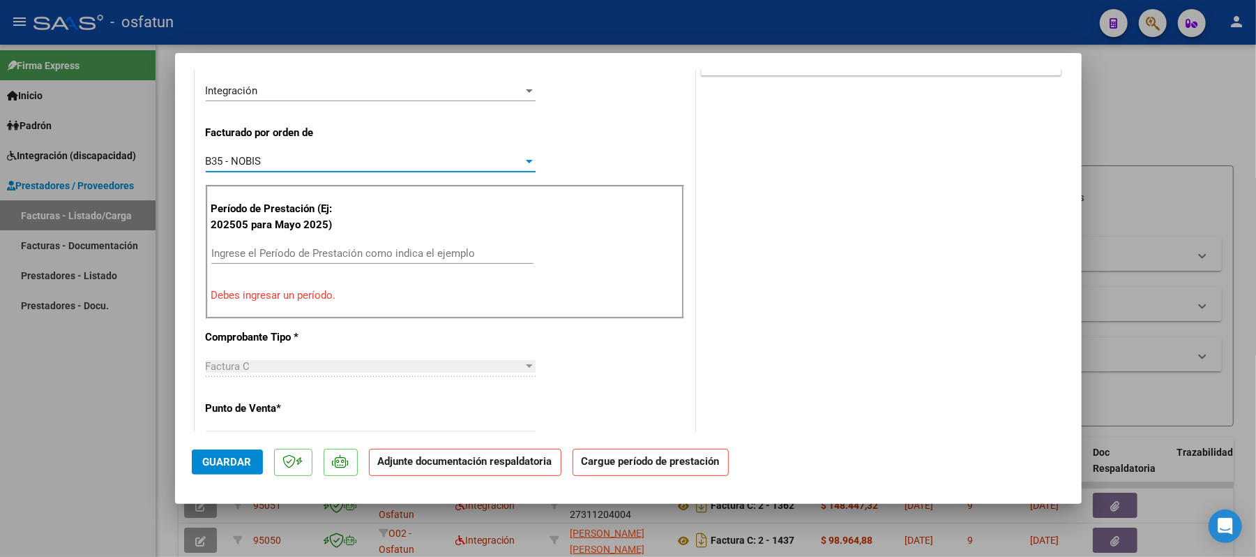
click at [526, 160] on div at bounding box center [529, 161] width 7 height 3
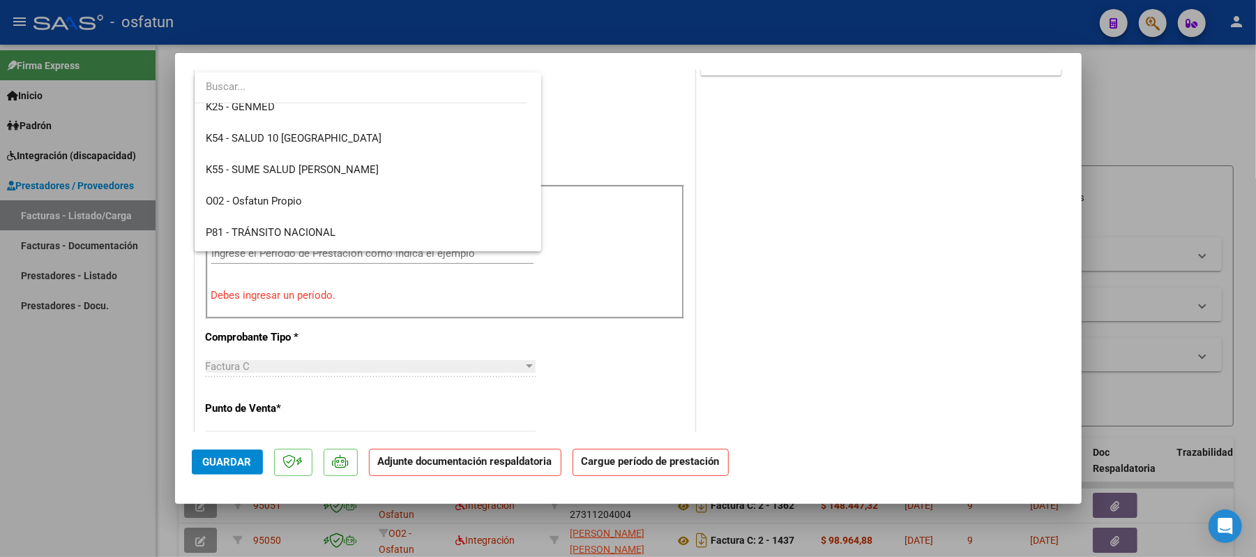
scroll to position [732, 0]
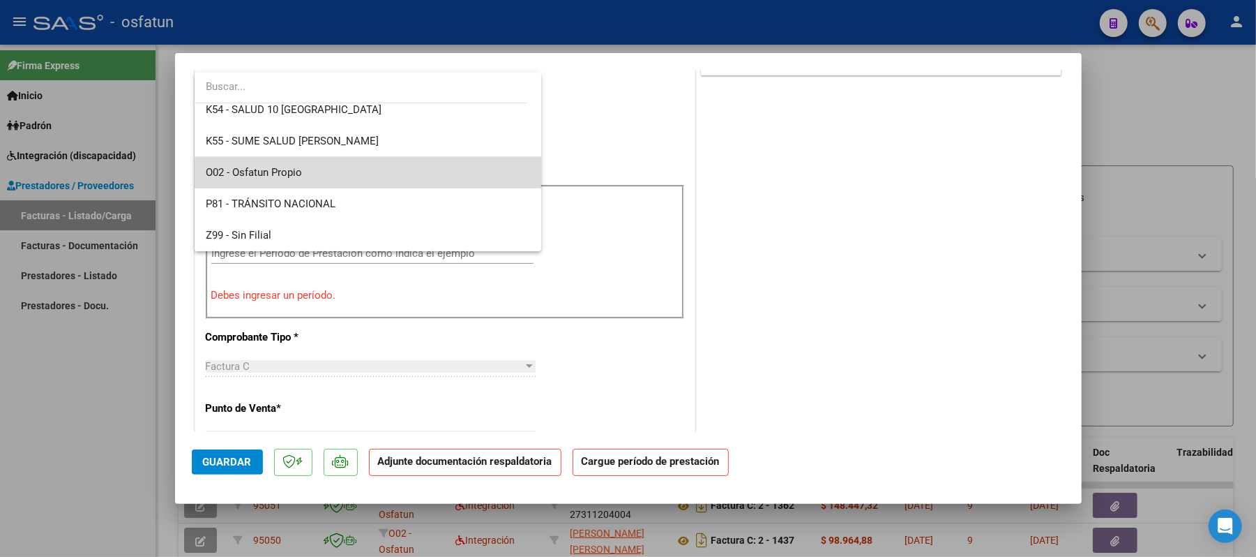
click at [423, 179] on span "O02 - Osfatun Propio" at bounding box center [368, 172] width 324 height 31
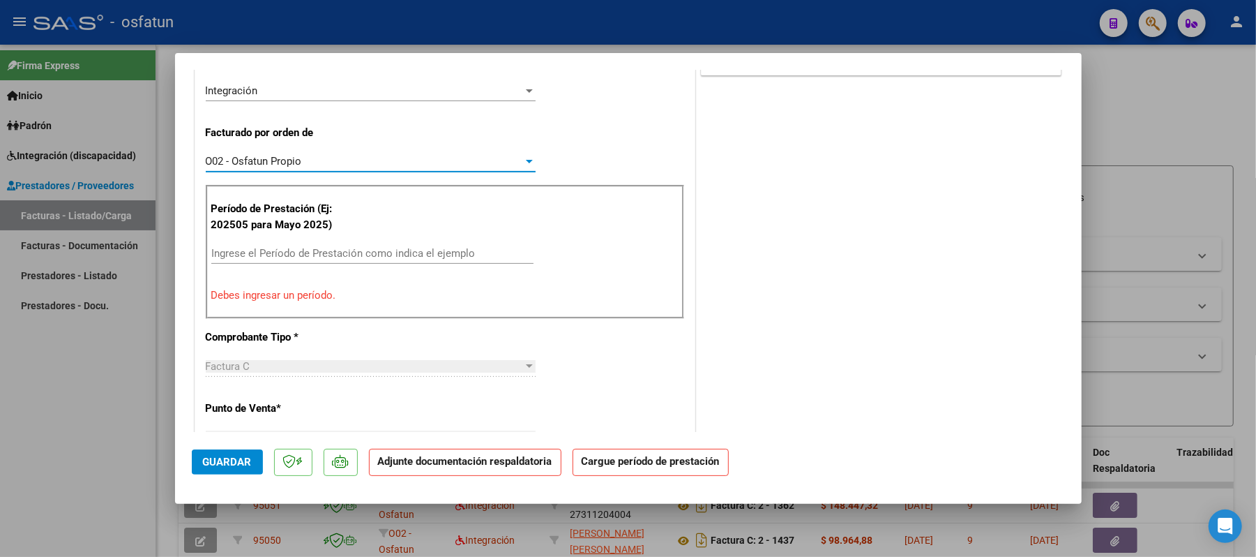
click at [409, 254] on input "Ingrese el Período de Prestación como indica el ejemplo" at bounding box center [372, 253] width 322 height 13
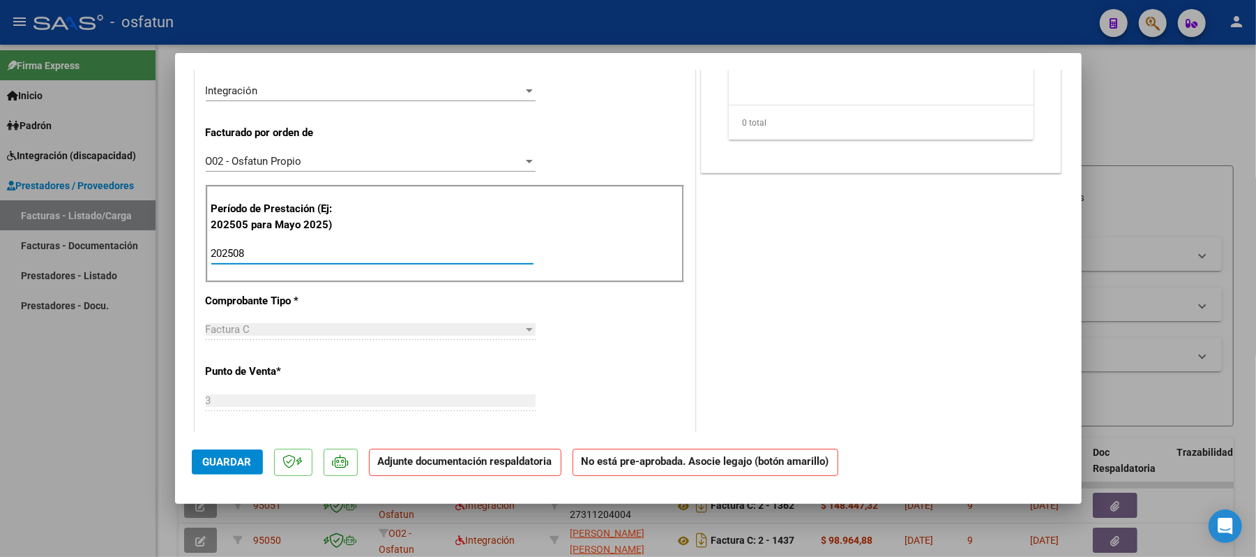
type input "202508"
click at [239, 461] on span "Guardar" at bounding box center [227, 461] width 49 height 13
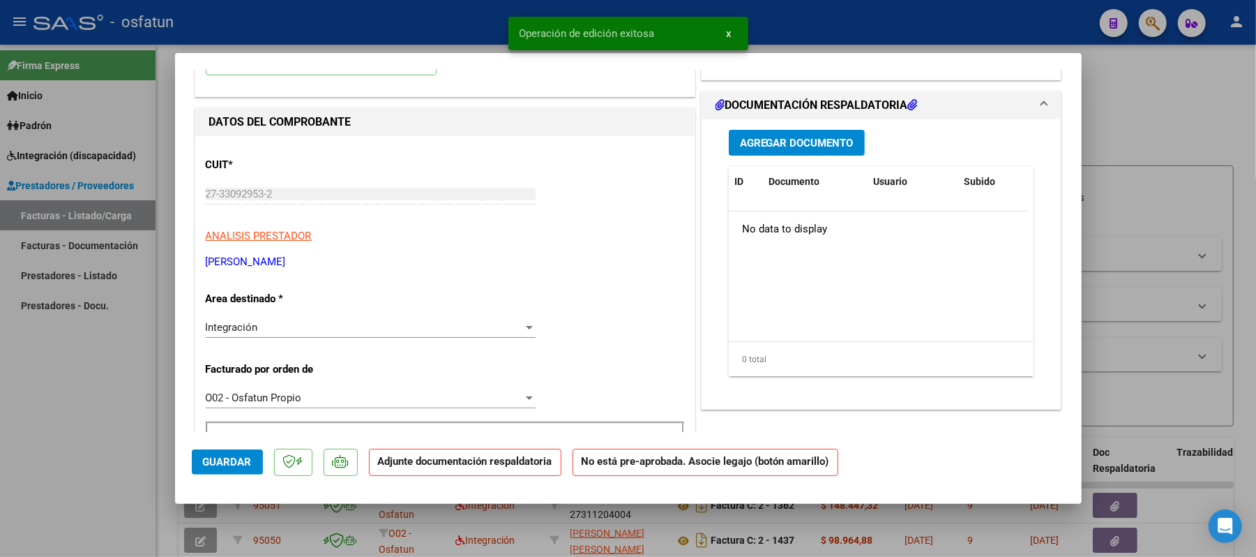
scroll to position [93, 0]
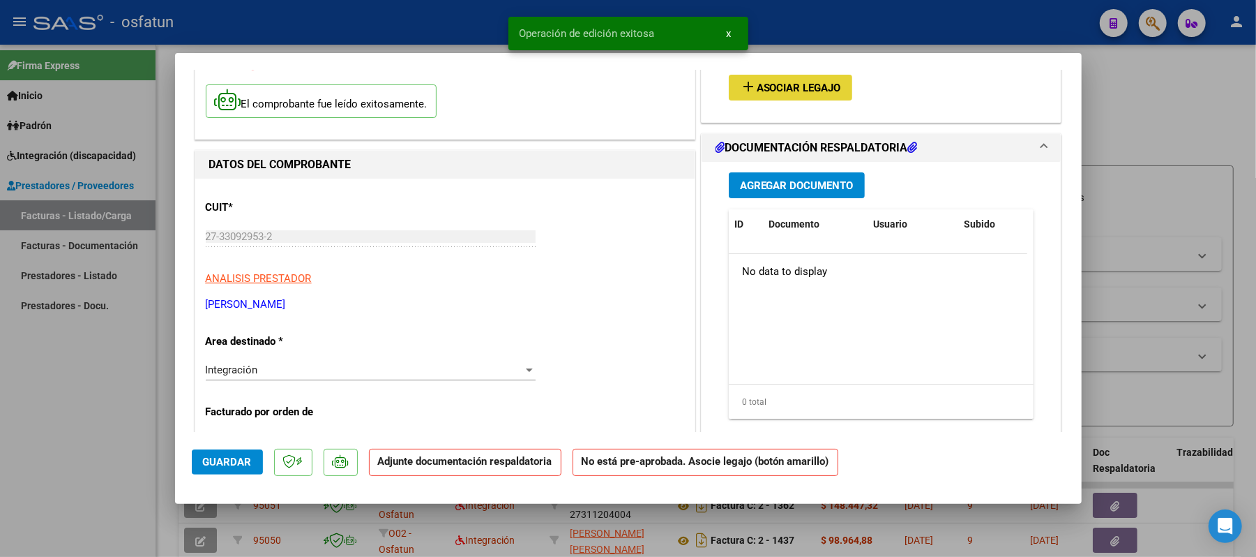
click at [801, 81] on span "add Asociar Legajo" at bounding box center [790, 87] width 101 height 13
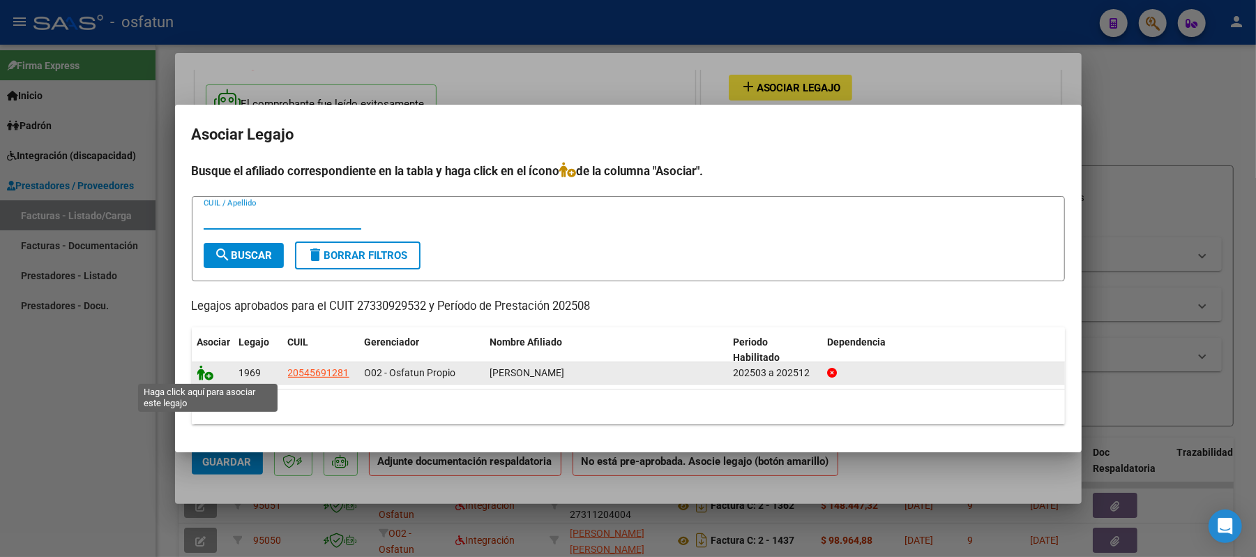
click at [204, 372] on icon at bounding box center [205, 372] width 17 height 15
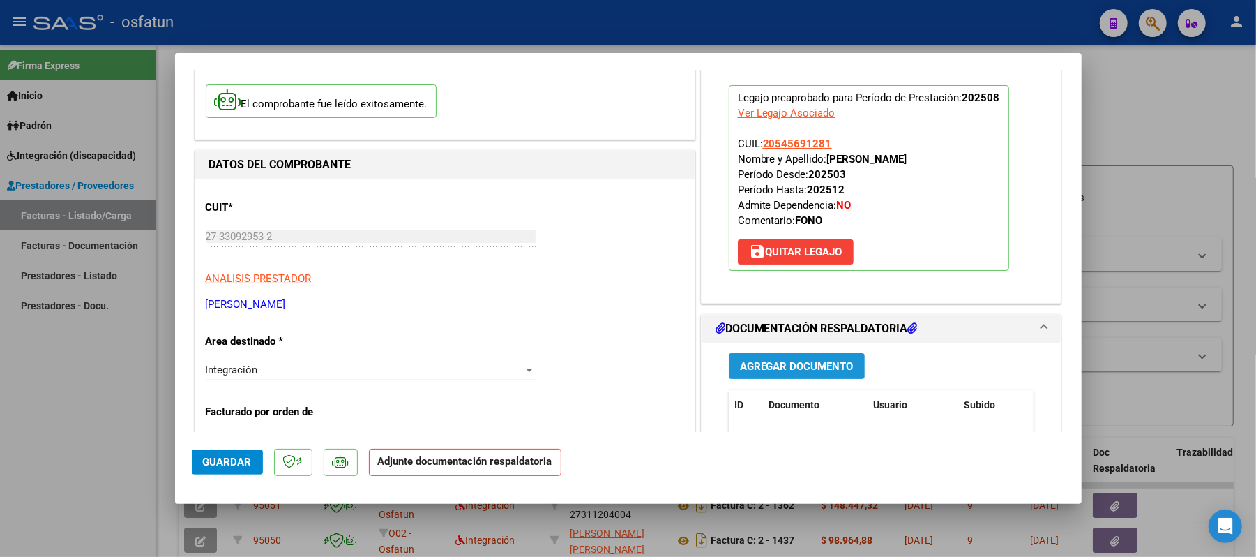
click at [767, 365] on span "Agregar Documento" at bounding box center [797, 366] width 114 height 13
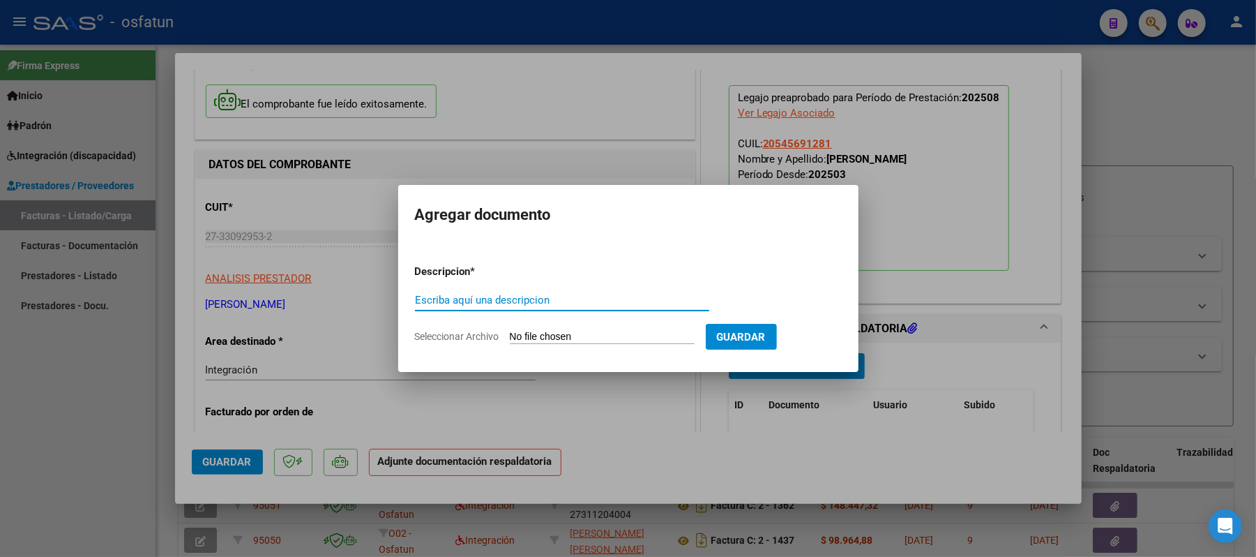
click at [528, 294] on input "Escriba aquí una descripcion" at bounding box center [562, 300] width 294 height 13
type input "ASIST"
click at [554, 332] on input "Seleccionar Archivo" at bounding box center [602, 337] width 185 height 13
type input "C:\fakepath\ASIST.pdf"
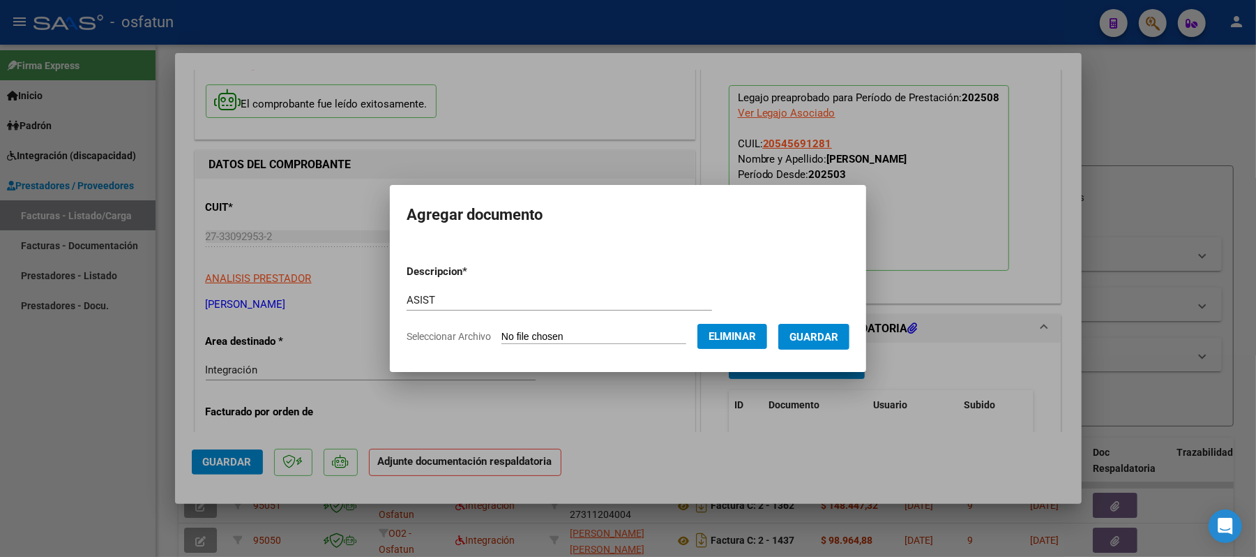
click at [832, 330] on span "Guardar" at bounding box center [813, 336] width 49 height 13
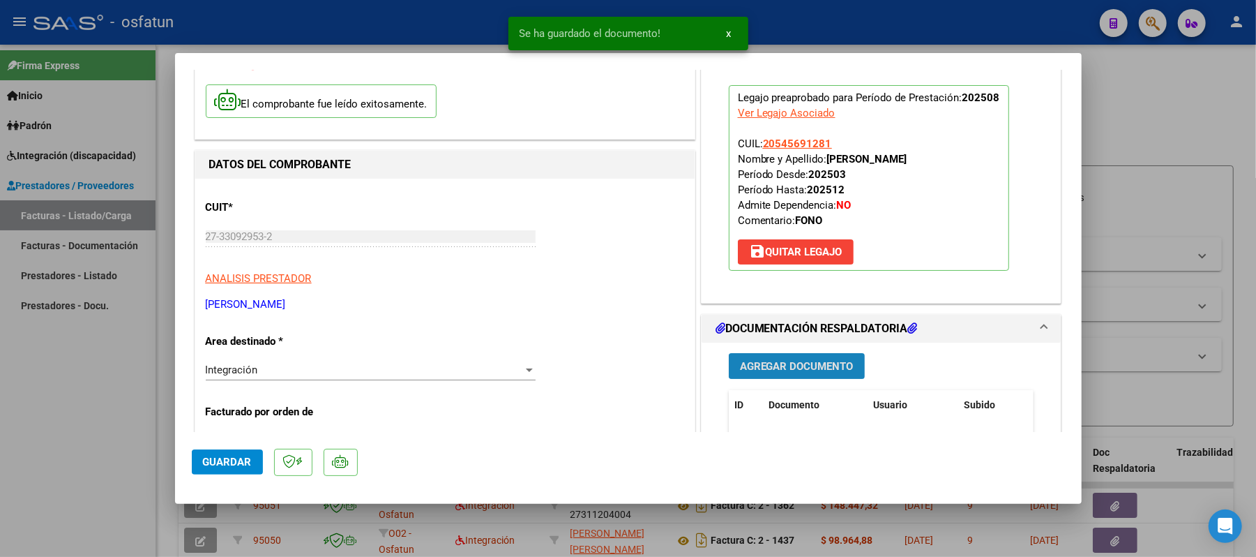
click at [770, 358] on button "Agregar Documento" at bounding box center [797, 366] width 136 height 26
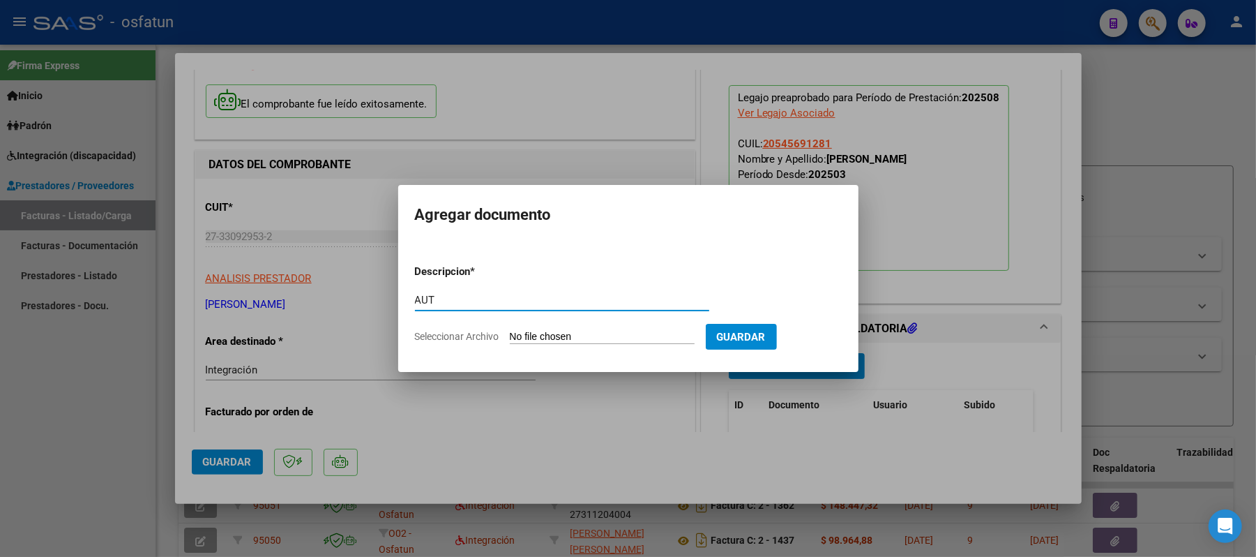
type input "AUT"
click at [545, 336] on input "Seleccionar Archivo" at bounding box center [602, 337] width 185 height 13
type input "C:\fakepath\AUT.pdf"
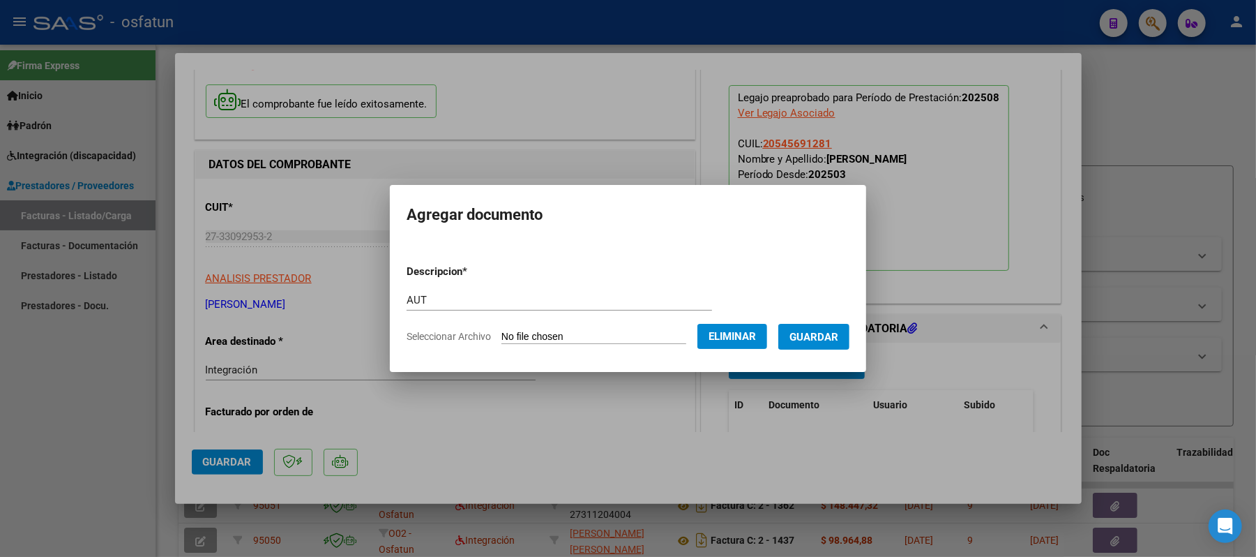
click at [827, 335] on span "Guardar" at bounding box center [813, 337] width 49 height 13
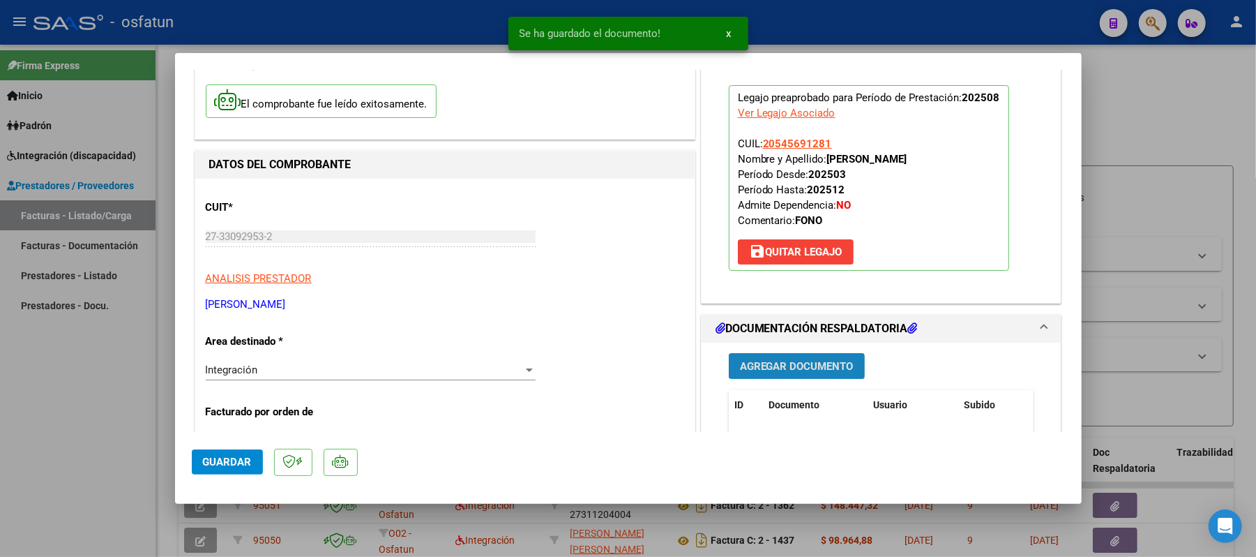
click at [792, 357] on button "Agregar Documento" at bounding box center [797, 366] width 136 height 26
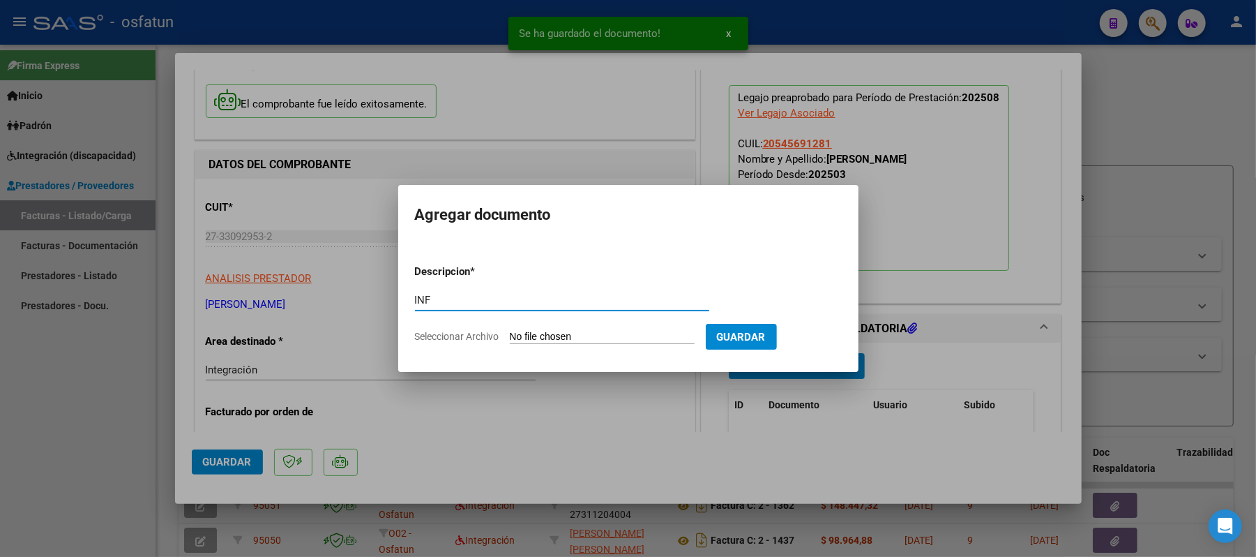
type input "INF"
click at [612, 338] on input "Seleccionar Archivo" at bounding box center [602, 337] width 185 height 13
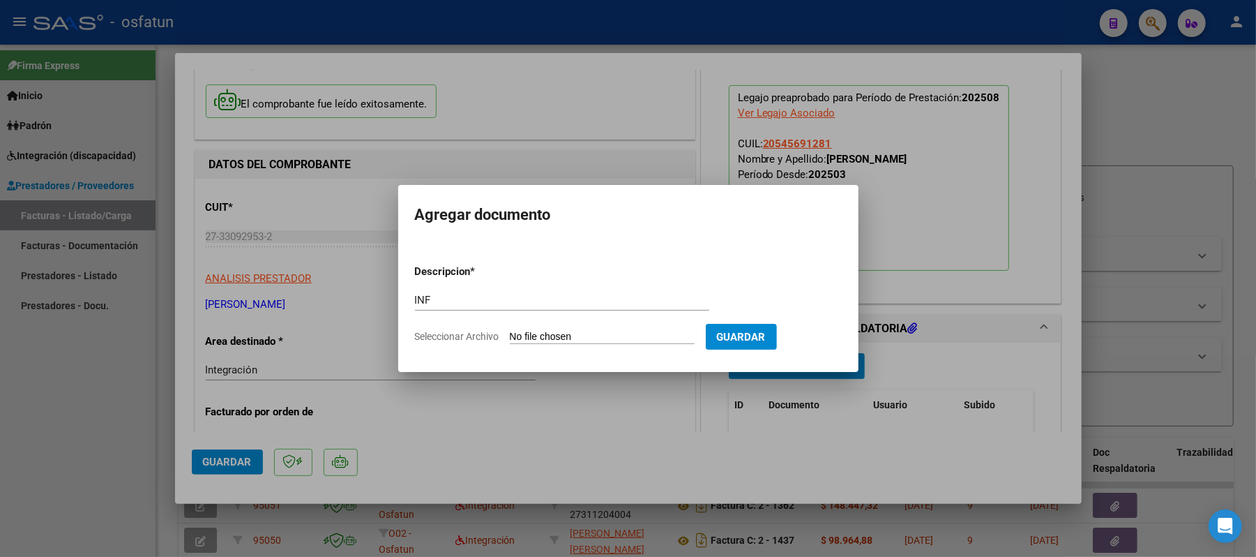
type input "C:\fakepath\INFORME.pdf"
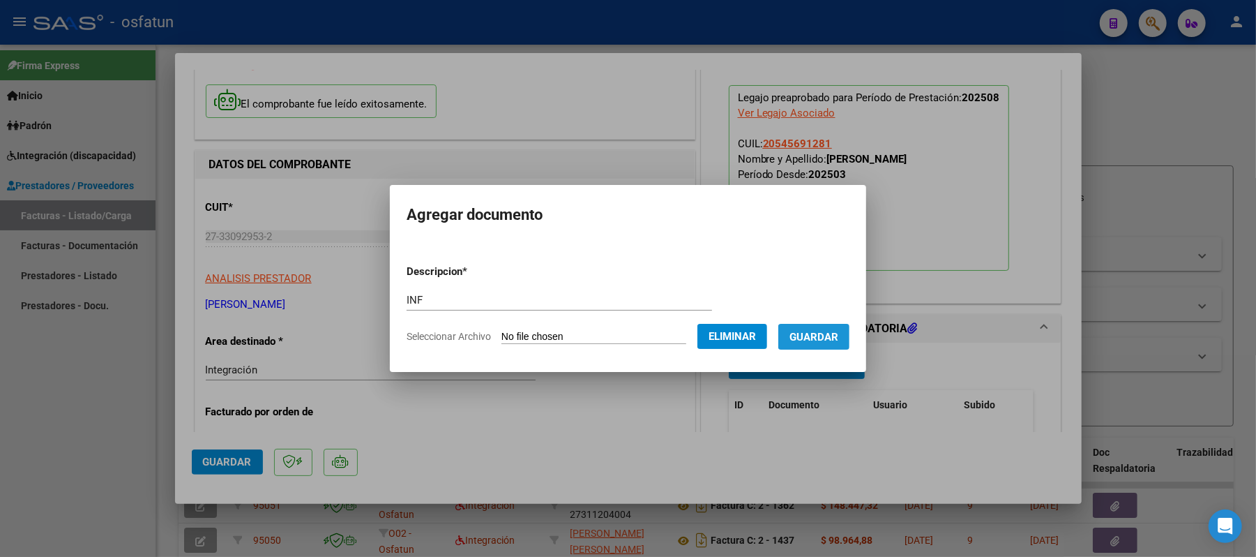
click at [817, 340] on span "Guardar" at bounding box center [813, 337] width 49 height 13
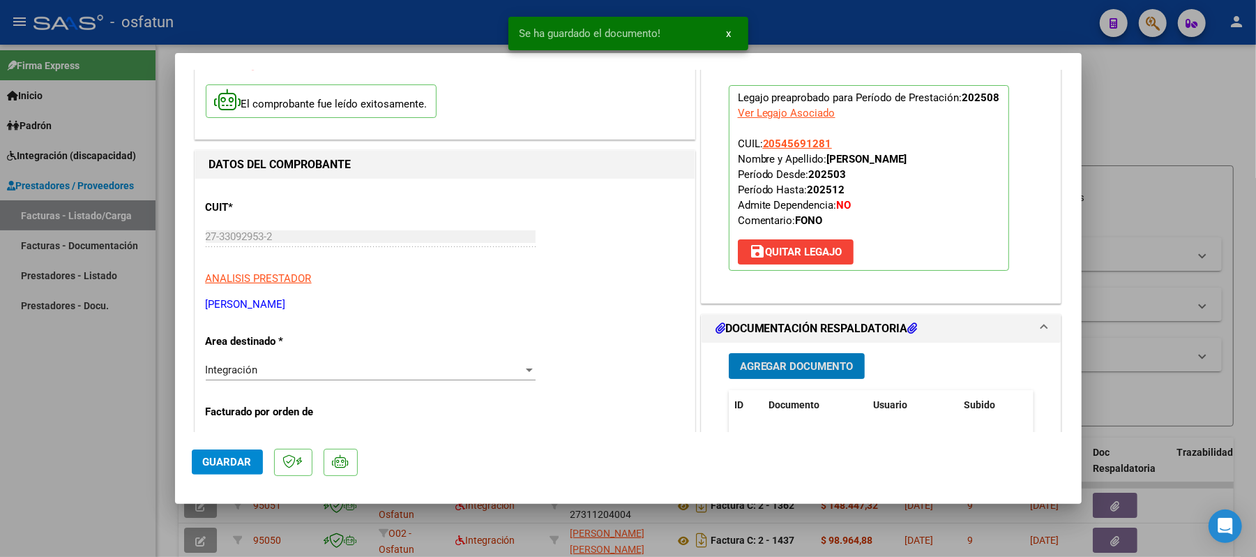
click at [239, 457] on span "Guardar" at bounding box center [227, 461] width 49 height 13
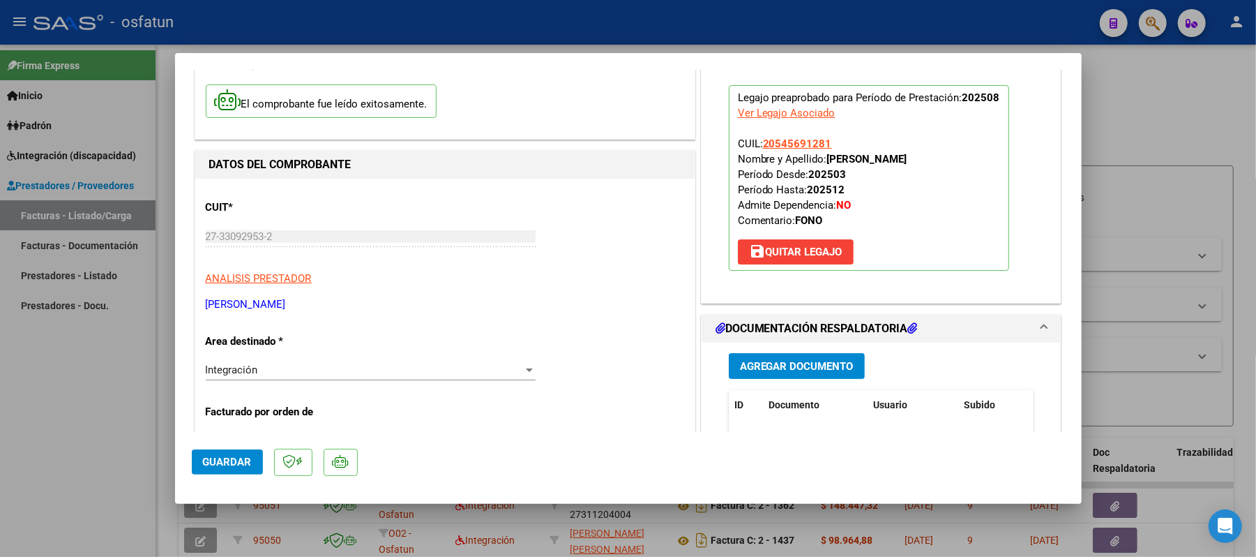
click at [1105, 110] on div at bounding box center [628, 278] width 1256 height 557
type input "$ 0,00"
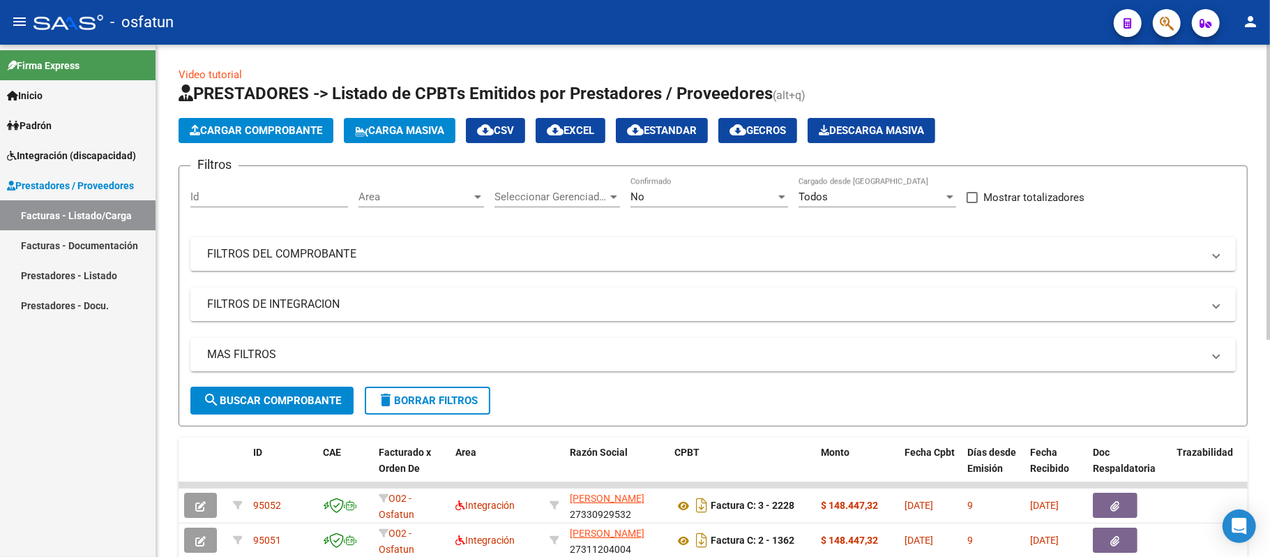
click at [261, 130] on span "Cargar Comprobante" at bounding box center [256, 130] width 133 height 13
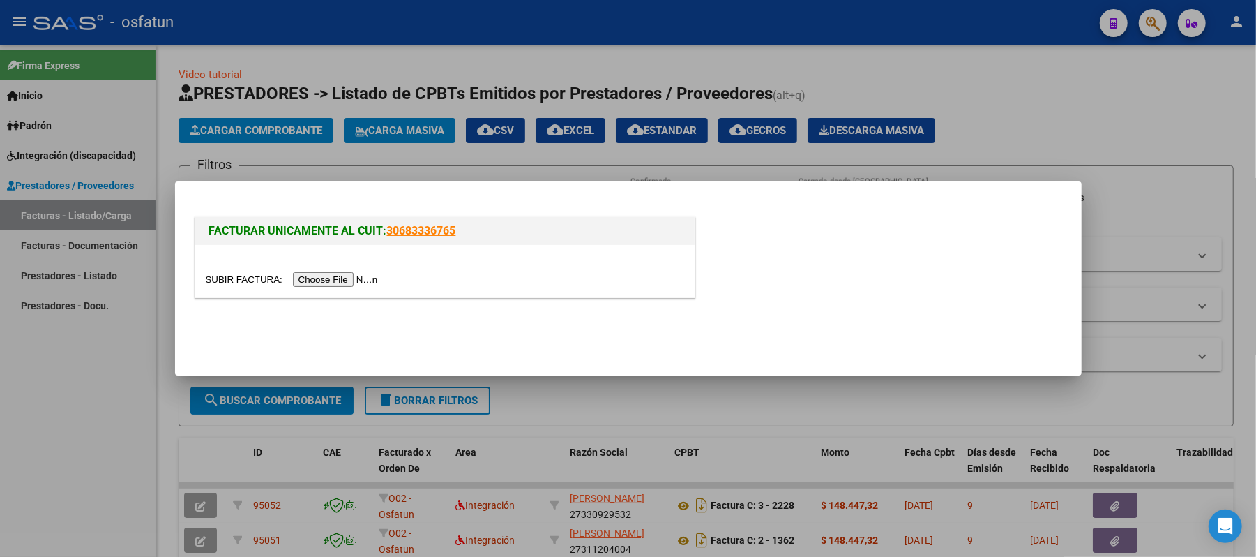
click at [317, 280] on input "file" at bounding box center [294, 279] width 176 height 15
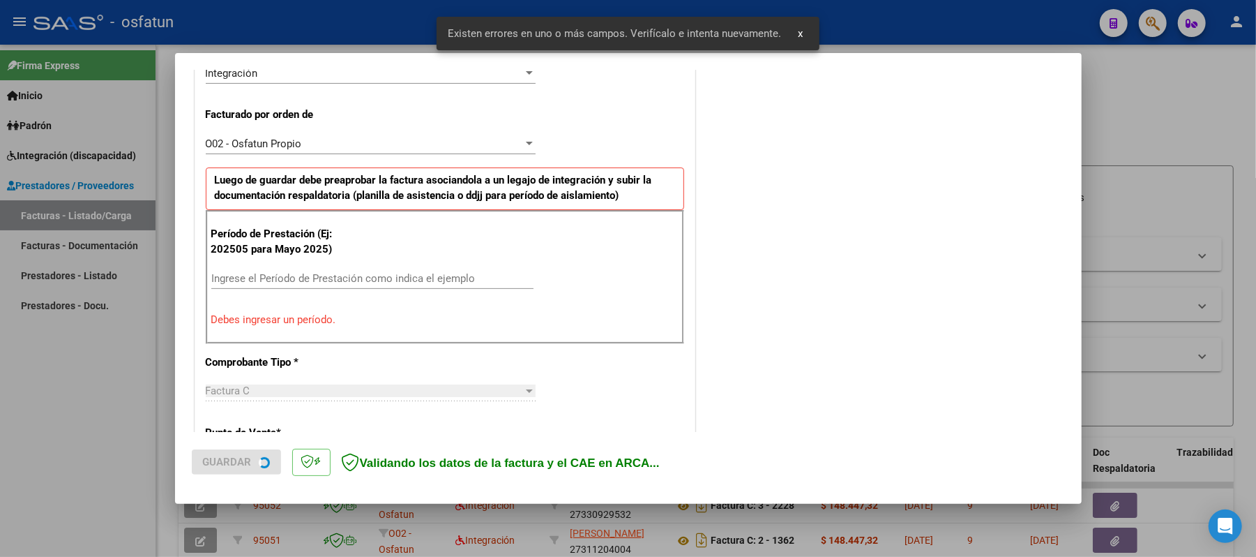
scroll to position [377, 0]
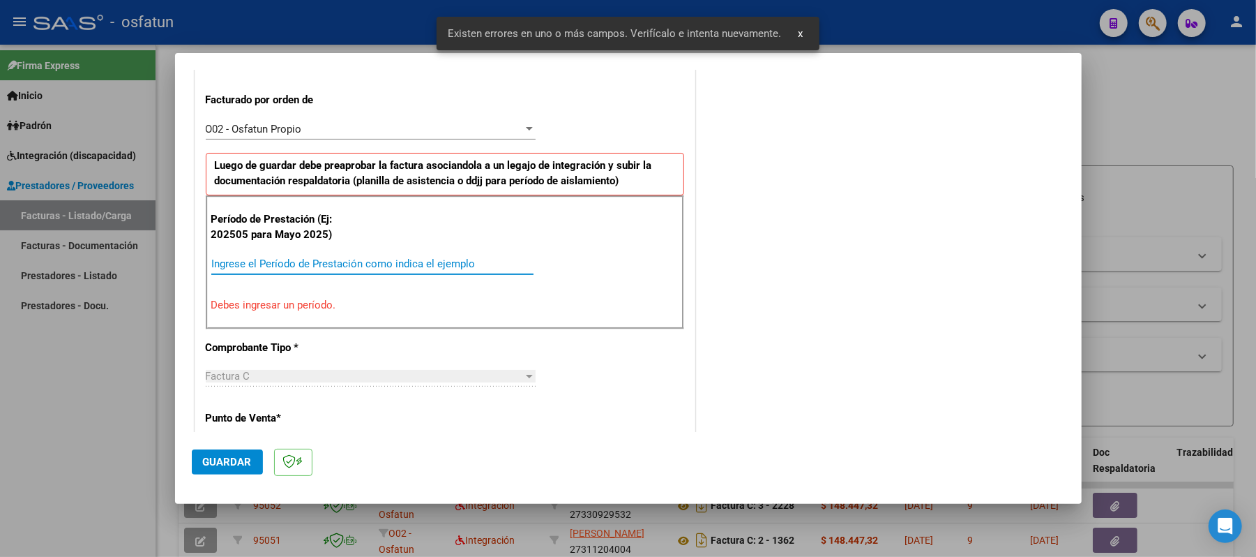
click at [420, 262] on input "Ingrese el Período de Prestación como indica el ejemplo" at bounding box center [372, 263] width 322 height 13
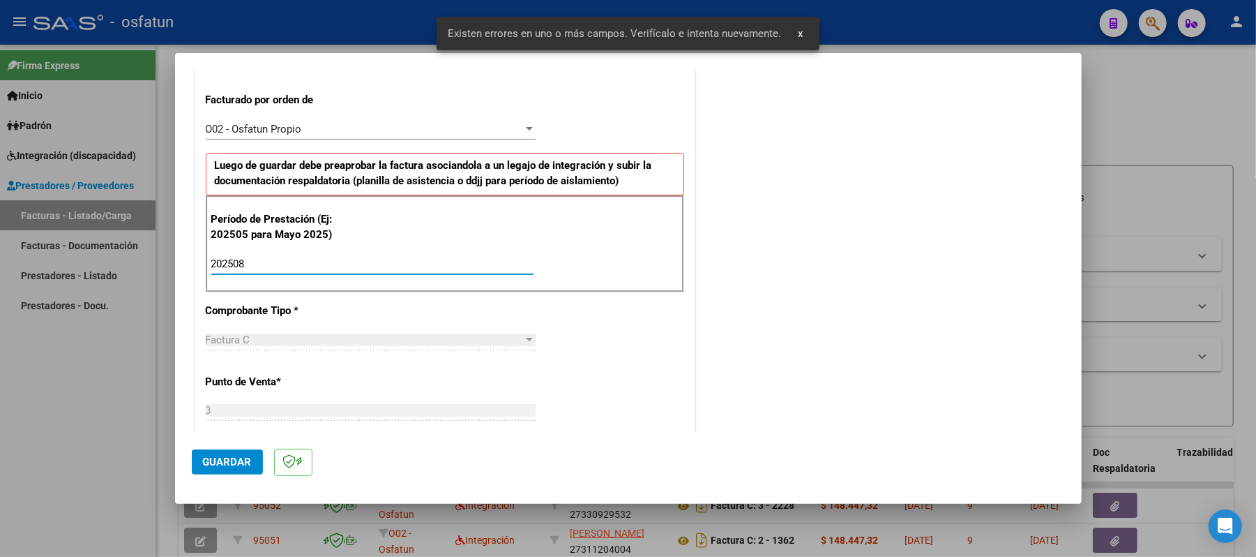
type input "202508"
click at [243, 464] on span "Guardar" at bounding box center [227, 461] width 49 height 13
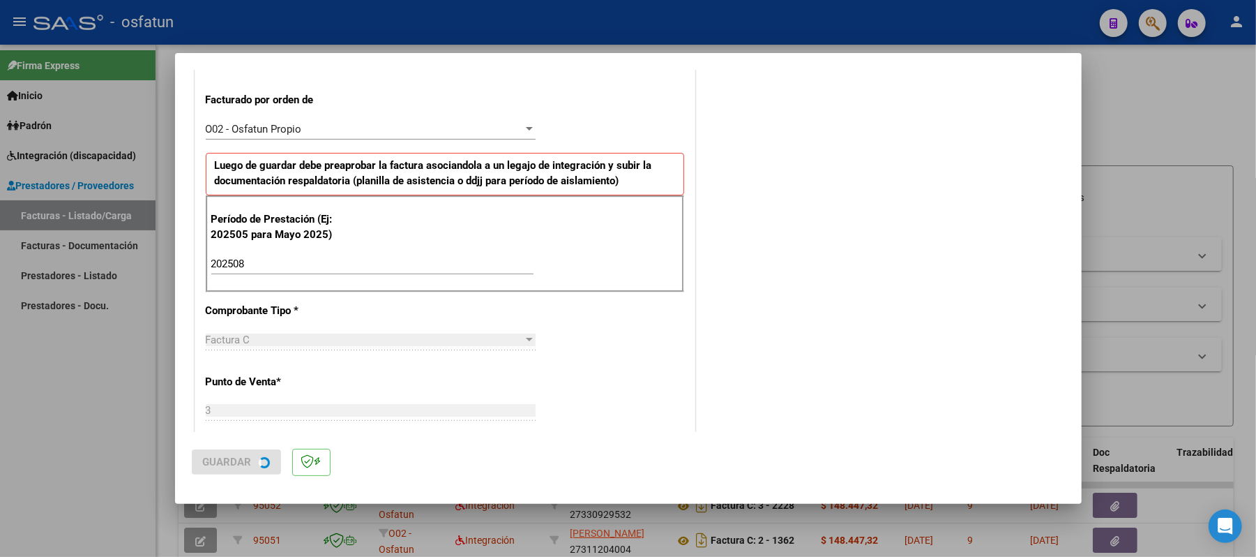
scroll to position [0, 0]
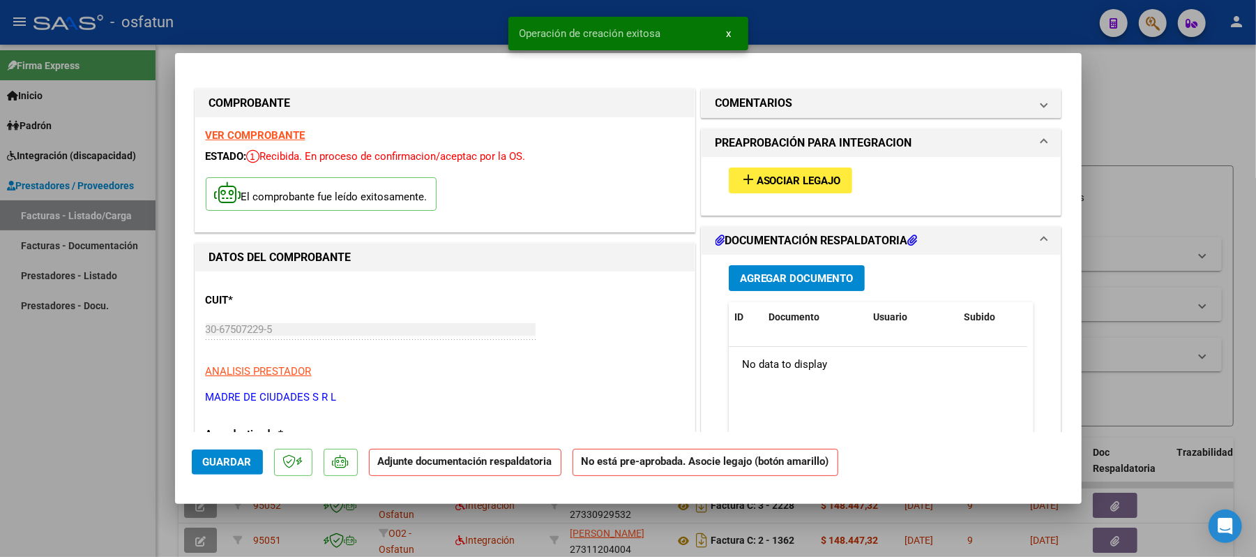
click at [822, 179] on span "Asociar Legajo" at bounding box center [799, 180] width 84 height 13
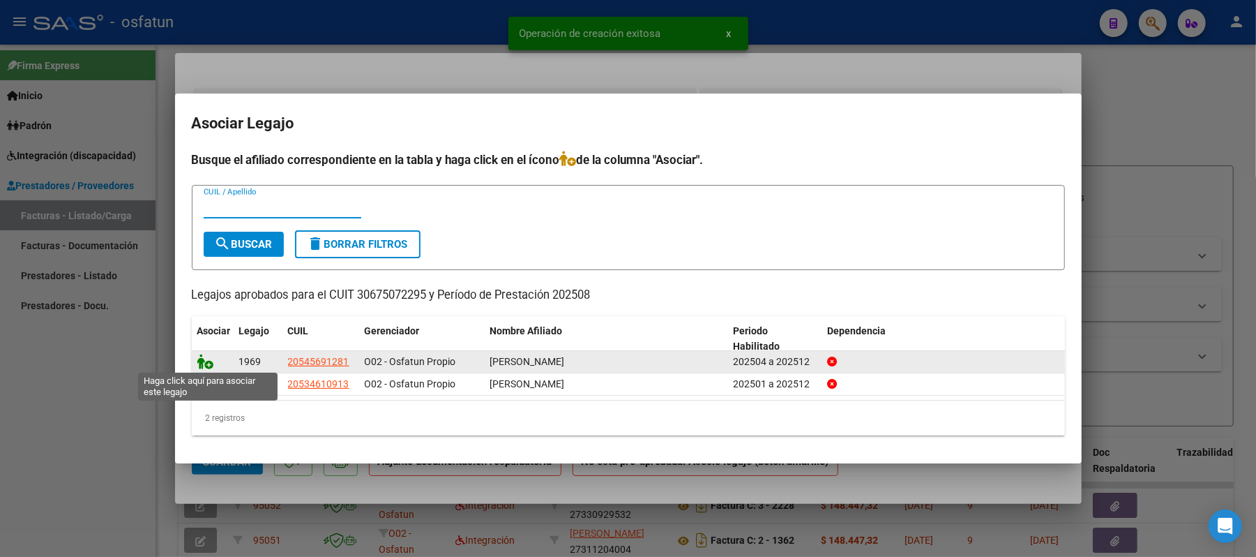
click at [205, 361] on icon at bounding box center [205, 361] width 17 height 15
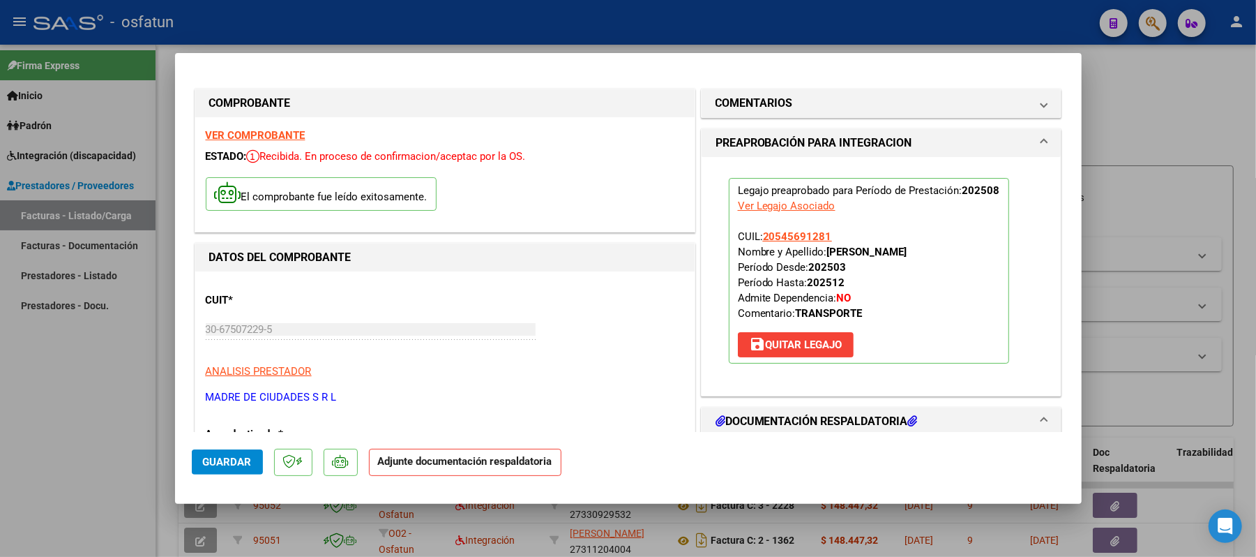
scroll to position [93, 0]
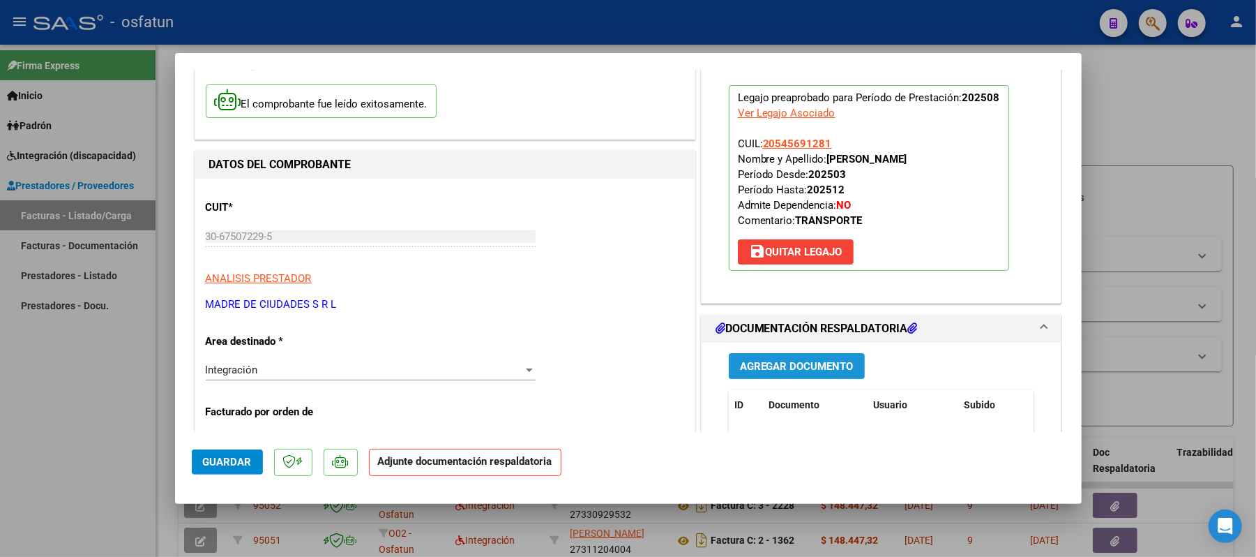
click at [832, 365] on span "Agregar Documento" at bounding box center [797, 366] width 114 height 13
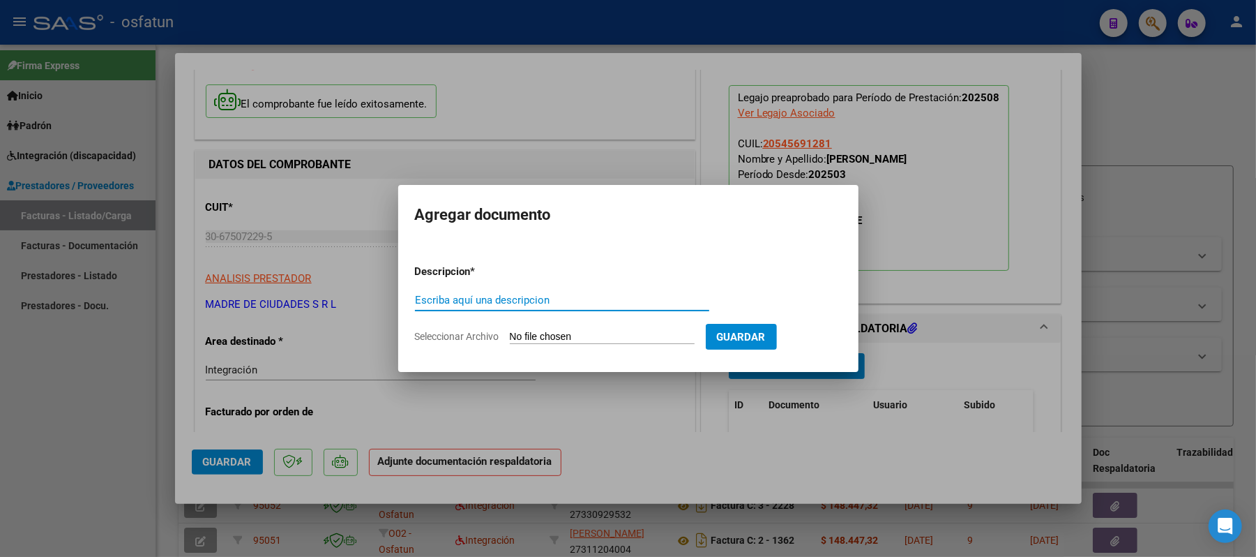
click at [561, 297] on input "Escriba aquí una descripcion" at bounding box center [562, 300] width 294 height 13
type input "ASIST"
click at [553, 338] on input "Seleccionar Archivo" at bounding box center [602, 337] width 185 height 13
type input "C:\fakepath\ASIST.pdf"
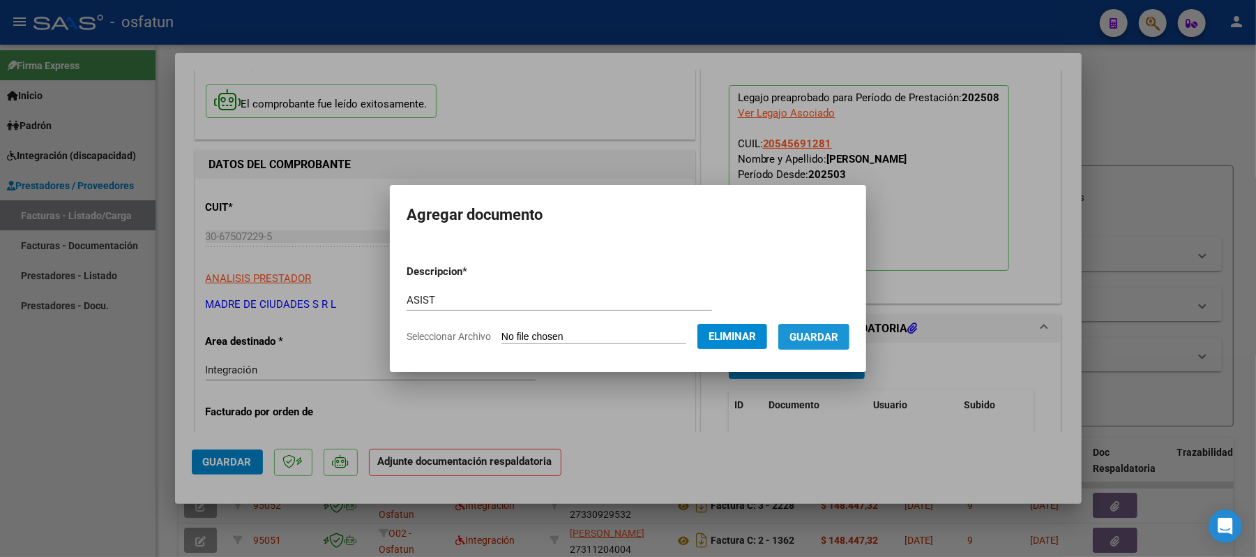
click at [835, 335] on span "Guardar" at bounding box center [813, 337] width 49 height 13
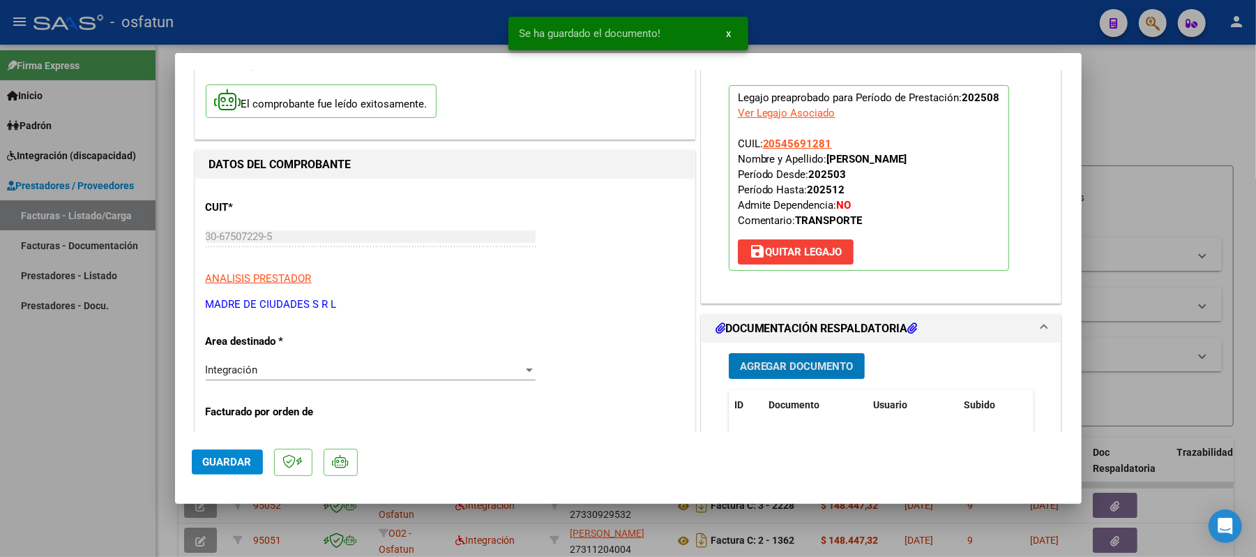
click at [767, 368] on span "Agregar Documento" at bounding box center [797, 366] width 114 height 13
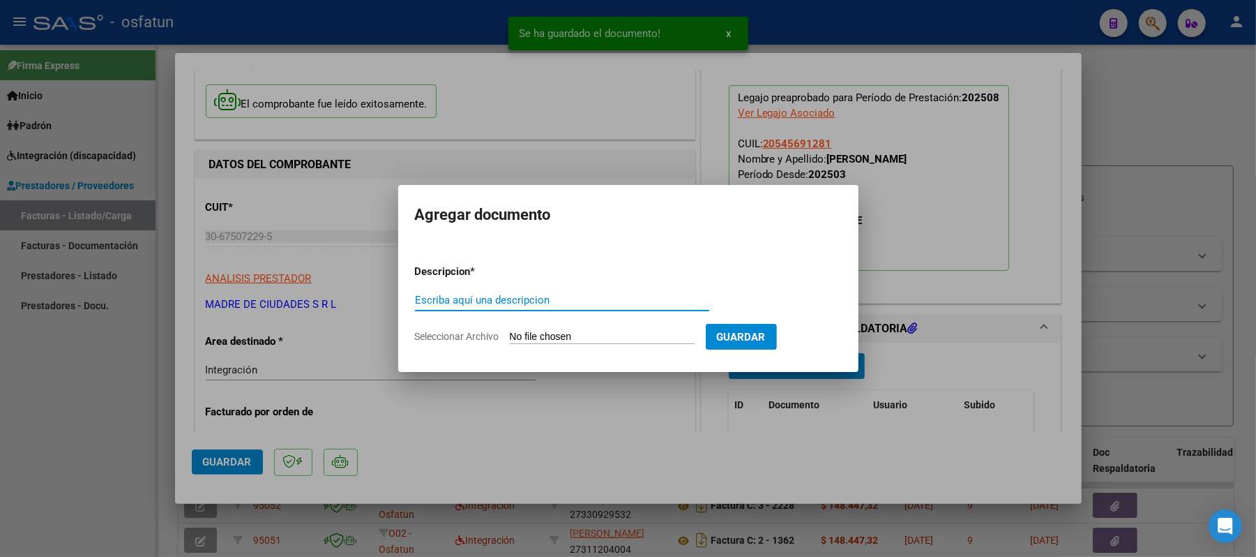
click at [584, 305] on input "Escriba aquí una descripcion" at bounding box center [562, 300] width 294 height 13
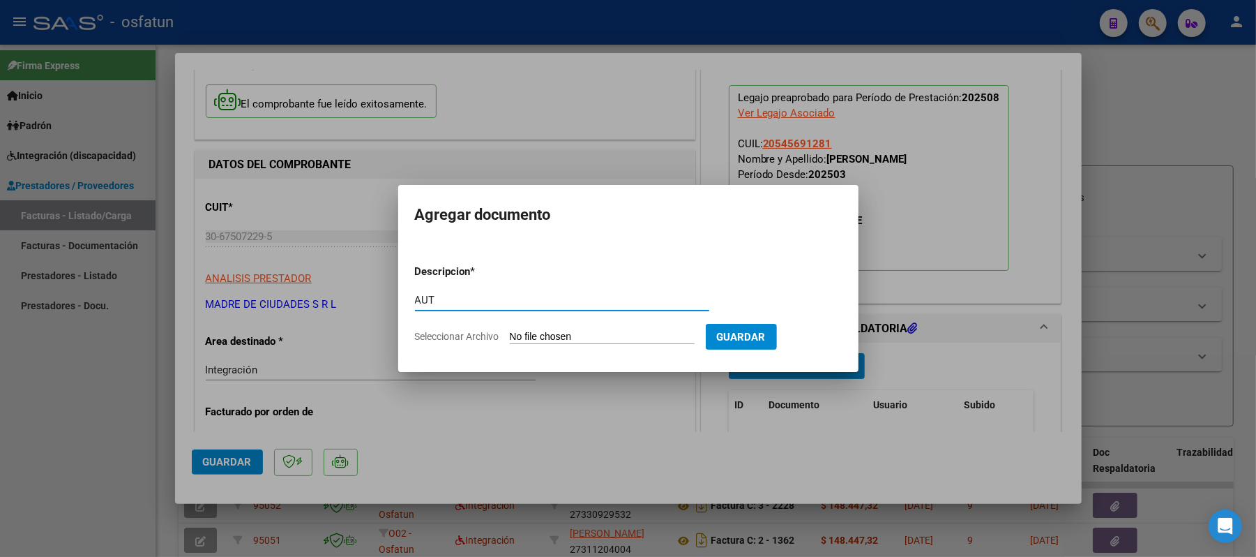
type input "AUT"
click at [590, 335] on input "Seleccionar Archivo" at bounding box center [602, 337] width 185 height 13
type input "C:\fakepath\AUT.pdf"
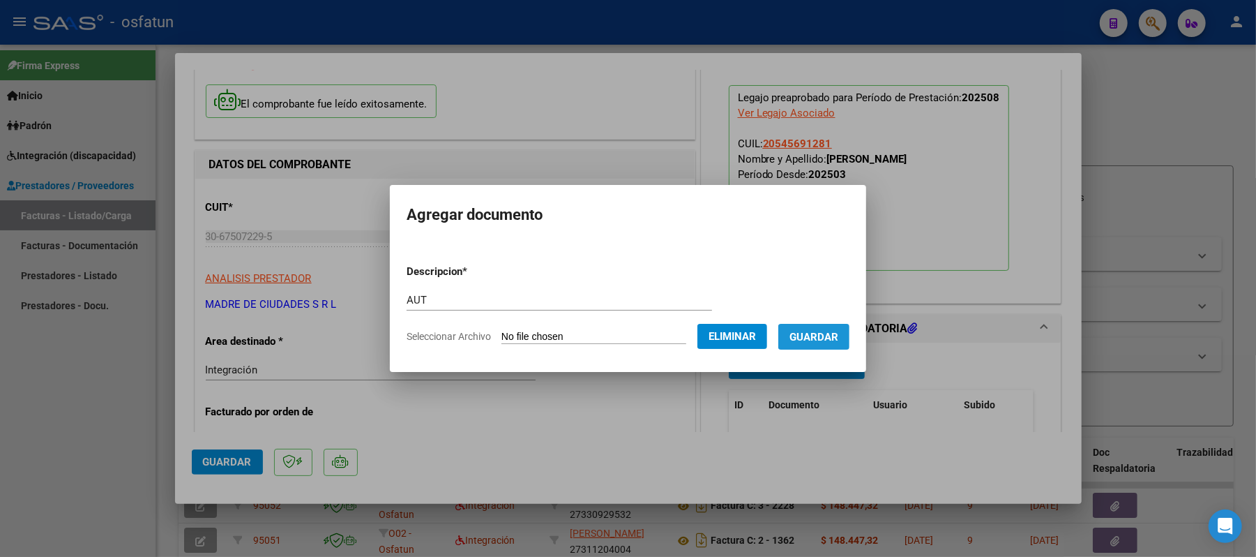
click at [838, 340] on span "Guardar" at bounding box center [813, 337] width 49 height 13
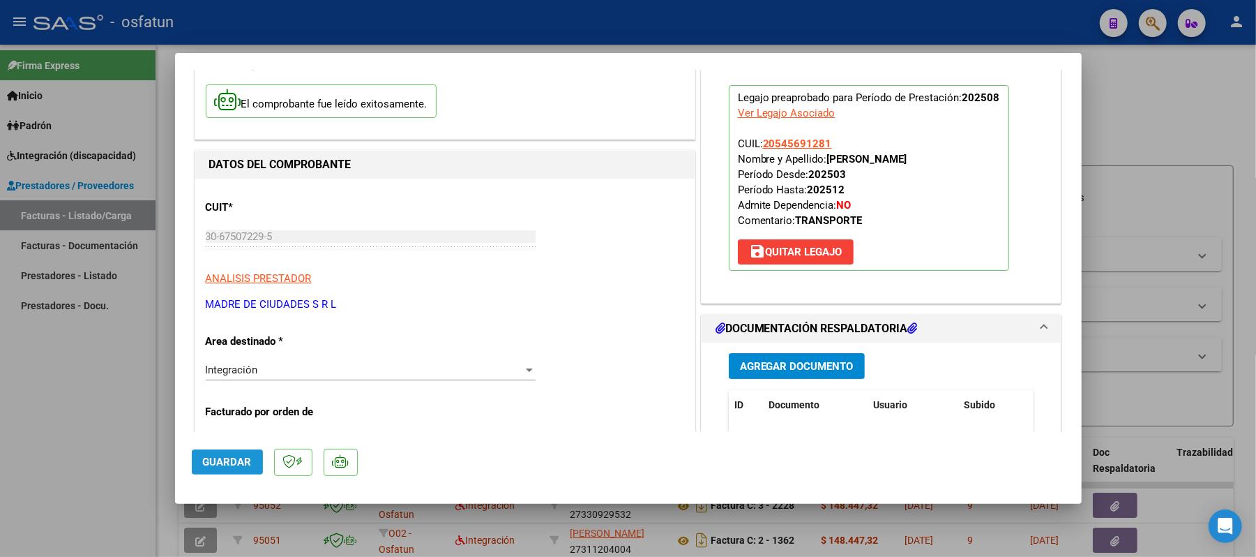
click at [222, 452] on button "Guardar" at bounding box center [227, 461] width 71 height 25
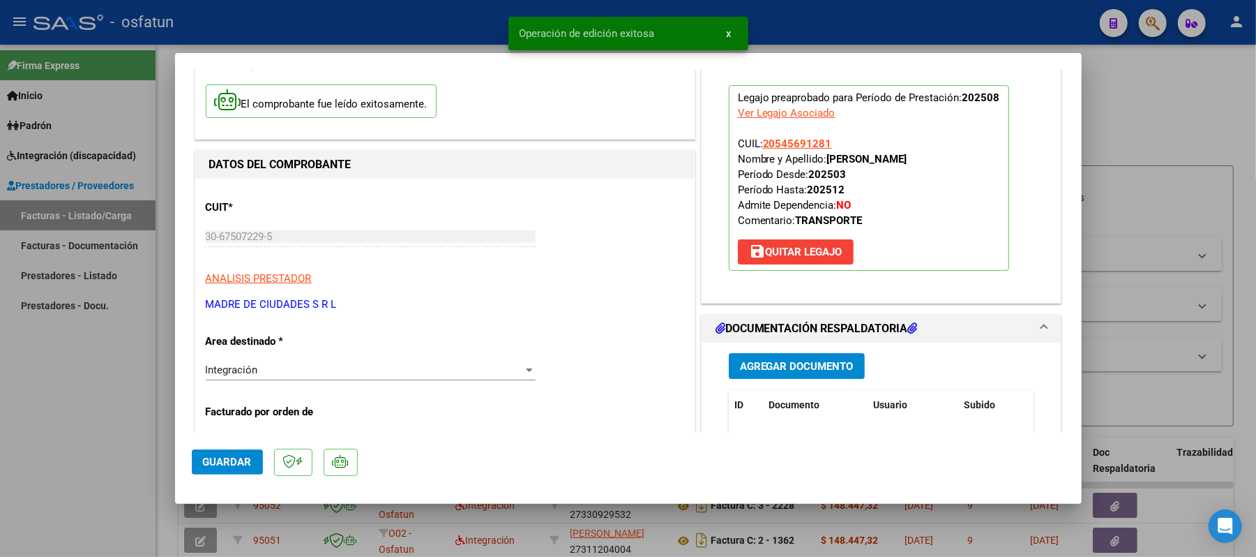
click at [1155, 116] on div at bounding box center [628, 278] width 1256 height 557
type input "$ 0,00"
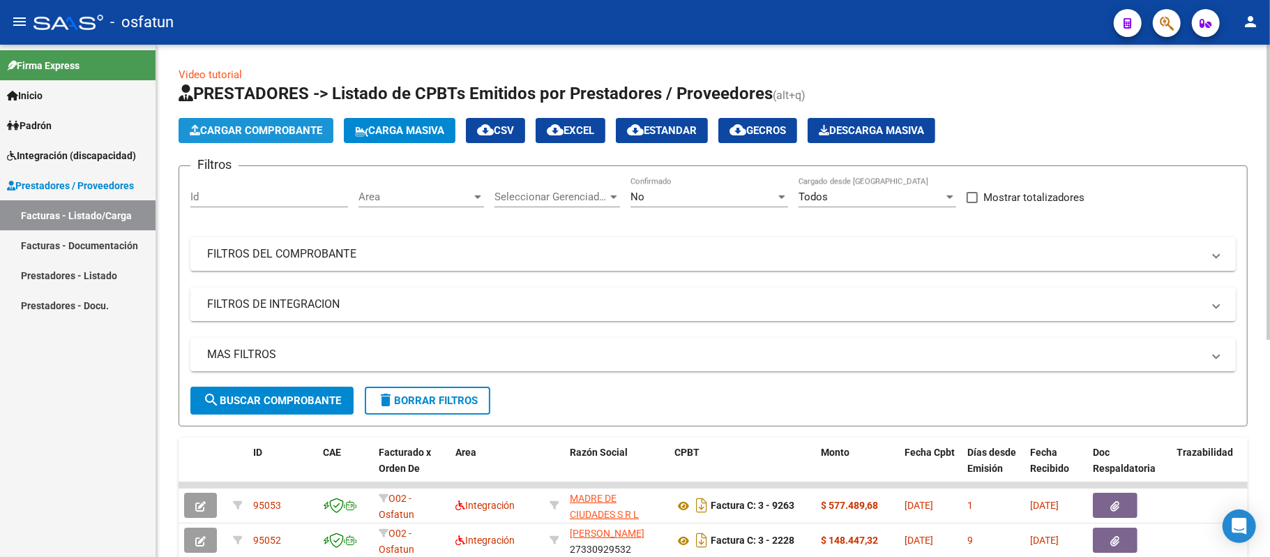
click at [286, 126] on span "Cargar Comprobante" at bounding box center [256, 130] width 133 height 13
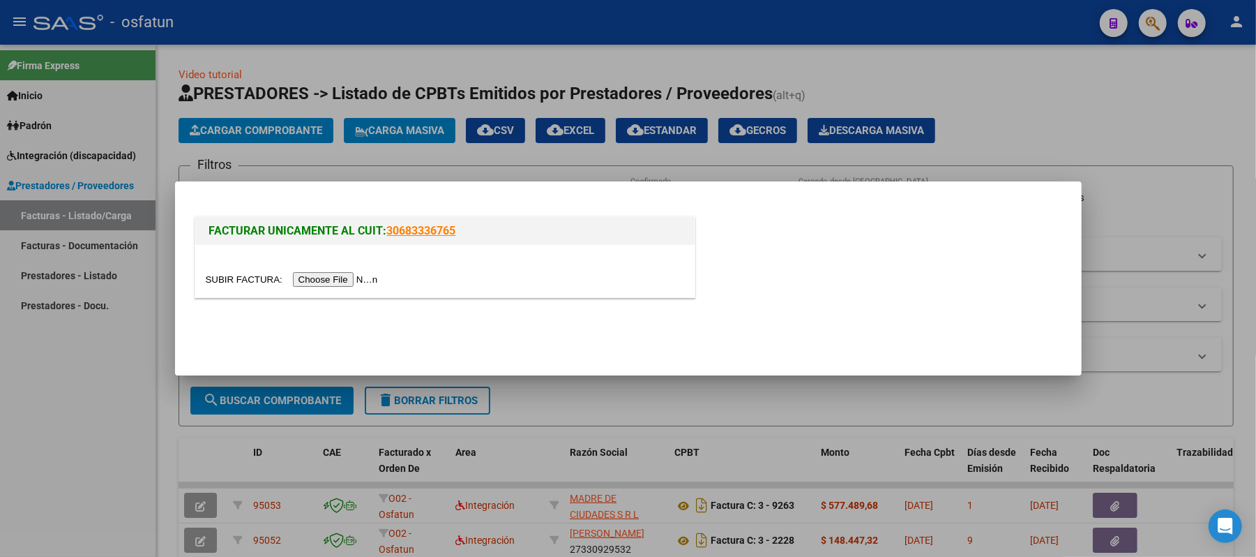
click at [351, 285] on input "file" at bounding box center [294, 279] width 176 height 15
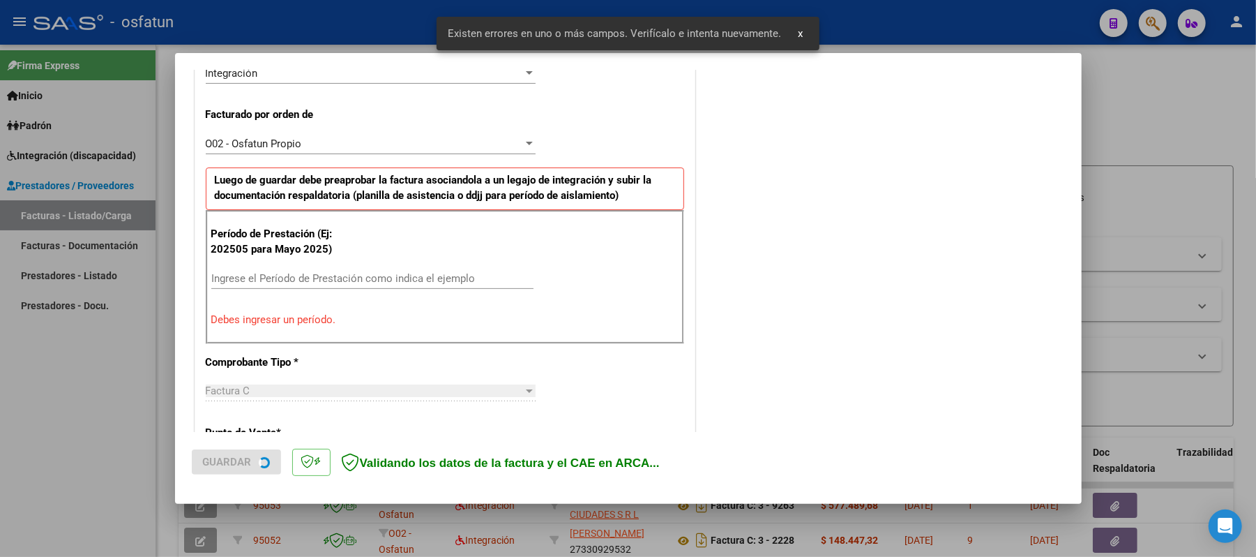
scroll to position [377, 0]
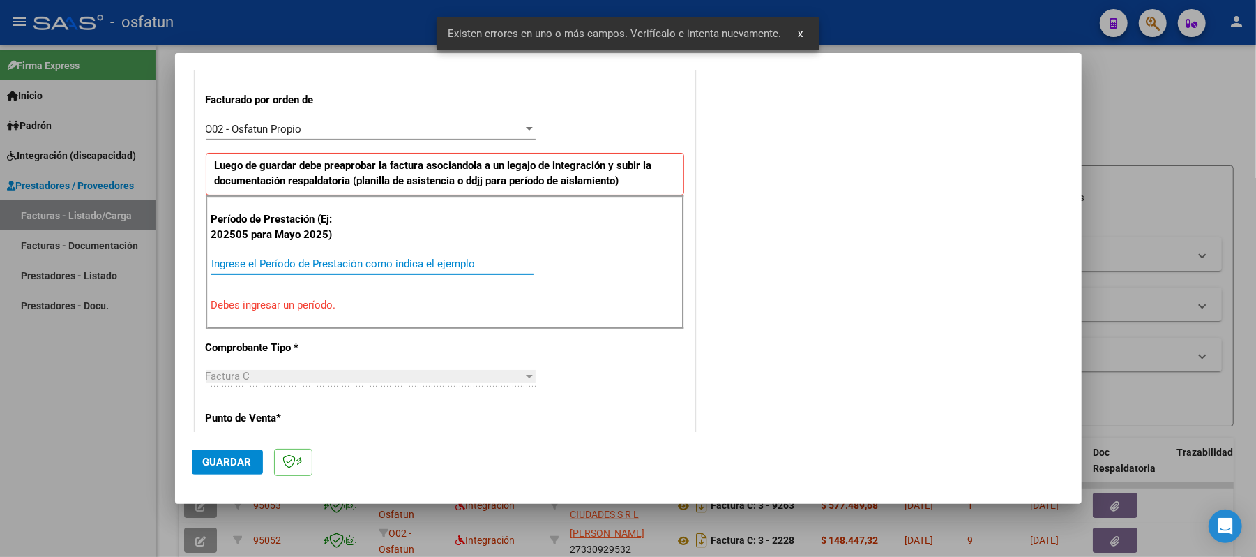
click at [368, 269] on input "Ingrese el Período de Prestación como indica el ejemplo" at bounding box center [372, 263] width 322 height 13
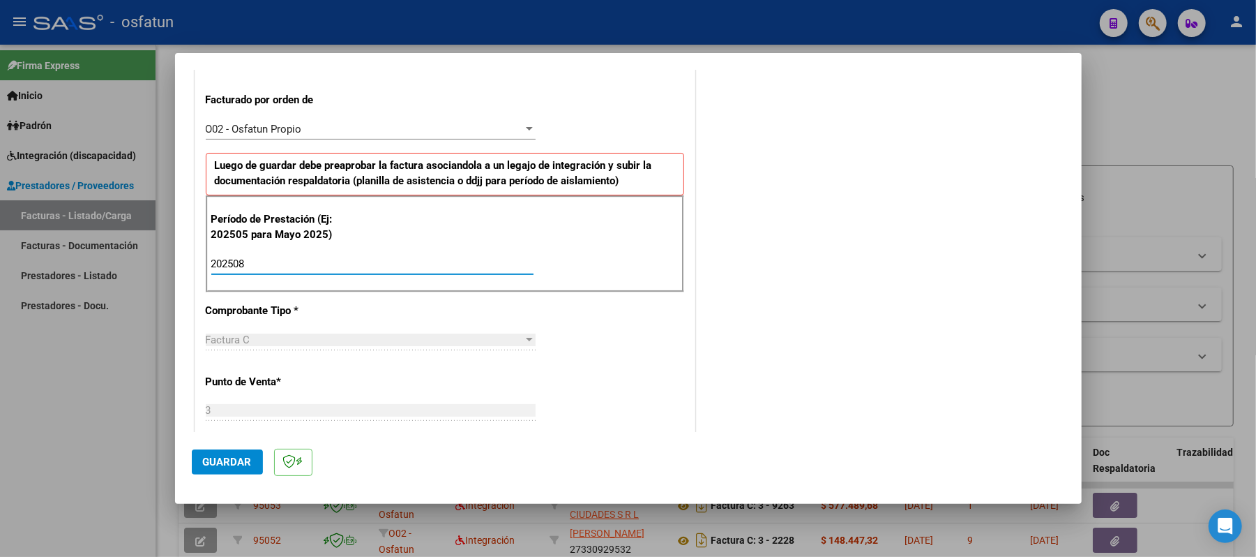
type input "202508"
click at [220, 467] on span "Guardar" at bounding box center [227, 461] width 49 height 13
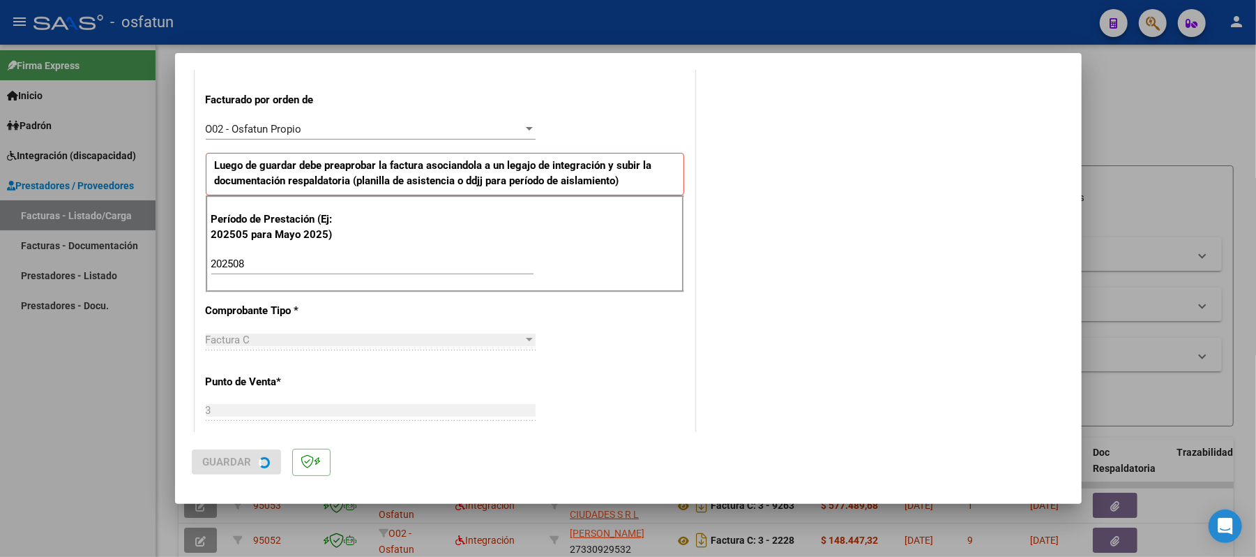
scroll to position [0, 0]
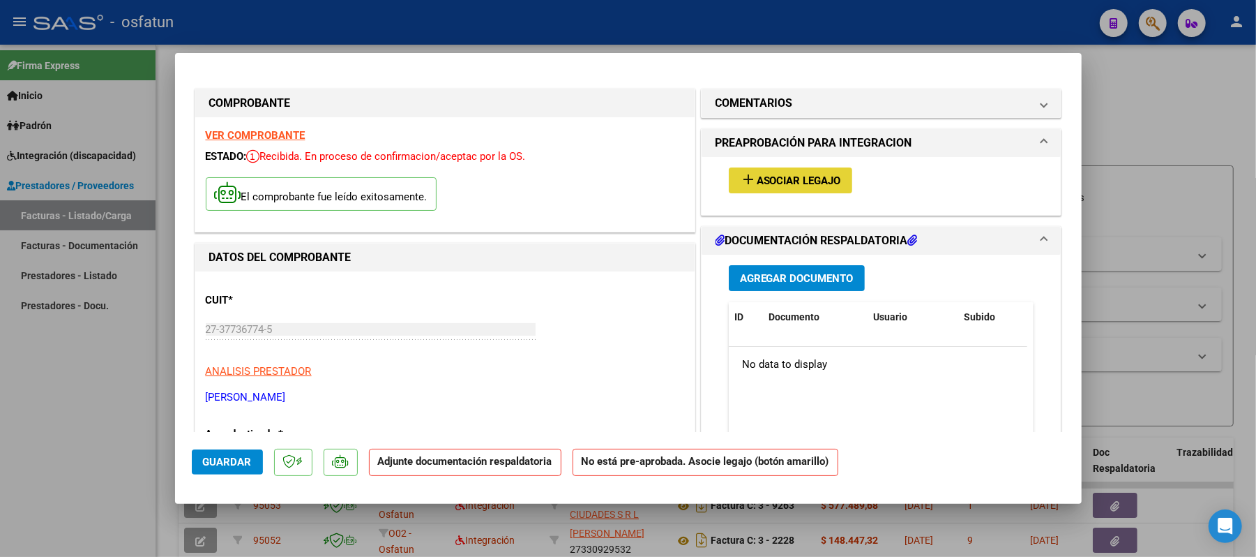
click at [773, 174] on span "Asociar Legajo" at bounding box center [799, 180] width 84 height 13
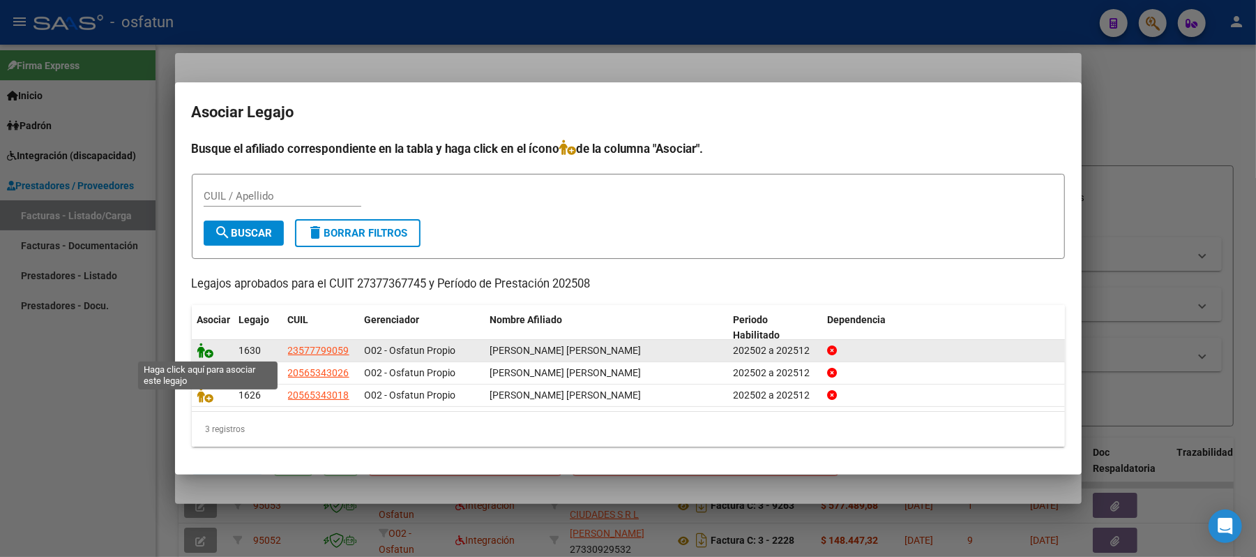
click at [208, 352] on icon at bounding box center [205, 349] width 17 height 15
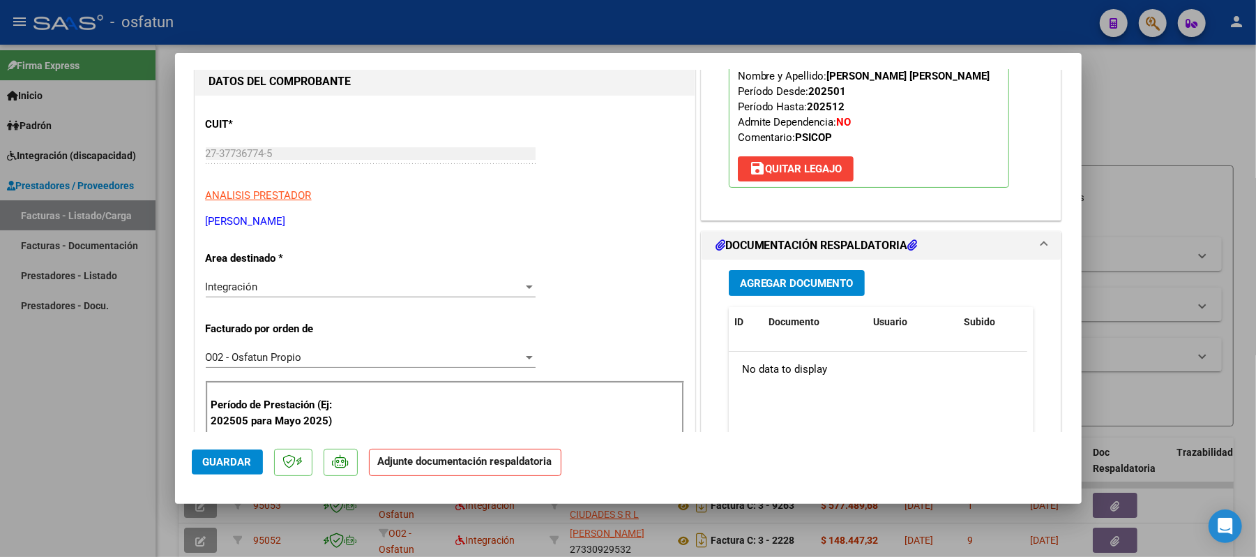
scroll to position [186, 0]
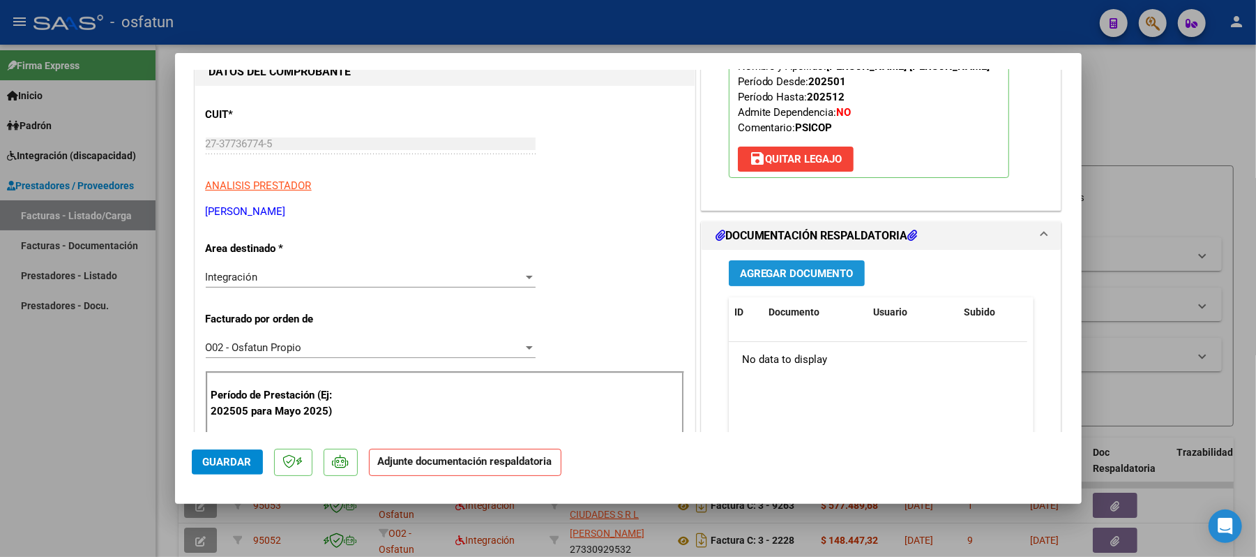
click at [815, 275] on span "Agregar Documento" at bounding box center [797, 273] width 114 height 13
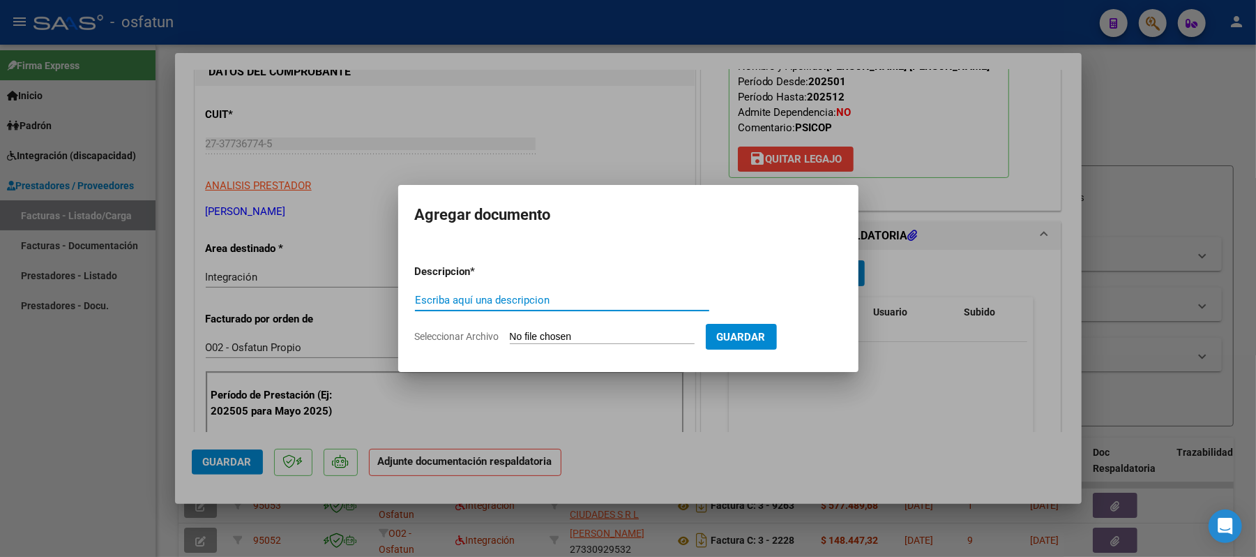
click at [626, 305] on input "Escriba aquí una descripcion" at bounding box center [562, 300] width 294 height 13
type input "ASIST"
click at [531, 333] on input "Seleccionar Archivo" at bounding box center [602, 337] width 185 height 13
type input "C:\fakepath\ASIST.pdf"
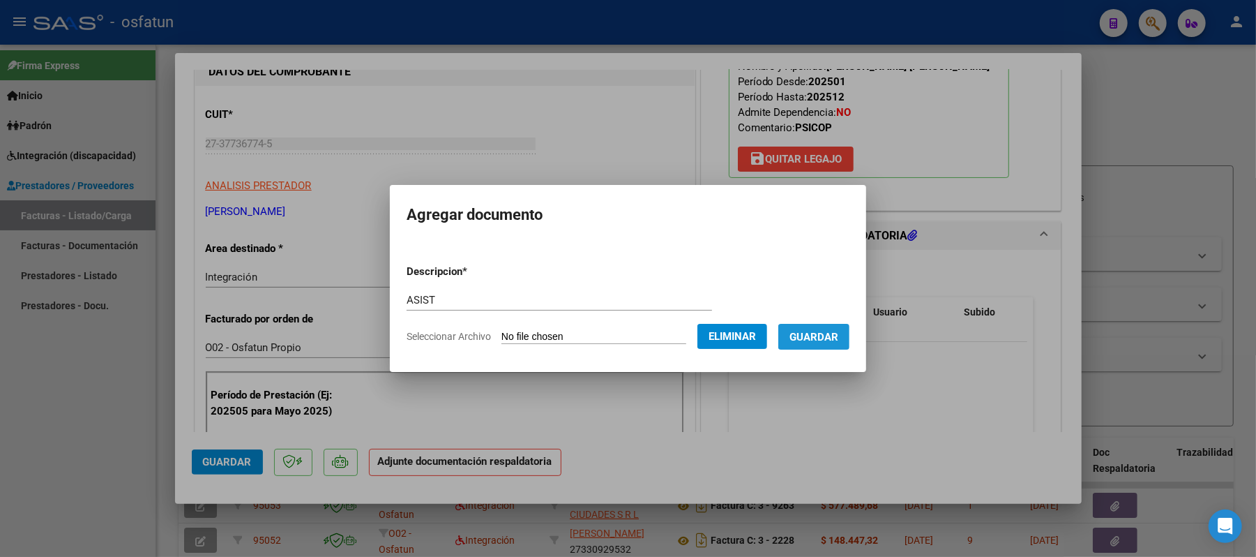
click at [817, 333] on span "Guardar" at bounding box center [813, 337] width 49 height 13
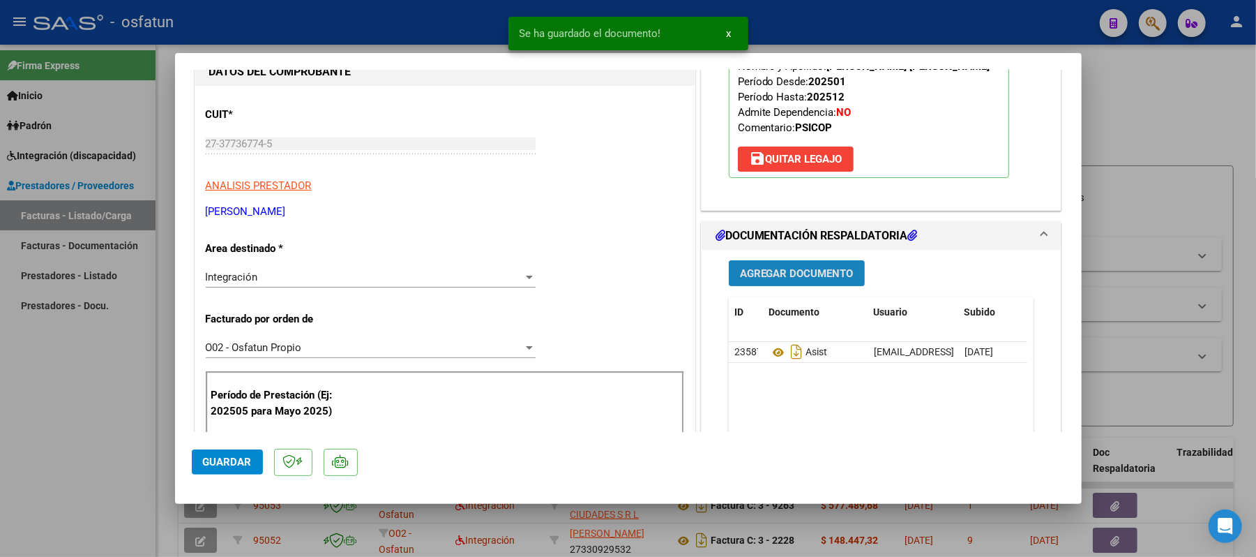
click at [799, 267] on span "Agregar Documento" at bounding box center [797, 273] width 114 height 13
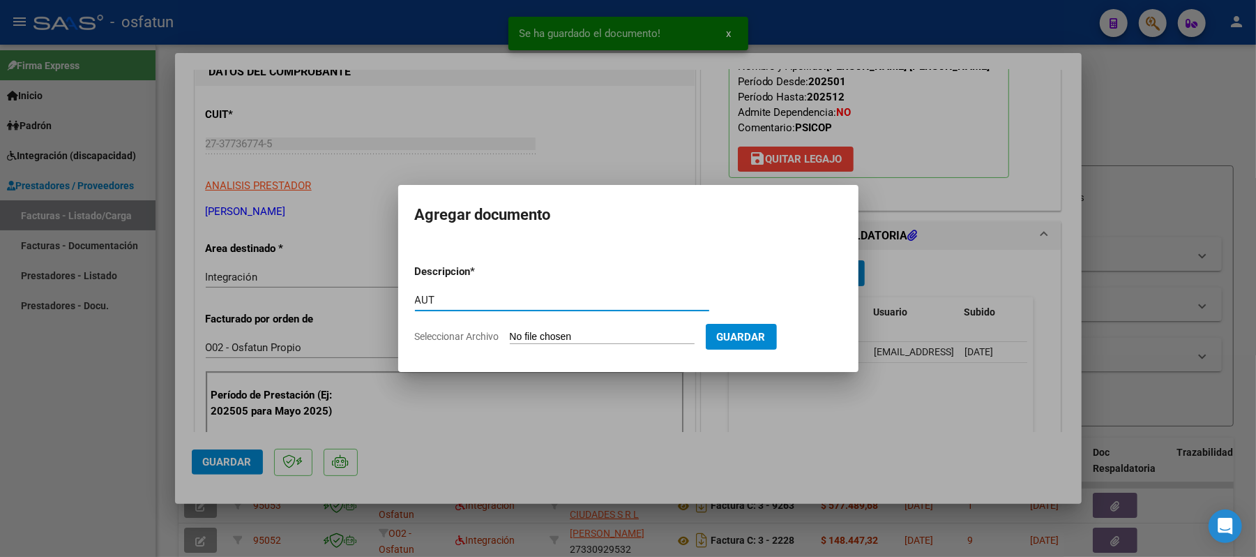
type input "AUT"
click at [589, 338] on input "Seleccionar Archivo" at bounding box center [602, 337] width 185 height 13
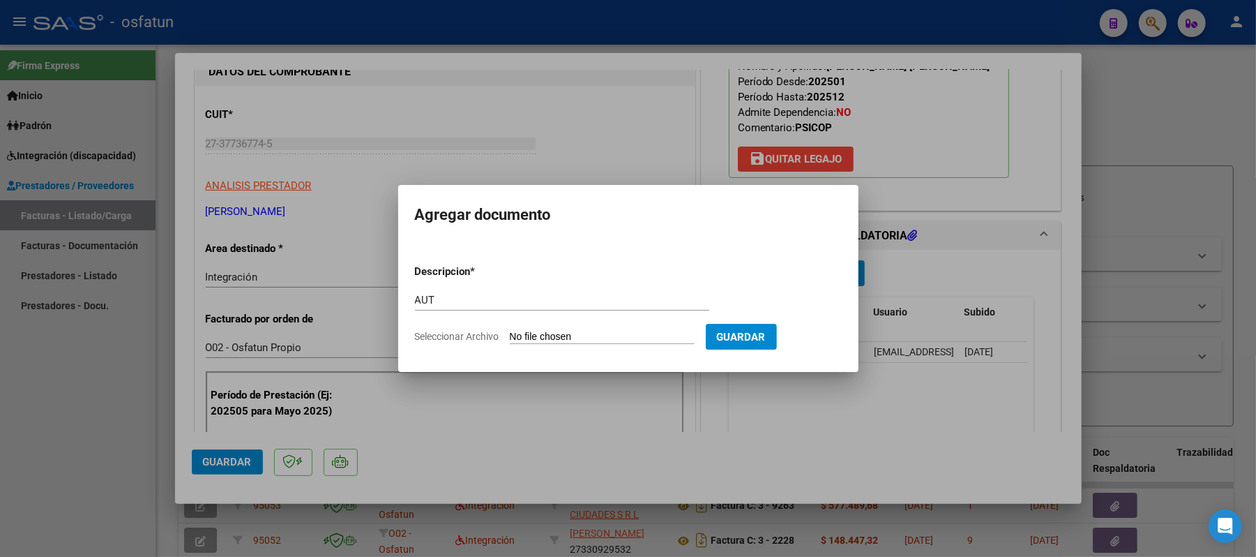
type input "C:\fakepath\AUT.pdf"
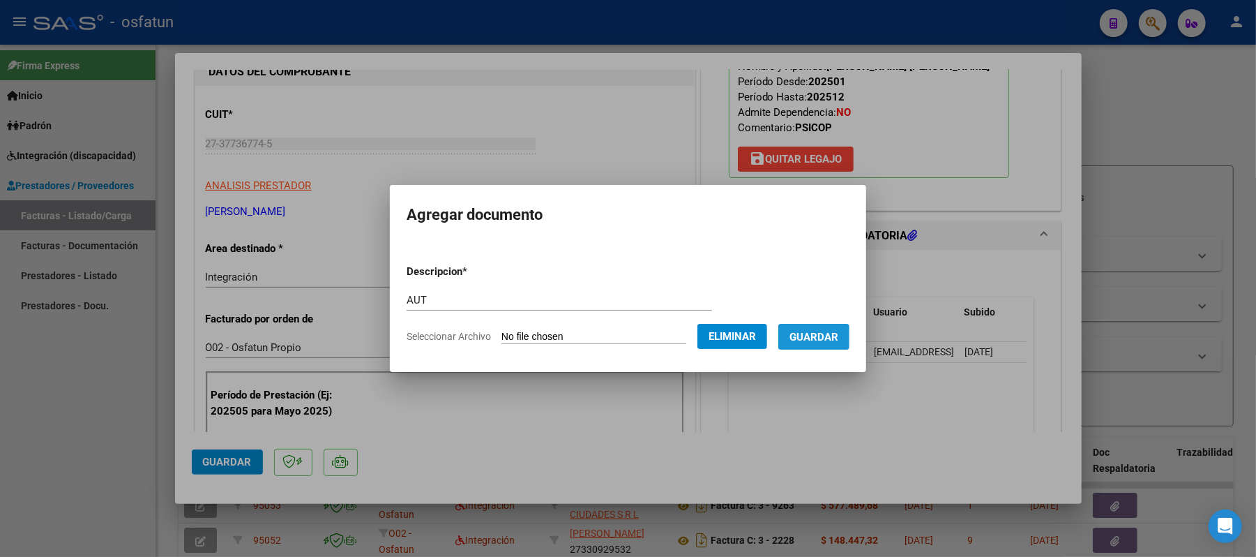
click at [829, 335] on span "Guardar" at bounding box center [813, 337] width 49 height 13
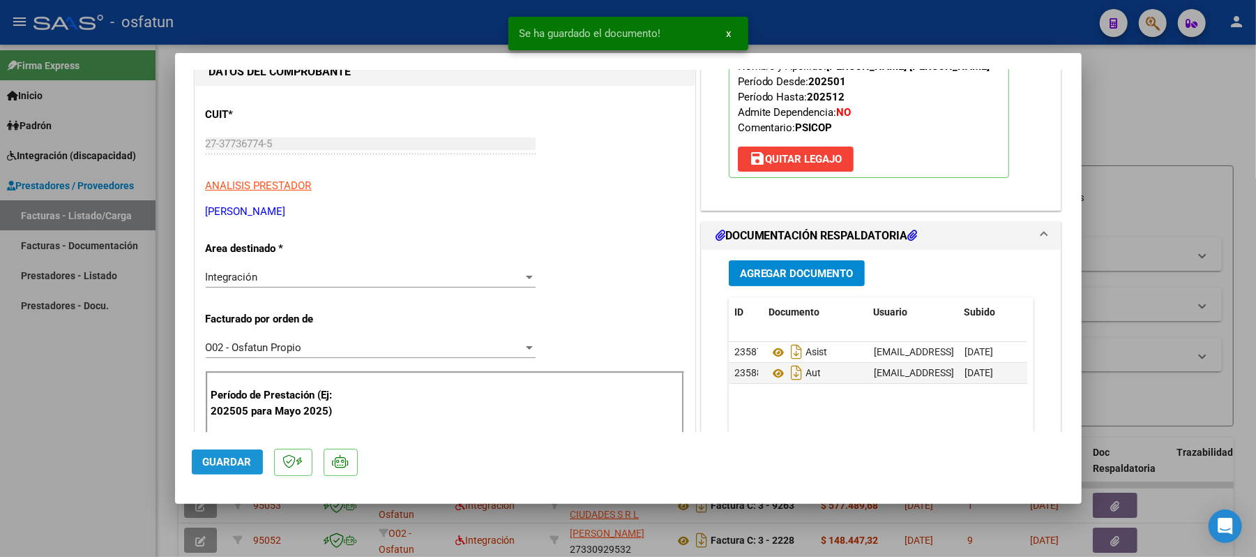
click at [225, 464] on span "Guardar" at bounding box center [227, 461] width 49 height 13
click at [1190, 91] on div at bounding box center [628, 278] width 1256 height 557
type input "$ 0,00"
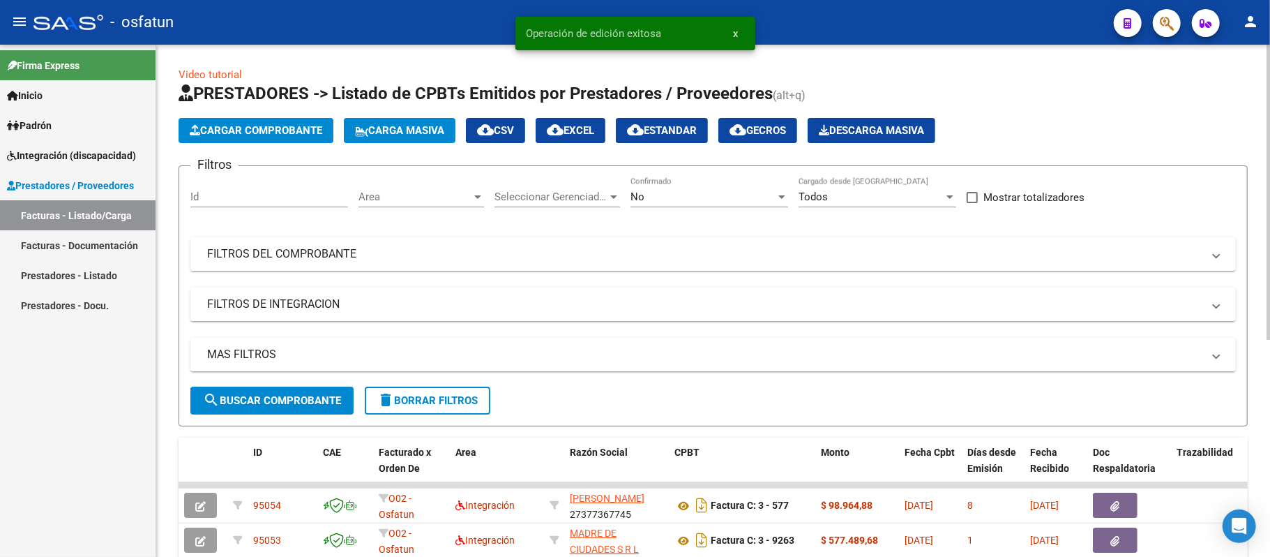
click at [278, 128] on span "Cargar Comprobante" at bounding box center [256, 130] width 133 height 13
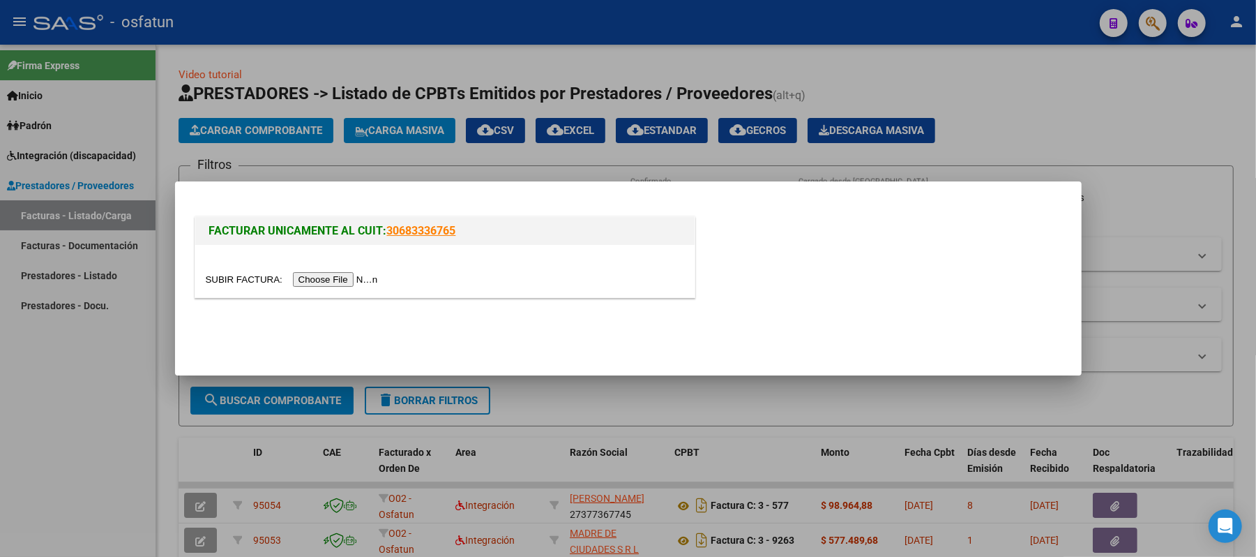
click at [313, 278] on input "file" at bounding box center [294, 279] width 176 height 15
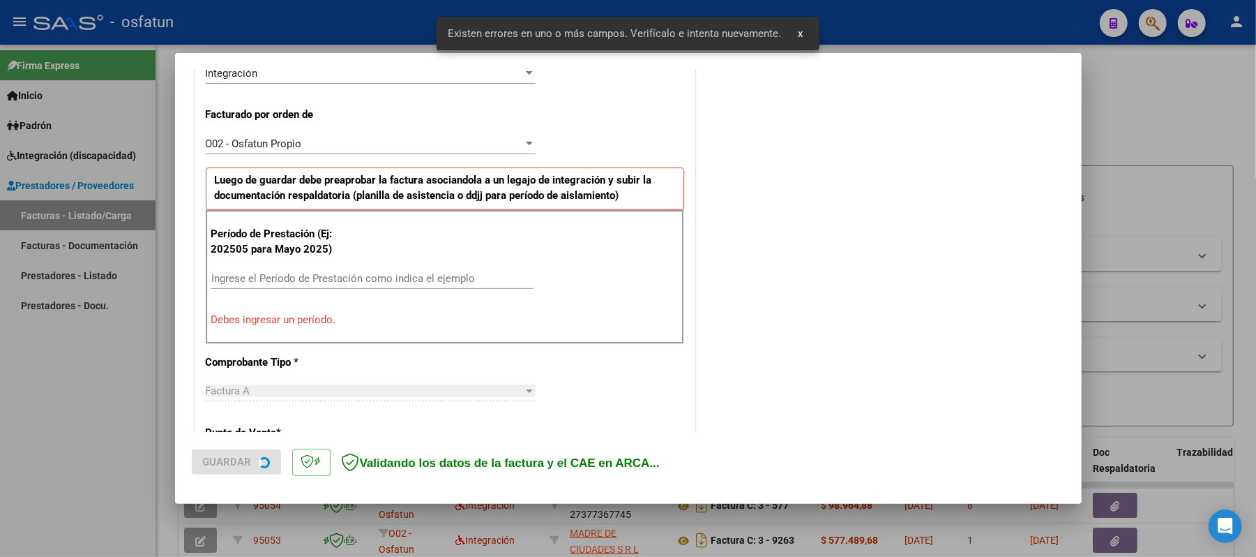
scroll to position [377, 0]
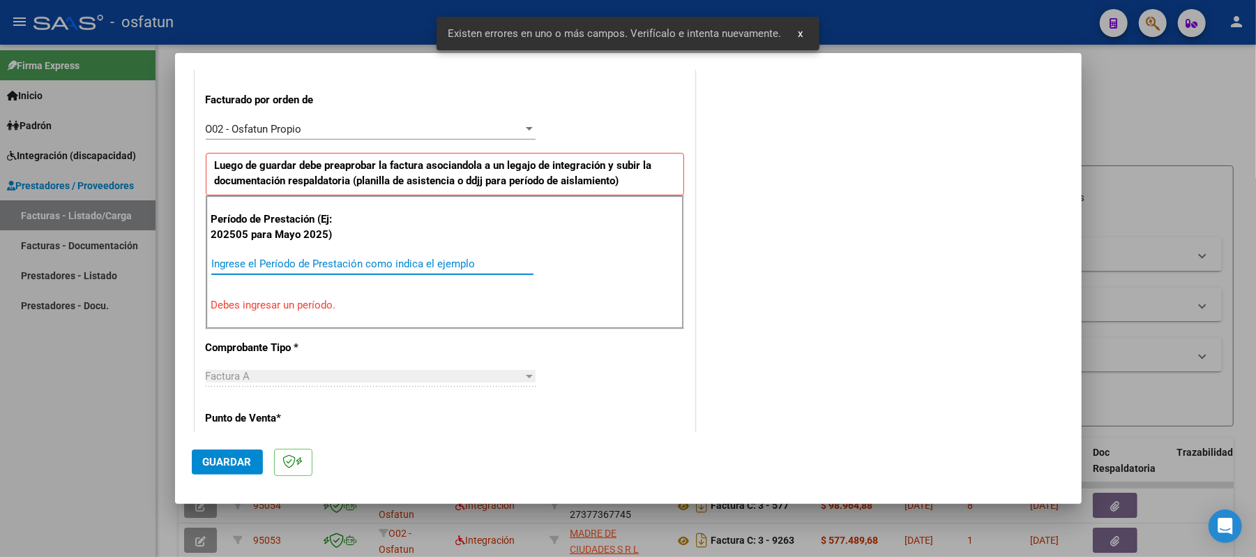
click at [435, 266] on input "Ingrese el Período de Prestación como indica el ejemplo" at bounding box center [372, 263] width 322 height 13
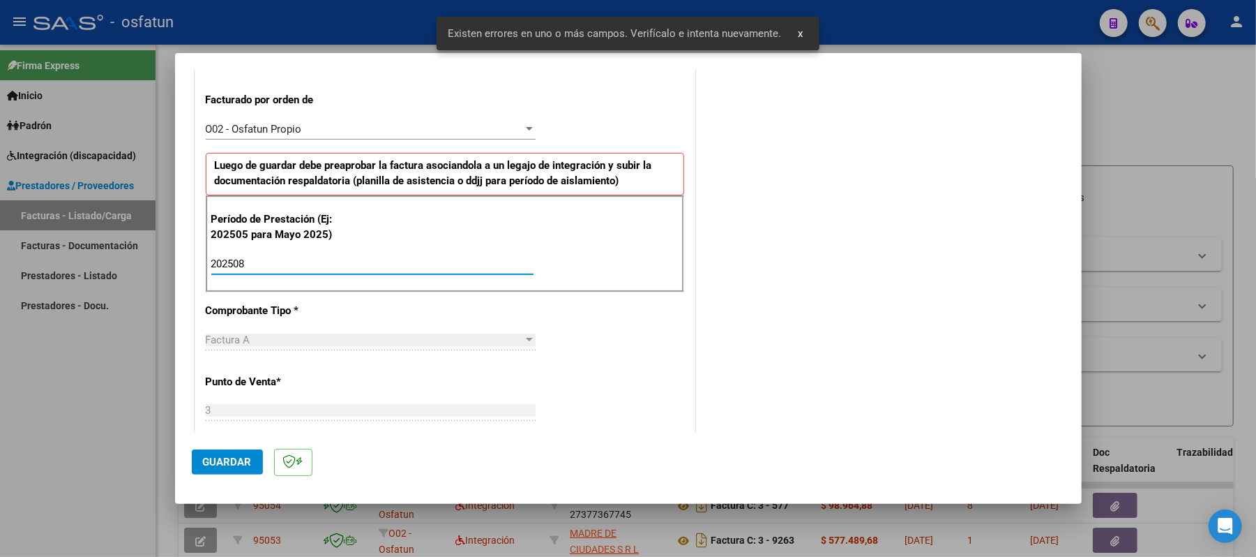
type input "202508"
click at [199, 456] on button "Guardar" at bounding box center [227, 461] width 71 height 25
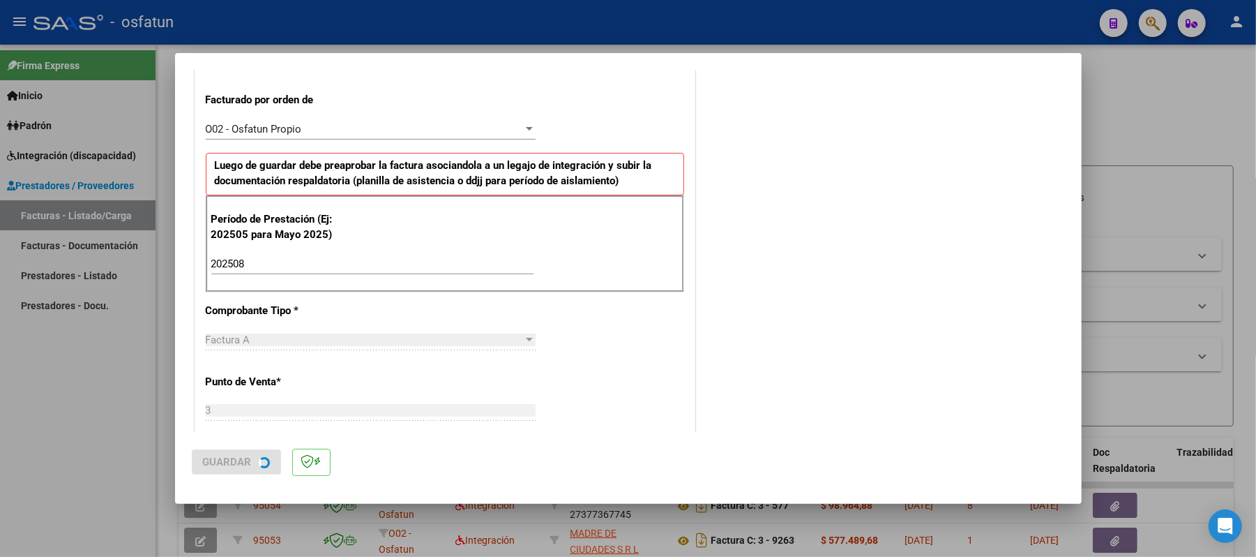
scroll to position [0, 0]
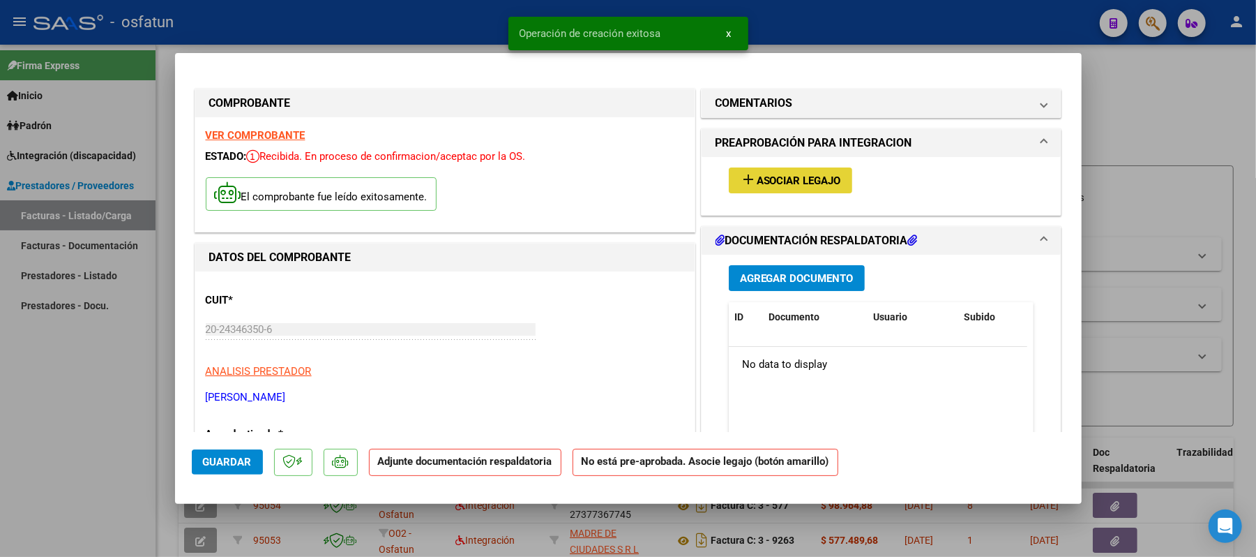
click at [767, 179] on span "Asociar Legajo" at bounding box center [799, 180] width 84 height 13
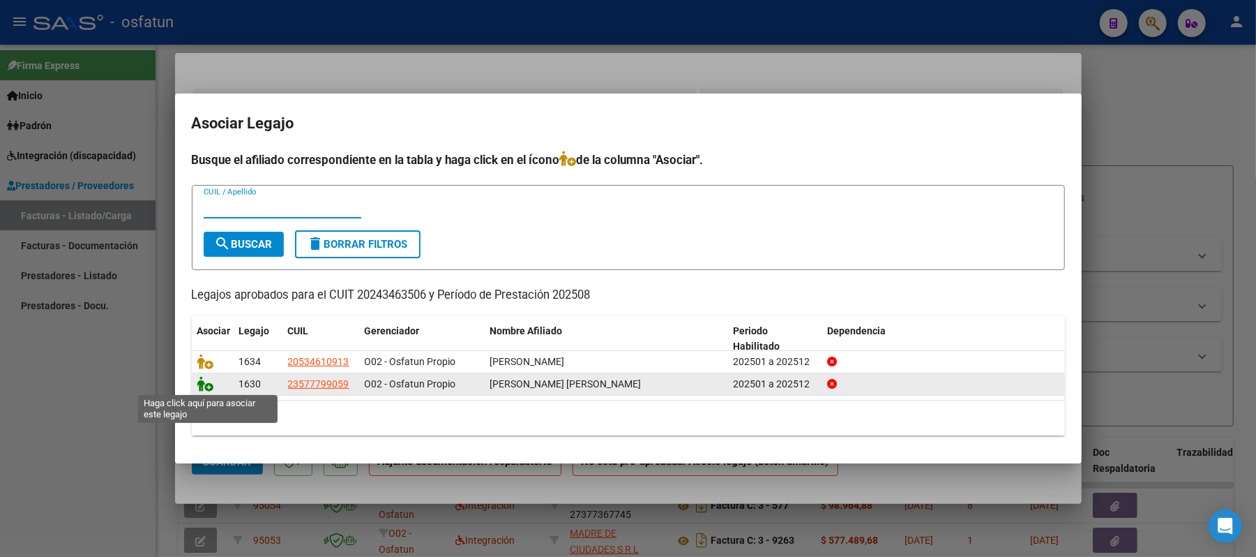
click at [199, 382] on icon at bounding box center [205, 383] width 17 height 15
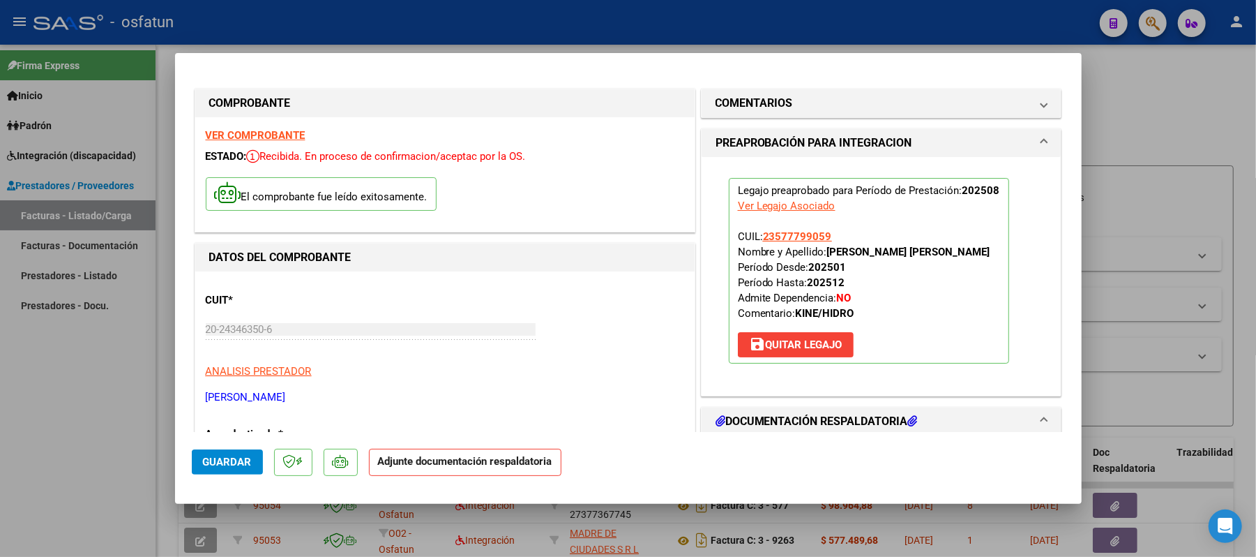
scroll to position [186, 0]
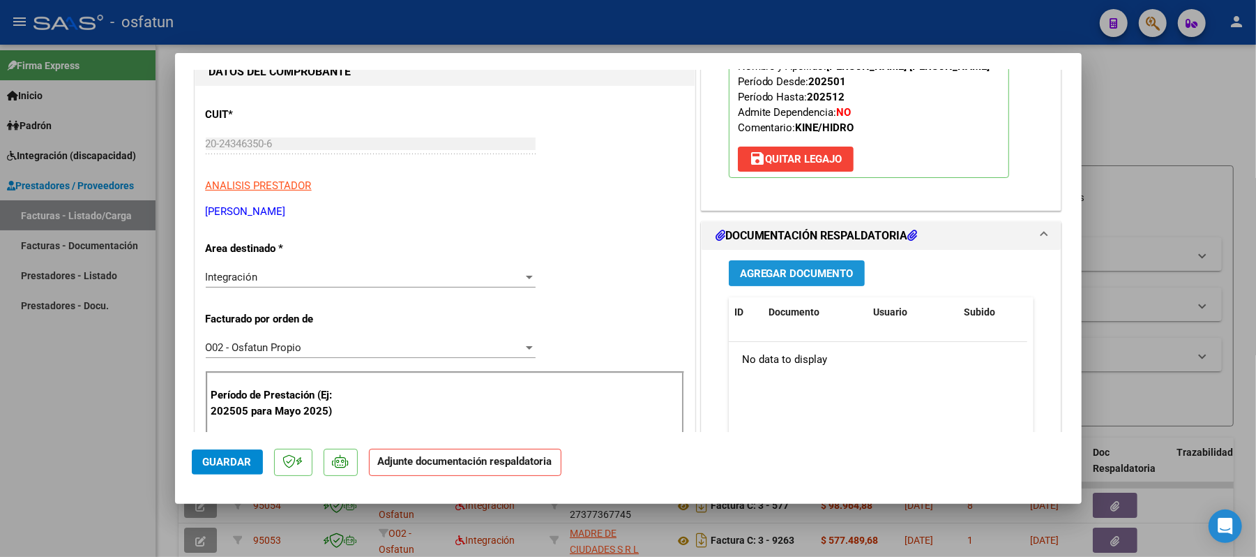
click at [824, 277] on span "Agregar Documento" at bounding box center [797, 273] width 114 height 13
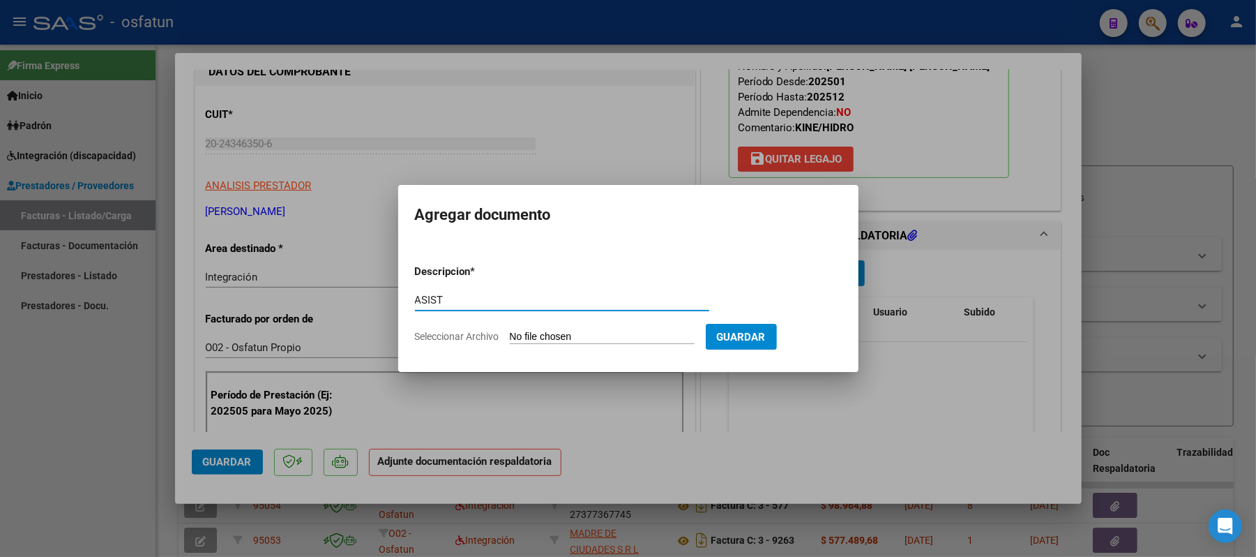
type input "ASIST"
click at [598, 331] on input "Seleccionar Archivo" at bounding box center [602, 337] width 185 height 13
type input "C:\fakepath\ASIST.pdf"
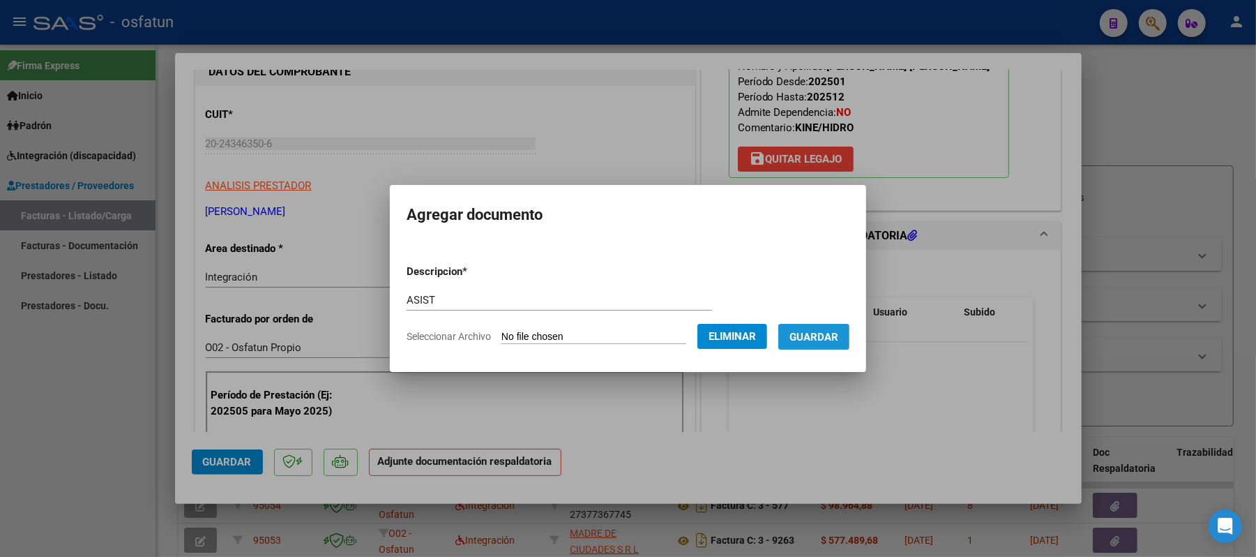
click at [826, 344] on button "Guardar" at bounding box center [813, 337] width 71 height 26
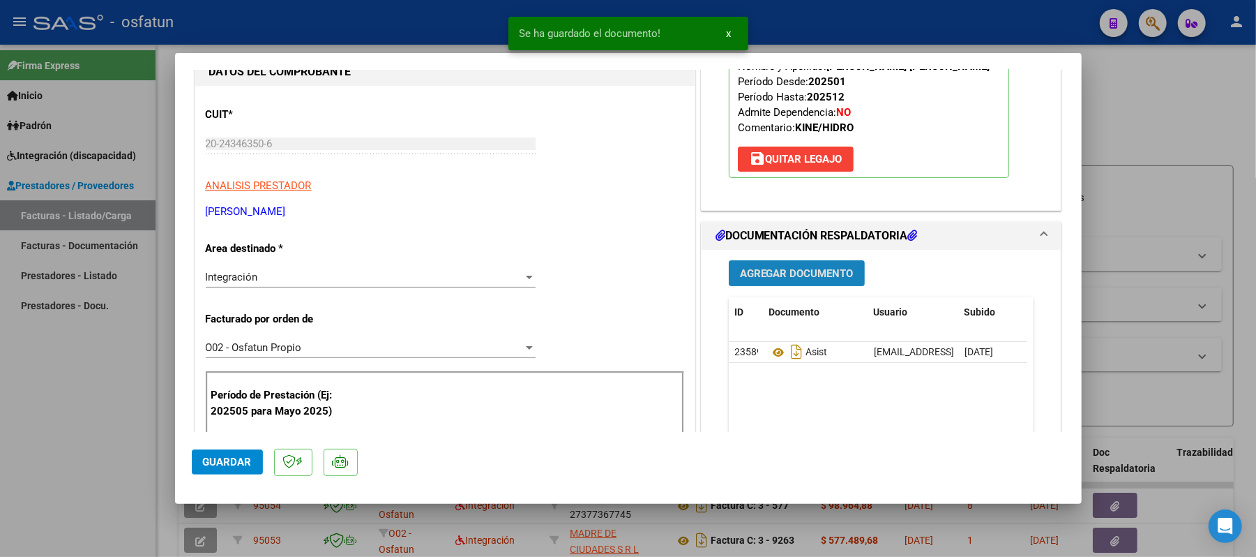
click at [788, 282] on button "Agregar Documento" at bounding box center [797, 273] width 136 height 26
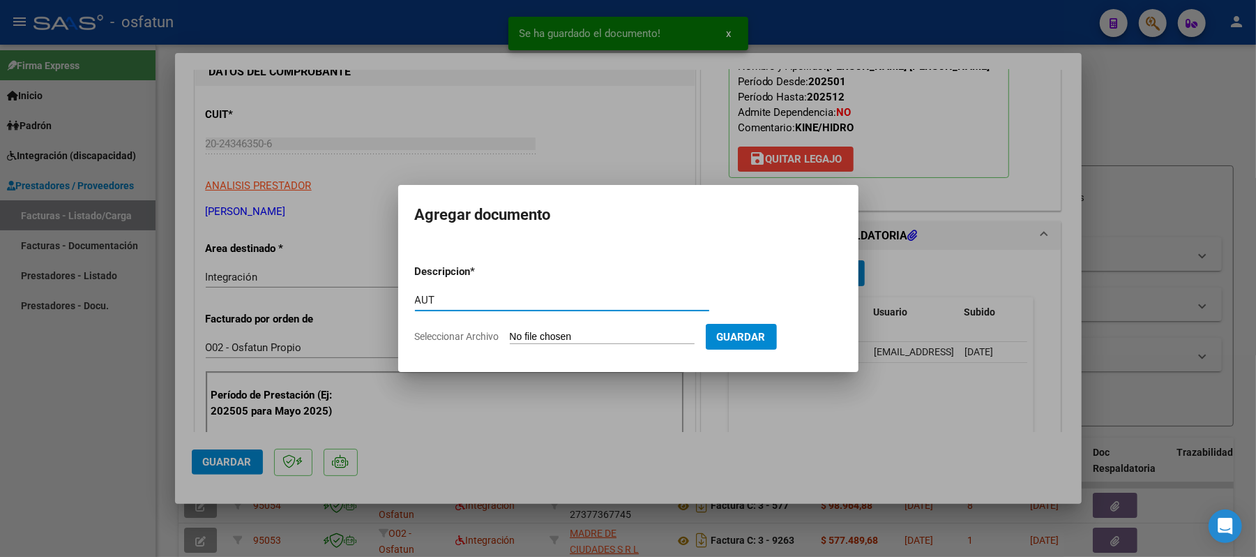
type input "AUT"
click at [575, 335] on input "Seleccionar Archivo" at bounding box center [602, 337] width 185 height 13
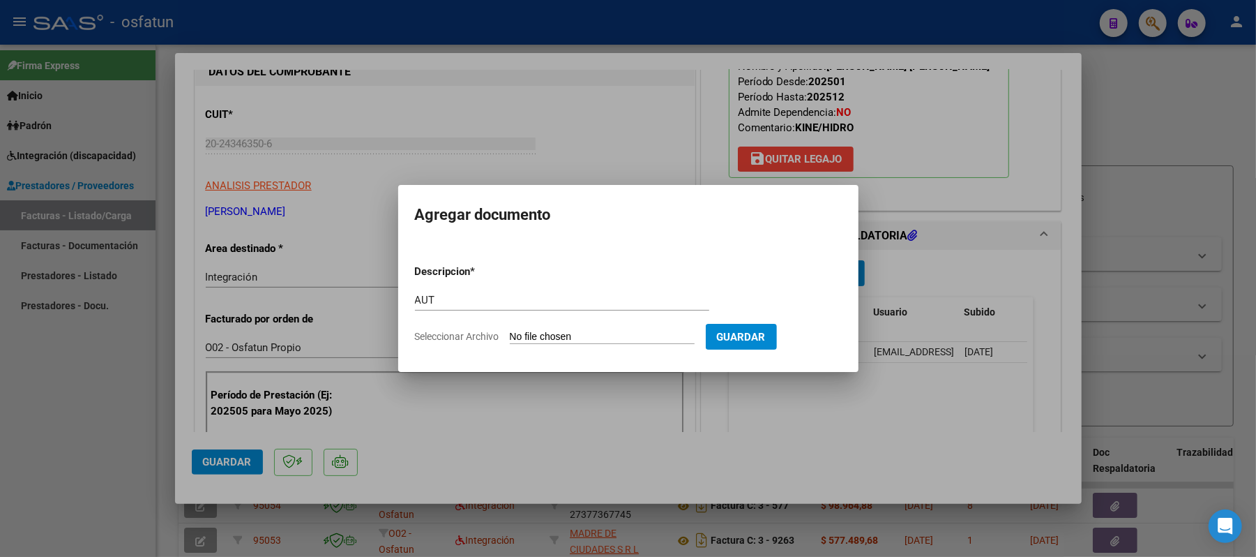
type input "C:\fakepath\AUT.pdf"
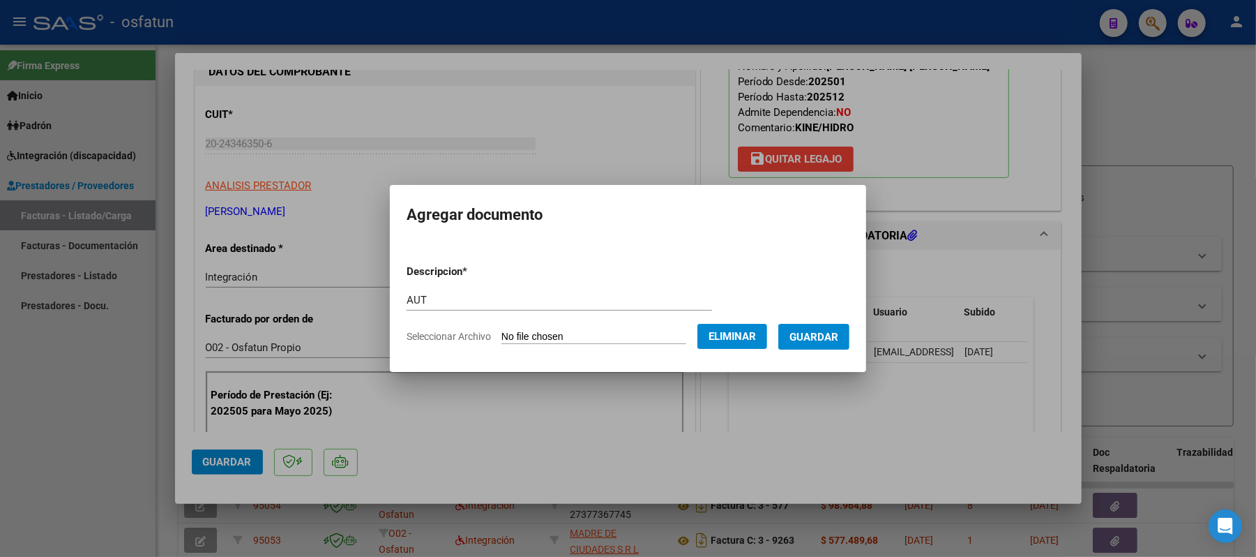
click at [830, 338] on span "Guardar" at bounding box center [813, 337] width 49 height 13
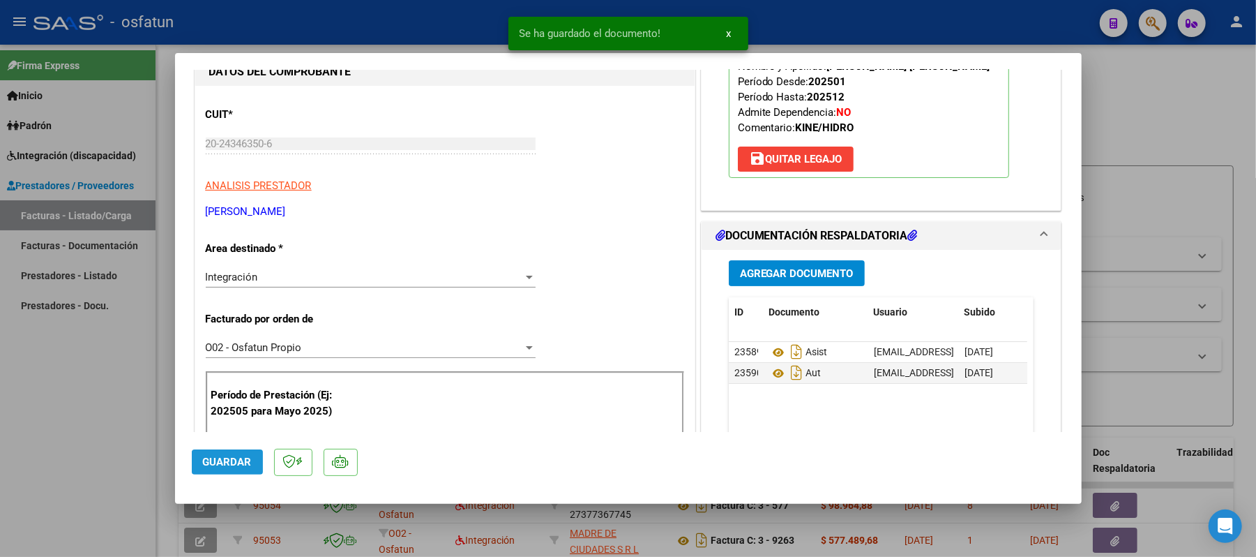
click at [218, 453] on button "Guardar" at bounding box center [227, 461] width 71 height 25
click at [1147, 121] on div at bounding box center [628, 278] width 1256 height 557
type input "$ 0,00"
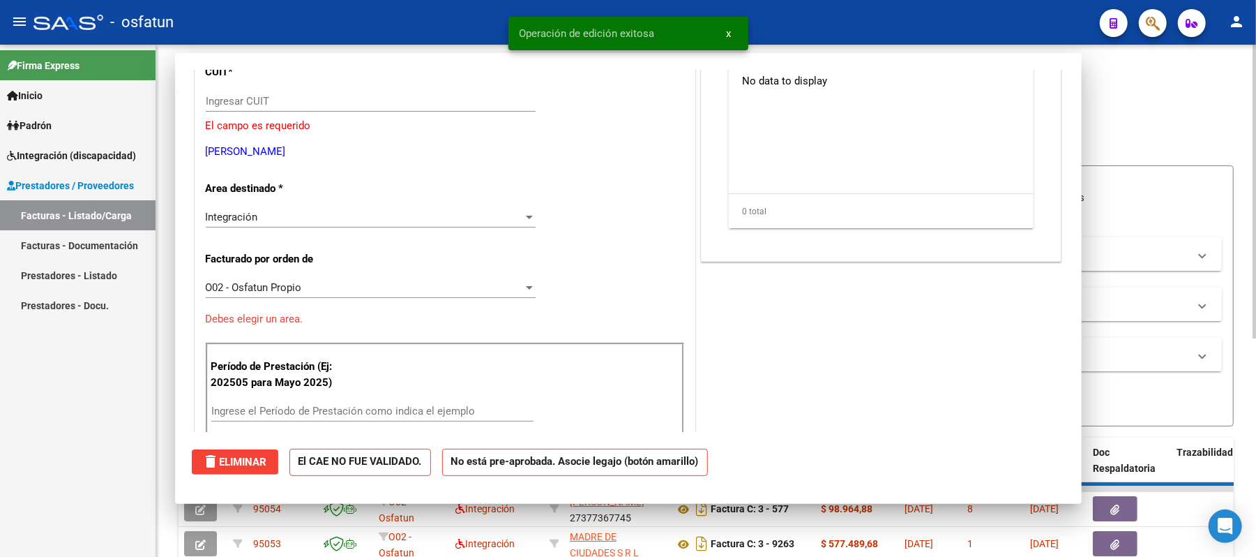
scroll to position [143, 0]
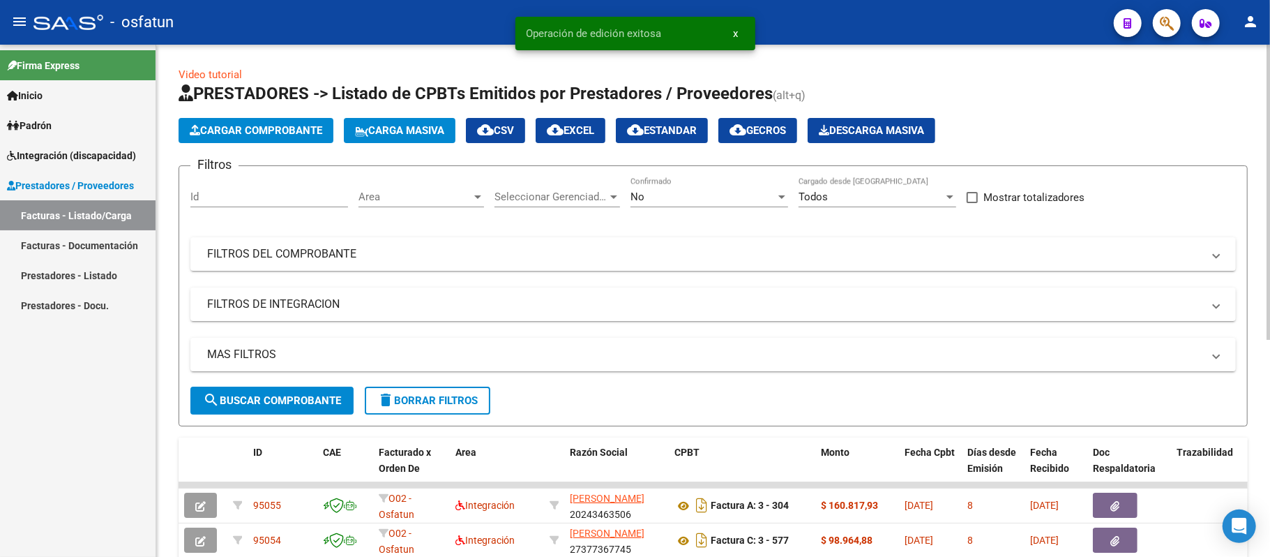
click at [324, 121] on button "Cargar Comprobante" at bounding box center [256, 130] width 155 height 25
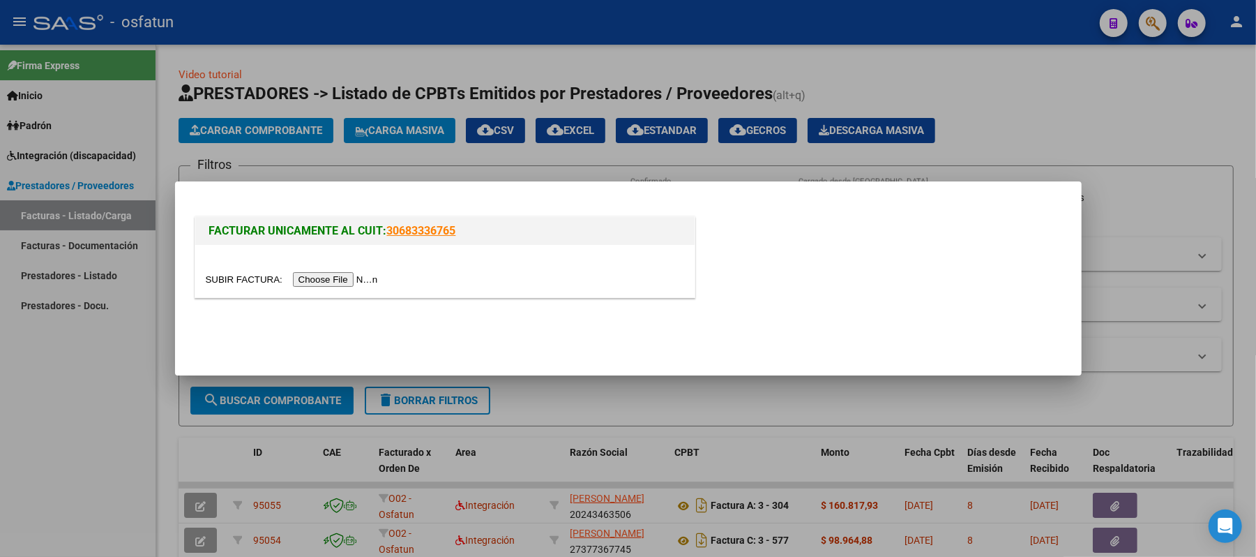
click at [325, 278] on input "file" at bounding box center [294, 279] width 176 height 15
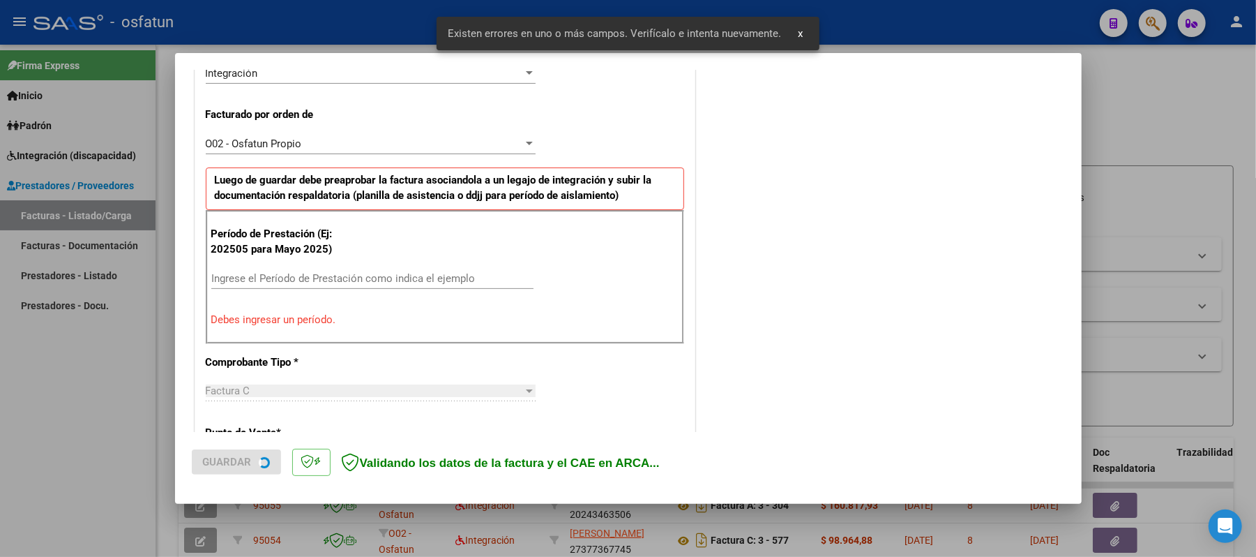
scroll to position [377, 0]
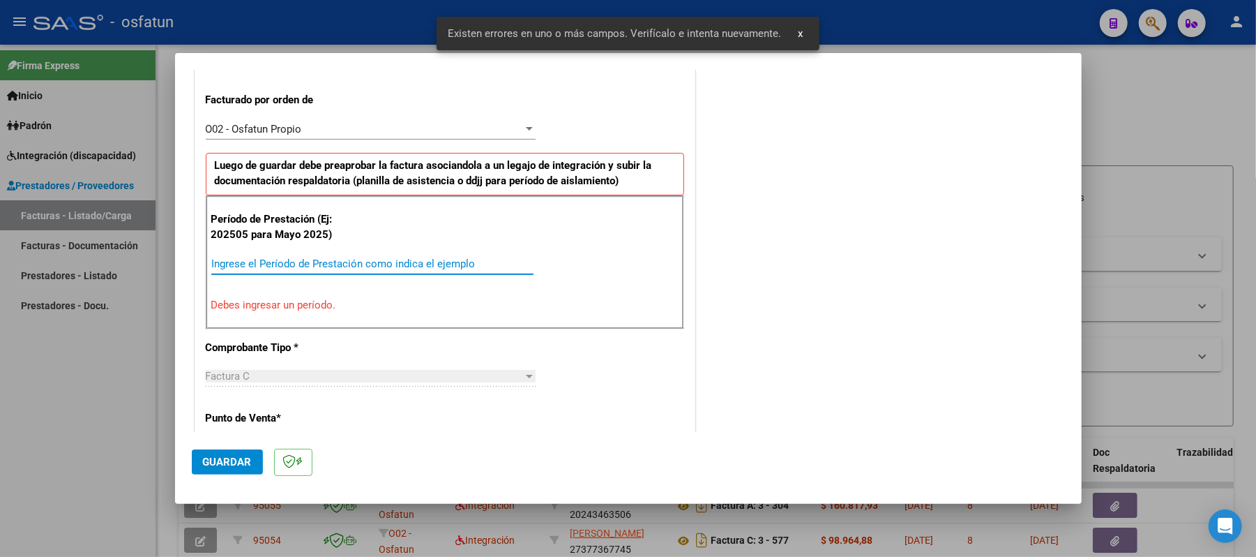
click at [299, 266] on input "Ingrese el Período de Prestación como indica el ejemplo" at bounding box center [372, 263] width 322 height 13
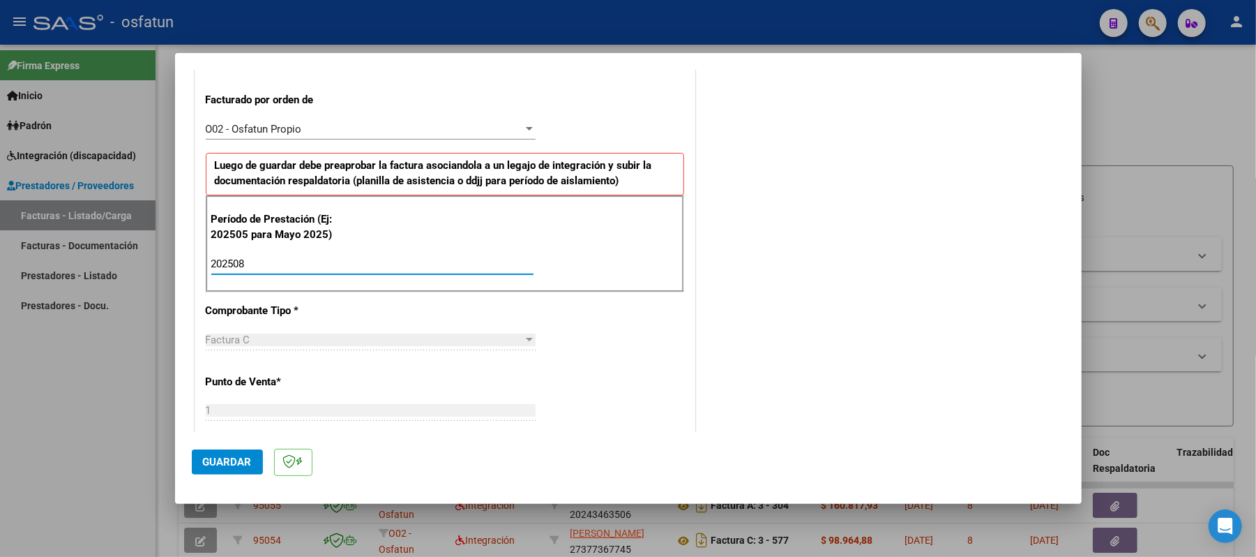
type input "202508"
click at [240, 456] on span "Guardar" at bounding box center [227, 461] width 49 height 13
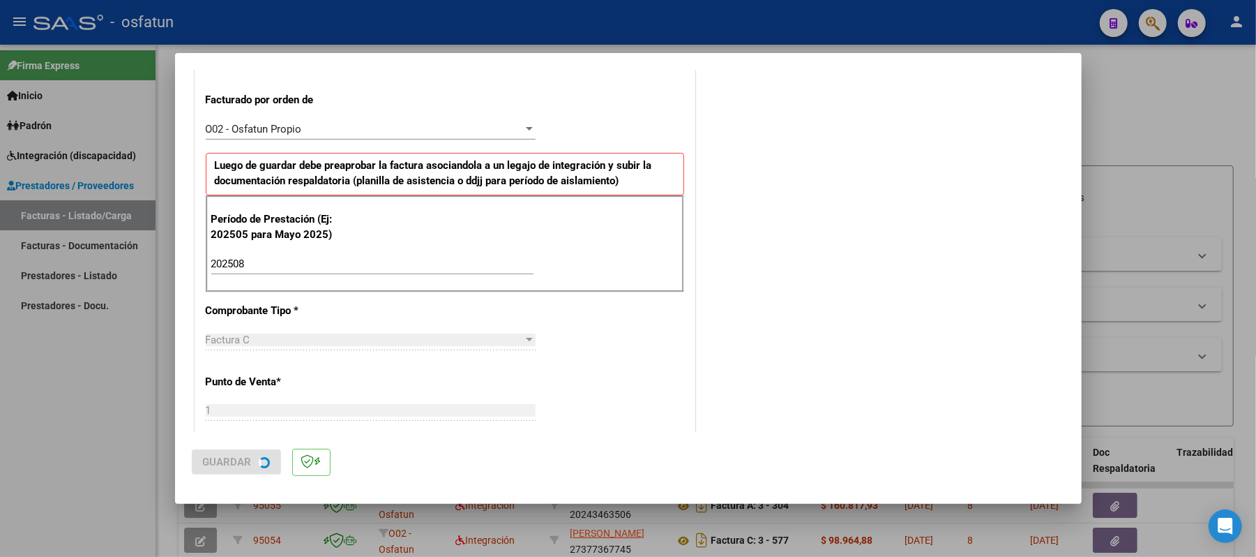
scroll to position [0, 0]
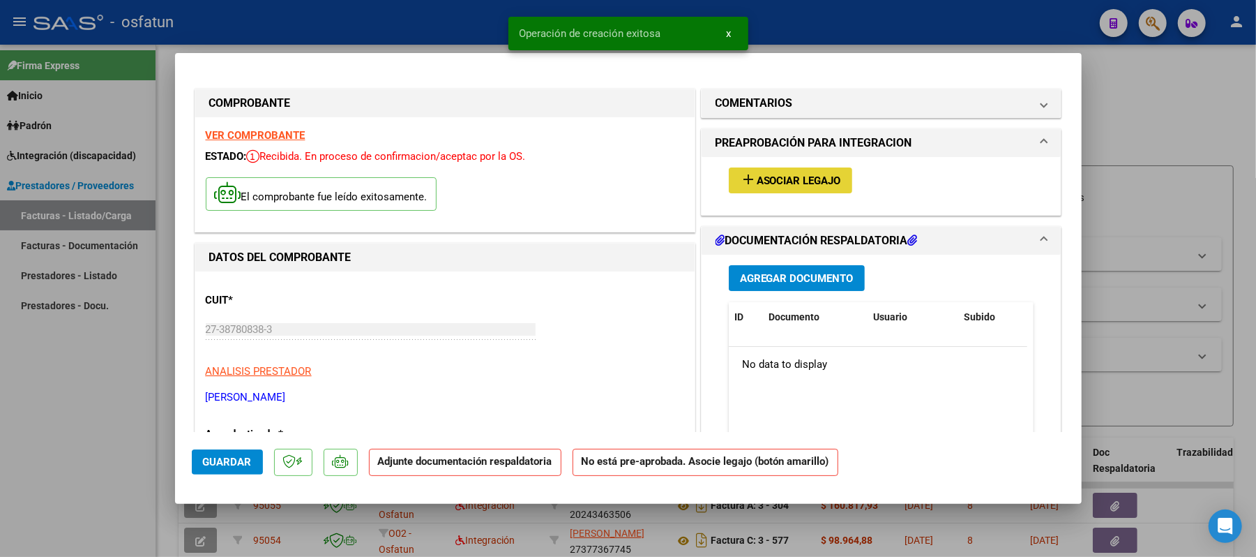
click at [830, 177] on span "Asociar Legajo" at bounding box center [799, 180] width 84 height 13
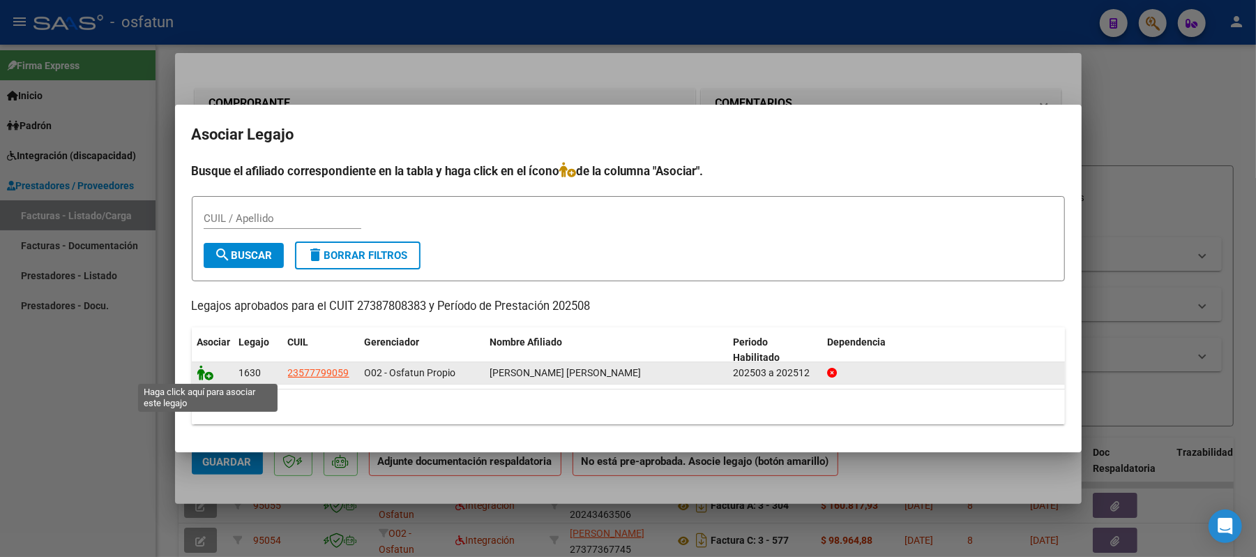
click at [202, 372] on icon at bounding box center [205, 372] width 17 height 15
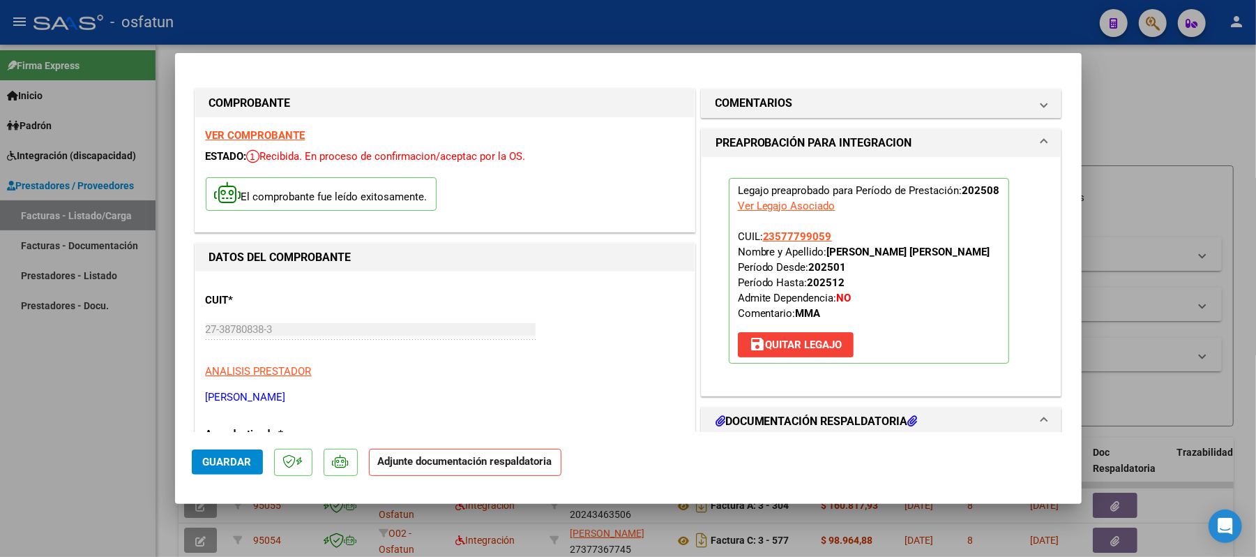
scroll to position [93, 0]
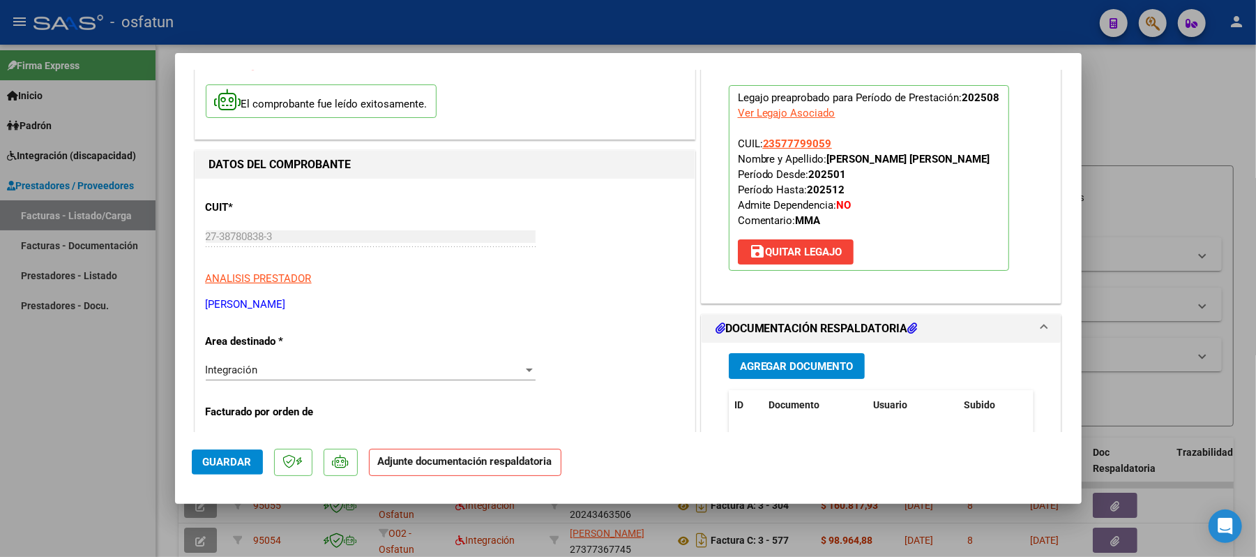
click at [812, 359] on span "Agregar Documento" at bounding box center [797, 365] width 114 height 13
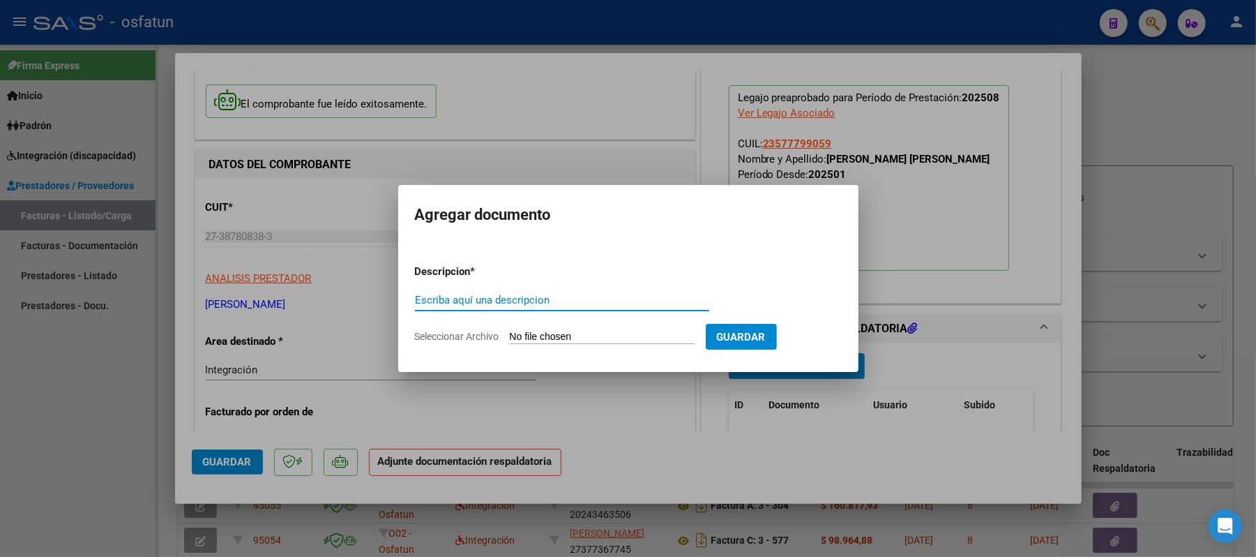
click at [606, 307] on div "Escriba aquí una descripcion" at bounding box center [562, 299] width 294 height 21
type input "ASIST"
click at [594, 339] on input "Seleccionar Archivo" at bounding box center [602, 337] width 185 height 13
type input "C:\fakepath\ASIS.pdf"
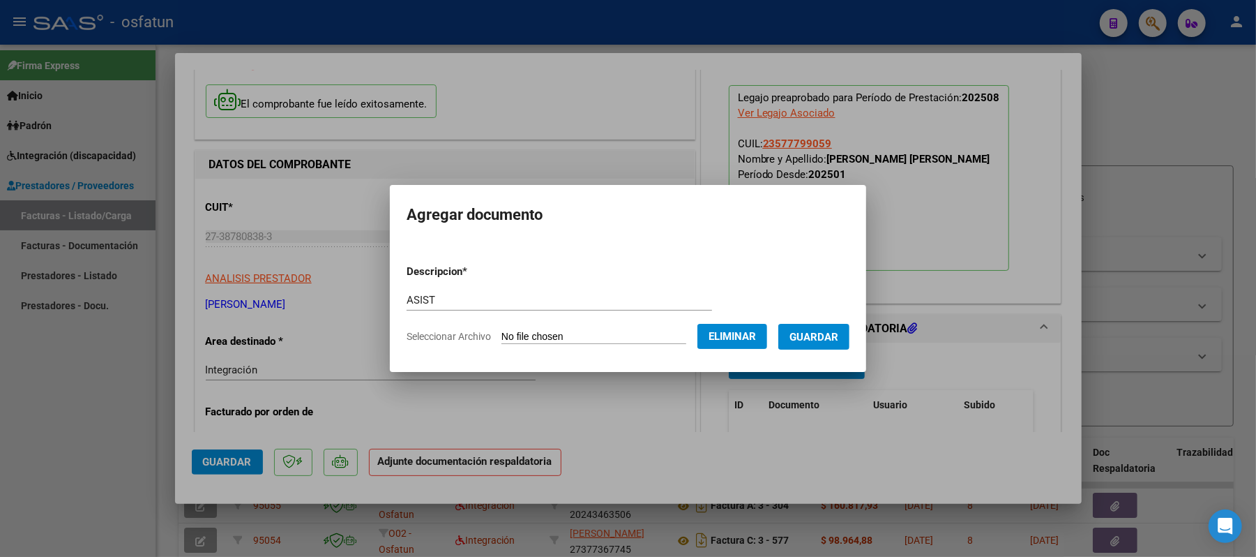
click at [817, 336] on span "Guardar" at bounding box center [813, 337] width 49 height 13
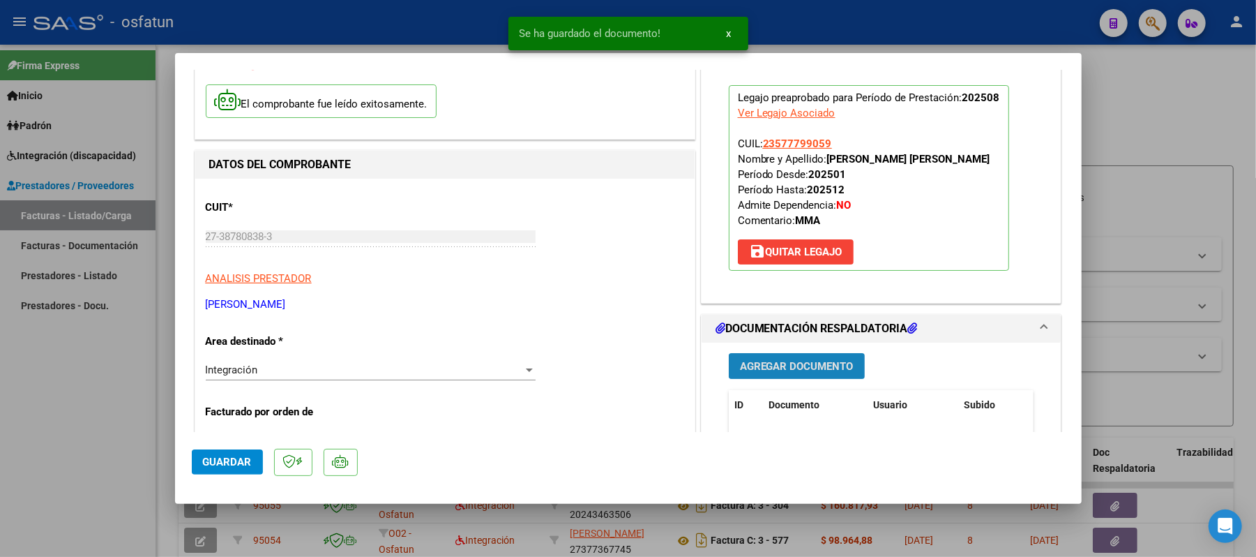
click at [754, 363] on span "Agregar Documento" at bounding box center [797, 366] width 114 height 13
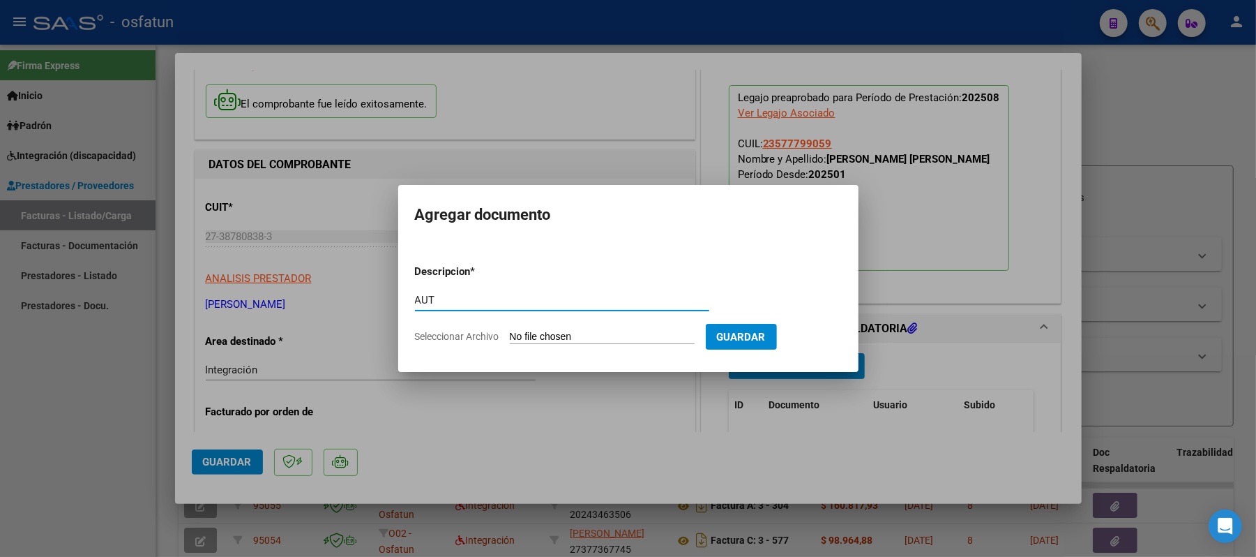
type input "AUT"
click at [600, 335] on input "Seleccionar Archivo" at bounding box center [602, 337] width 185 height 13
type input "C:\fakepath\AUT.pdf"
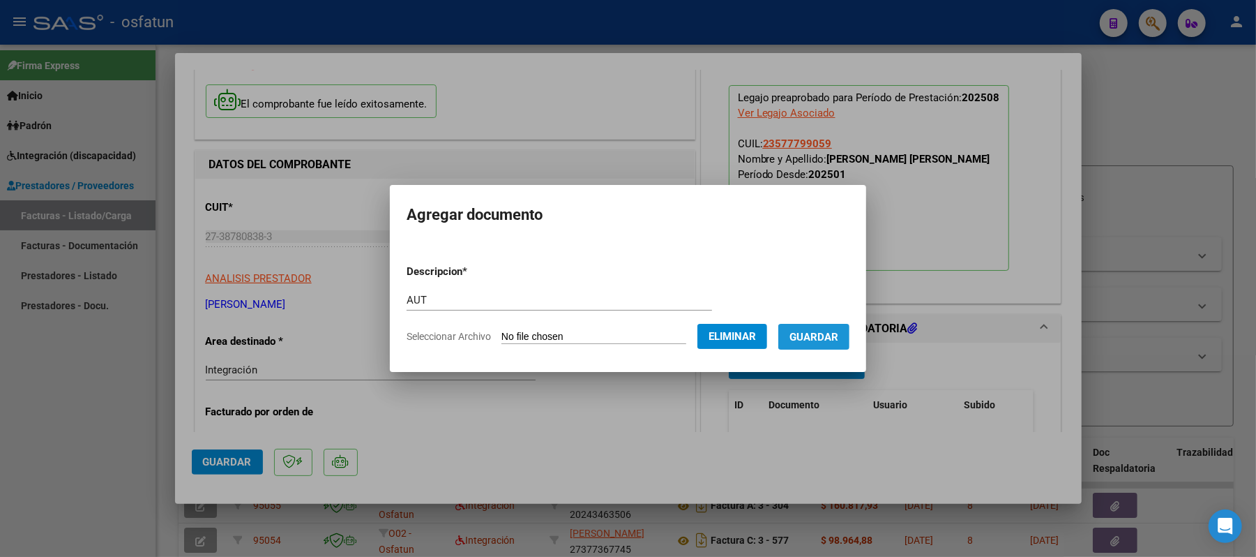
click at [838, 345] on button "Guardar" at bounding box center [813, 337] width 71 height 26
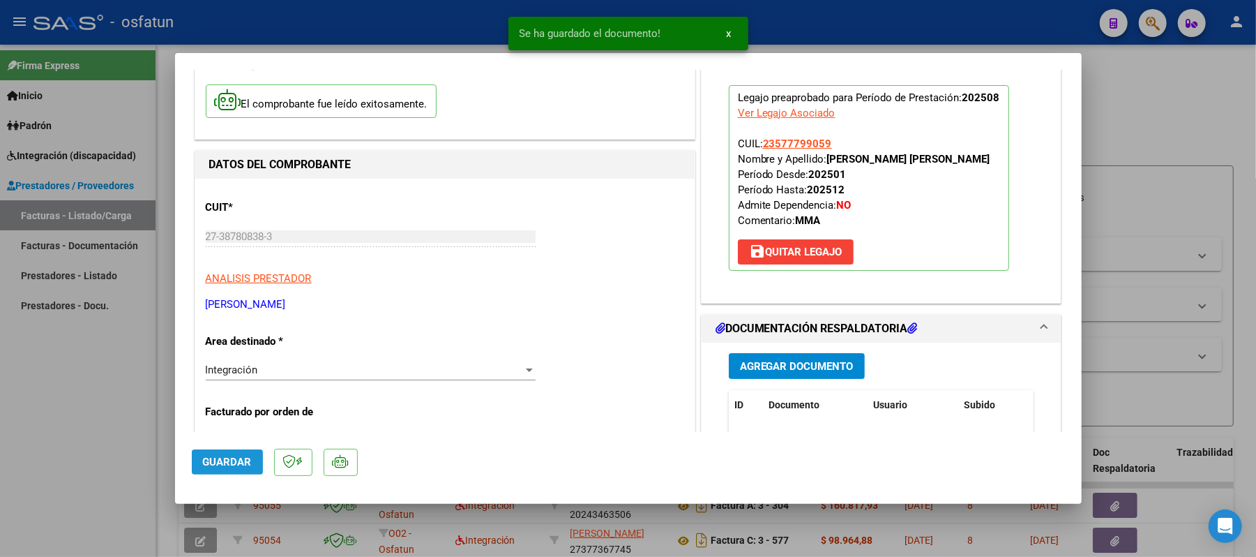
click at [211, 462] on span "Guardar" at bounding box center [227, 461] width 49 height 13
click at [1211, 130] on div at bounding box center [628, 278] width 1256 height 557
type input "$ 0,00"
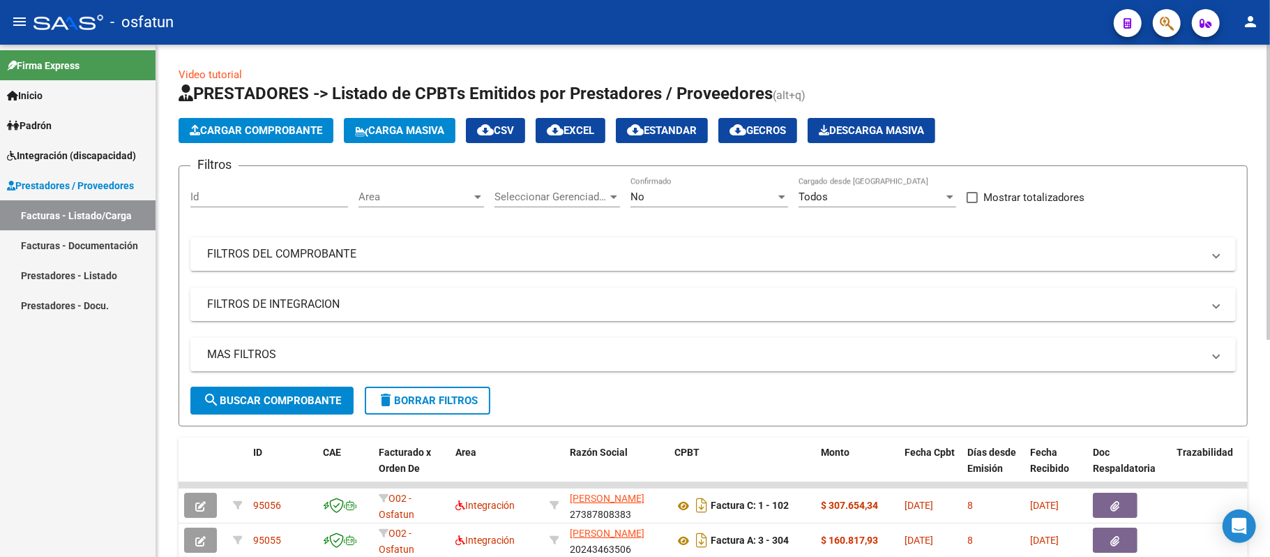
click at [252, 121] on button "Cargar Comprobante" at bounding box center [256, 130] width 155 height 25
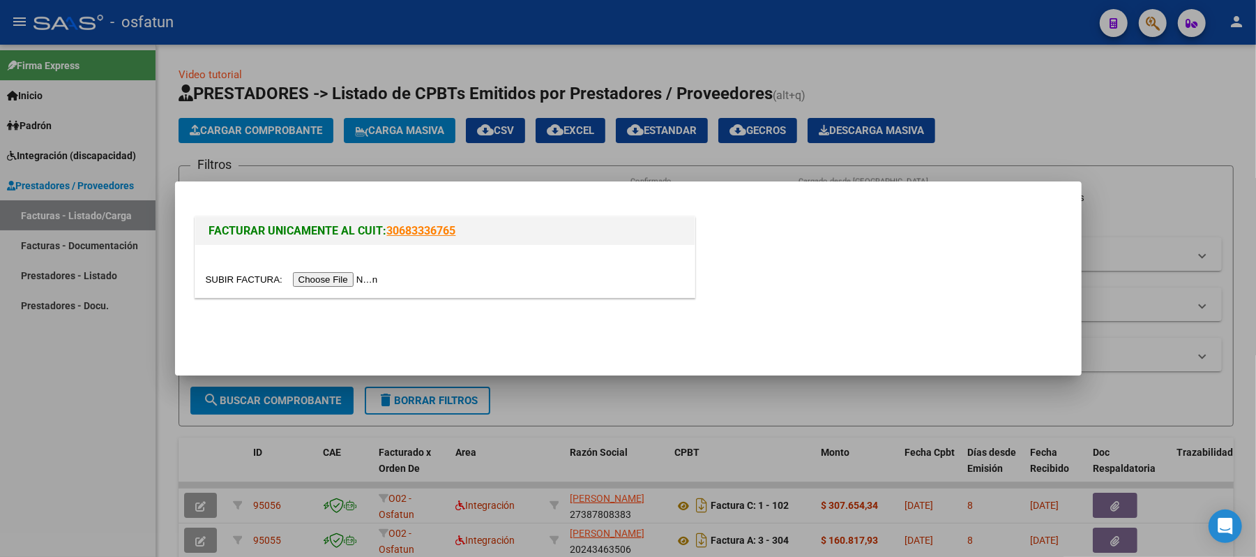
click at [325, 280] on input "file" at bounding box center [294, 279] width 176 height 15
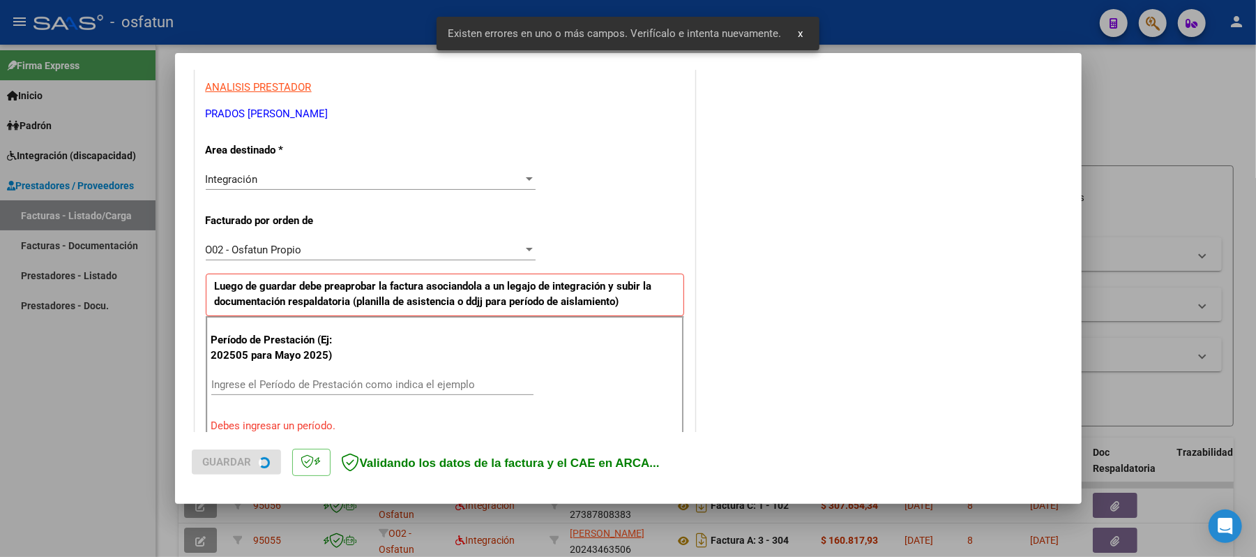
scroll to position [377, 0]
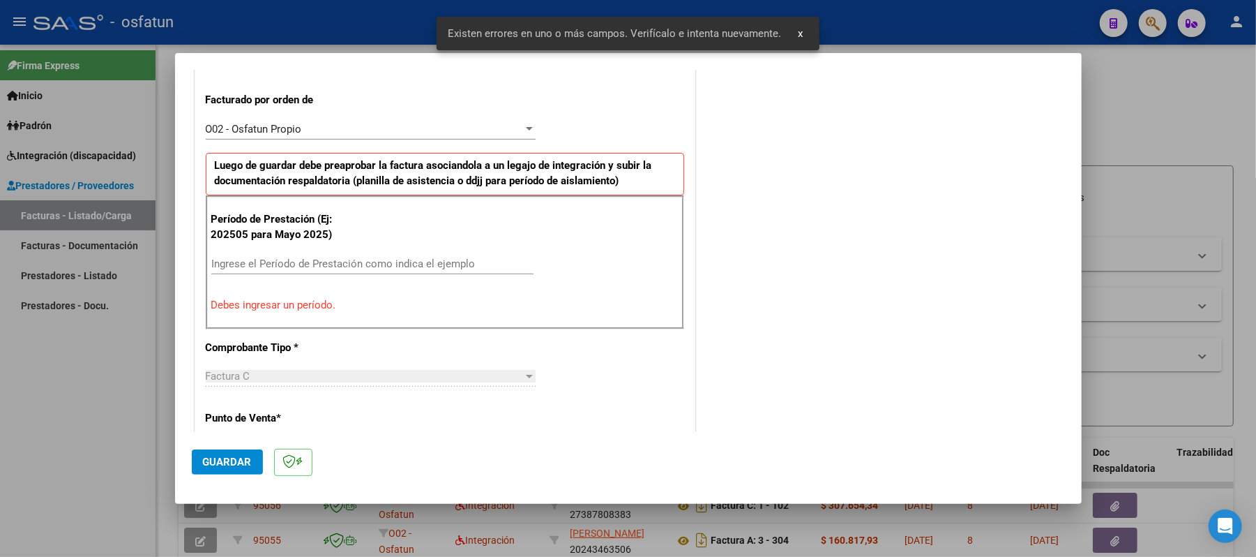
click at [330, 262] on input "Ingrese el Período de Prestación como indica el ejemplo" at bounding box center [372, 263] width 322 height 13
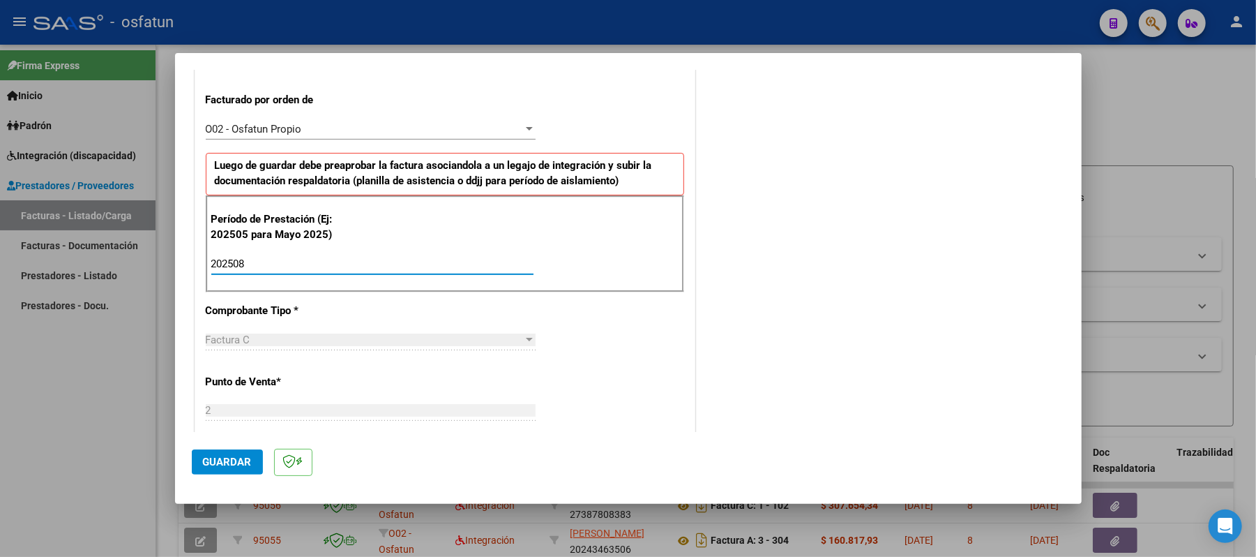
type input "202508"
click at [211, 469] on button "Guardar" at bounding box center [227, 461] width 71 height 25
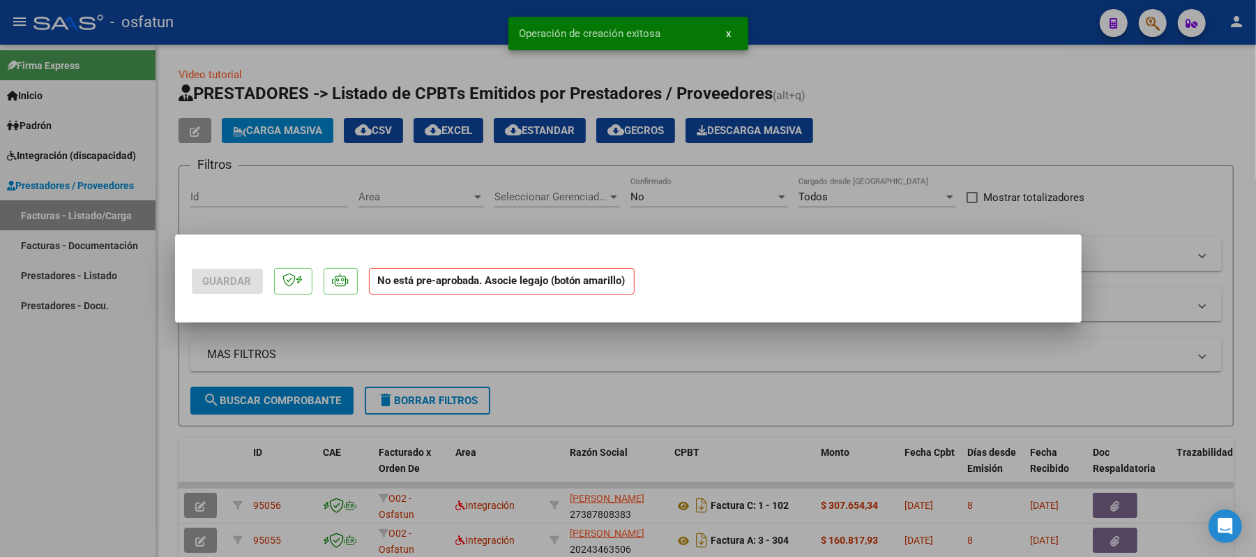
scroll to position [0, 0]
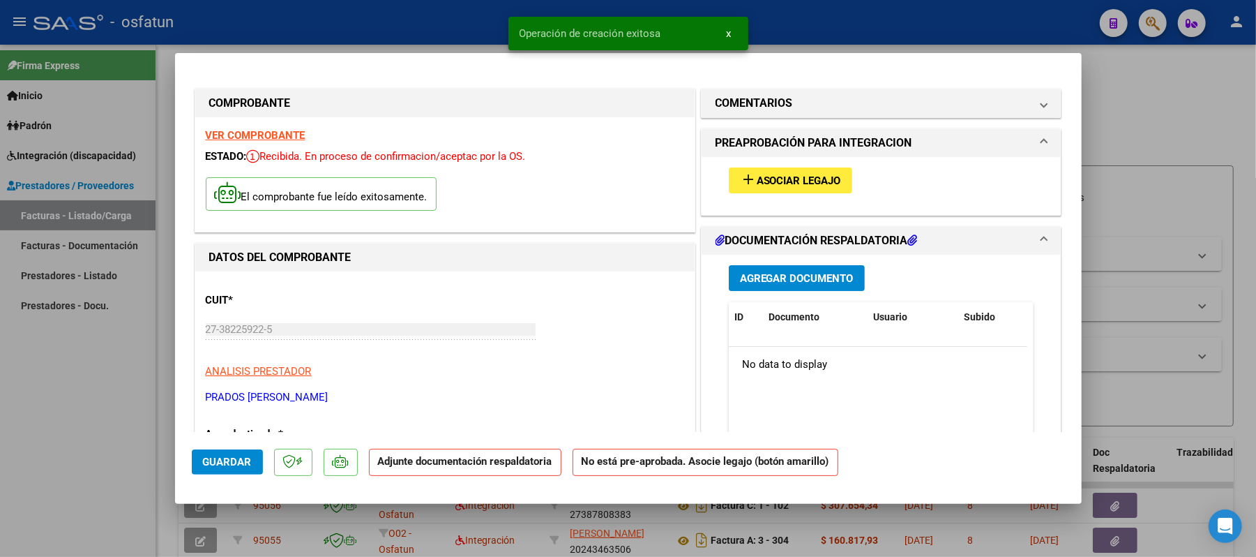
click at [773, 179] on span "Asociar Legajo" at bounding box center [799, 180] width 84 height 13
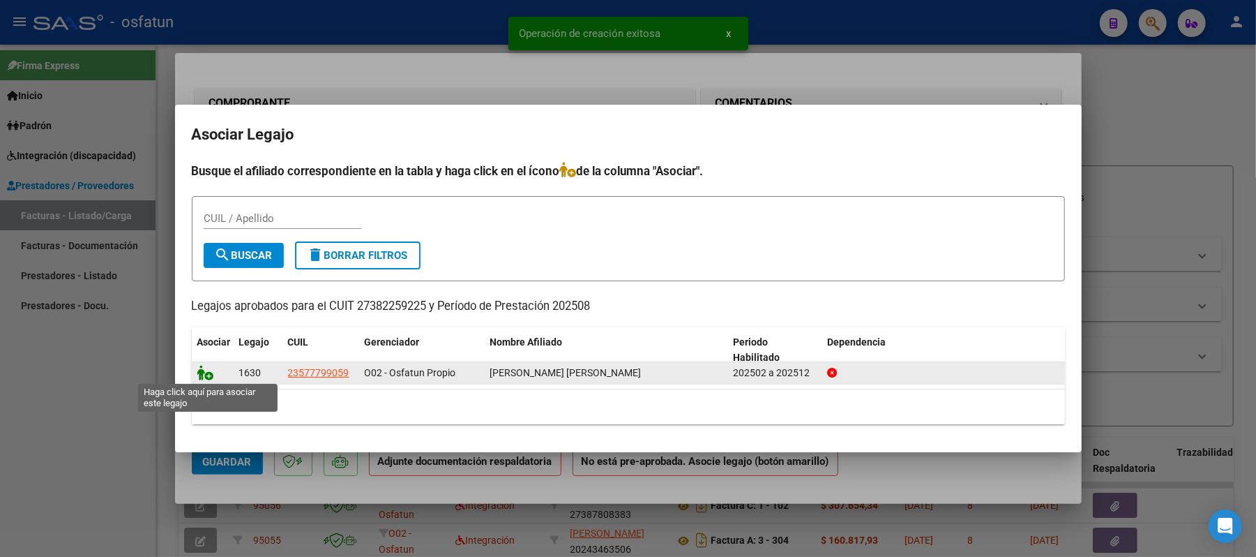
click at [202, 367] on icon at bounding box center [205, 372] width 17 height 15
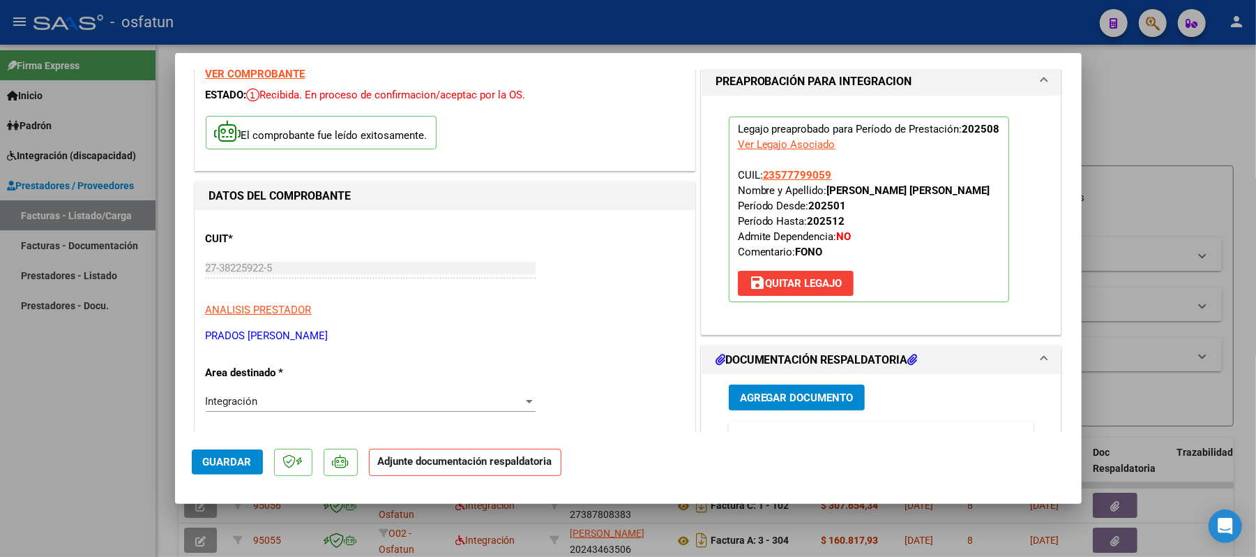
scroll to position [93, 0]
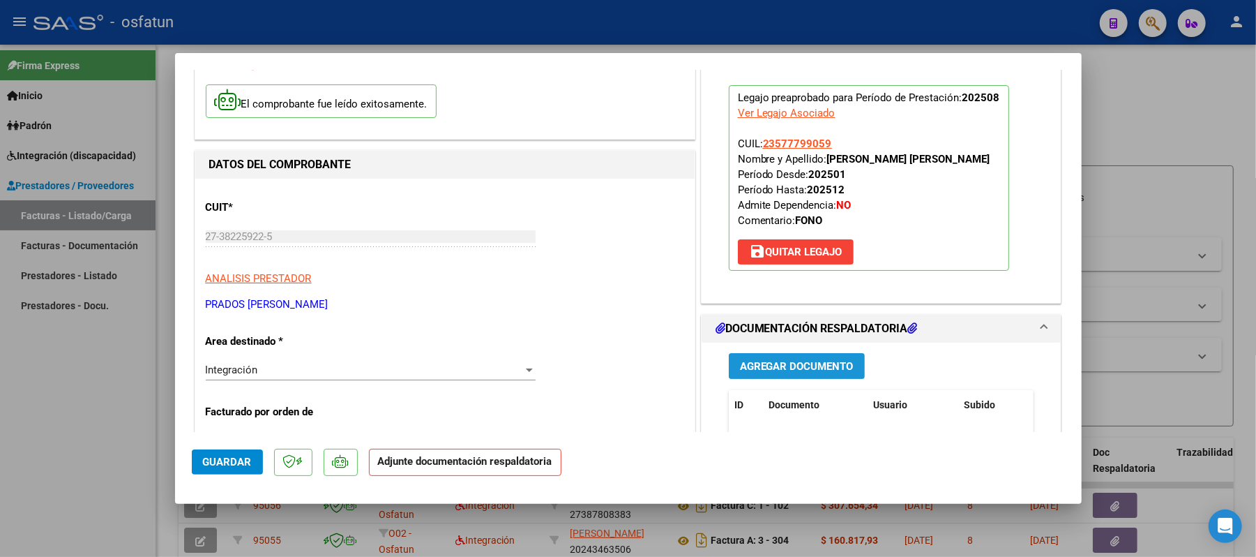
click at [762, 370] on span "Agregar Documento" at bounding box center [797, 366] width 114 height 13
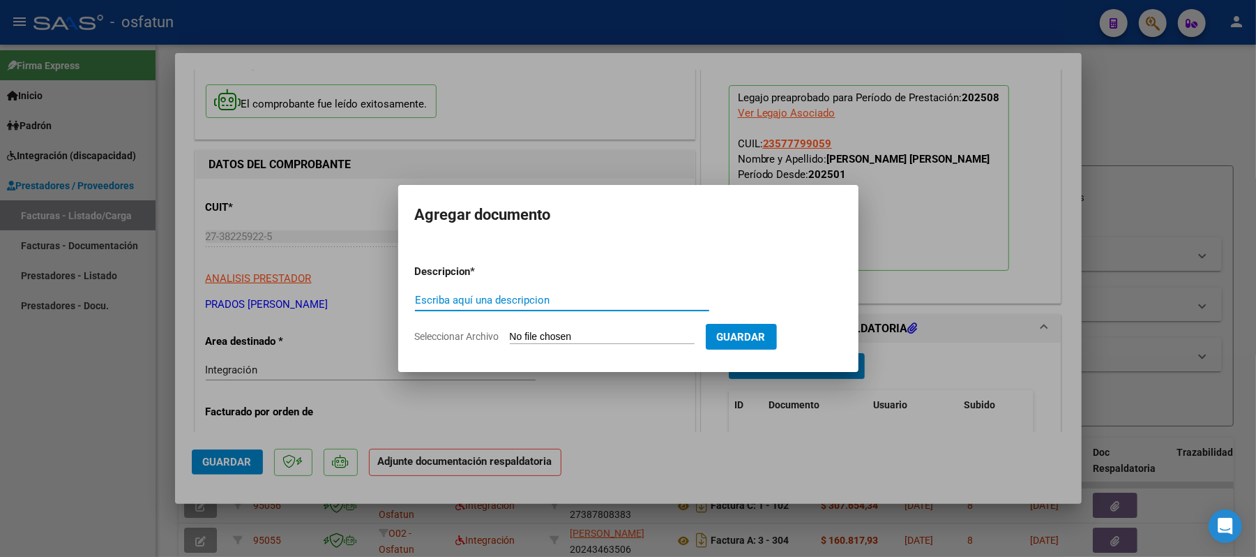
click at [565, 292] on div "Escriba aquí una descripcion" at bounding box center [562, 299] width 294 height 21
type input "ASIST"
click at [564, 338] on input "Seleccionar Archivo" at bounding box center [602, 337] width 185 height 13
type input "C:\fakepath\ASIST.pdf"
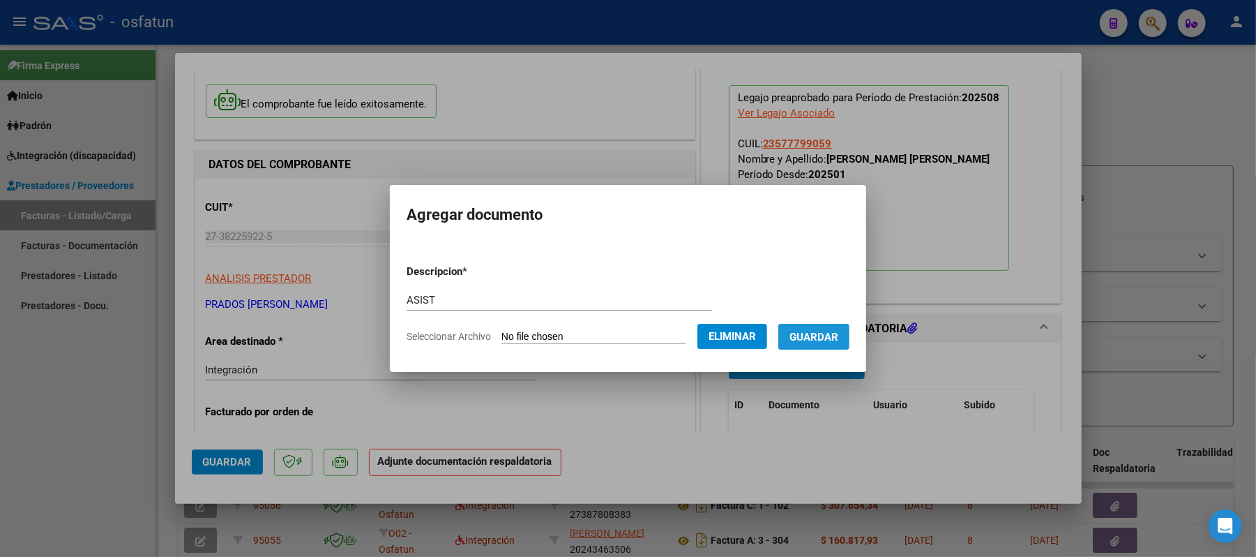
click at [818, 339] on span "Guardar" at bounding box center [813, 337] width 49 height 13
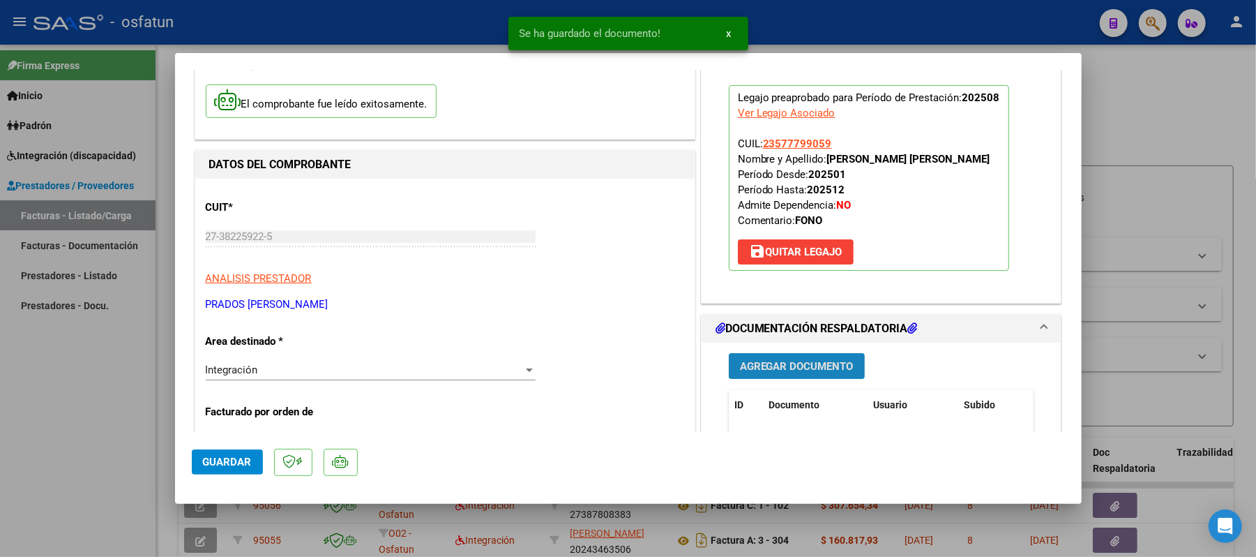
click at [757, 360] on span "Agregar Documento" at bounding box center [797, 366] width 114 height 13
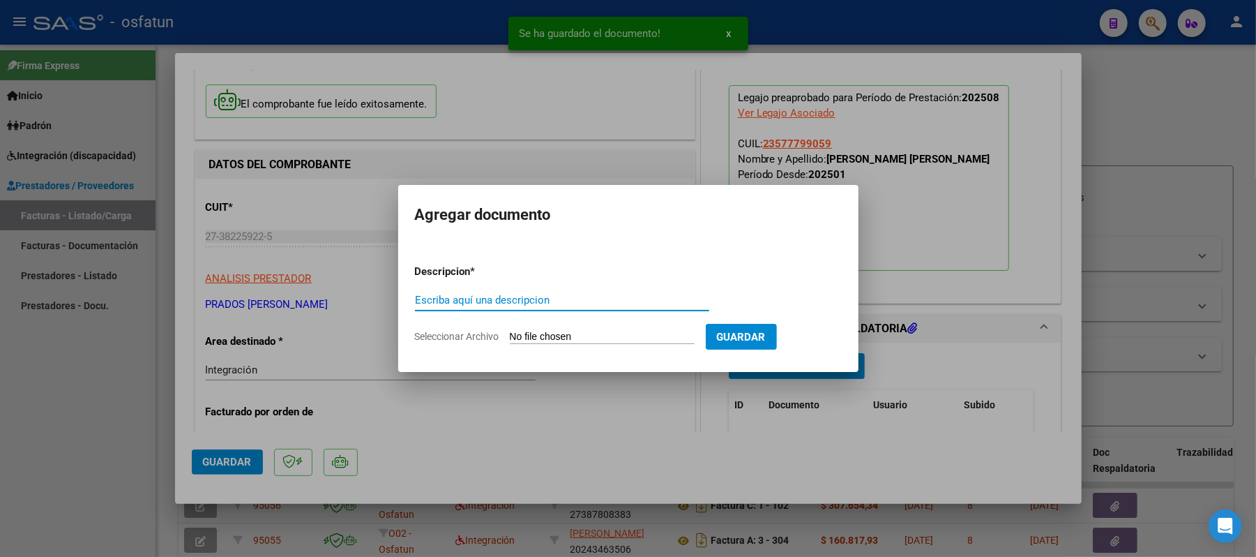
click at [578, 299] on input "Escriba aquí una descripcion" at bounding box center [562, 300] width 294 height 13
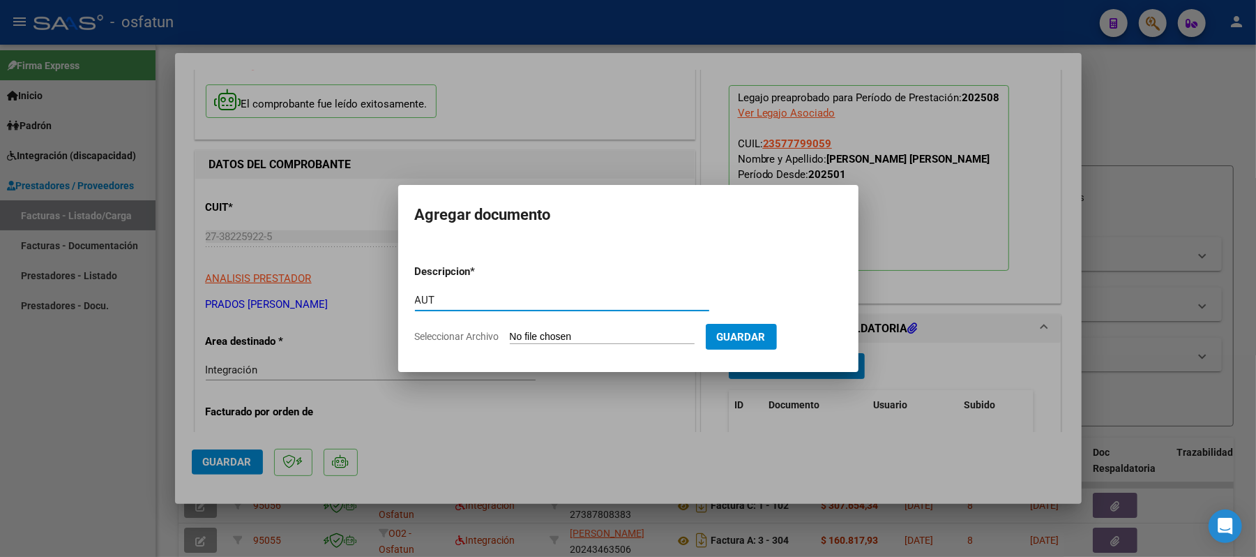
click at [561, 333] on input "Seleccionar Archivo" at bounding box center [602, 337] width 185 height 13
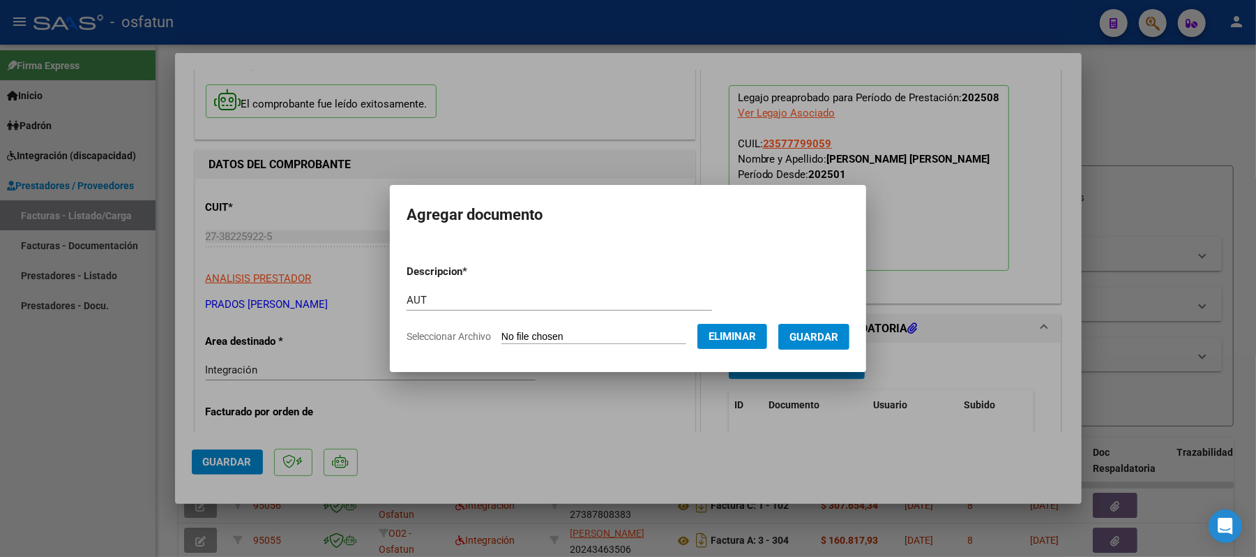
click at [829, 338] on span "Guardar" at bounding box center [813, 337] width 49 height 13
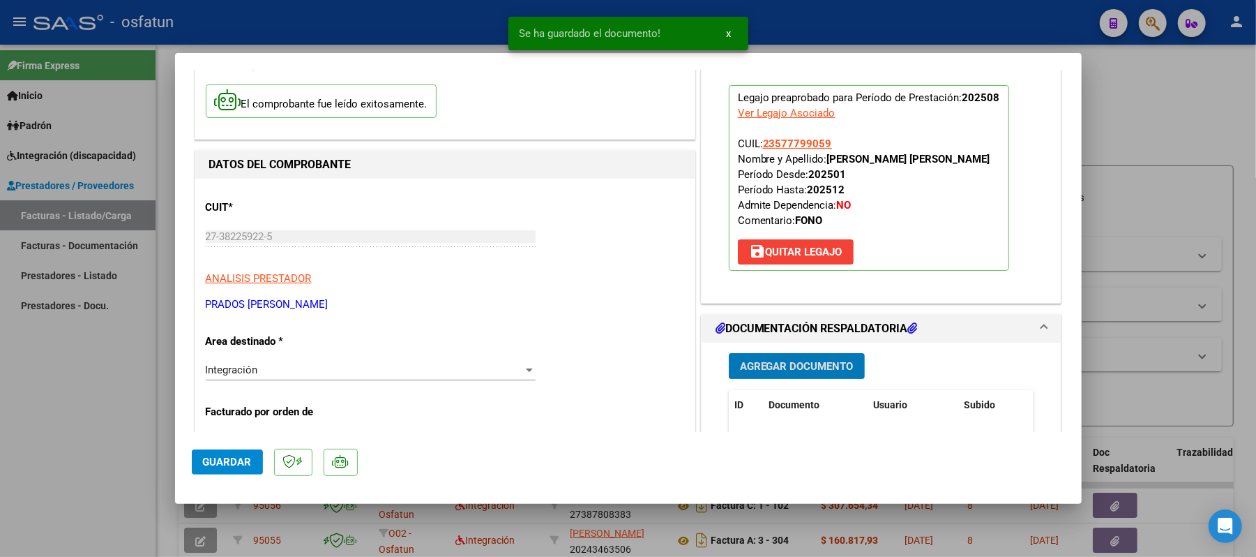
click at [247, 457] on span "Guardar" at bounding box center [227, 461] width 49 height 13
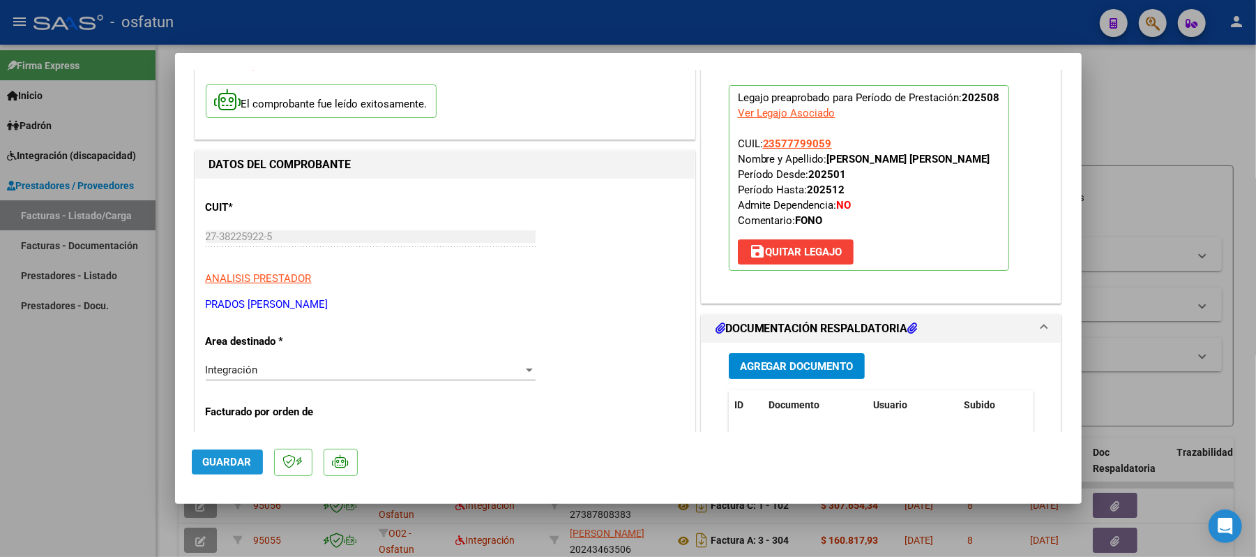
click at [238, 462] on span "Guardar" at bounding box center [227, 461] width 49 height 13
click at [230, 464] on span "Guardar" at bounding box center [227, 461] width 49 height 13
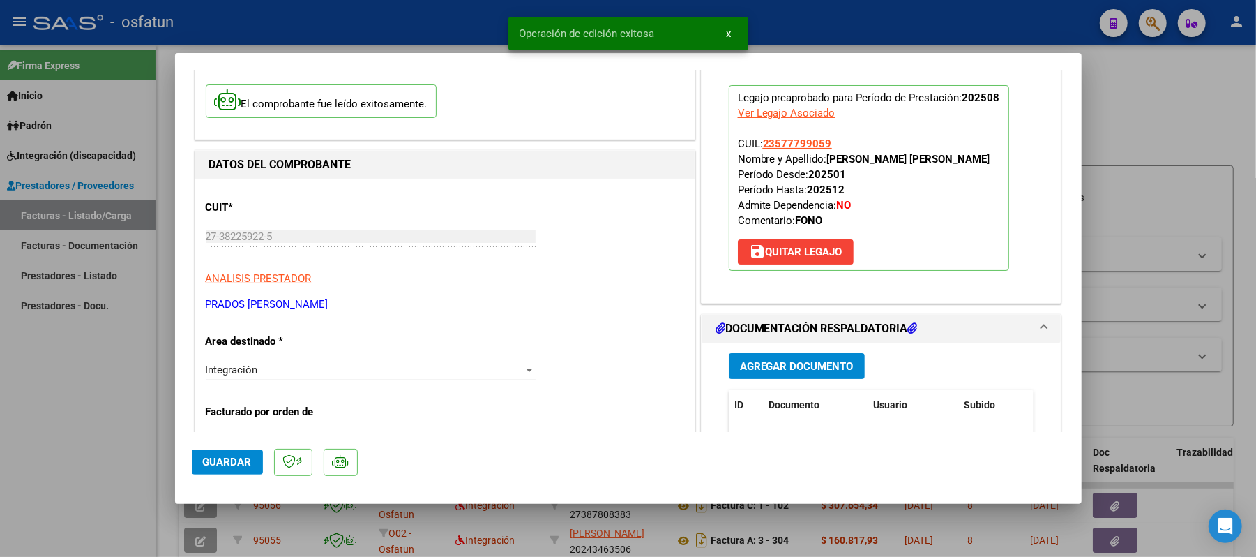
click at [1170, 70] on div at bounding box center [628, 278] width 1256 height 557
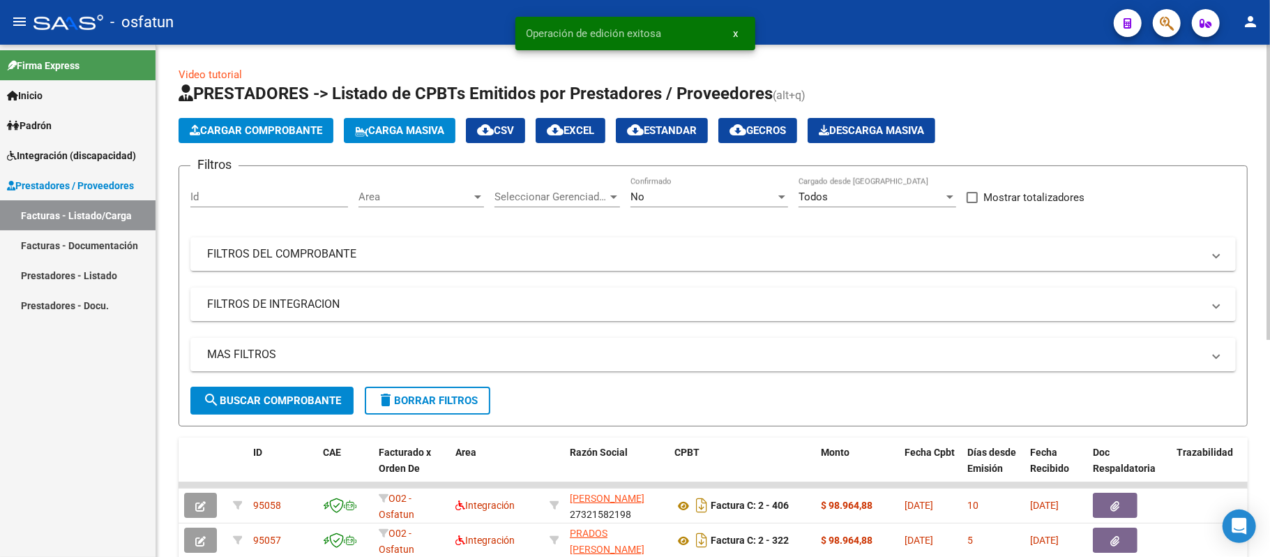
click at [271, 130] on span "Cargar Comprobante" at bounding box center [256, 130] width 133 height 13
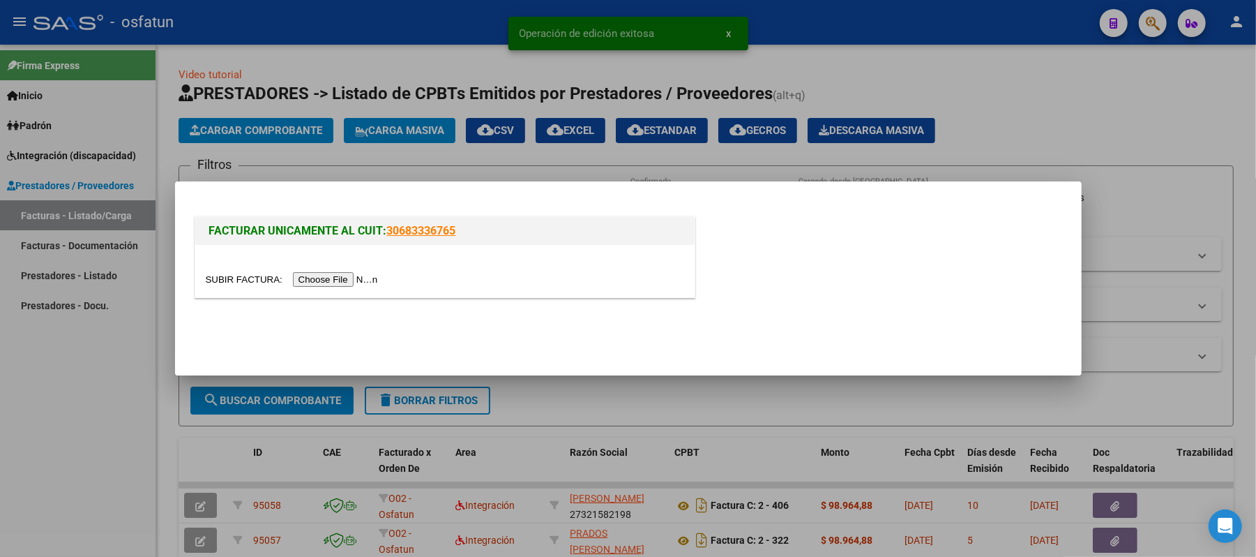
click at [319, 280] on input "file" at bounding box center [294, 279] width 176 height 15
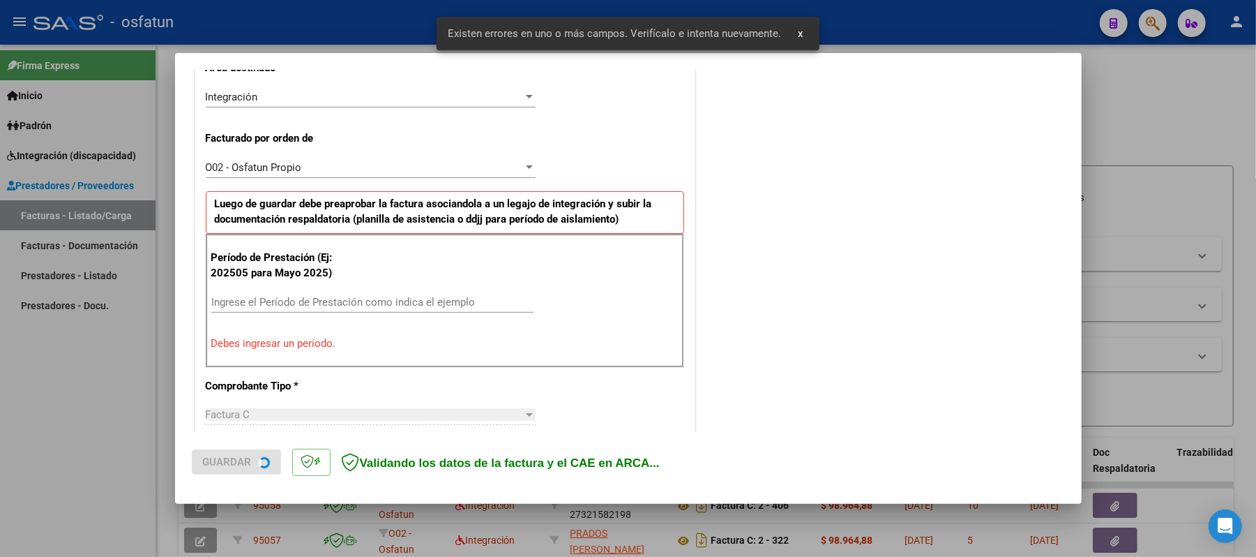
scroll to position [350, 0]
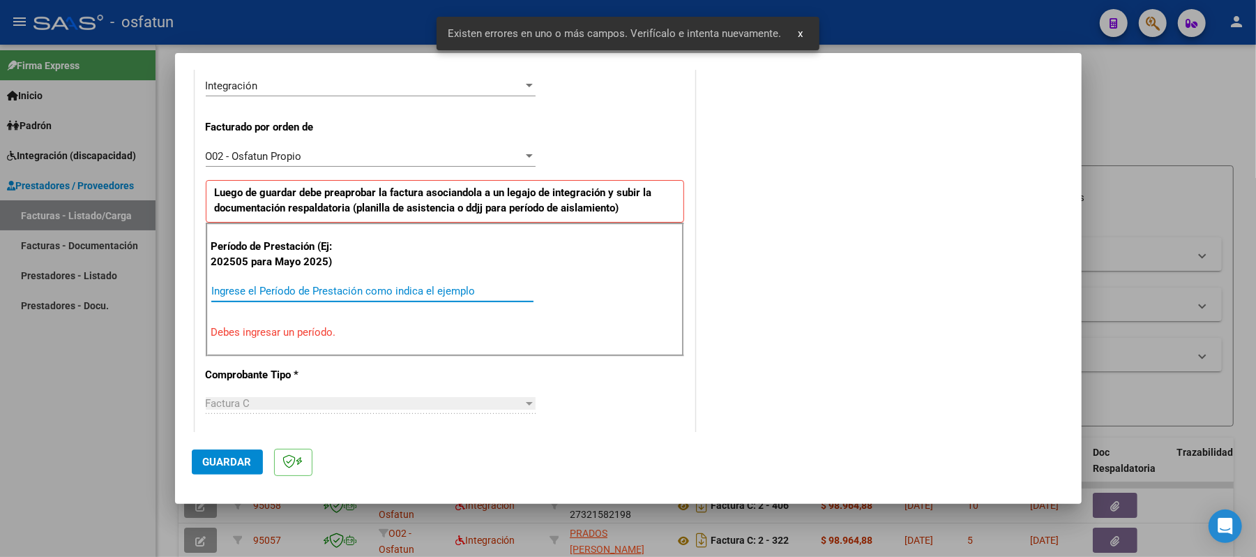
click at [464, 293] on input "Ingrese el Período de Prestación como indica el ejemplo" at bounding box center [372, 291] width 322 height 13
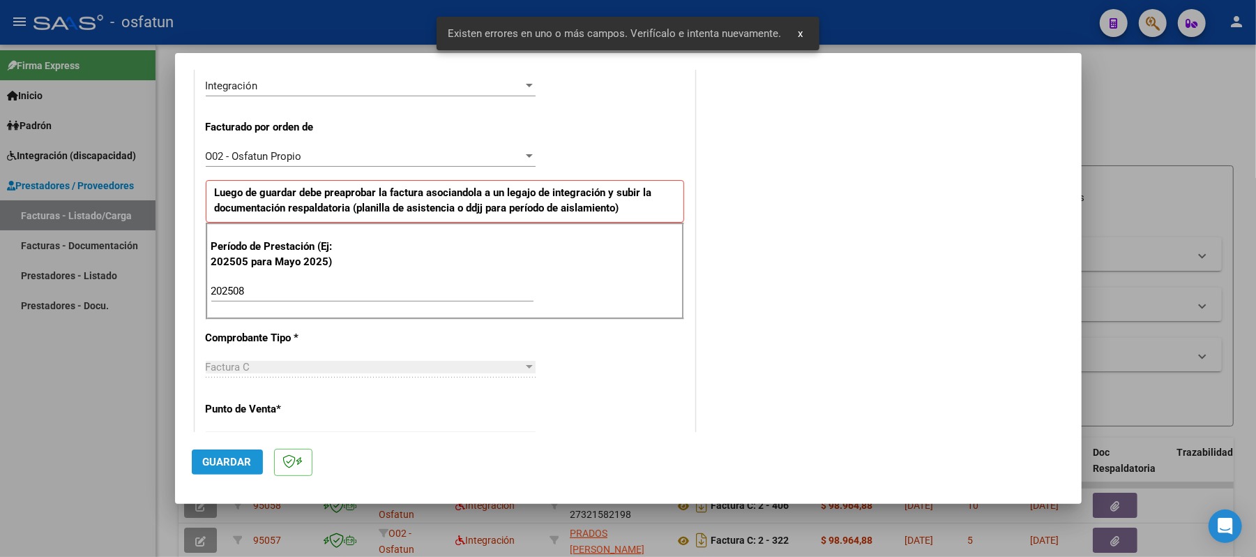
click at [229, 458] on span "Guardar" at bounding box center [227, 461] width 49 height 13
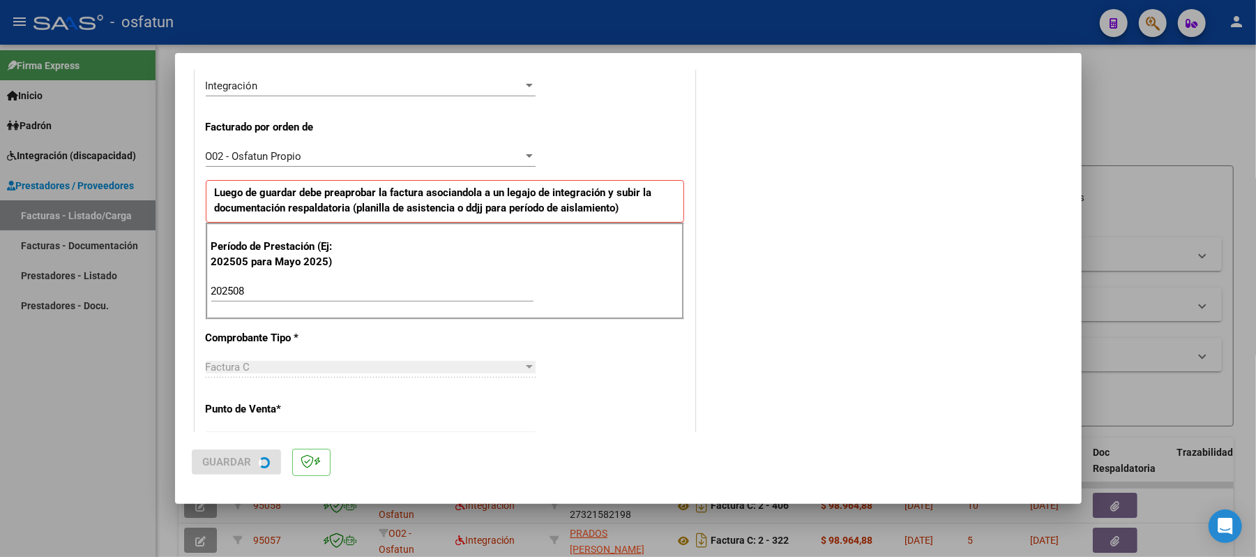
scroll to position [0, 0]
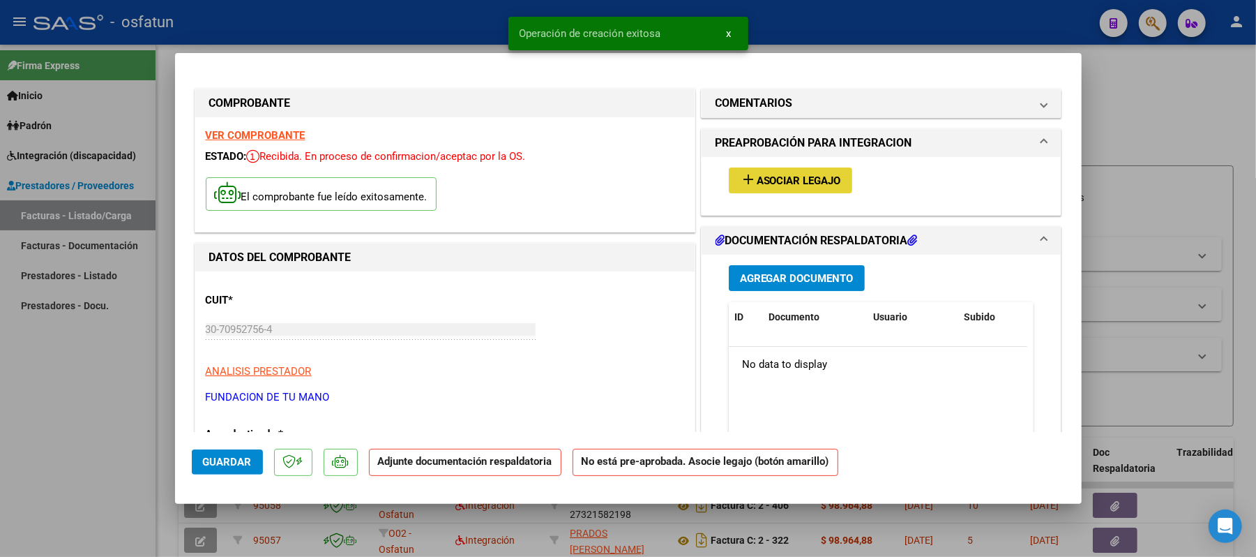
click at [815, 179] on span "Asociar Legajo" at bounding box center [799, 180] width 84 height 13
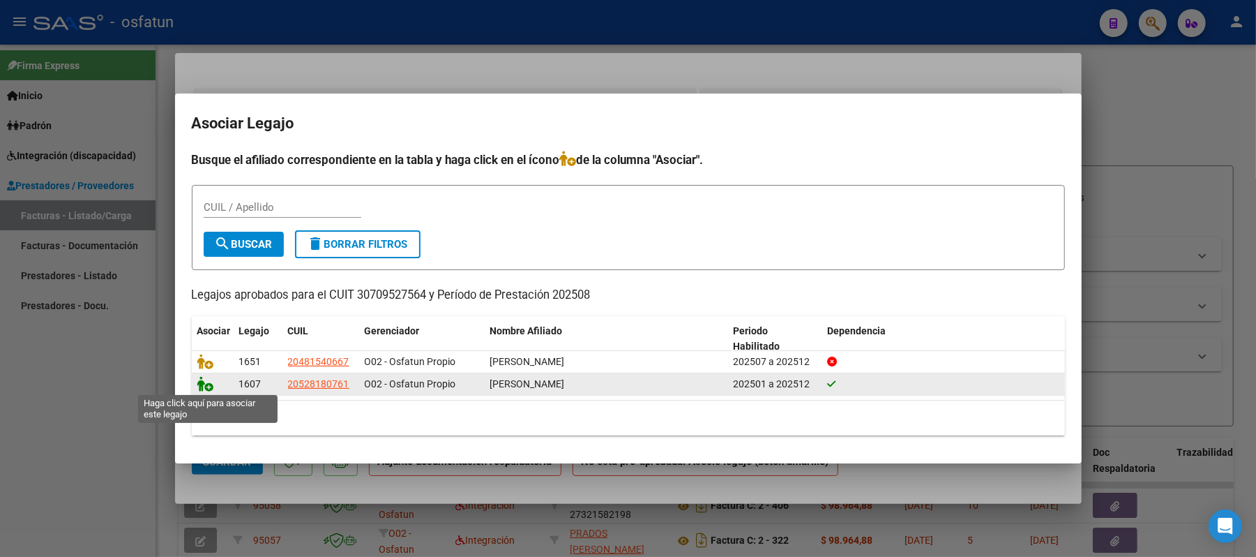
click at [201, 382] on icon at bounding box center [205, 383] width 17 height 15
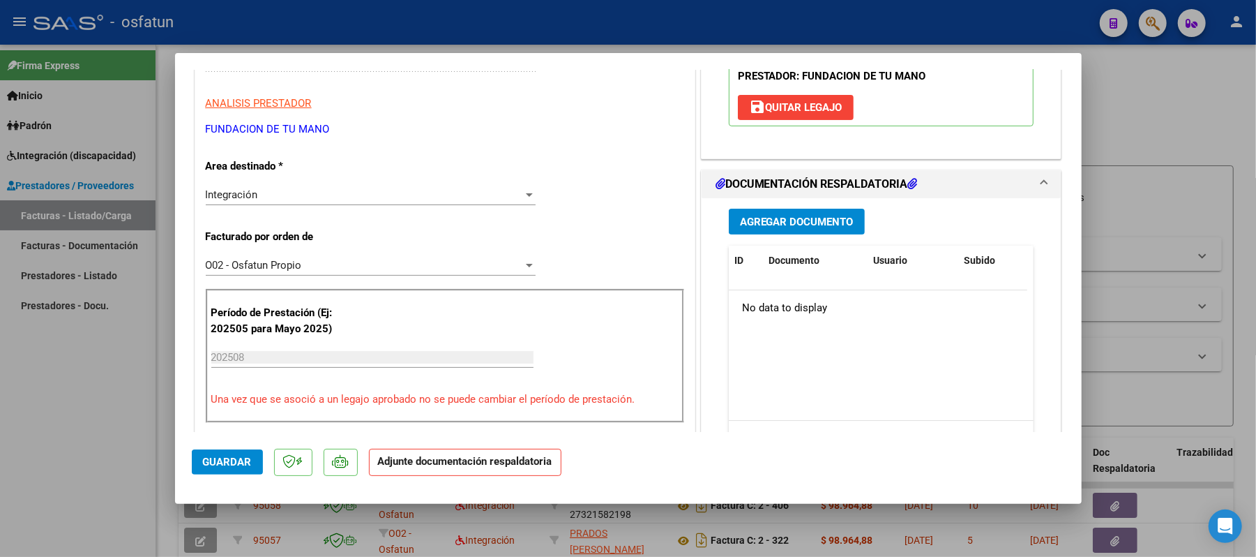
scroll to position [279, 0]
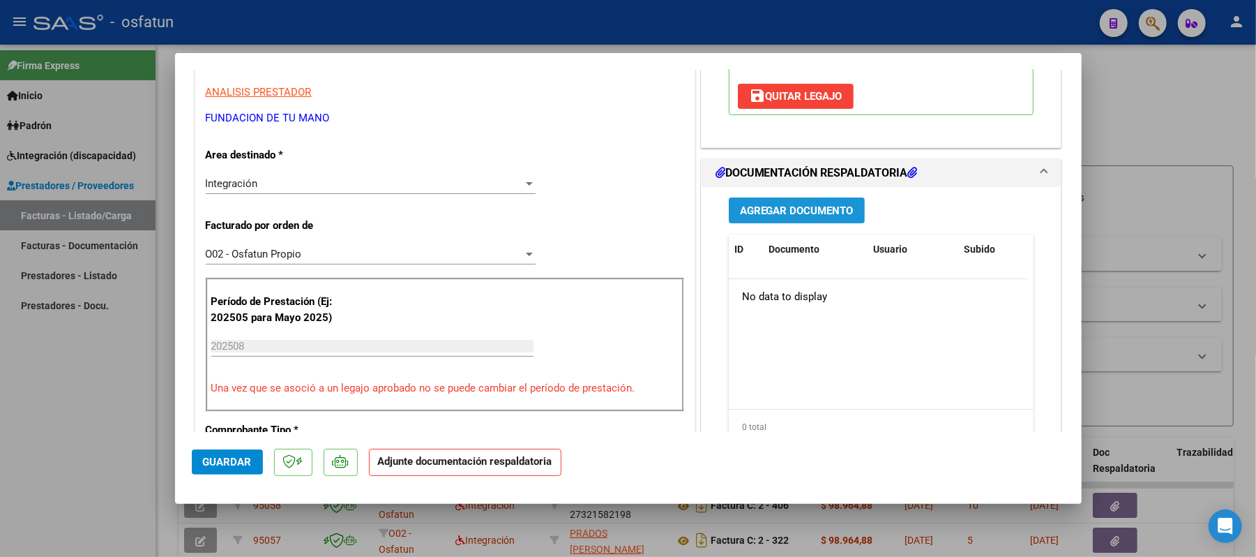
click at [818, 217] on span "Agregar Documento" at bounding box center [797, 210] width 114 height 13
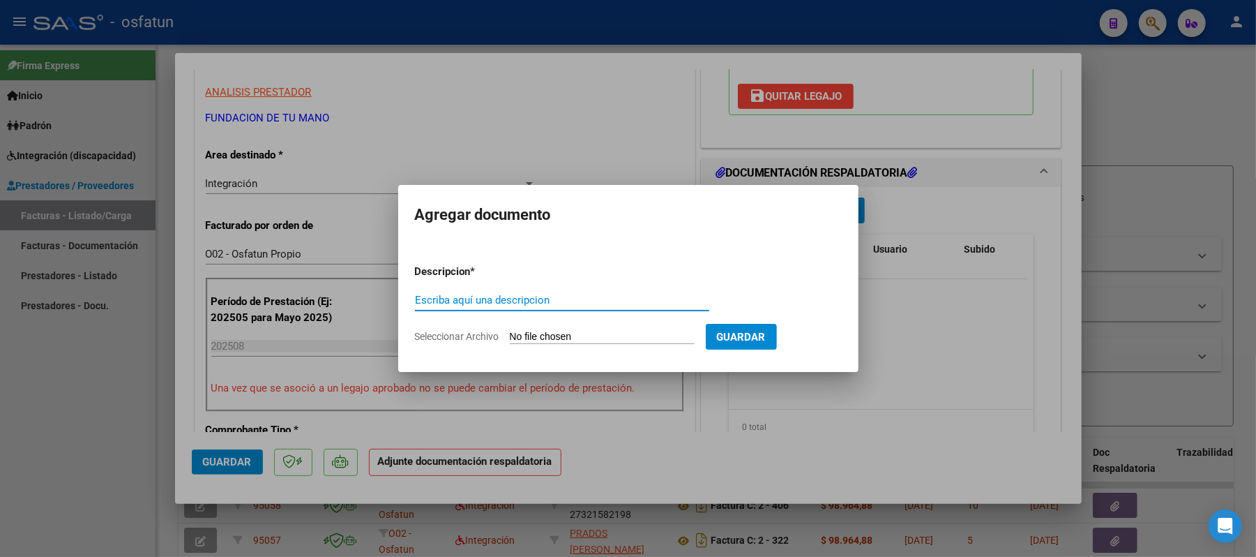
click at [614, 305] on input "Escriba aquí una descripcion" at bounding box center [562, 300] width 294 height 13
click at [577, 339] on input "Seleccionar Archivo" at bounding box center [602, 337] width 185 height 13
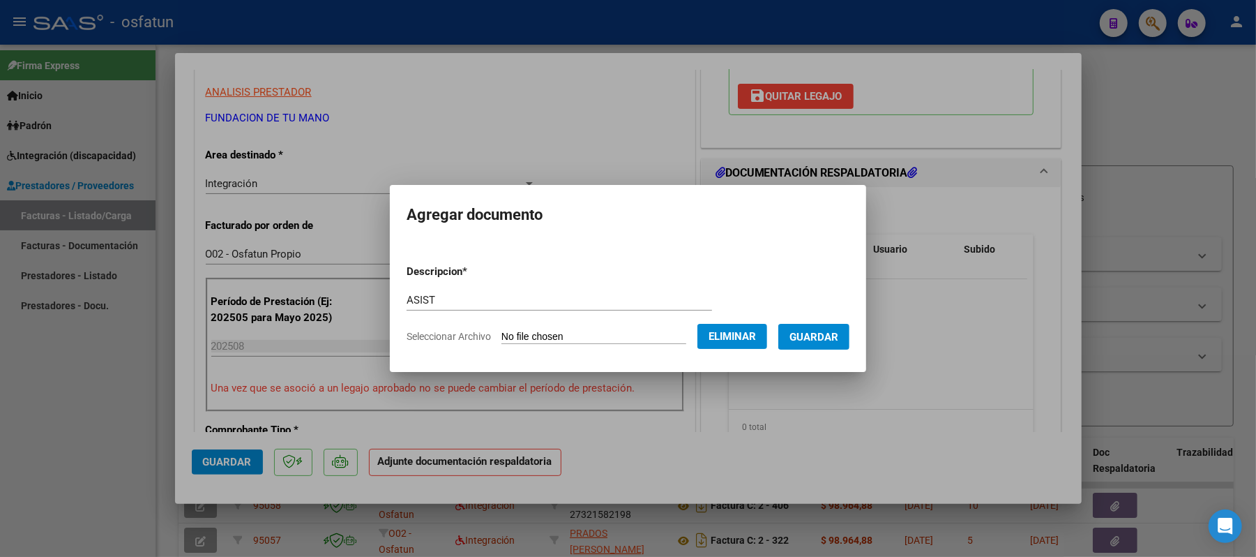
click at [817, 332] on span "Guardar" at bounding box center [813, 337] width 49 height 13
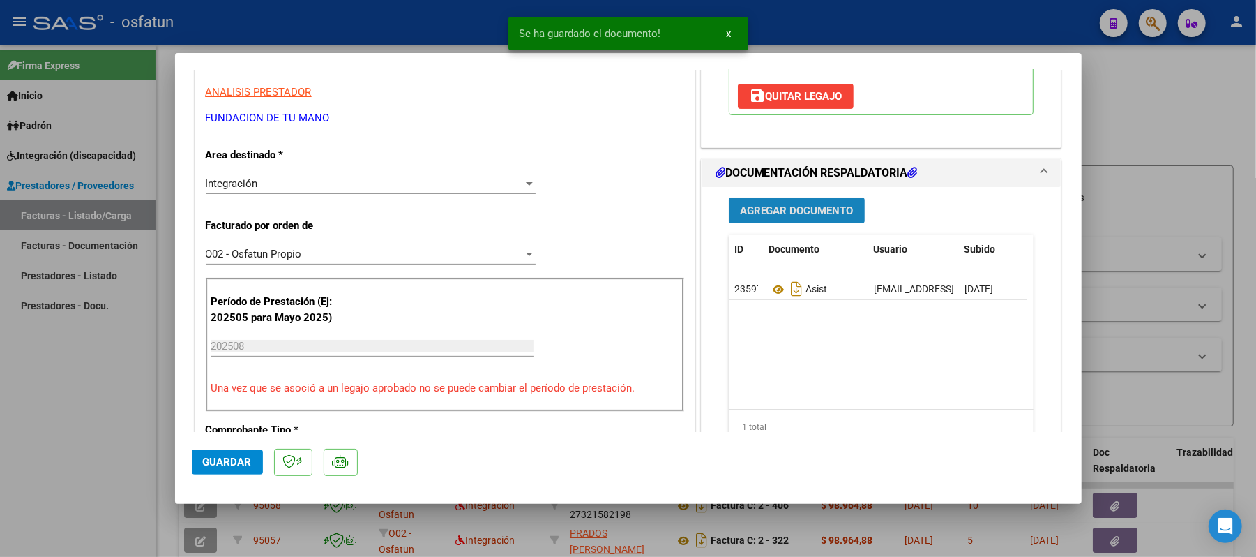
click at [790, 217] on span "Agregar Documento" at bounding box center [797, 210] width 114 height 13
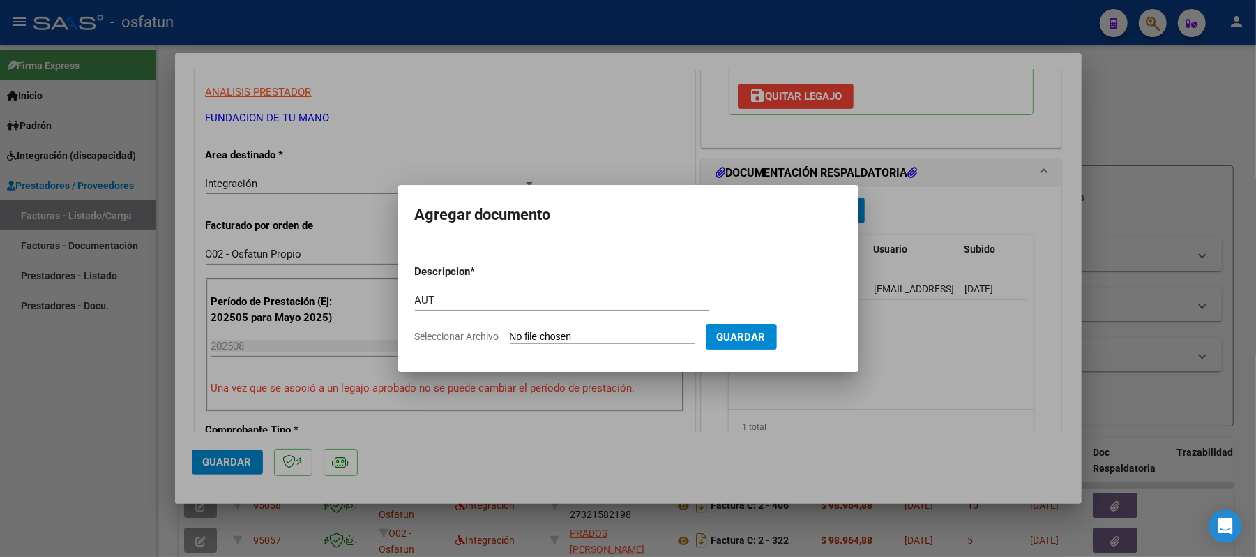
click at [553, 338] on input "Seleccionar Archivo" at bounding box center [602, 337] width 185 height 13
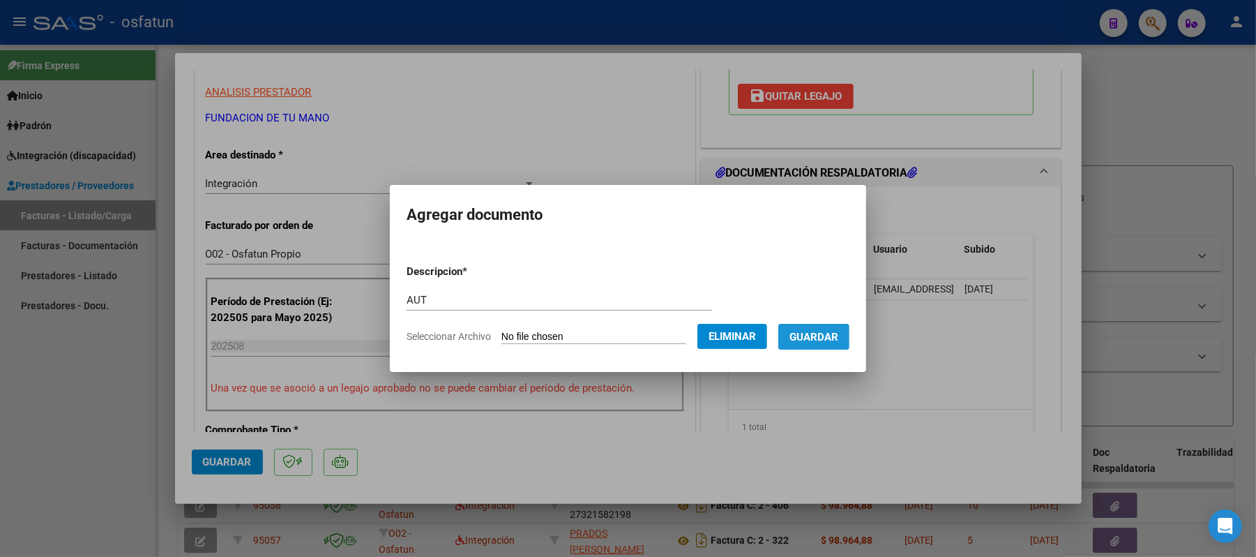
click at [819, 335] on span "Guardar" at bounding box center [813, 337] width 49 height 13
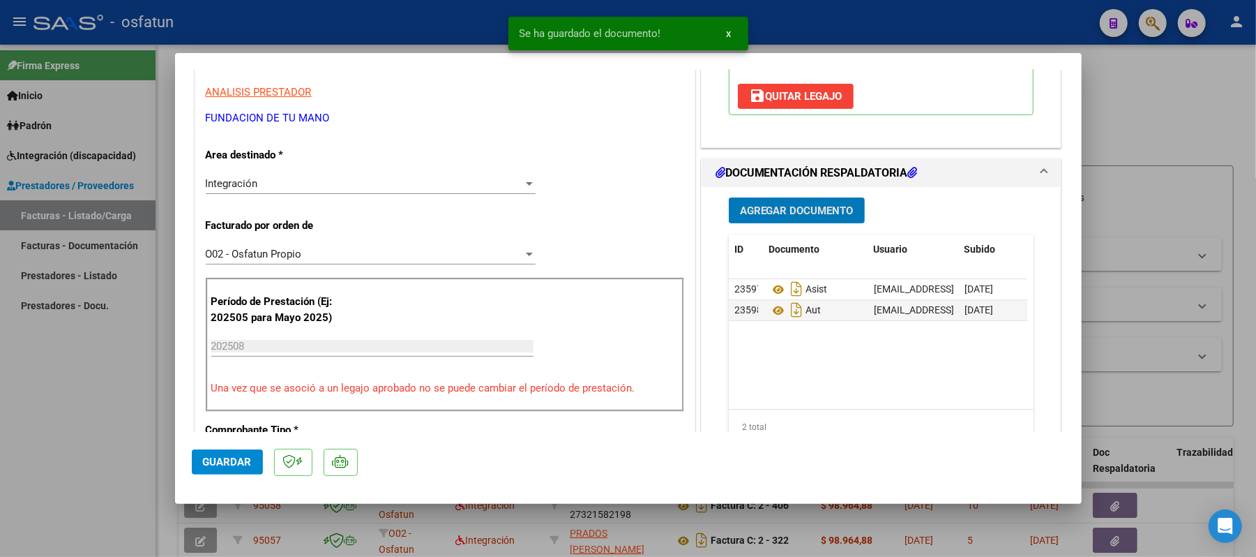
click at [245, 461] on span "Guardar" at bounding box center [227, 461] width 49 height 13
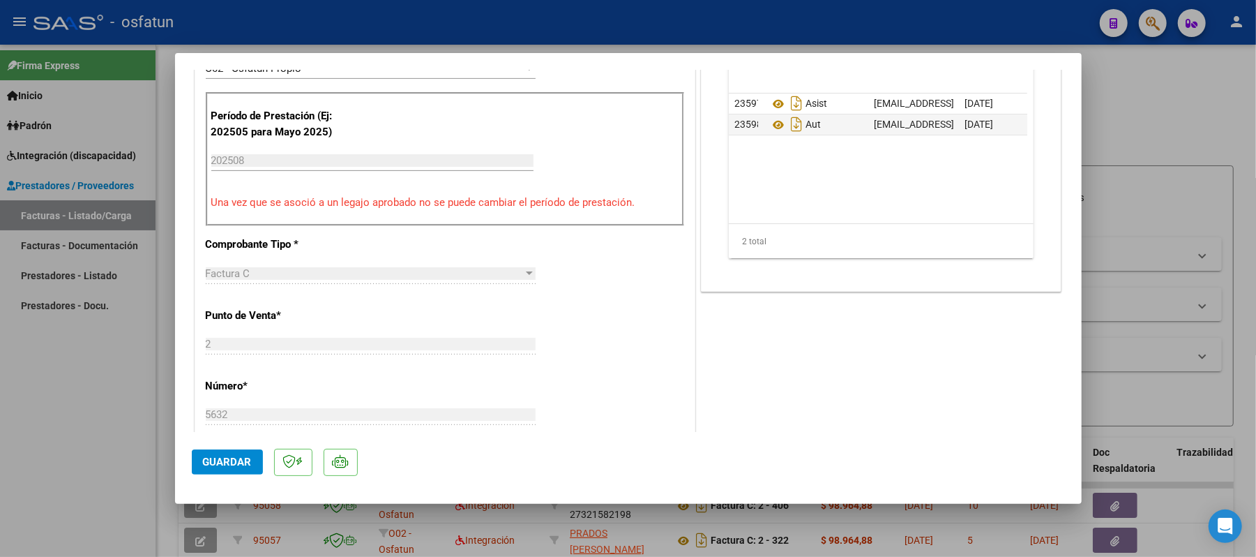
scroll to position [558, 0]
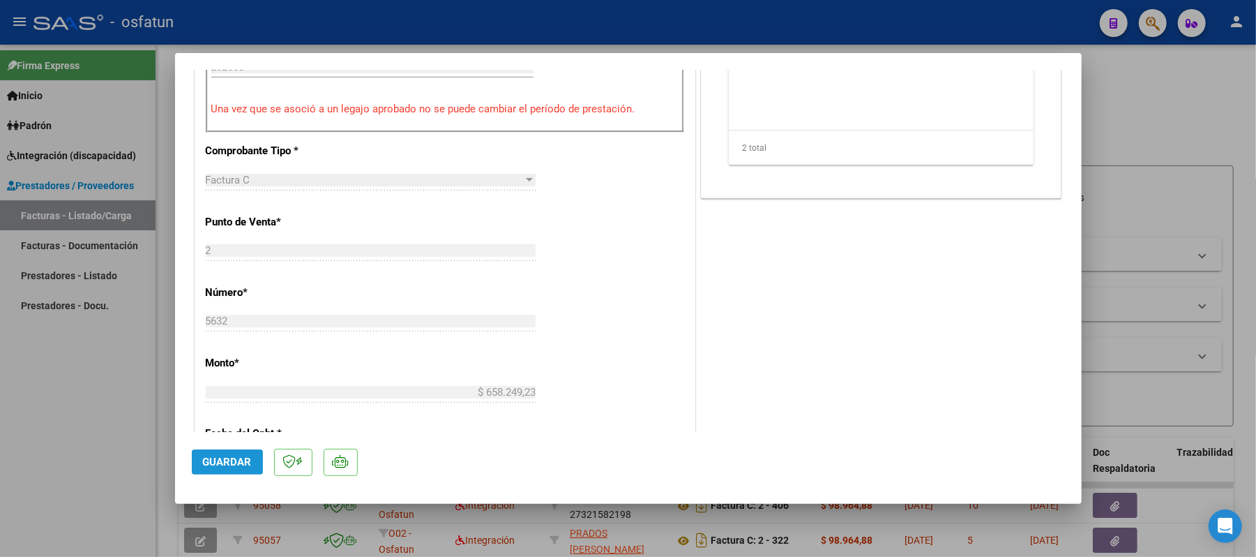
click at [245, 453] on button "Guardar" at bounding box center [227, 461] width 71 height 25
click at [1172, 103] on div at bounding box center [628, 278] width 1256 height 557
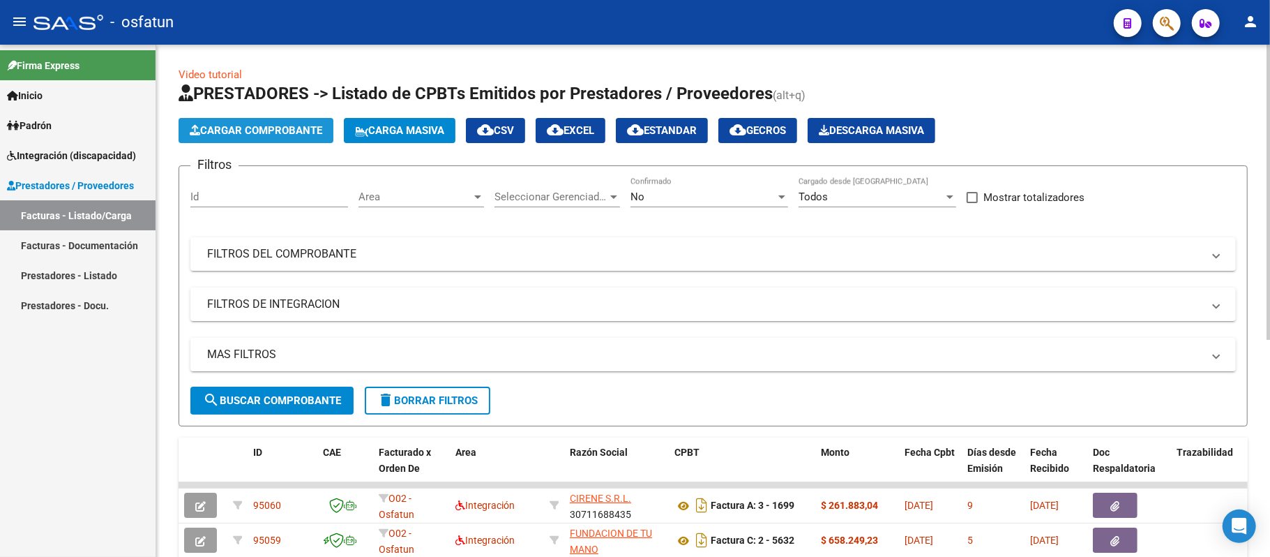
click at [227, 134] on span "Cargar Comprobante" at bounding box center [256, 130] width 133 height 13
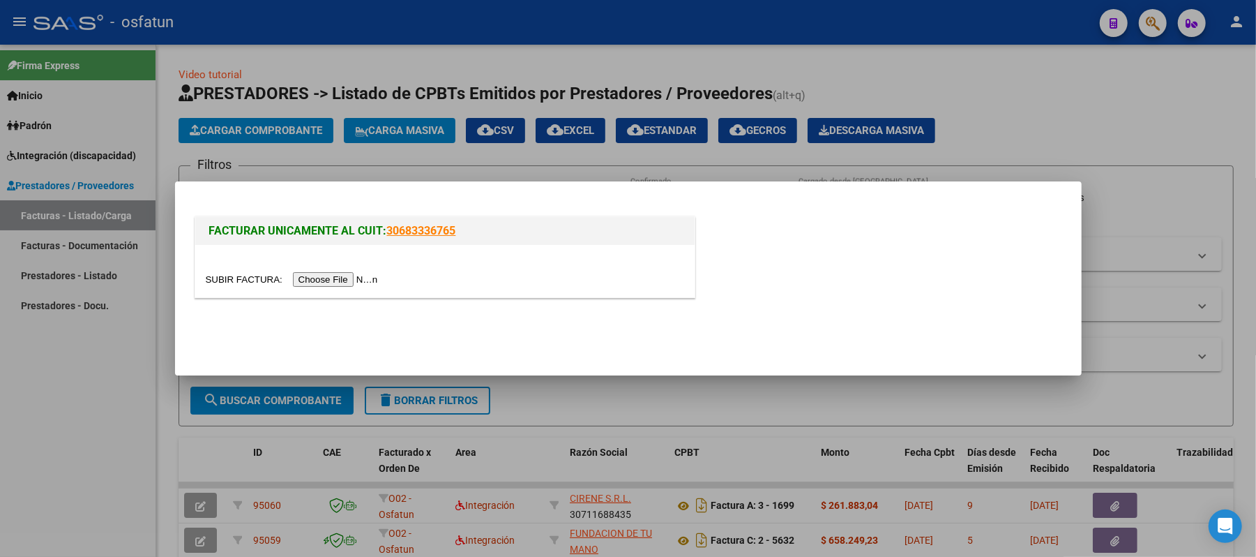
click at [371, 279] on input "file" at bounding box center [294, 279] width 176 height 15
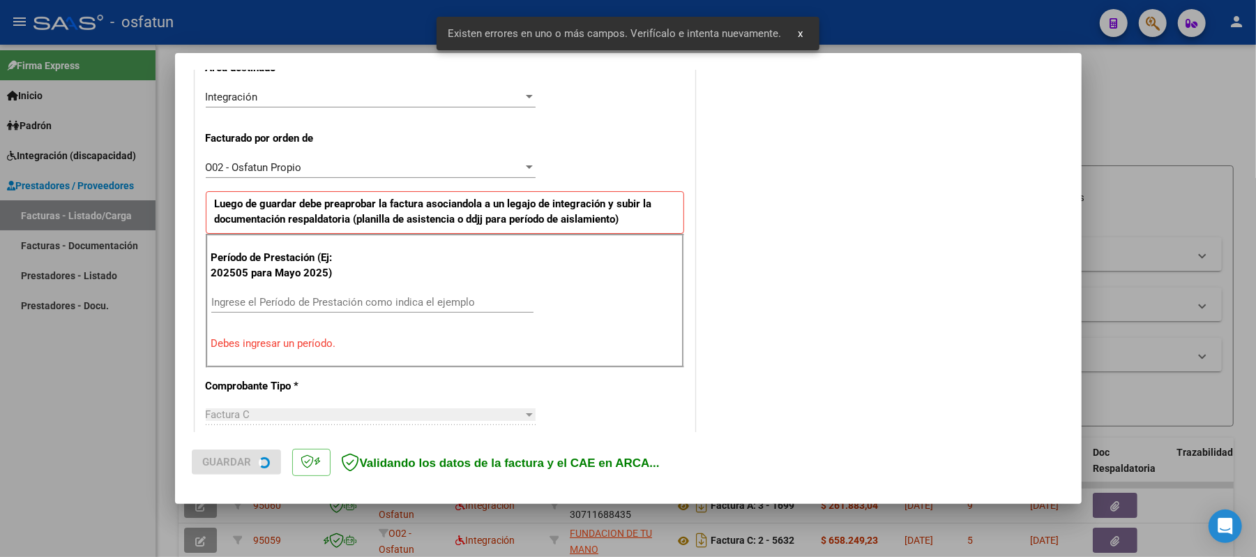
scroll to position [350, 0]
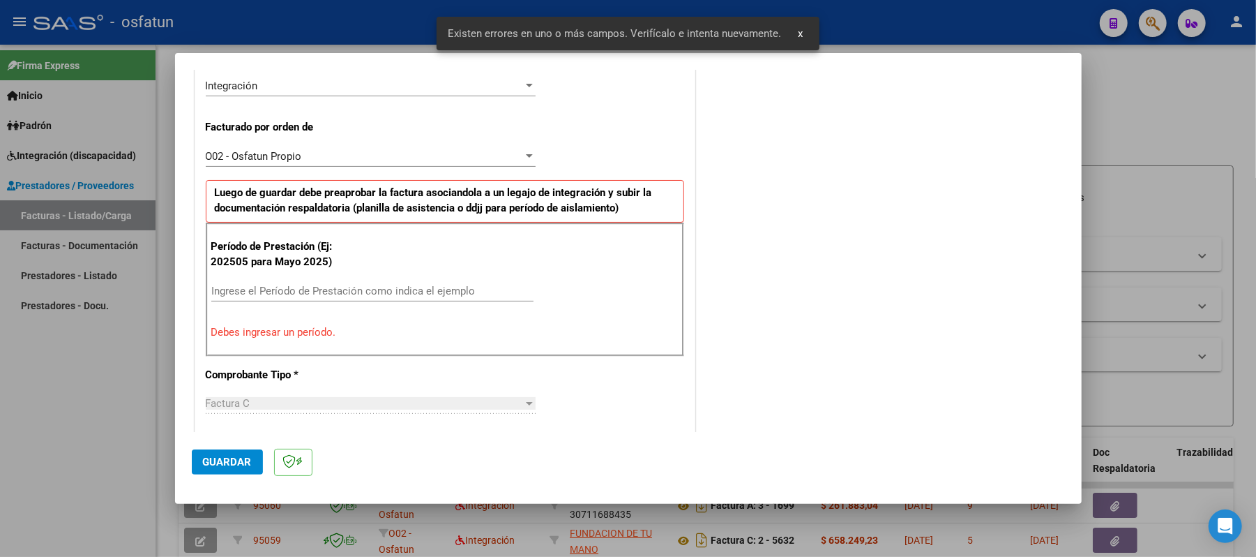
click at [411, 288] on input "Ingrese el Período de Prestación como indica el ejemplo" at bounding box center [372, 291] width 322 height 13
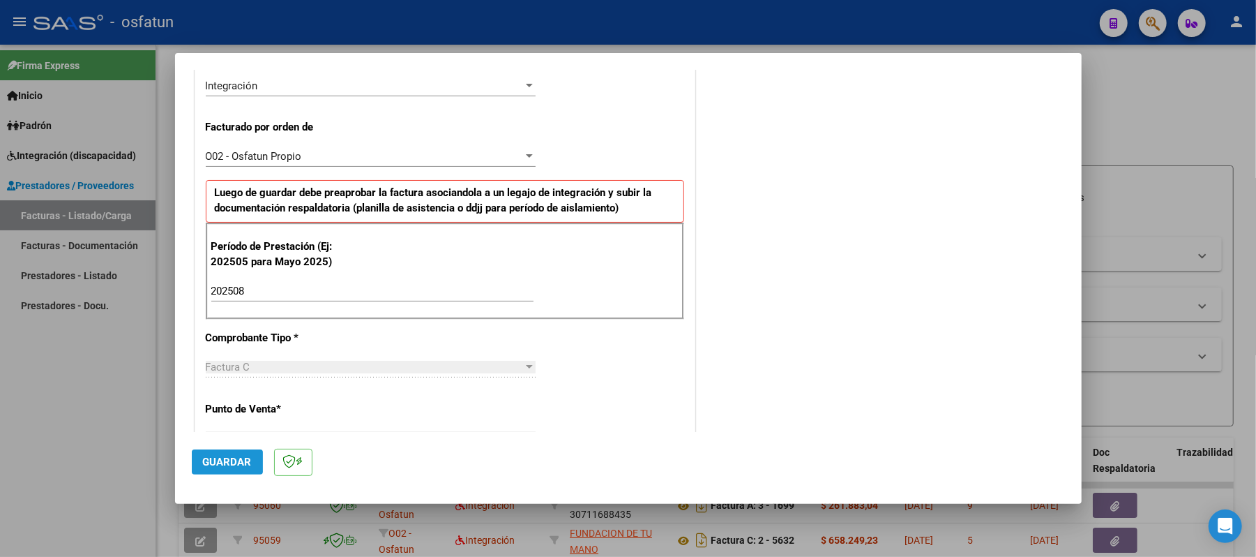
click at [243, 453] on button "Guardar" at bounding box center [227, 461] width 71 height 25
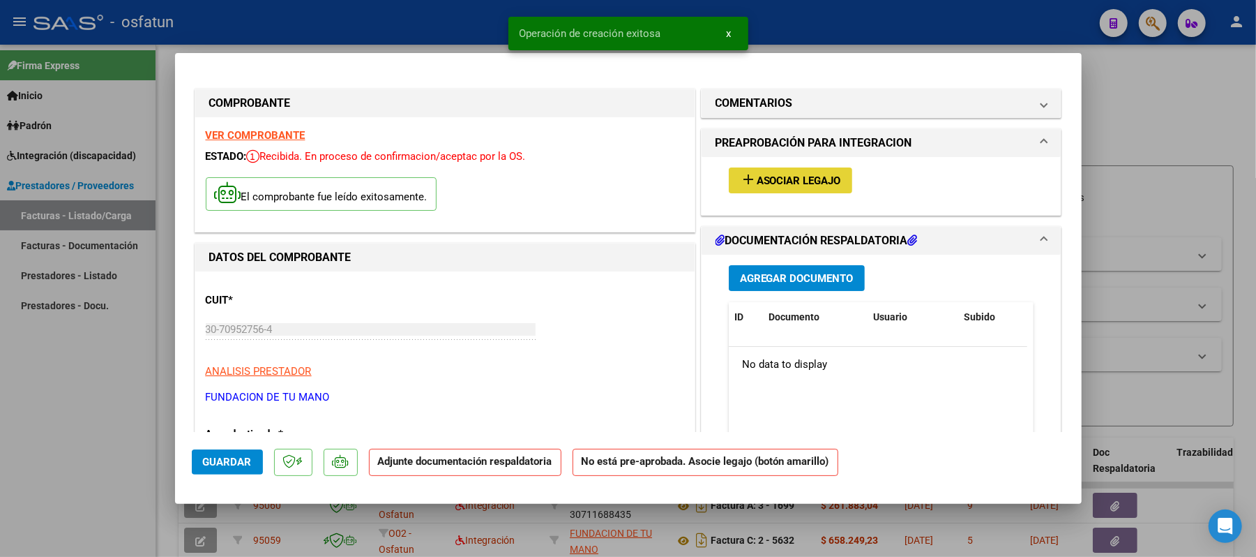
click at [787, 180] on span "Asociar Legajo" at bounding box center [799, 180] width 84 height 13
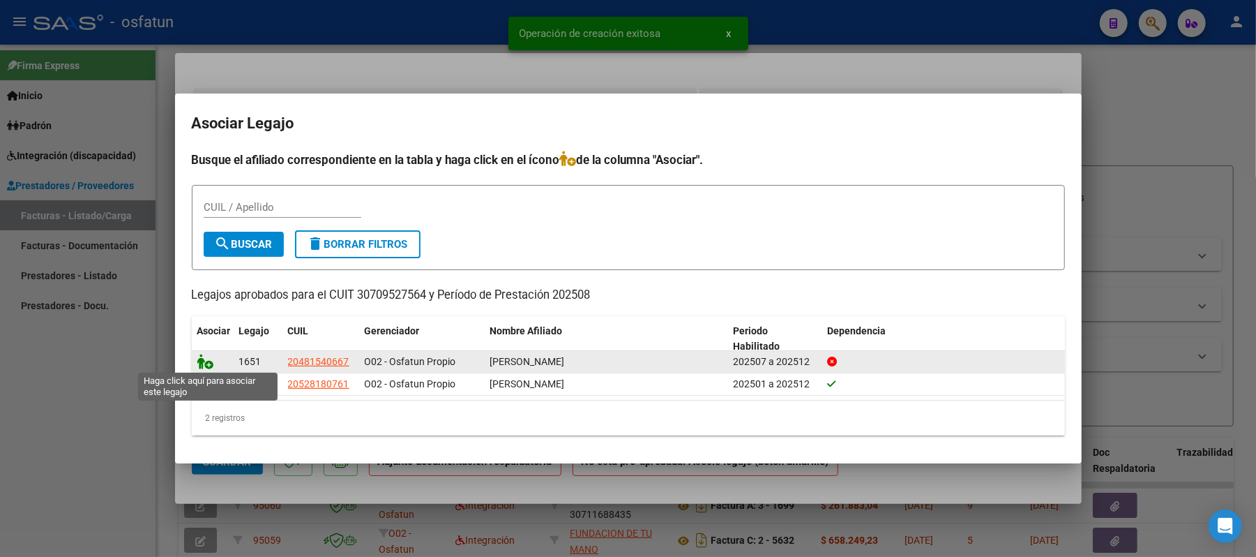
click at [209, 358] on icon at bounding box center [205, 361] width 17 height 15
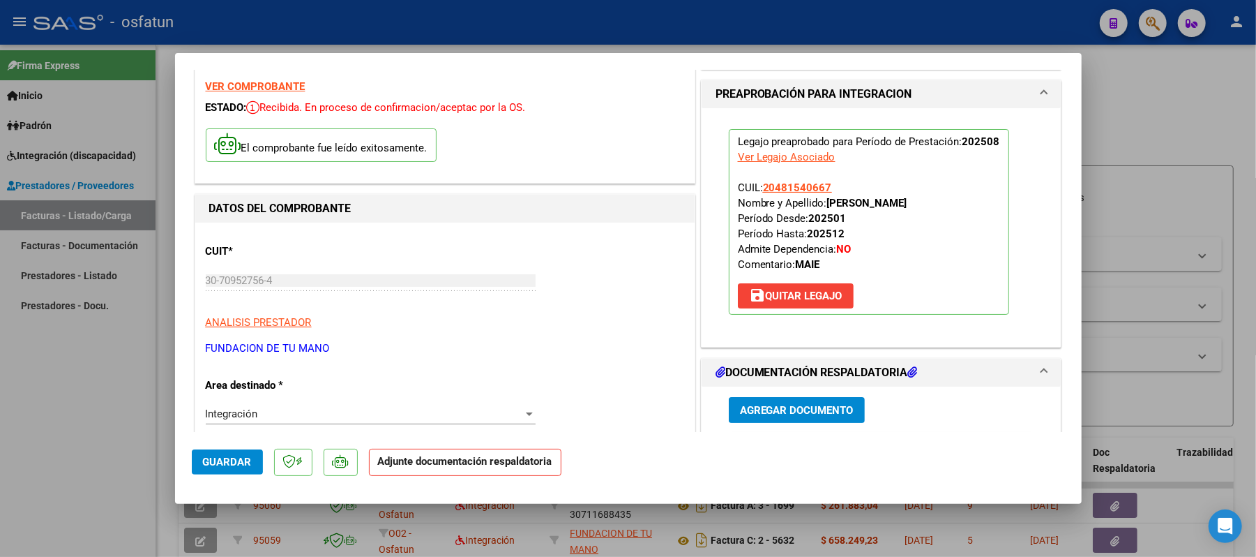
scroll to position [186, 0]
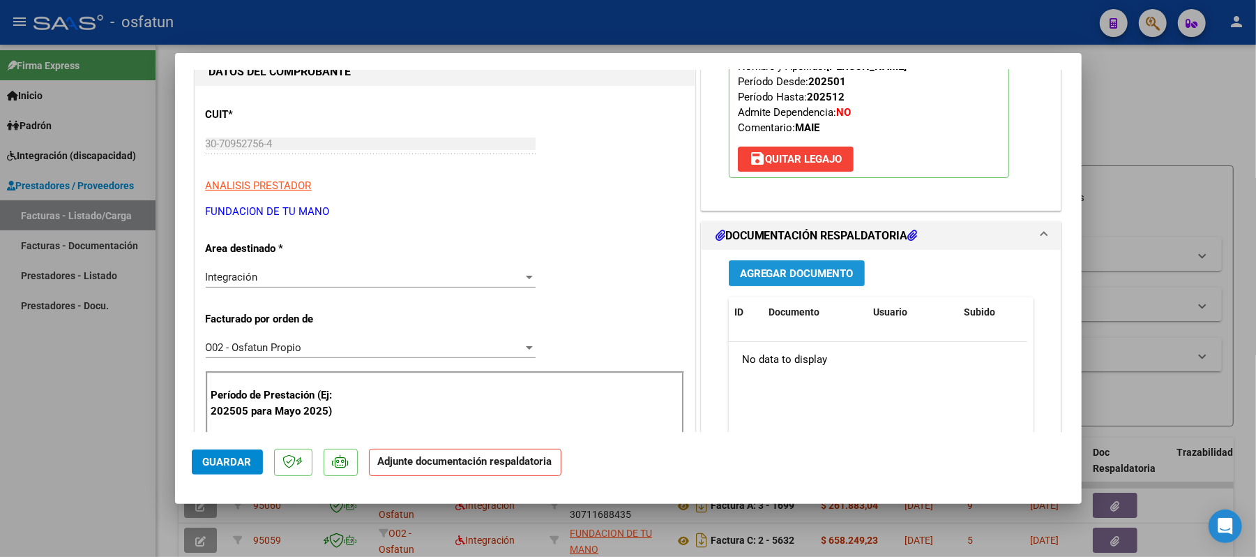
click at [808, 273] on span "Agregar Documento" at bounding box center [797, 273] width 114 height 13
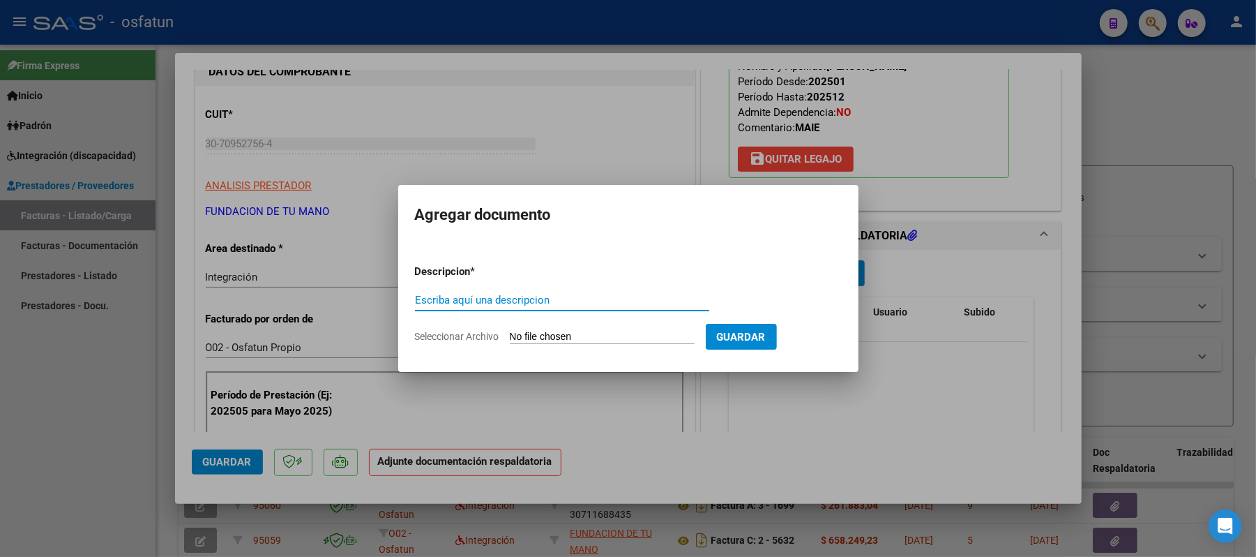
click at [604, 299] on input "Escriba aquí una descripcion" at bounding box center [562, 300] width 294 height 13
click at [591, 338] on input "Seleccionar Archivo" at bounding box center [602, 337] width 185 height 13
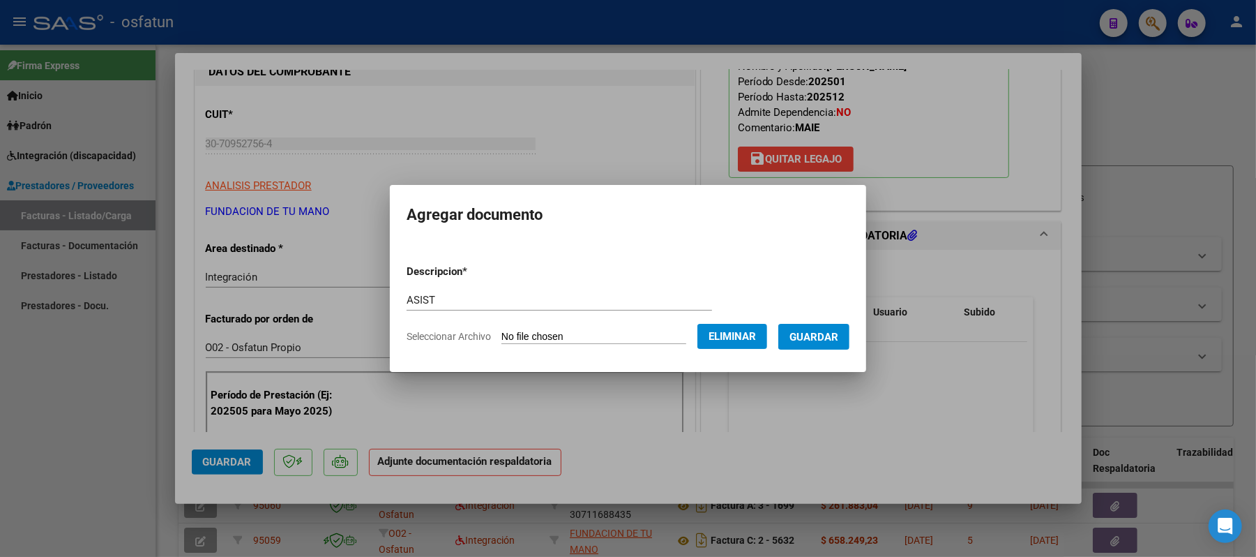
click at [824, 340] on span "Guardar" at bounding box center [813, 337] width 49 height 13
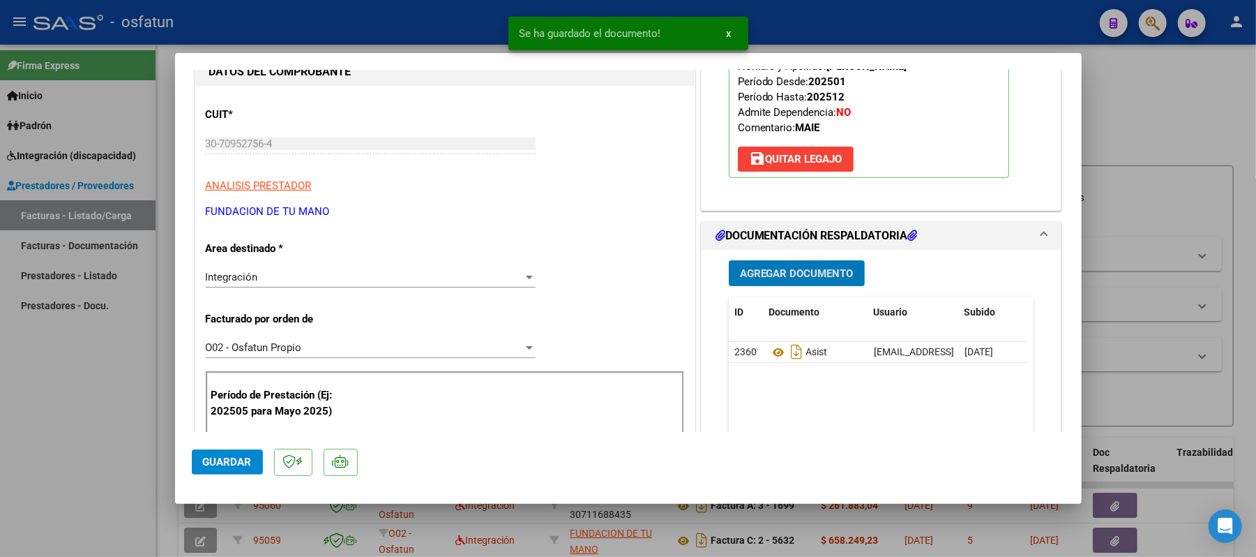
click at [799, 269] on span "Agregar Documento" at bounding box center [797, 273] width 114 height 13
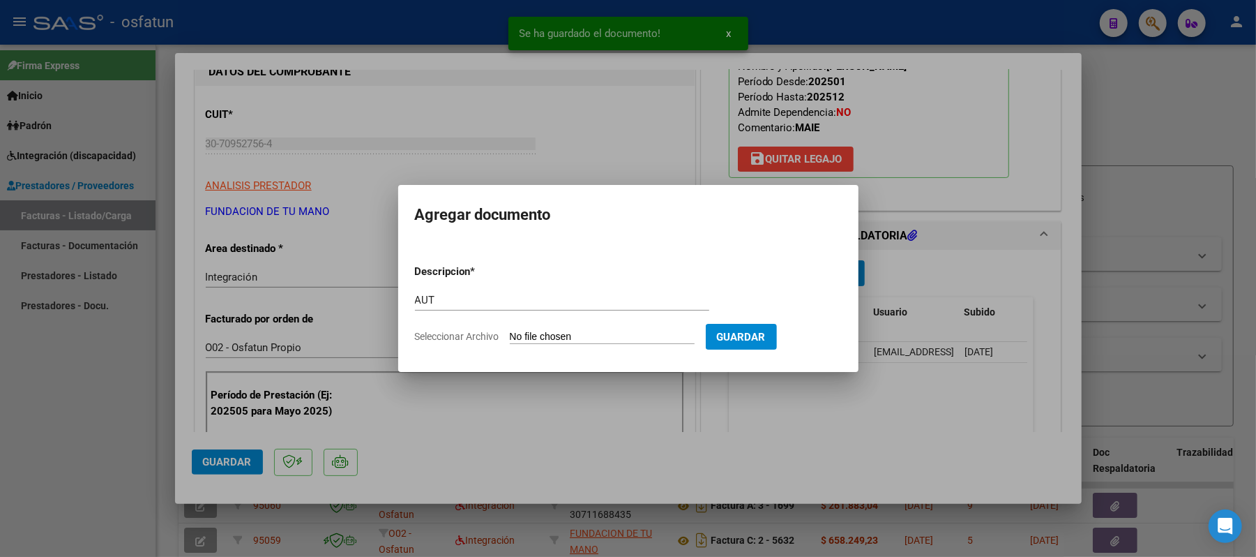
click at [611, 338] on input "Seleccionar Archivo" at bounding box center [602, 337] width 185 height 13
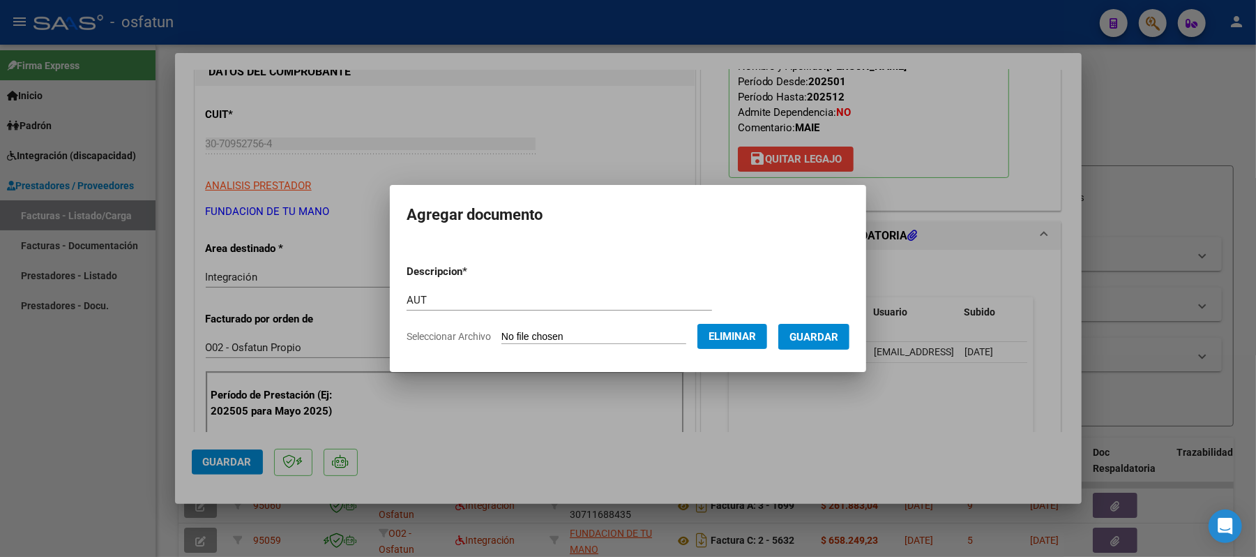
click at [826, 335] on span "Guardar" at bounding box center [813, 337] width 49 height 13
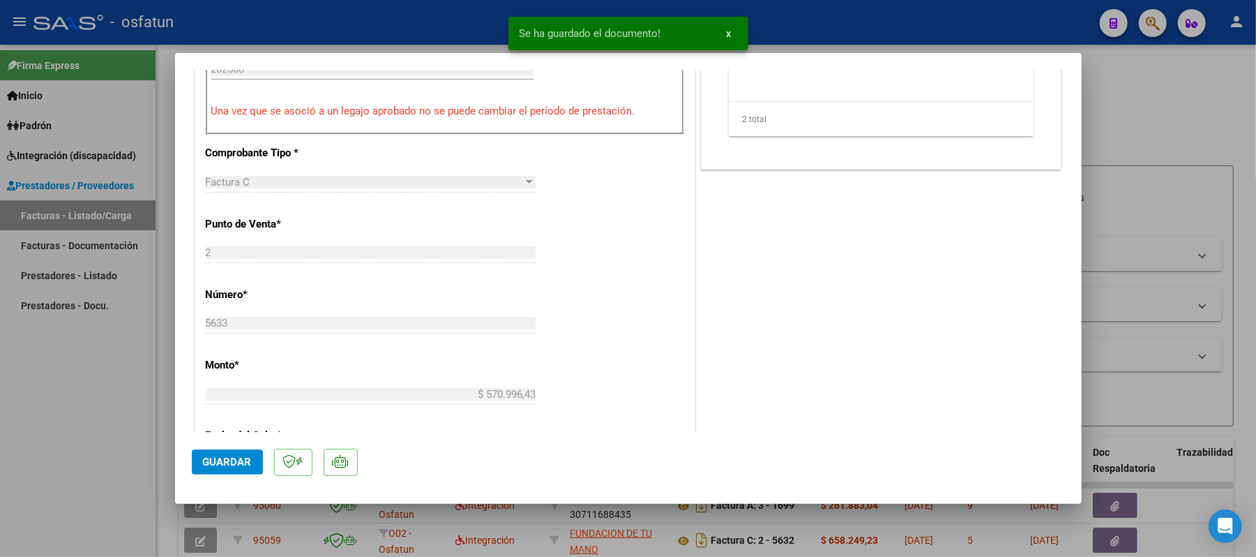
scroll to position [558, 0]
click at [220, 459] on span "Guardar" at bounding box center [227, 461] width 49 height 13
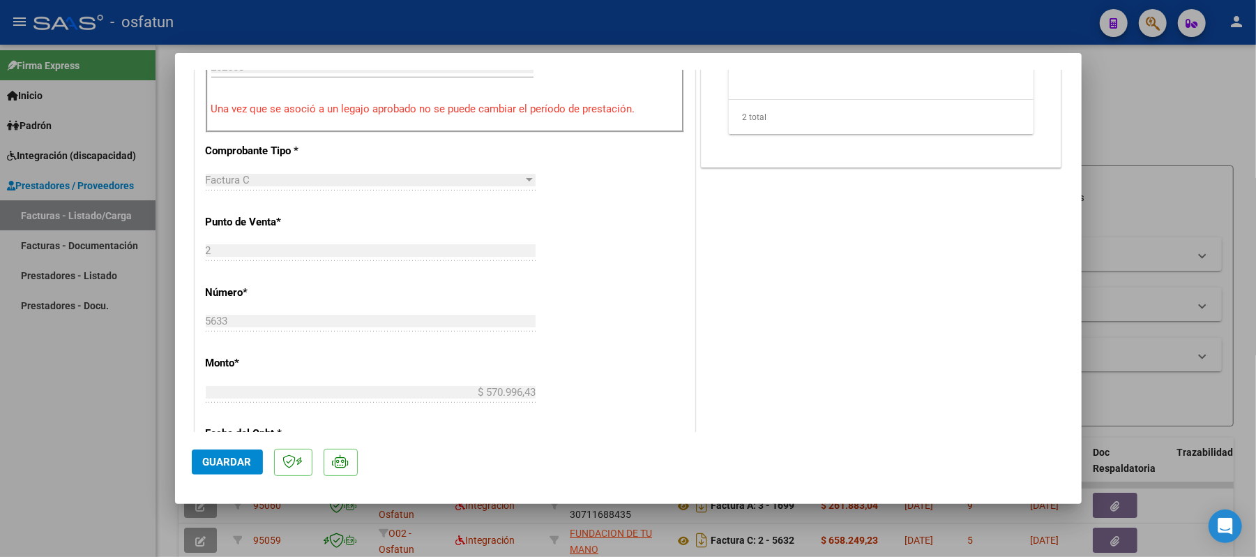
click at [243, 456] on span "Guardar" at bounding box center [227, 461] width 49 height 13
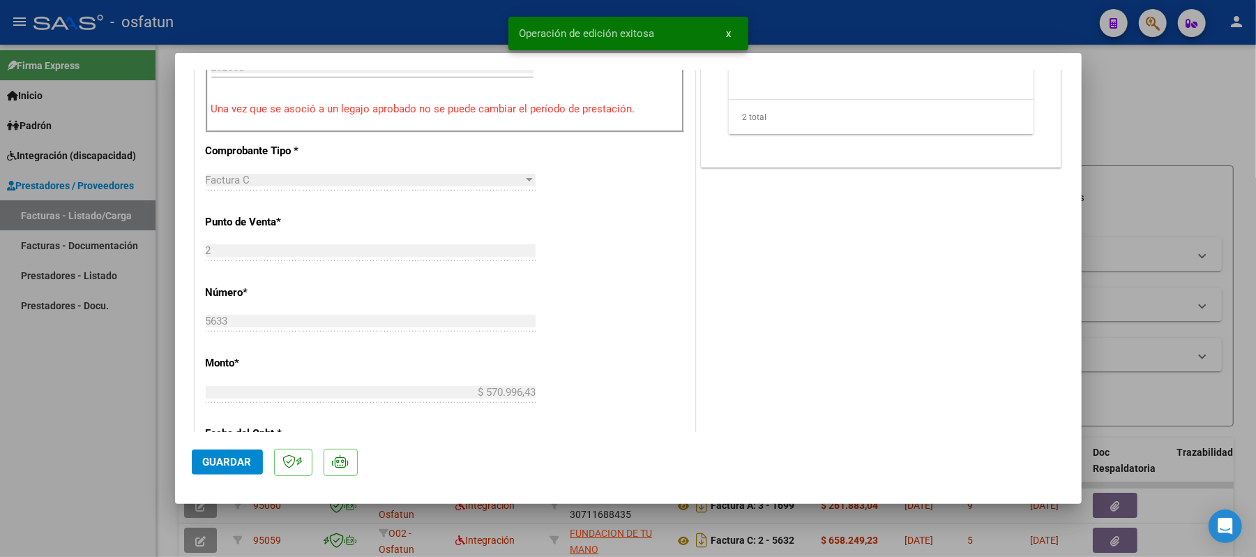
click at [1102, 113] on div at bounding box center [628, 278] width 1256 height 557
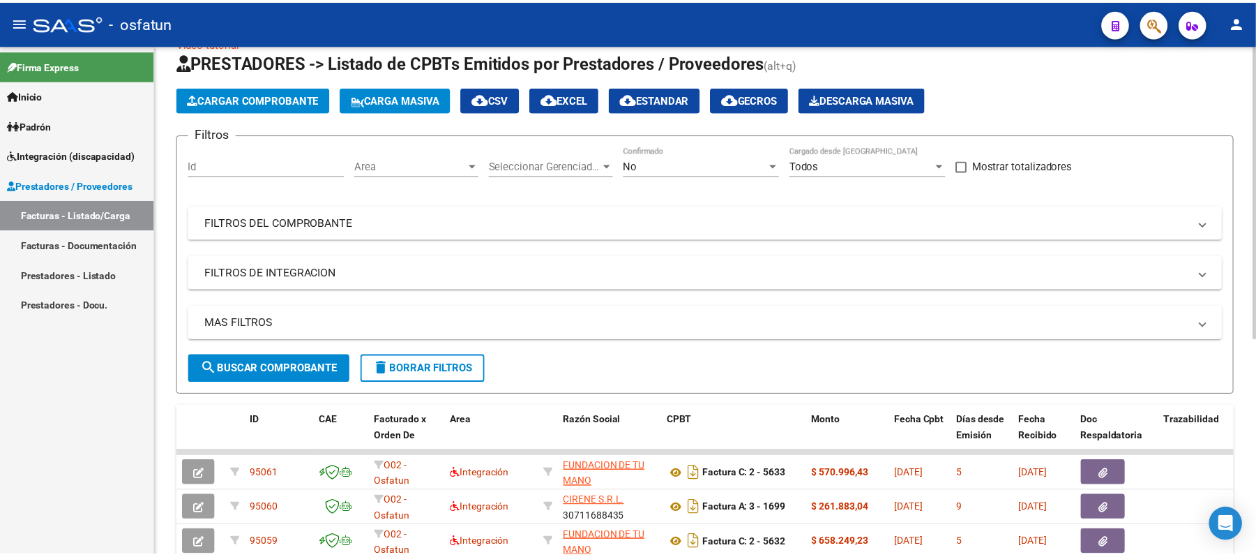
scroll to position [0, 0]
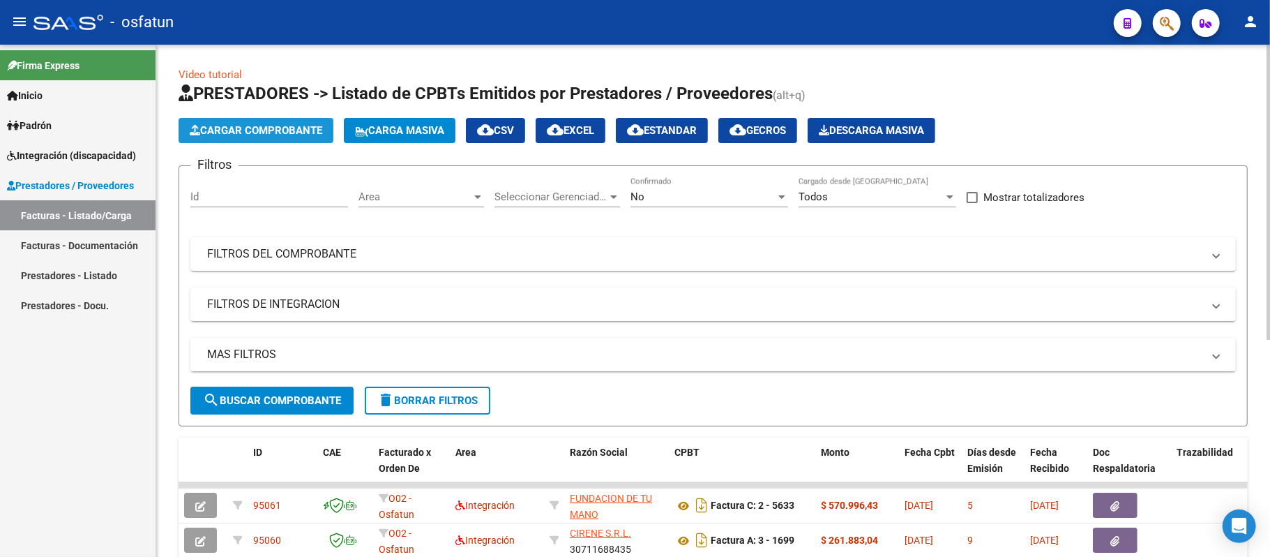
click at [280, 121] on button "Cargar Comprobante" at bounding box center [256, 130] width 155 height 25
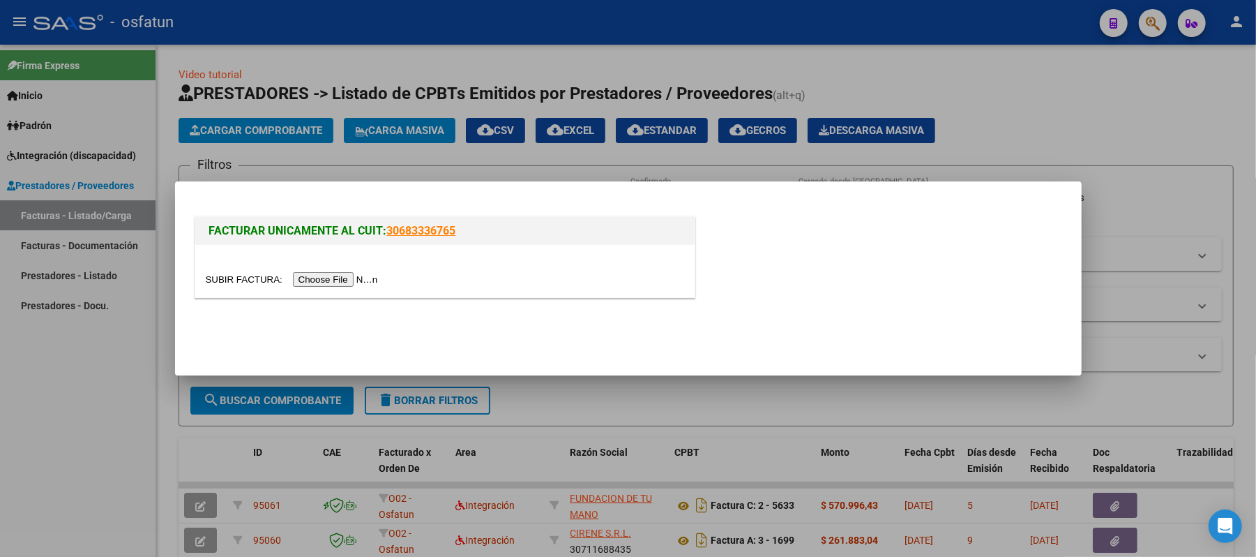
click at [322, 280] on input "file" at bounding box center [294, 279] width 176 height 15
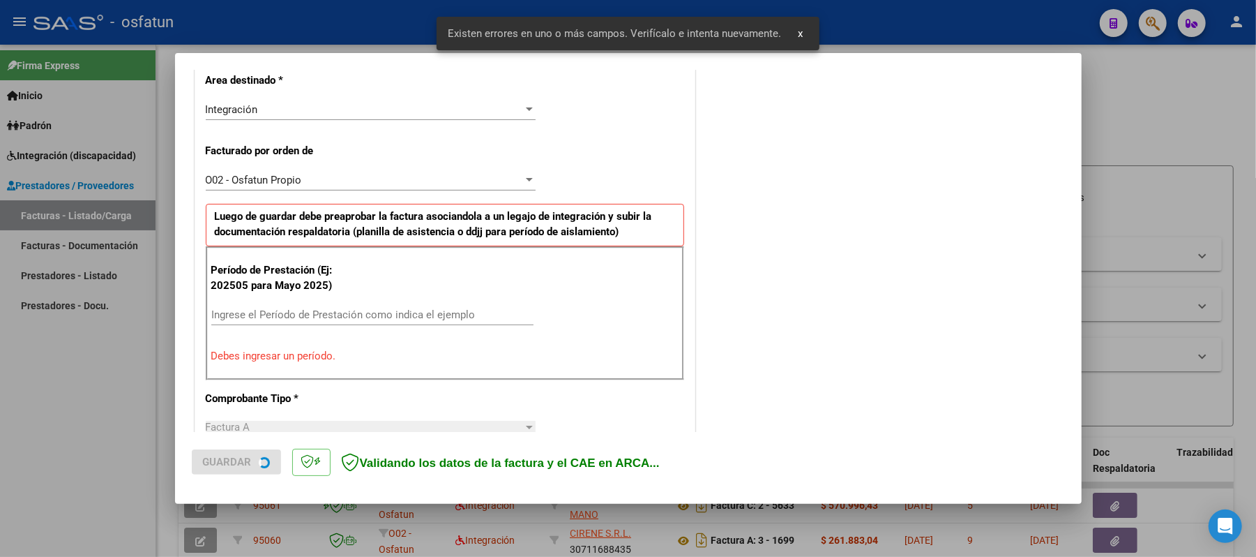
scroll to position [350, 0]
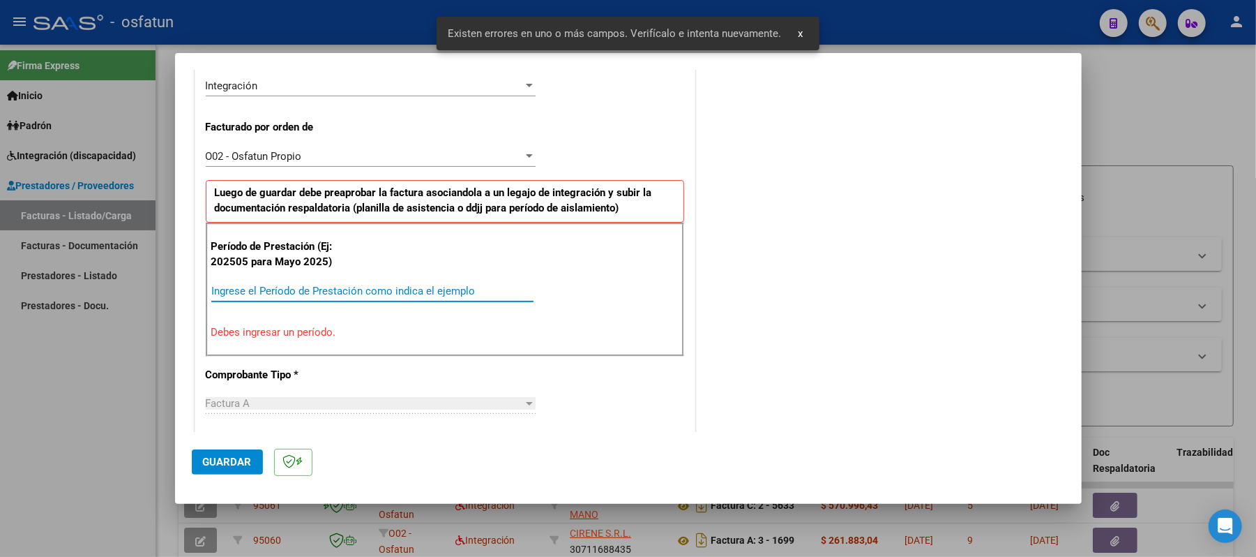
click at [430, 294] on input "Ingrese el Período de Prestación como indica el ejemplo" at bounding box center [372, 291] width 322 height 13
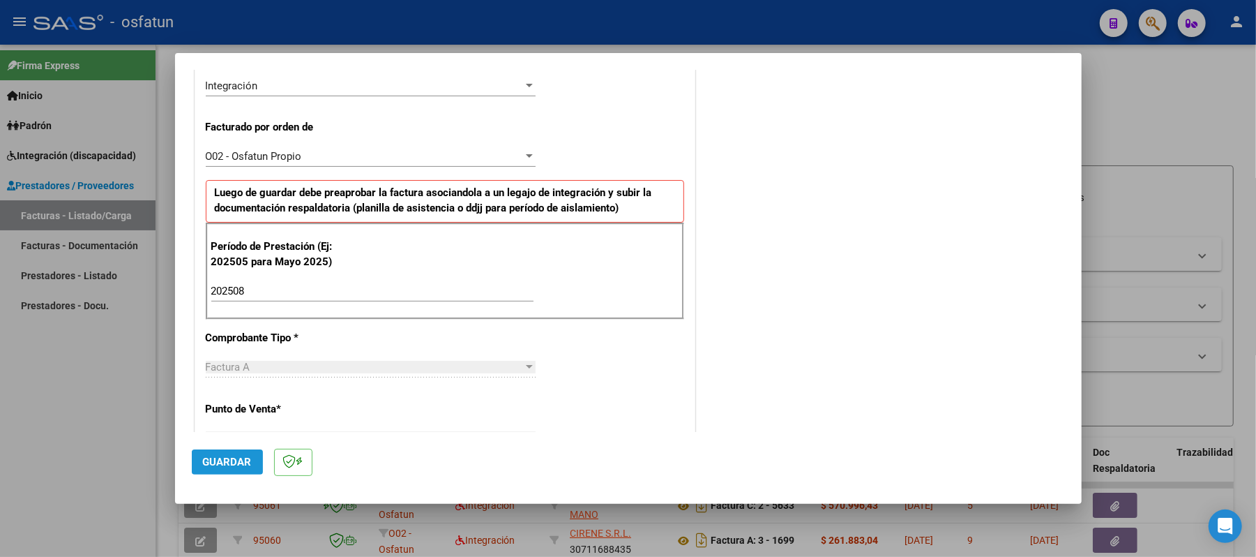
click at [226, 455] on span "Guardar" at bounding box center [227, 461] width 49 height 13
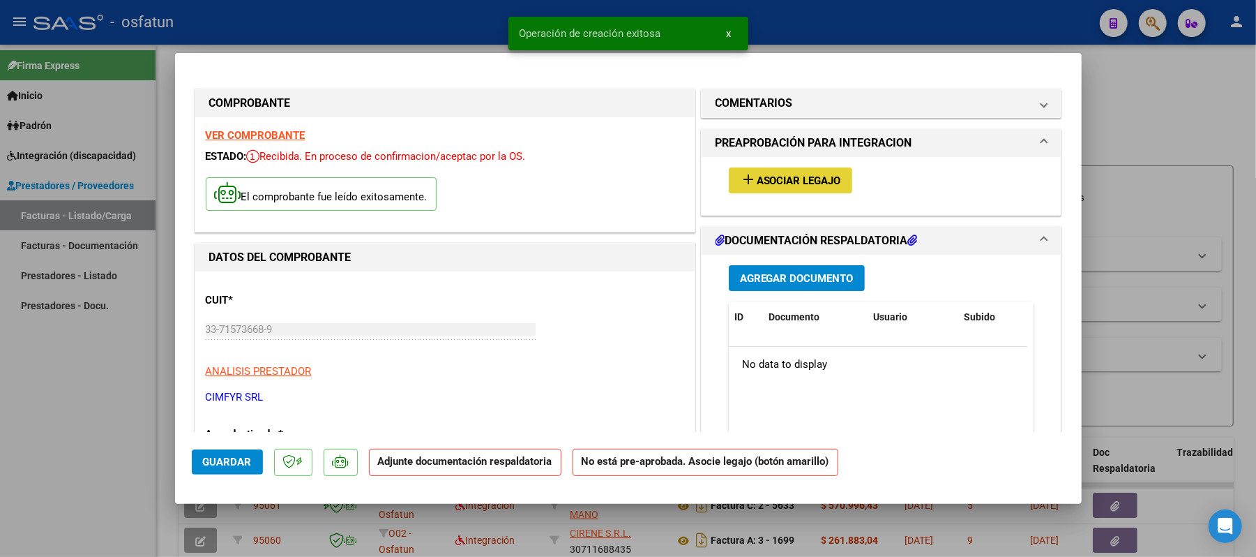
click at [785, 181] on span "Asociar Legajo" at bounding box center [799, 180] width 84 height 13
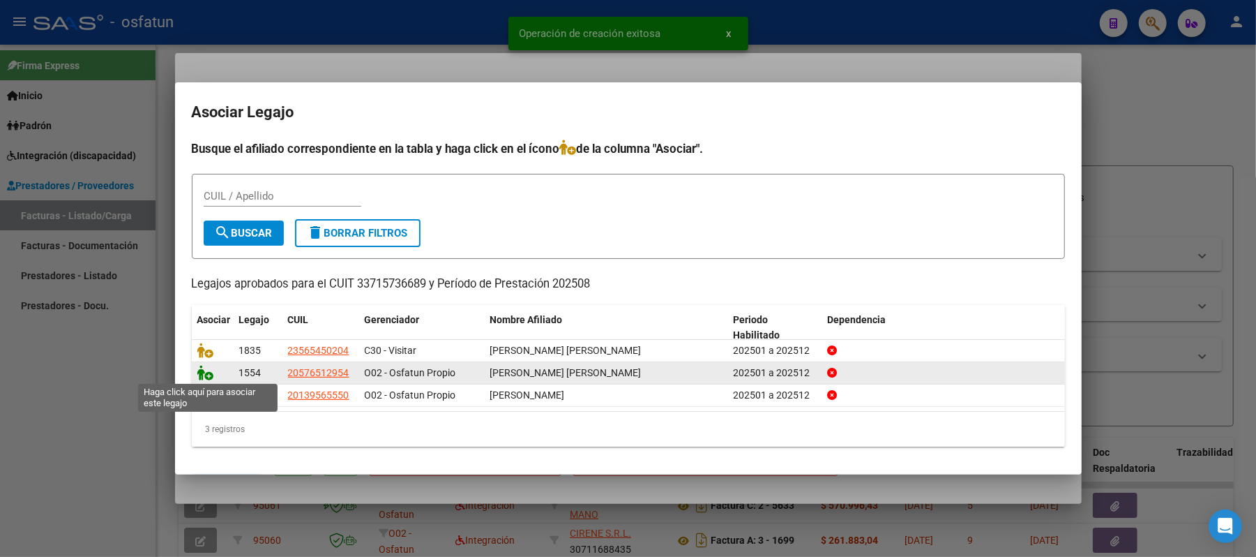
click at [198, 370] on icon at bounding box center [205, 372] width 17 height 15
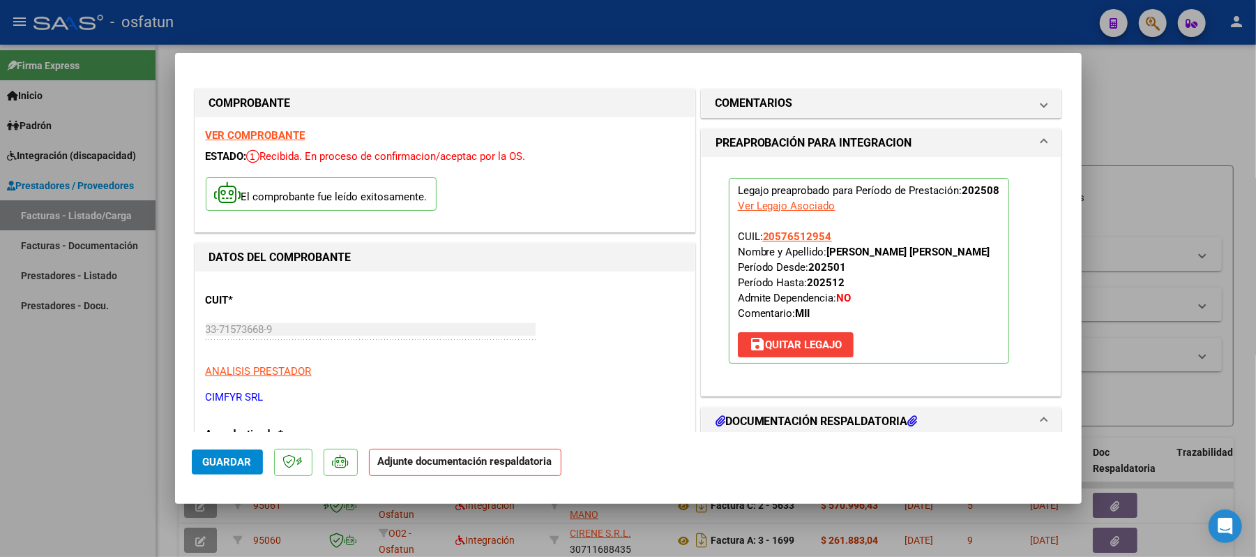
scroll to position [186, 0]
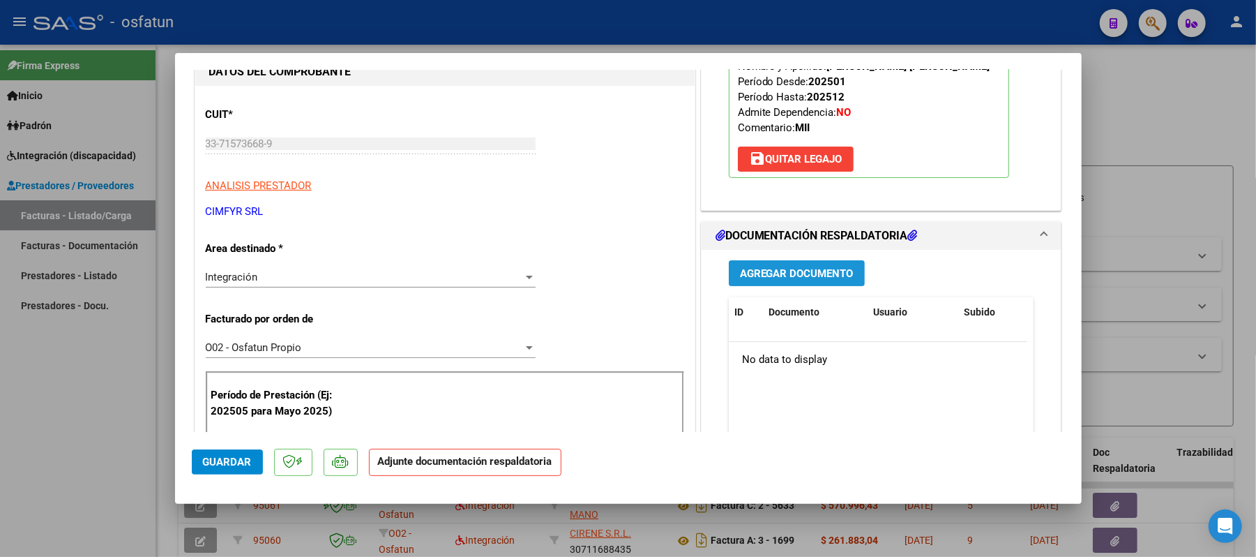
click at [793, 280] on span "Agregar Documento" at bounding box center [797, 273] width 114 height 13
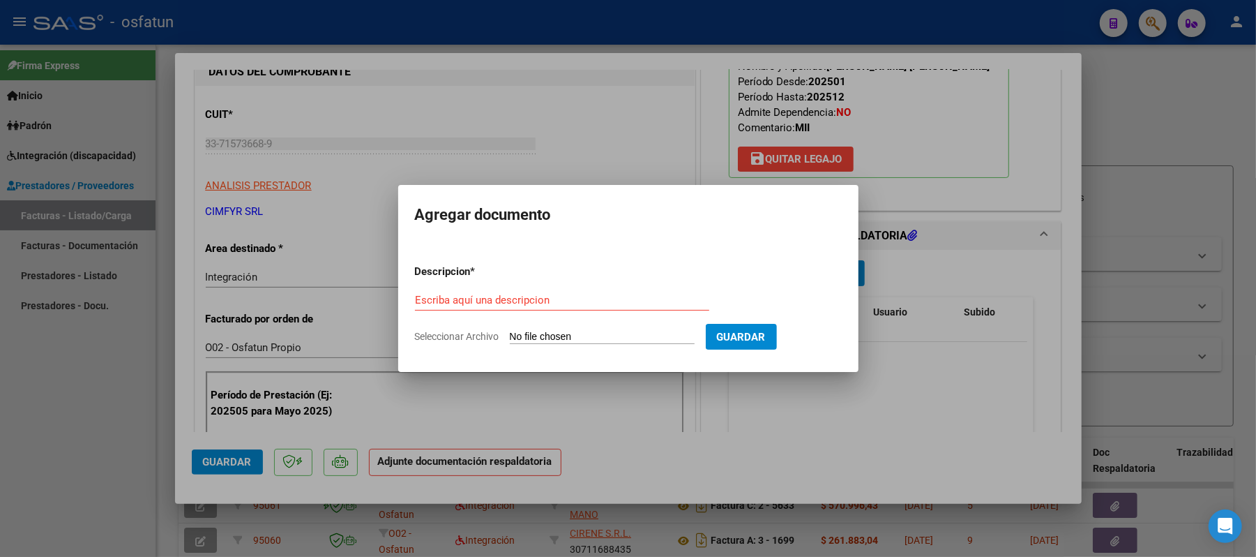
click at [582, 285] on form "Descripcion * Escriba aquí una descripcion Seleccionar Archivo Guardar" at bounding box center [628, 304] width 427 height 102
click at [587, 305] on input "Escriba aquí una descripcion" at bounding box center [562, 300] width 294 height 13
click at [569, 336] on input "Seleccionar Archivo" at bounding box center [602, 337] width 185 height 13
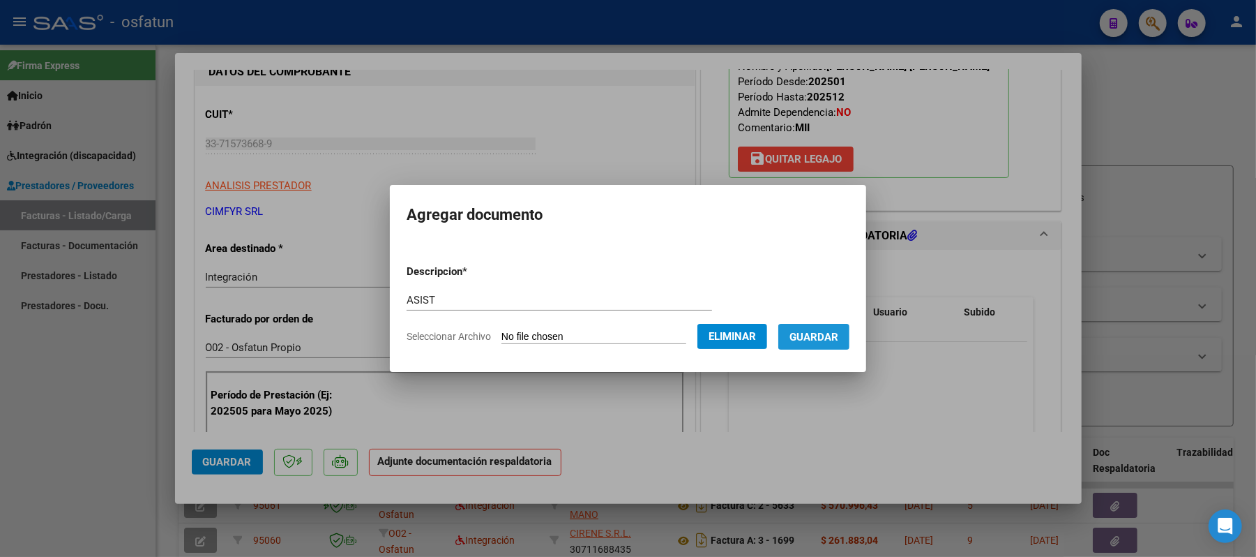
click at [832, 340] on span "Guardar" at bounding box center [813, 337] width 49 height 13
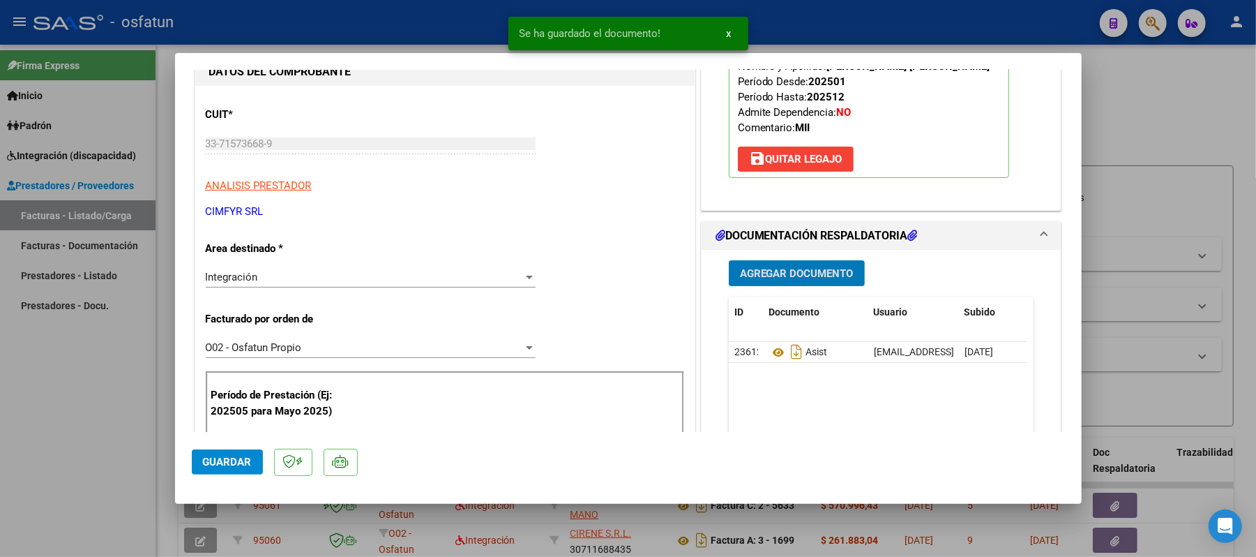
click at [815, 280] on span "Agregar Documento" at bounding box center [797, 273] width 114 height 13
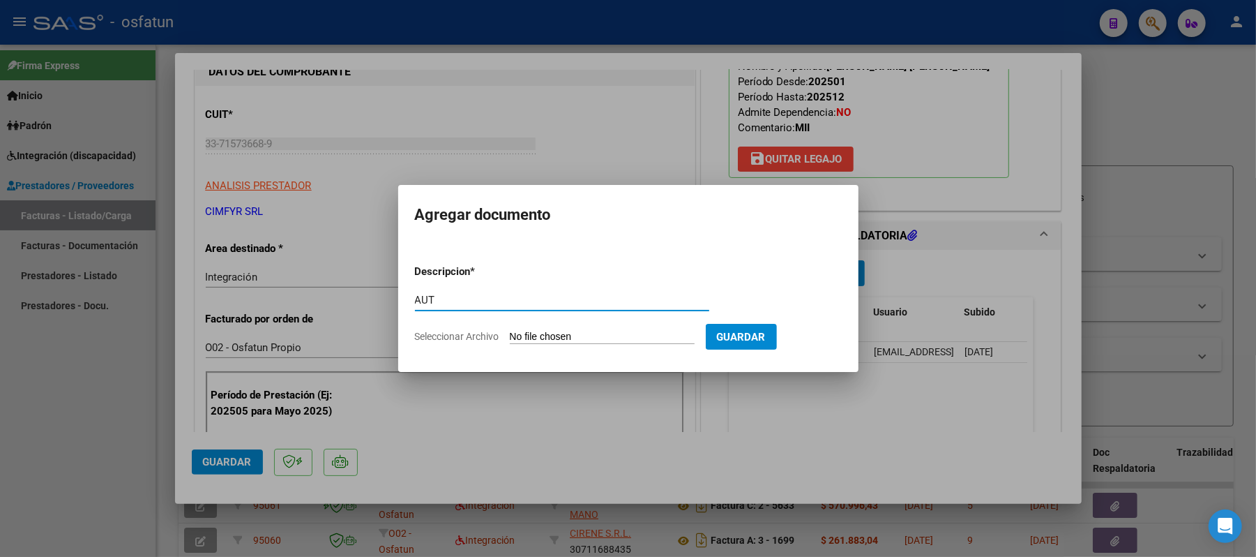
click at [545, 338] on input "Seleccionar Archivo" at bounding box center [602, 337] width 185 height 13
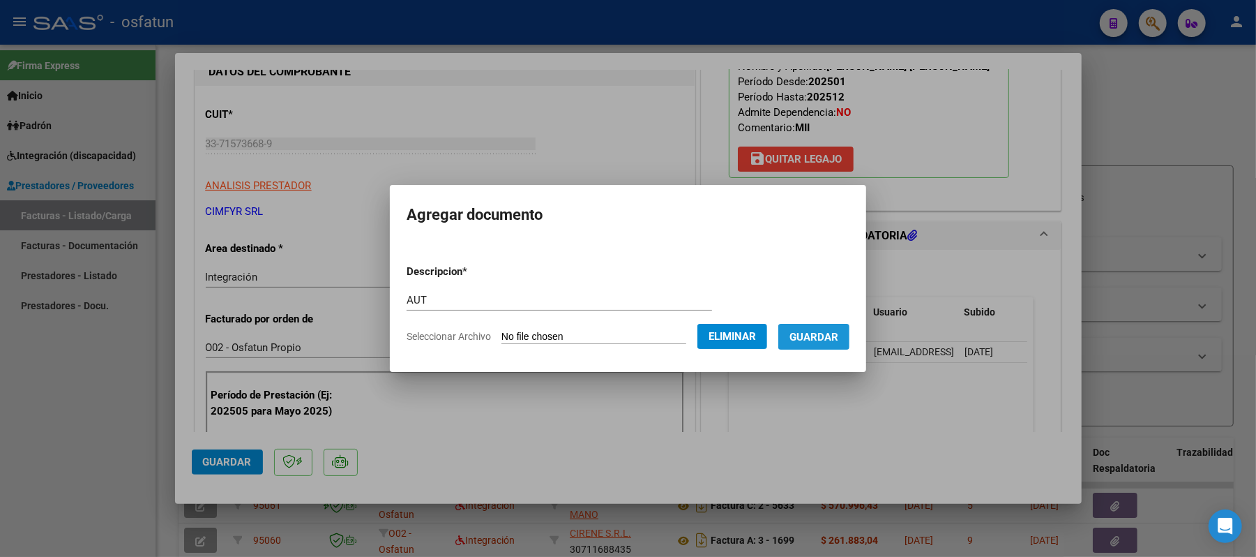
click at [827, 340] on span "Guardar" at bounding box center [813, 337] width 49 height 13
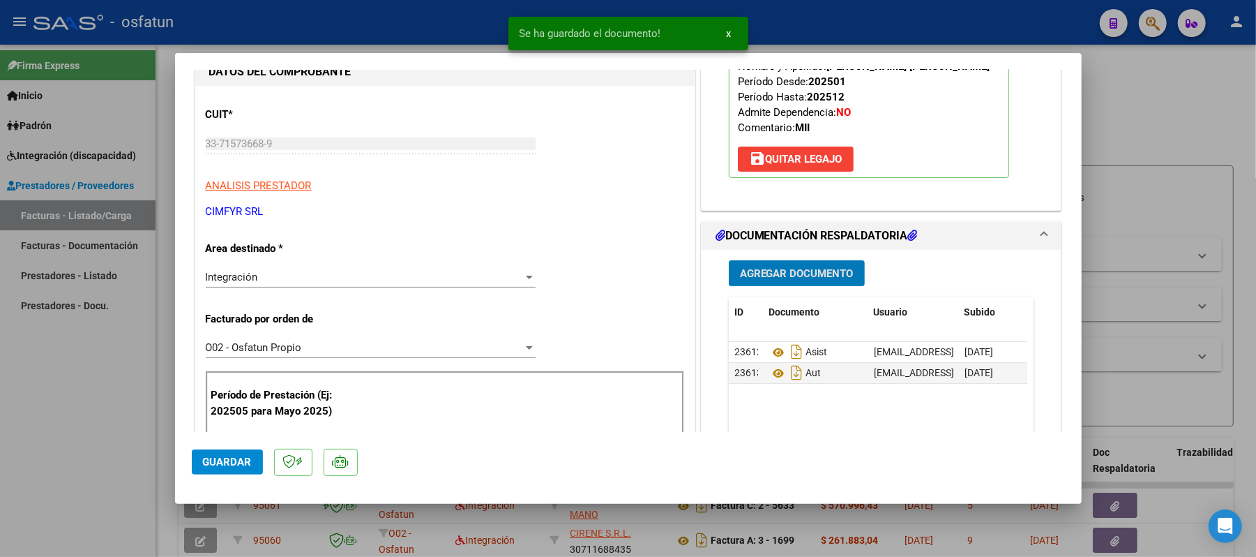
click at [207, 462] on span "Guardar" at bounding box center [227, 461] width 49 height 13
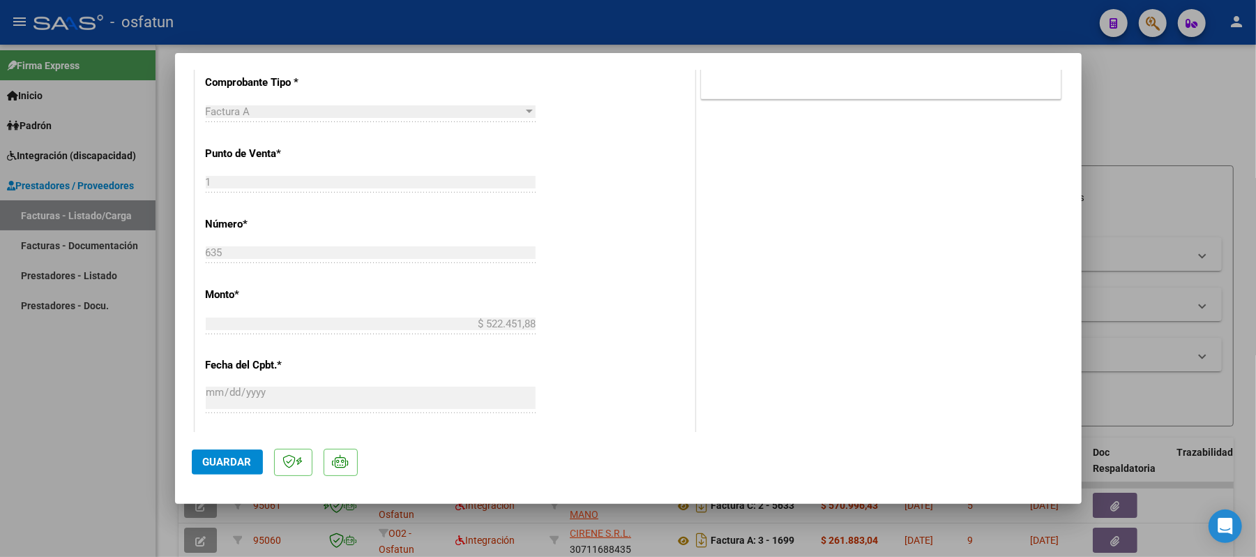
scroll to position [651, 0]
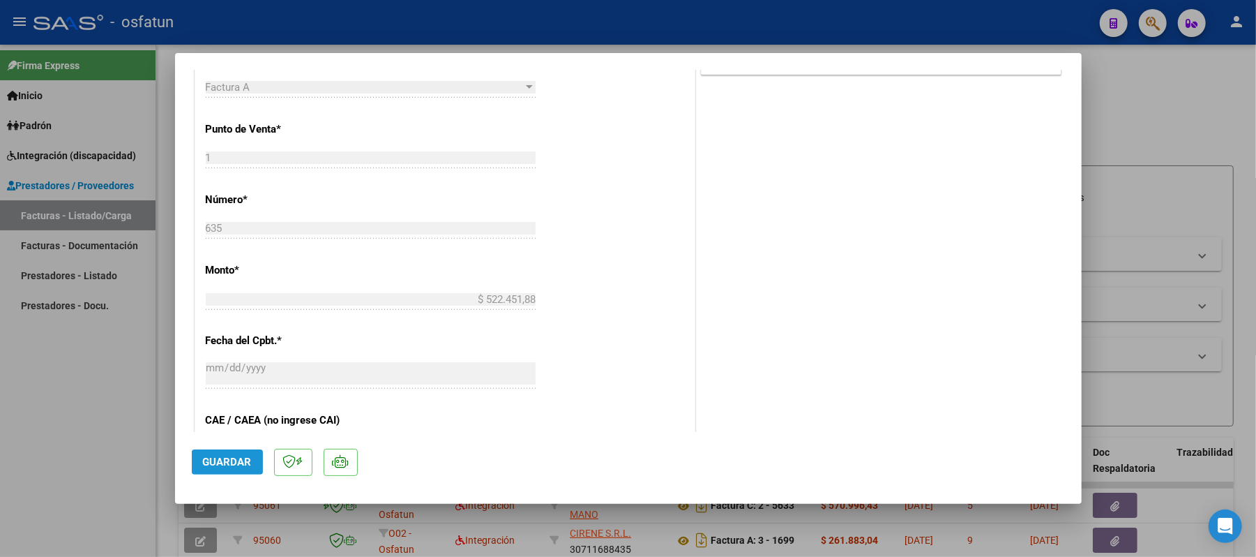
click at [244, 457] on span "Guardar" at bounding box center [227, 461] width 49 height 13
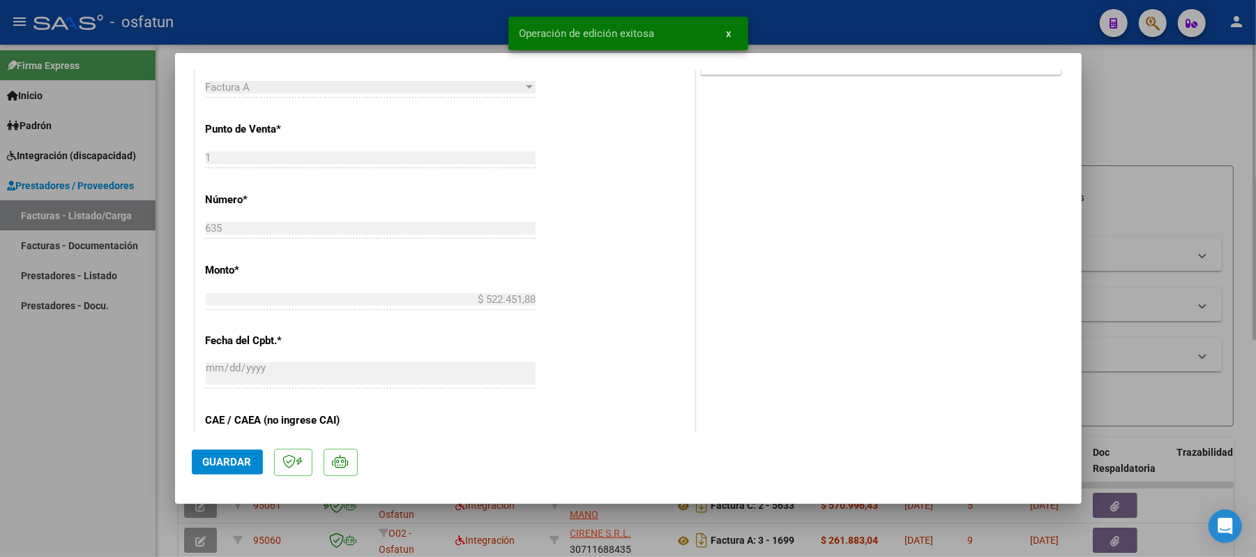
click at [1156, 102] on div at bounding box center [628, 278] width 1256 height 557
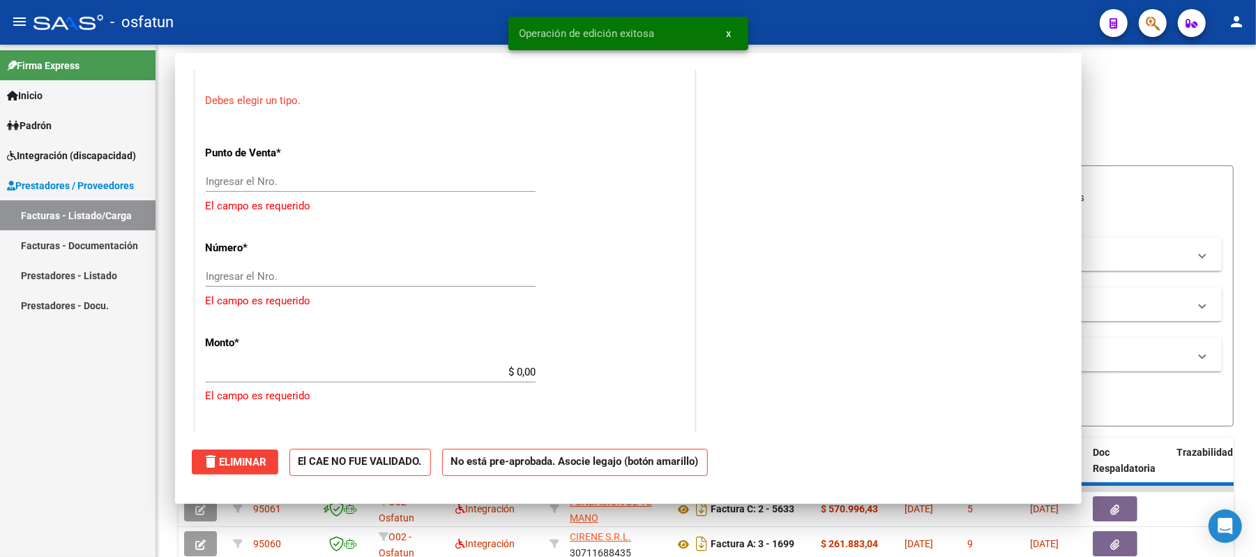
scroll to position [622, 0]
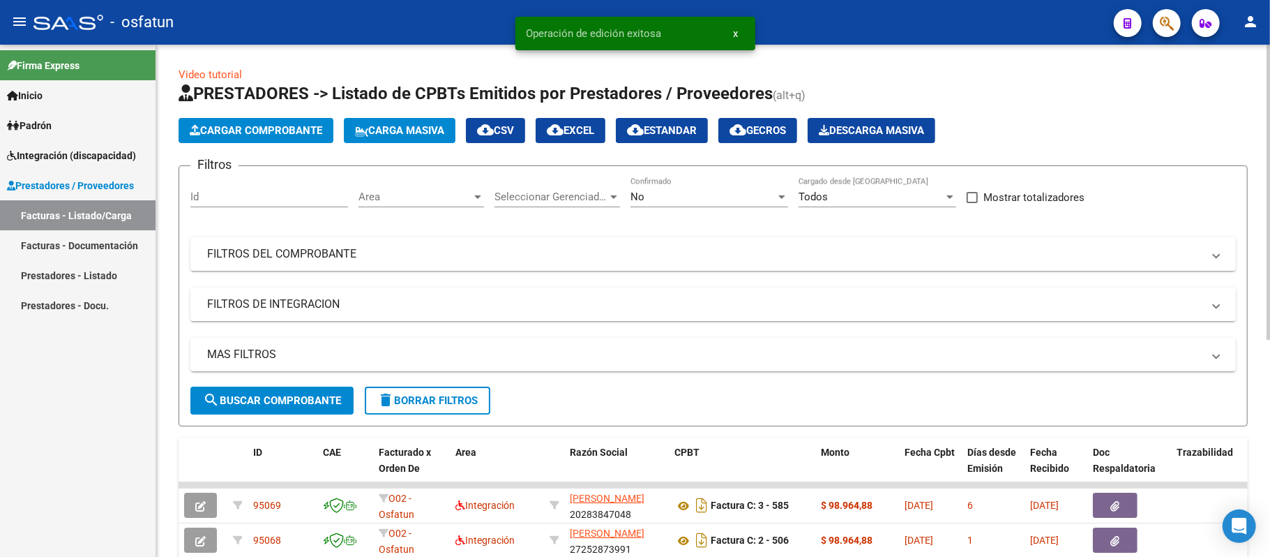
click at [271, 121] on button "Cargar Comprobante" at bounding box center [256, 130] width 155 height 25
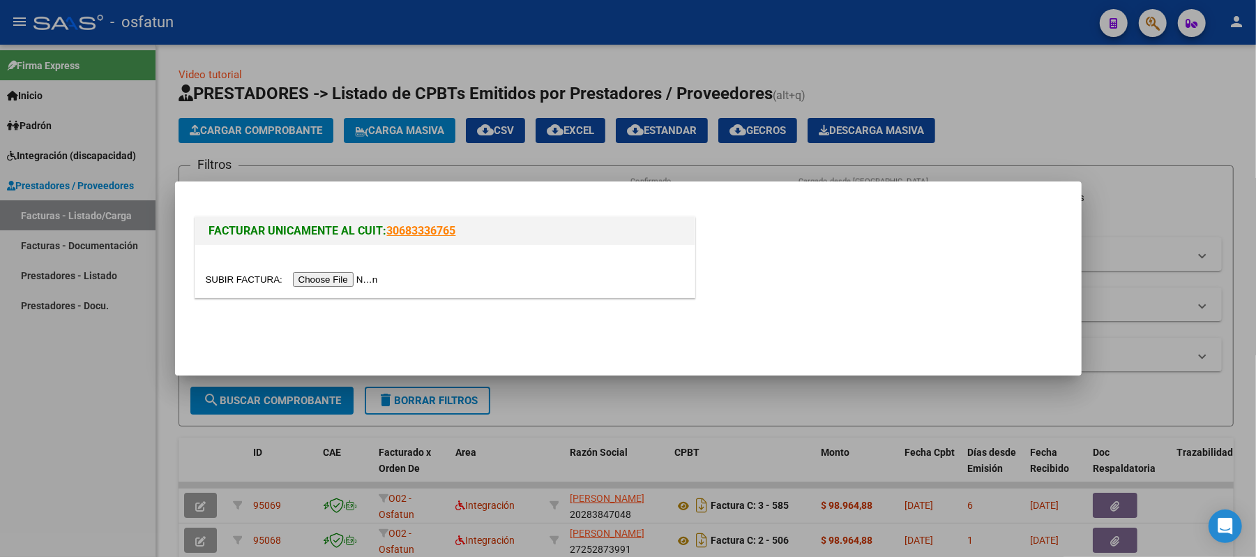
click at [361, 276] on input "file" at bounding box center [294, 279] width 176 height 15
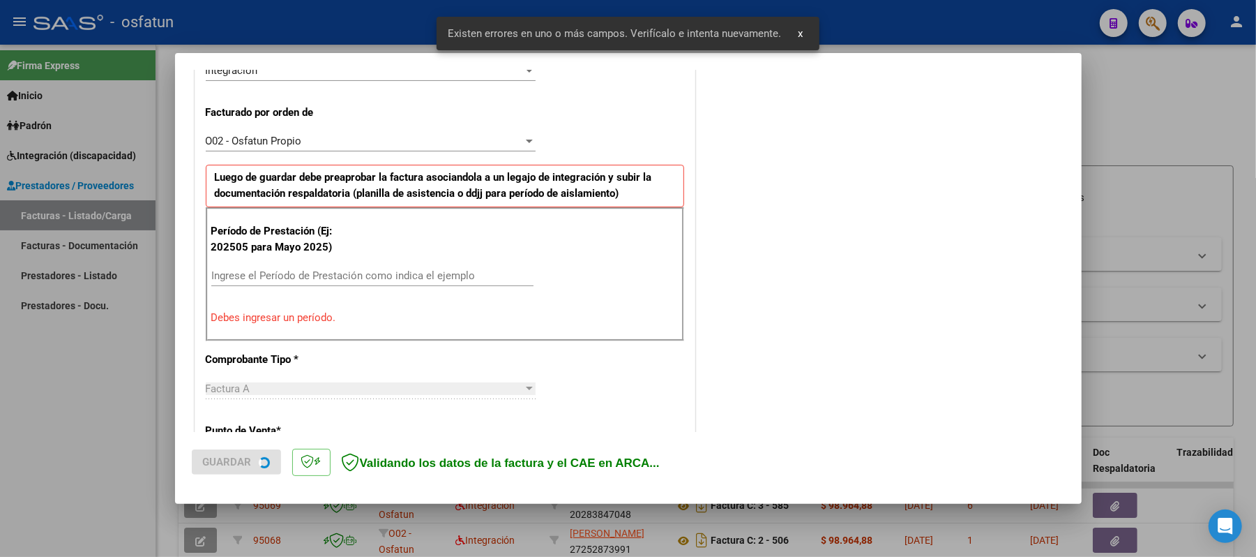
scroll to position [350, 0]
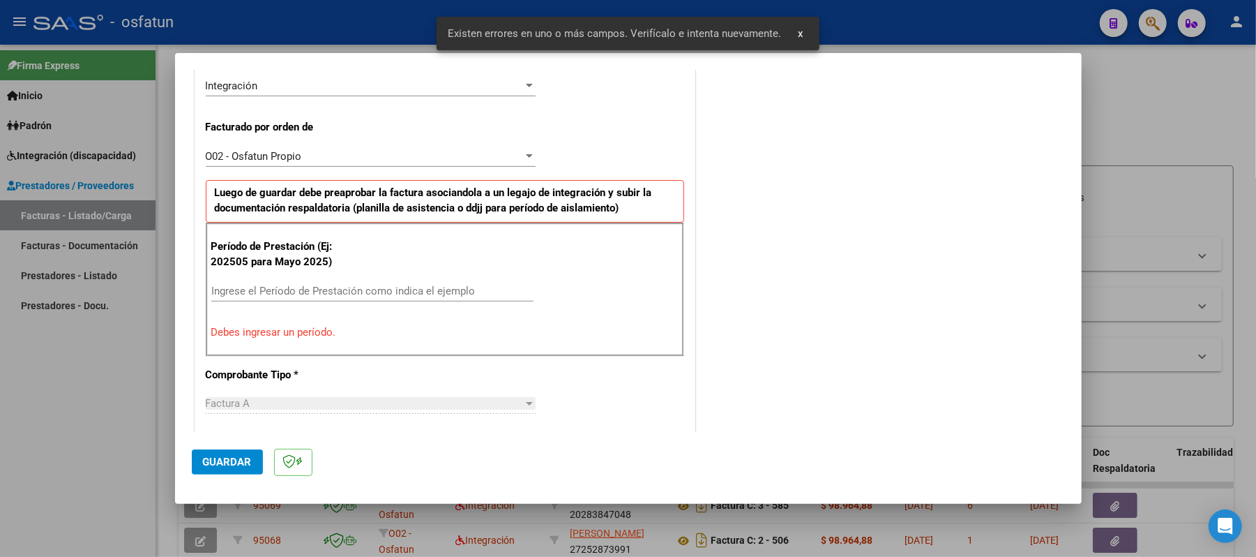
click at [407, 292] on input "Ingrese el Período de Prestación como indica el ejemplo" at bounding box center [372, 291] width 322 height 13
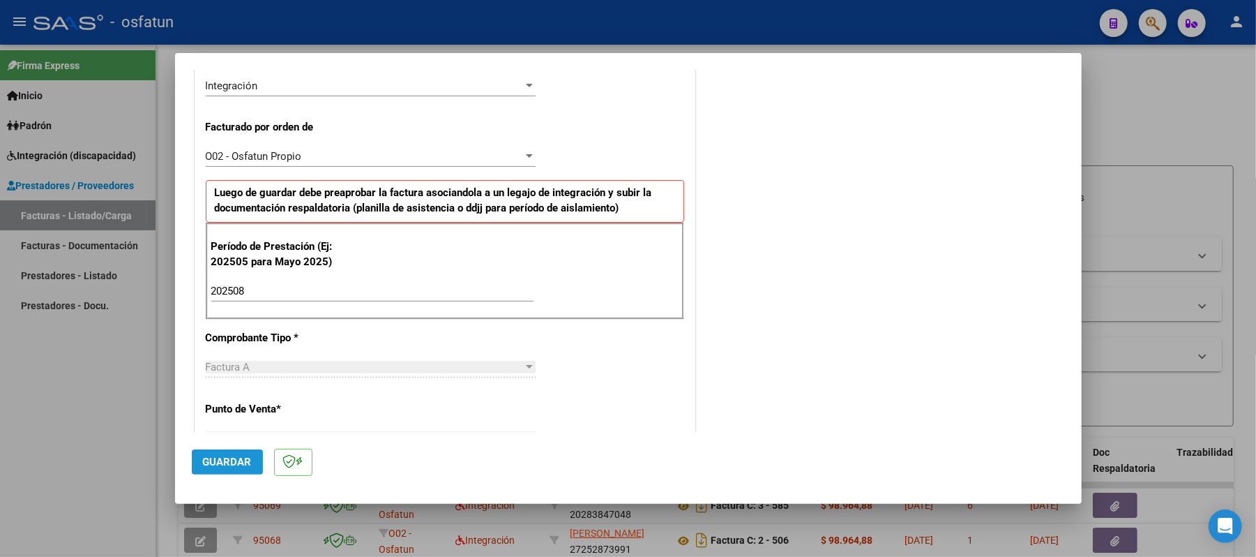
click at [229, 459] on span "Guardar" at bounding box center [227, 461] width 49 height 13
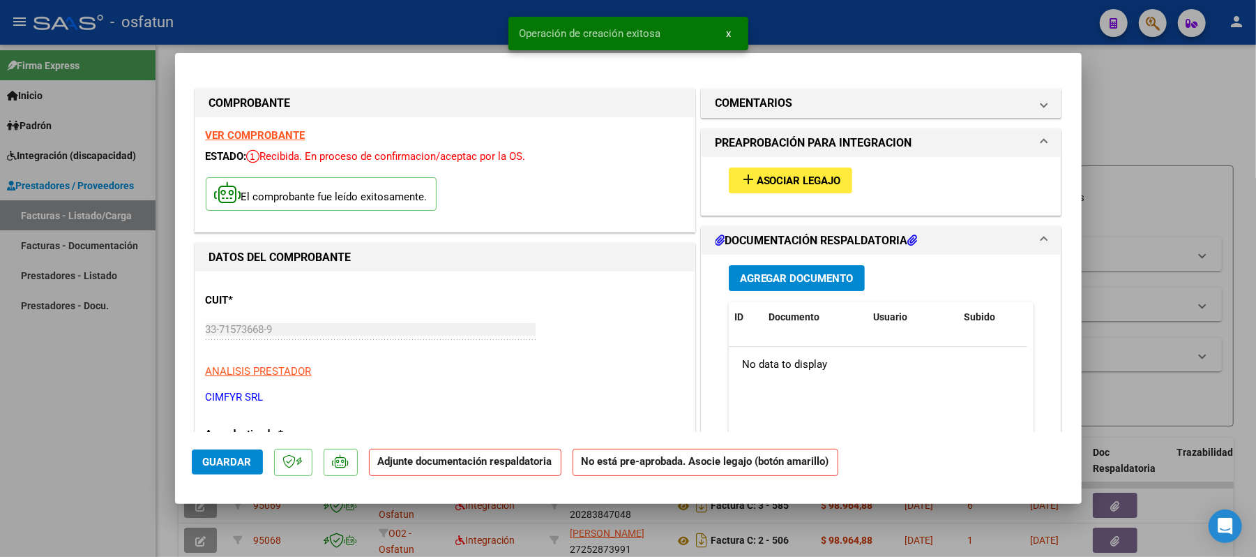
click at [765, 180] on span "Asociar Legajo" at bounding box center [799, 180] width 84 height 13
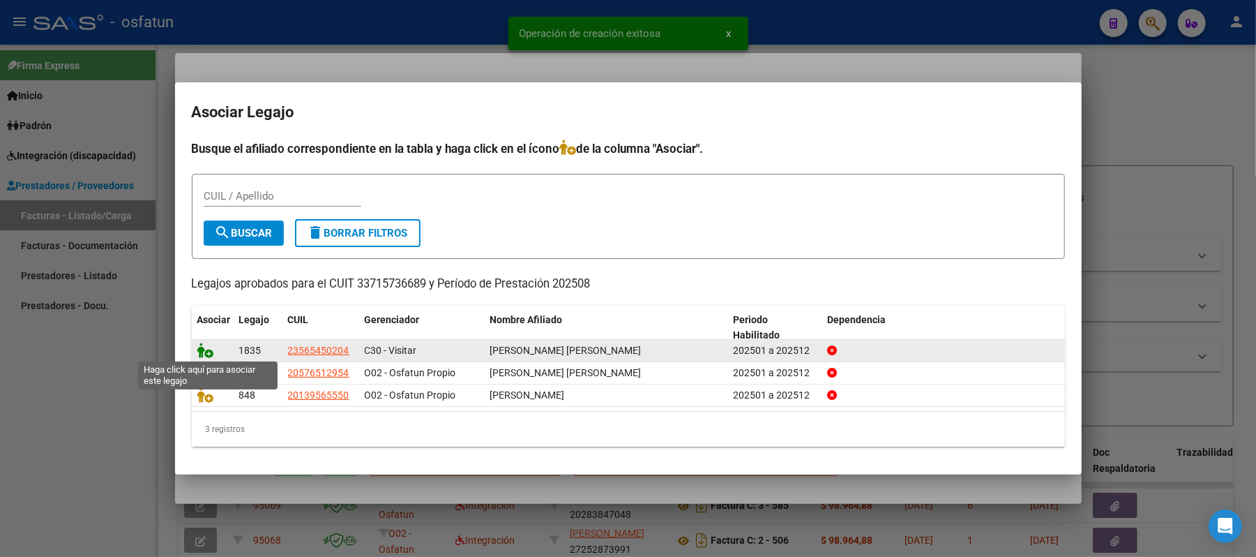
click at [204, 344] on icon at bounding box center [205, 349] width 17 height 15
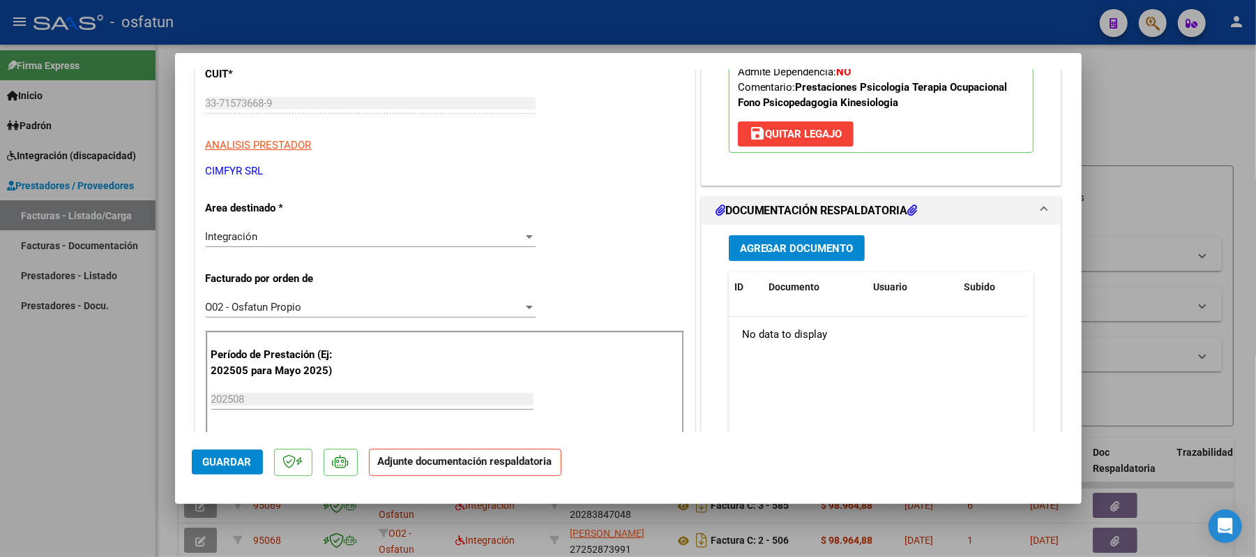
scroll to position [279, 0]
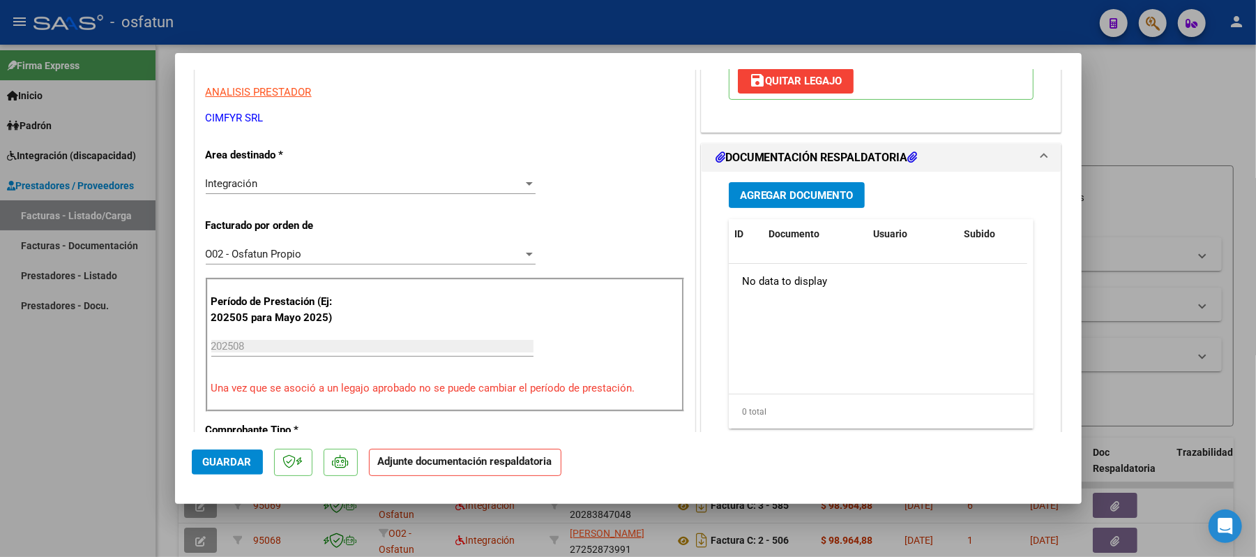
click at [776, 187] on button "Agregar Documento" at bounding box center [797, 195] width 136 height 26
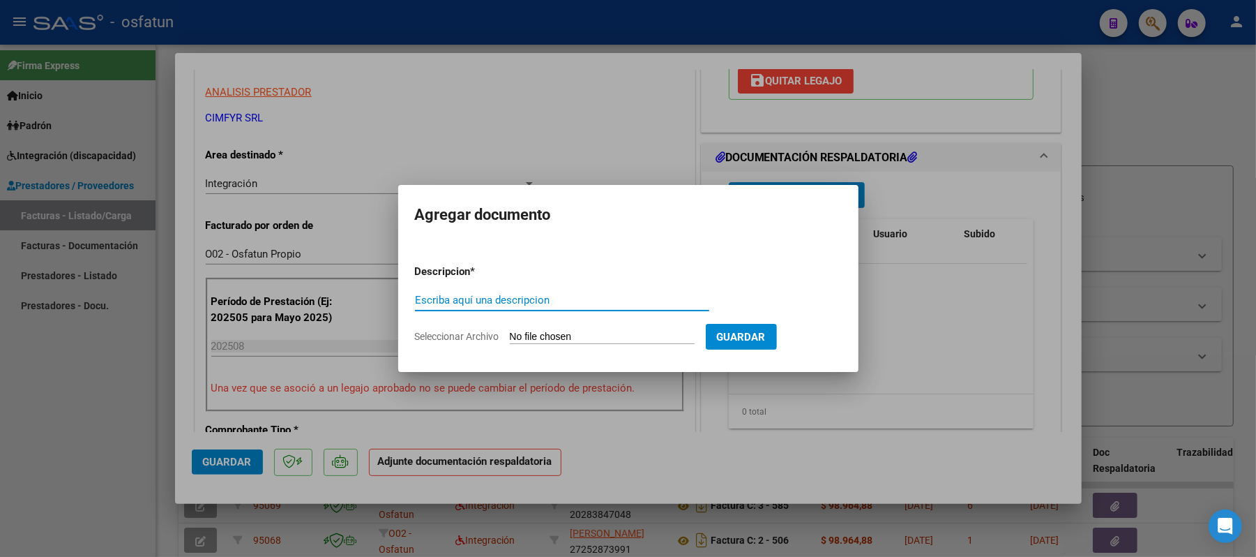
click at [552, 304] on input "Escriba aquí una descripcion" at bounding box center [562, 300] width 294 height 13
click at [534, 340] on input "Seleccionar Archivo" at bounding box center [602, 337] width 185 height 13
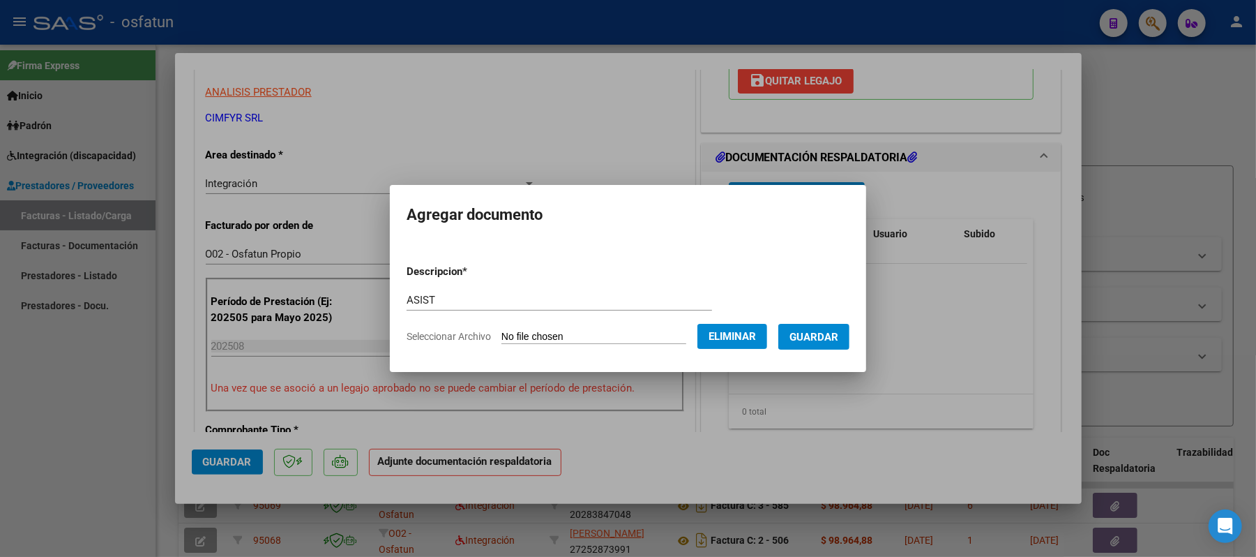
click at [838, 338] on span "Guardar" at bounding box center [813, 337] width 49 height 13
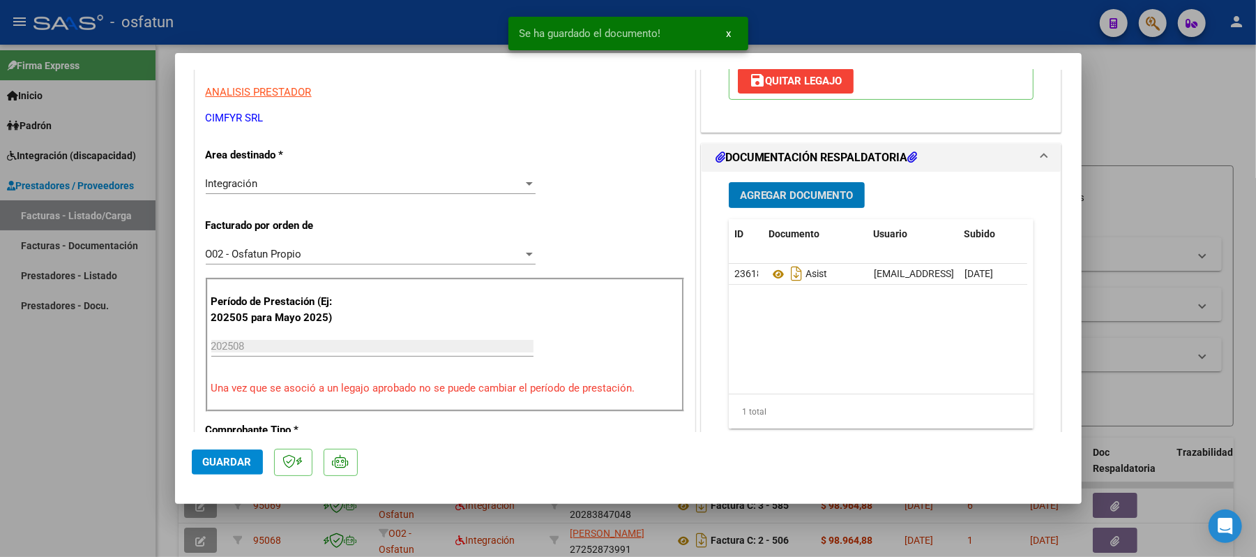
click at [759, 184] on button "Agregar Documento" at bounding box center [797, 195] width 136 height 26
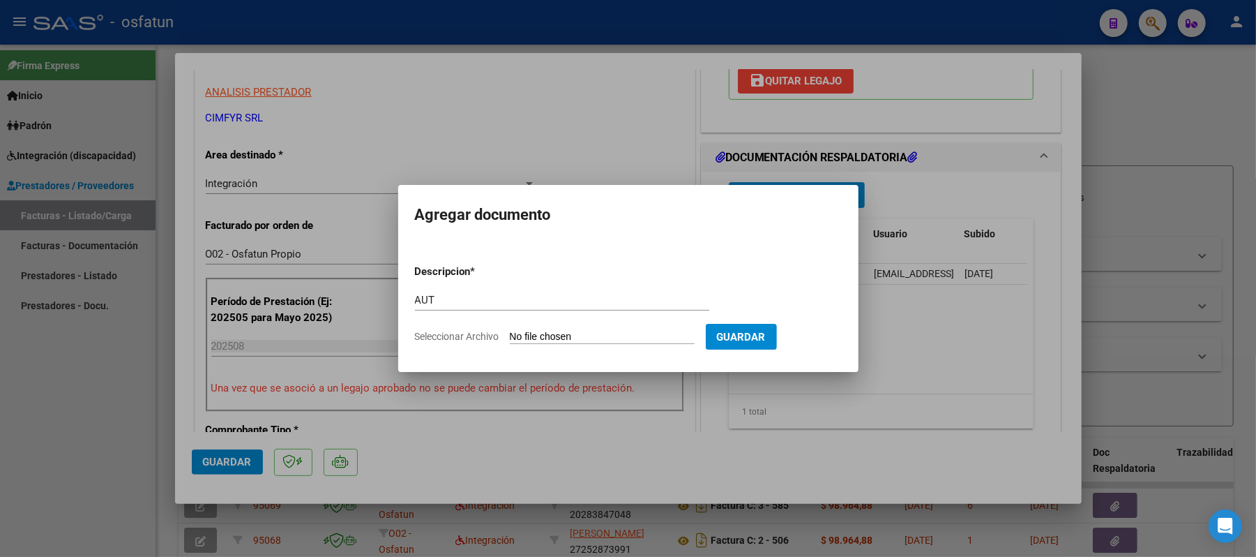
click at [533, 335] on input "Seleccionar Archivo" at bounding box center [602, 337] width 185 height 13
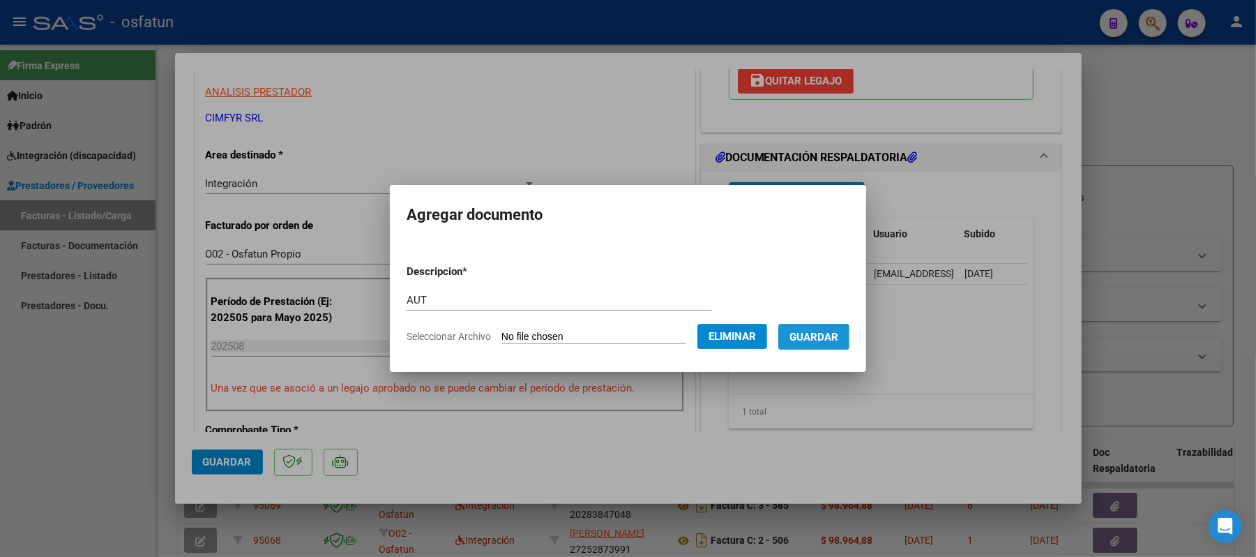
click at [815, 339] on span "Guardar" at bounding box center [813, 337] width 49 height 13
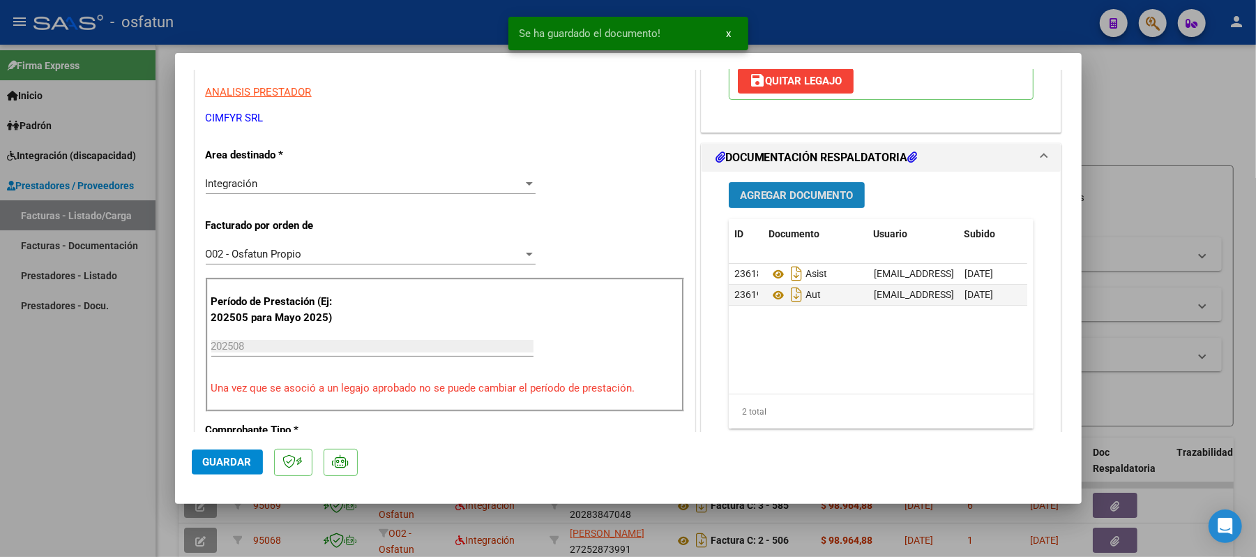
click at [774, 202] on span "Agregar Documento" at bounding box center [797, 195] width 114 height 13
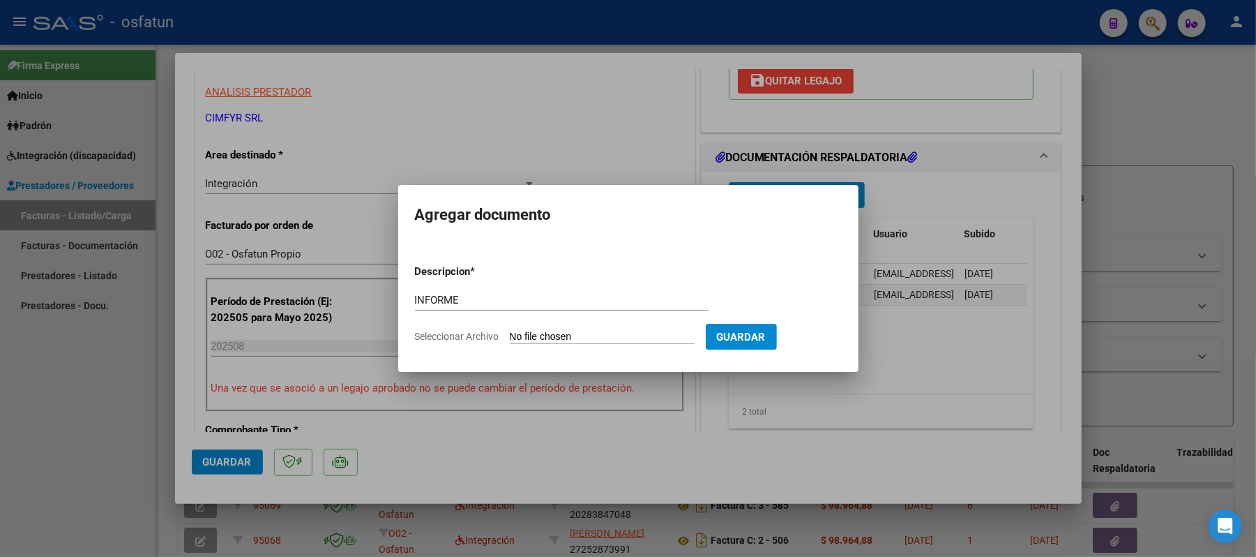
click at [591, 335] on input "Seleccionar Archivo" at bounding box center [602, 337] width 185 height 13
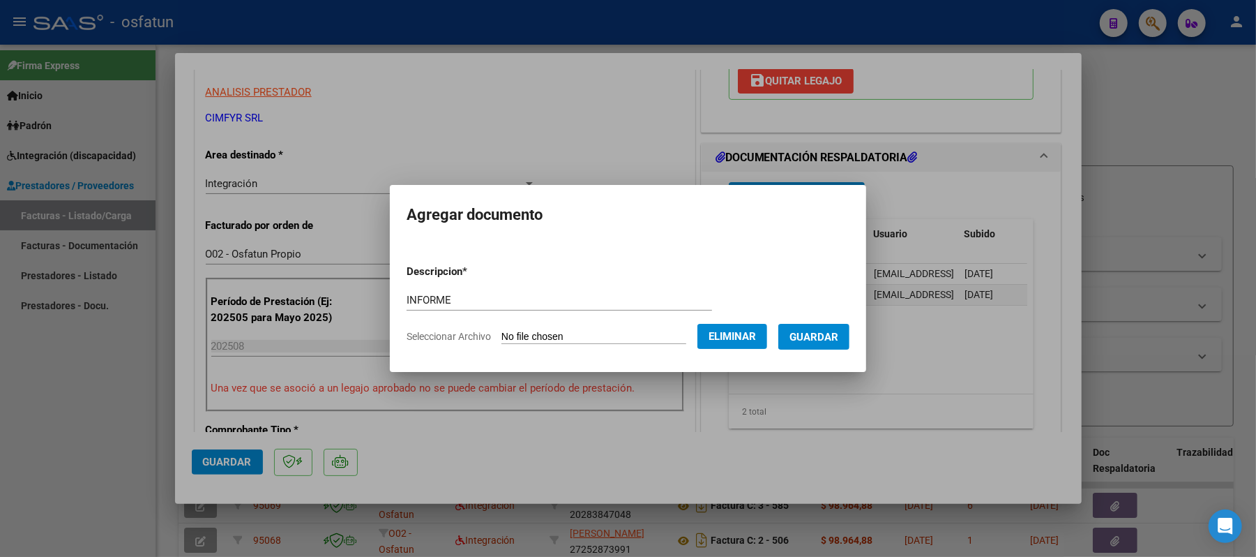
click at [819, 345] on button "Guardar" at bounding box center [813, 337] width 71 height 26
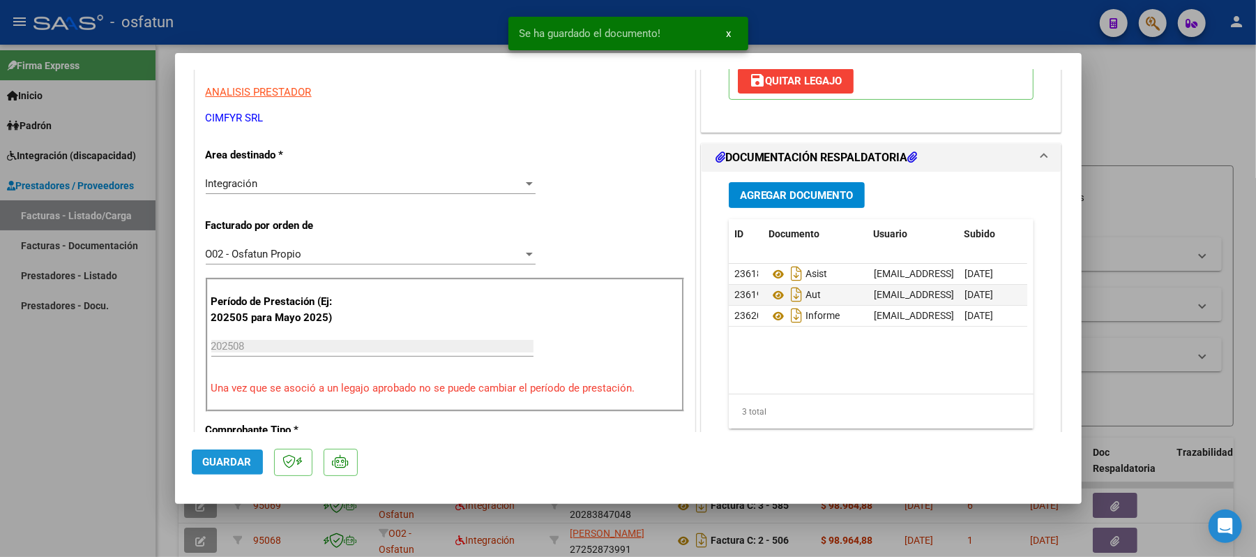
click at [243, 456] on span "Guardar" at bounding box center [227, 461] width 49 height 13
click at [1163, 109] on div at bounding box center [628, 278] width 1256 height 557
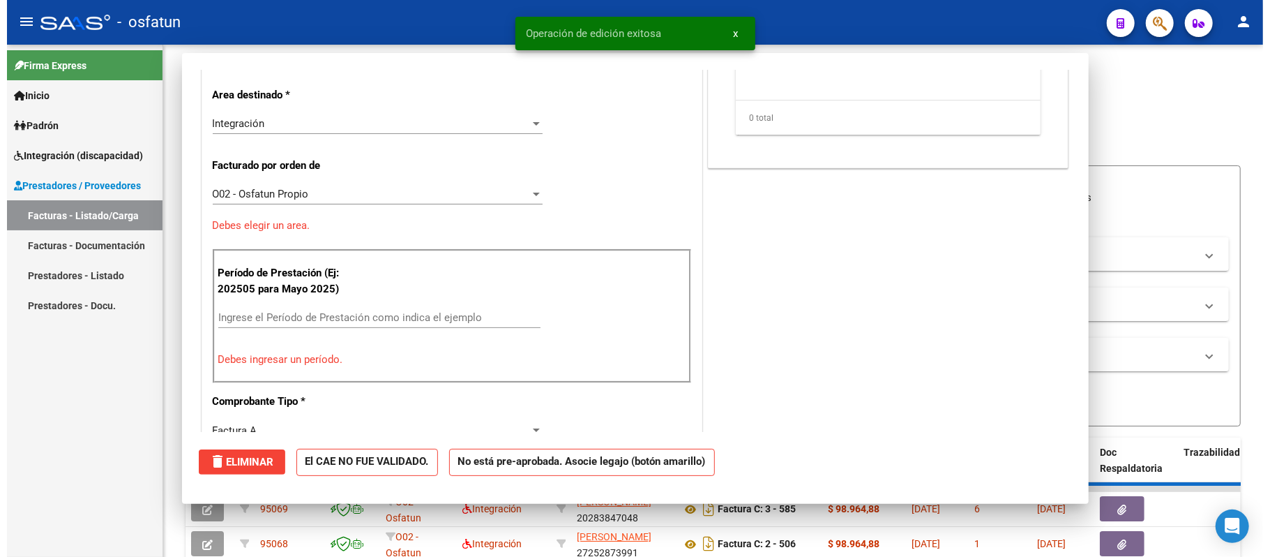
scroll to position [236, 0]
